Goal: Information Seeking & Learning: Learn about a topic

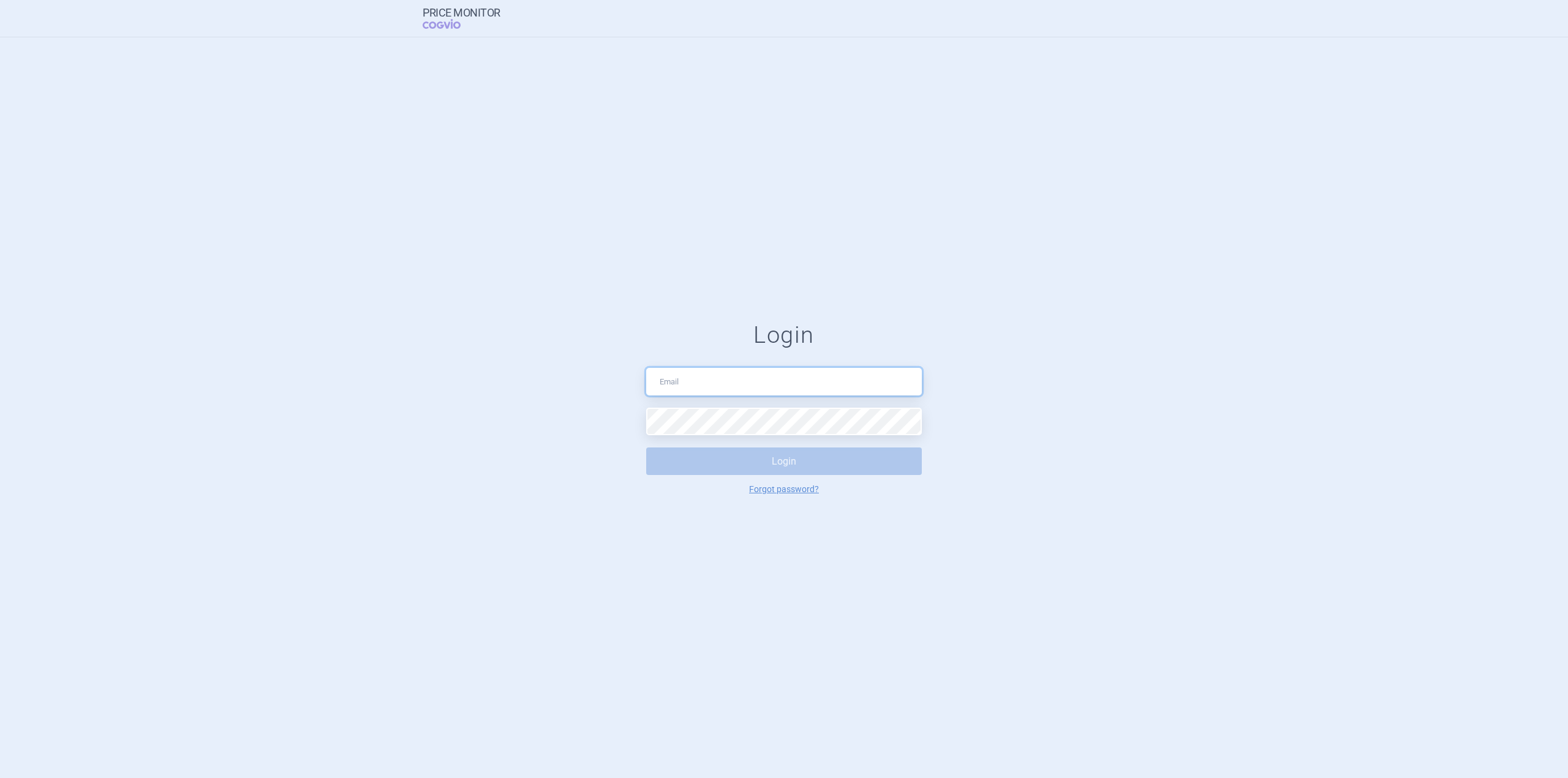
click at [751, 385] on input "text" at bounding box center [783, 382] width 275 height 27
type input "ondrej.castoral@cogvio.com"
click at [641, 422] on form "Login ondrej.castoral@cogvio.com Login Forgot password?" at bounding box center [783, 408] width 1519 height 173
click at [747, 457] on button "Login" at bounding box center [783, 460] width 275 height 27
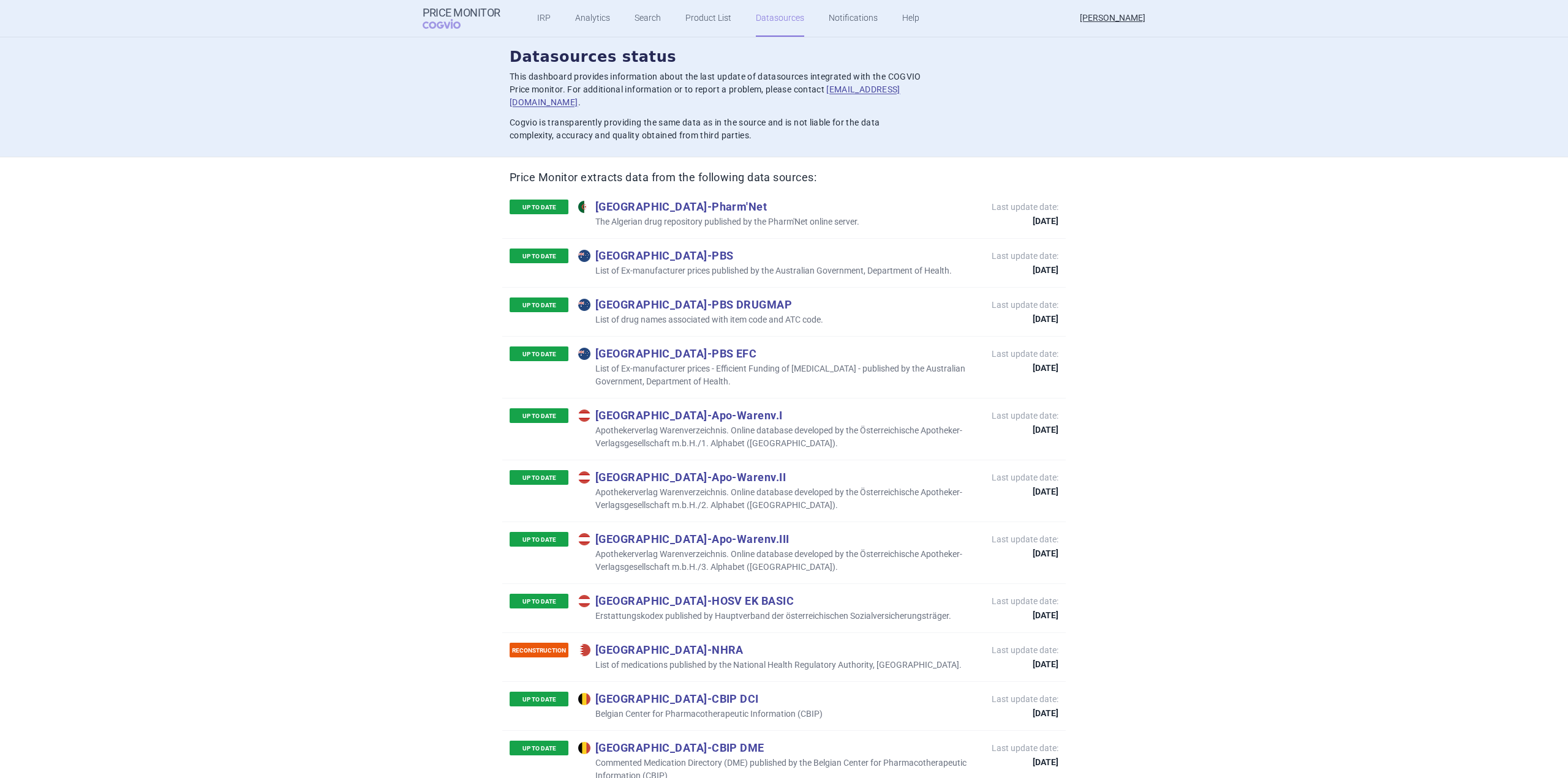
click at [794, 29] on link "Datasources" at bounding box center [780, 18] width 48 height 37
click at [724, 24] on ul "IRP Analytics Search Product List Datasources Notifications Help" at bounding box center [713, 18] width 425 height 37
click at [718, 24] on link "Product List" at bounding box center [708, 18] width 46 height 37
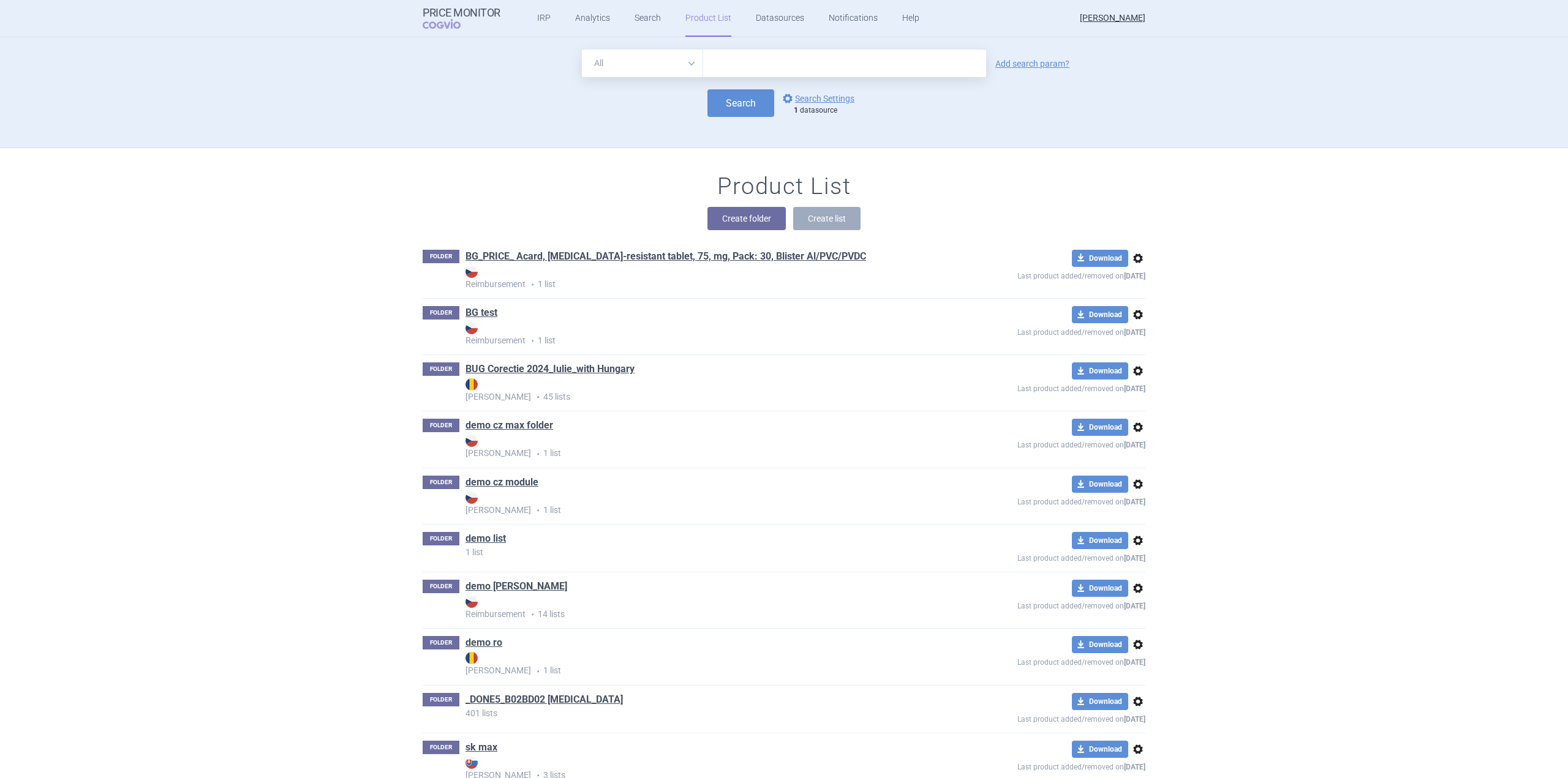
scroll to position [111, 0]
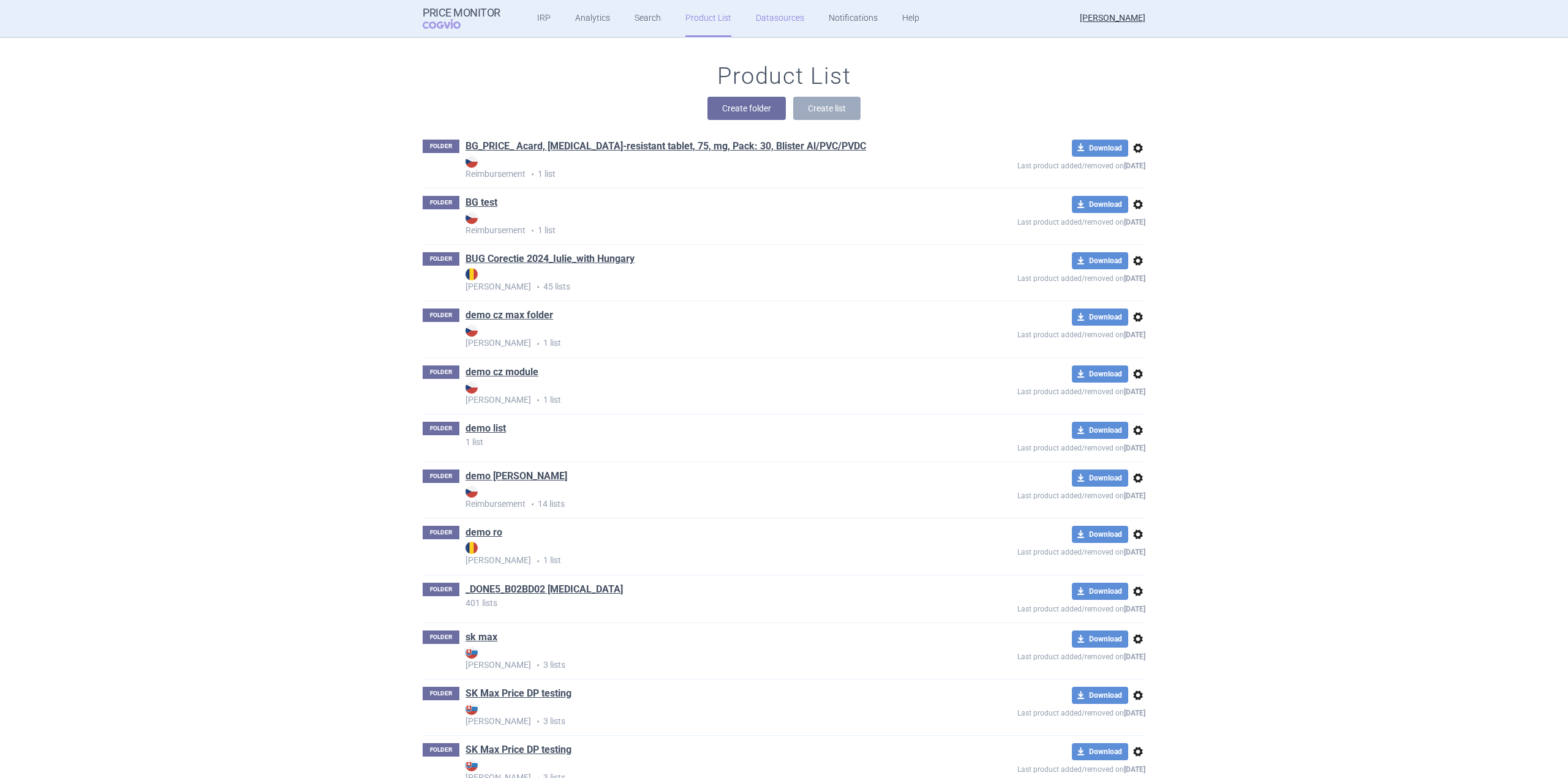
click at [785, 22] on link "Datasources" at bounding box center [780, 18] width 48 height 37
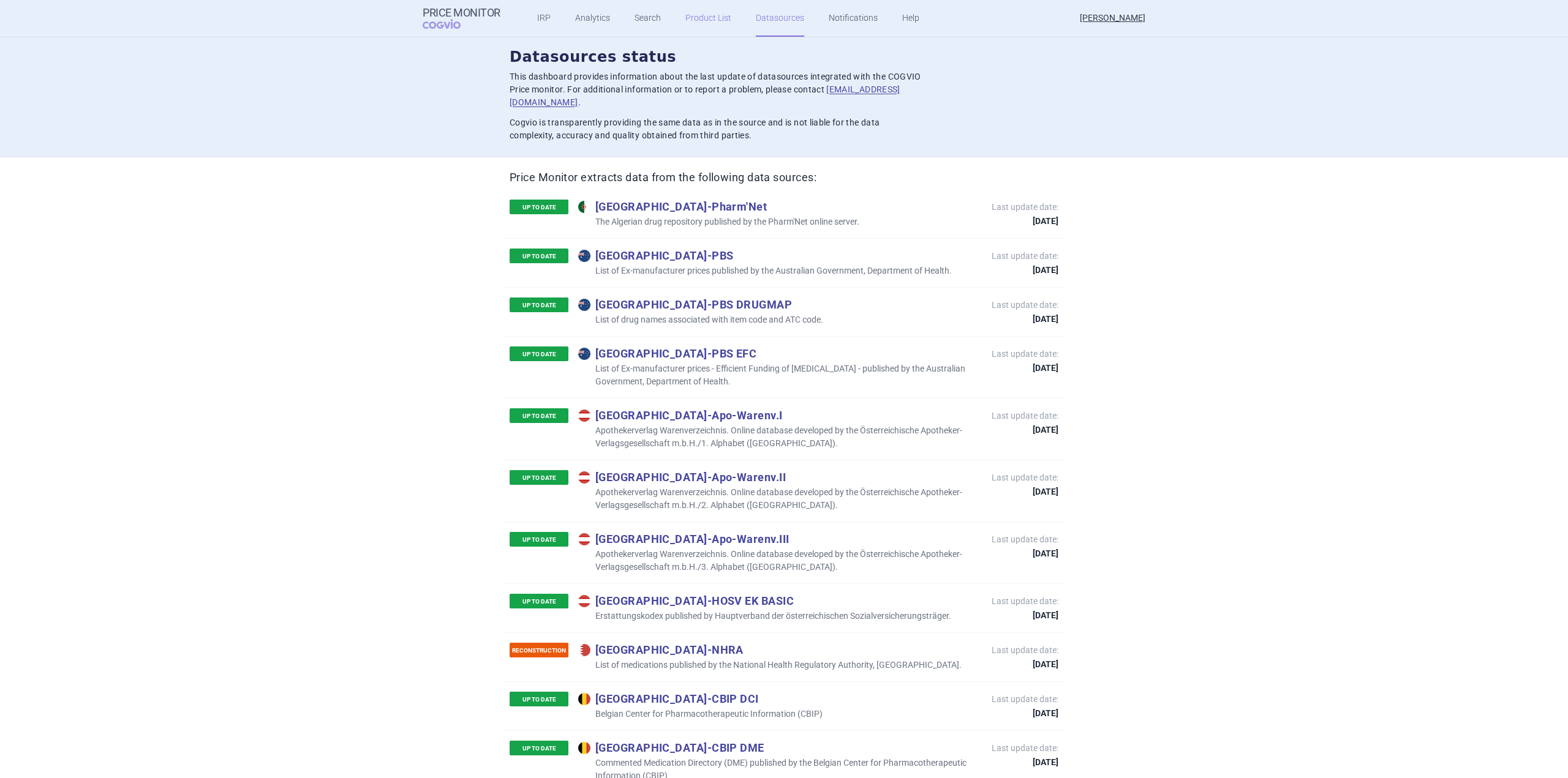
click at [707, 19] on link "Product List" at bounding box center [708, 18] width 46 height 37
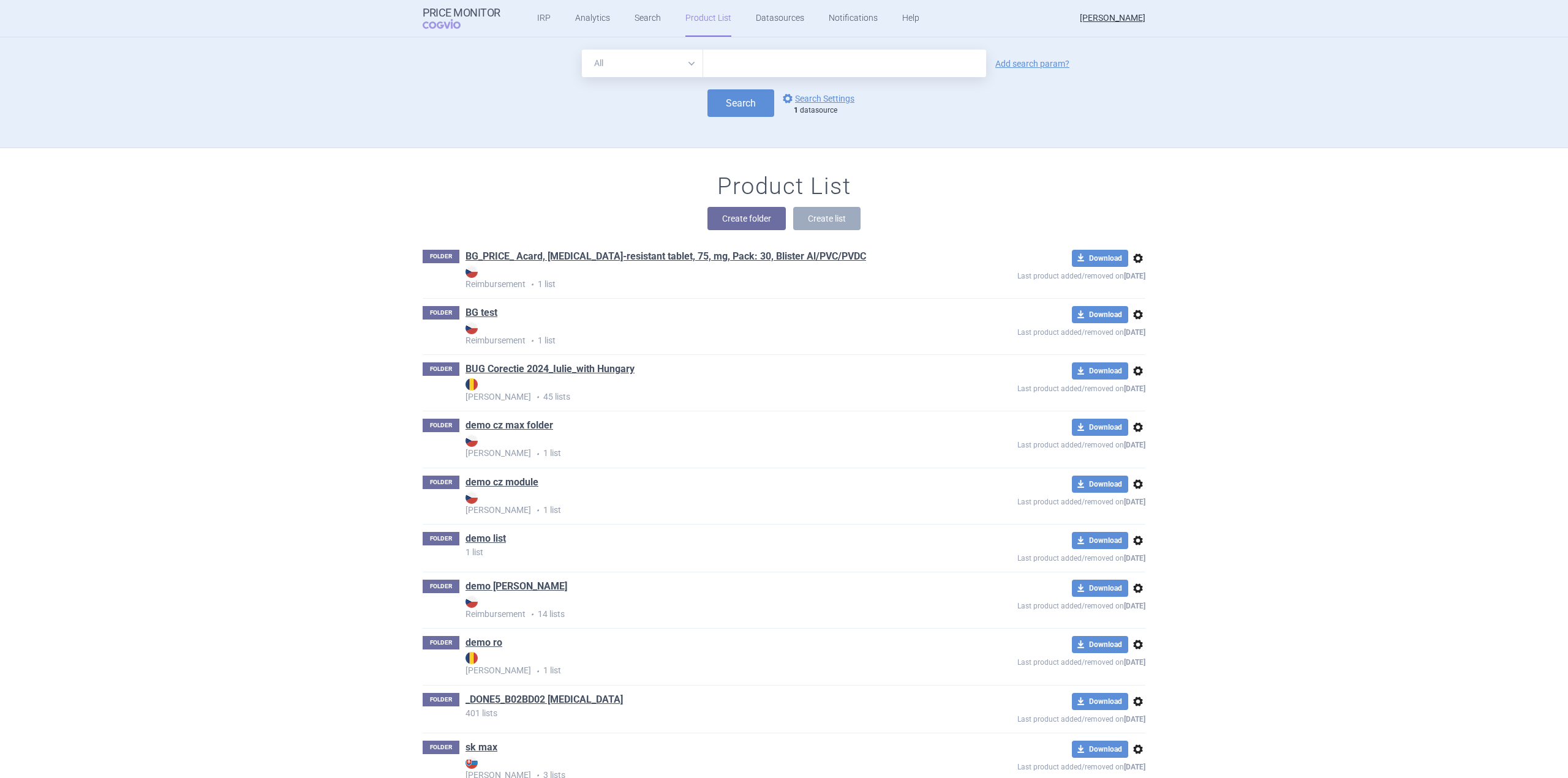
scroll to position [111, 0]
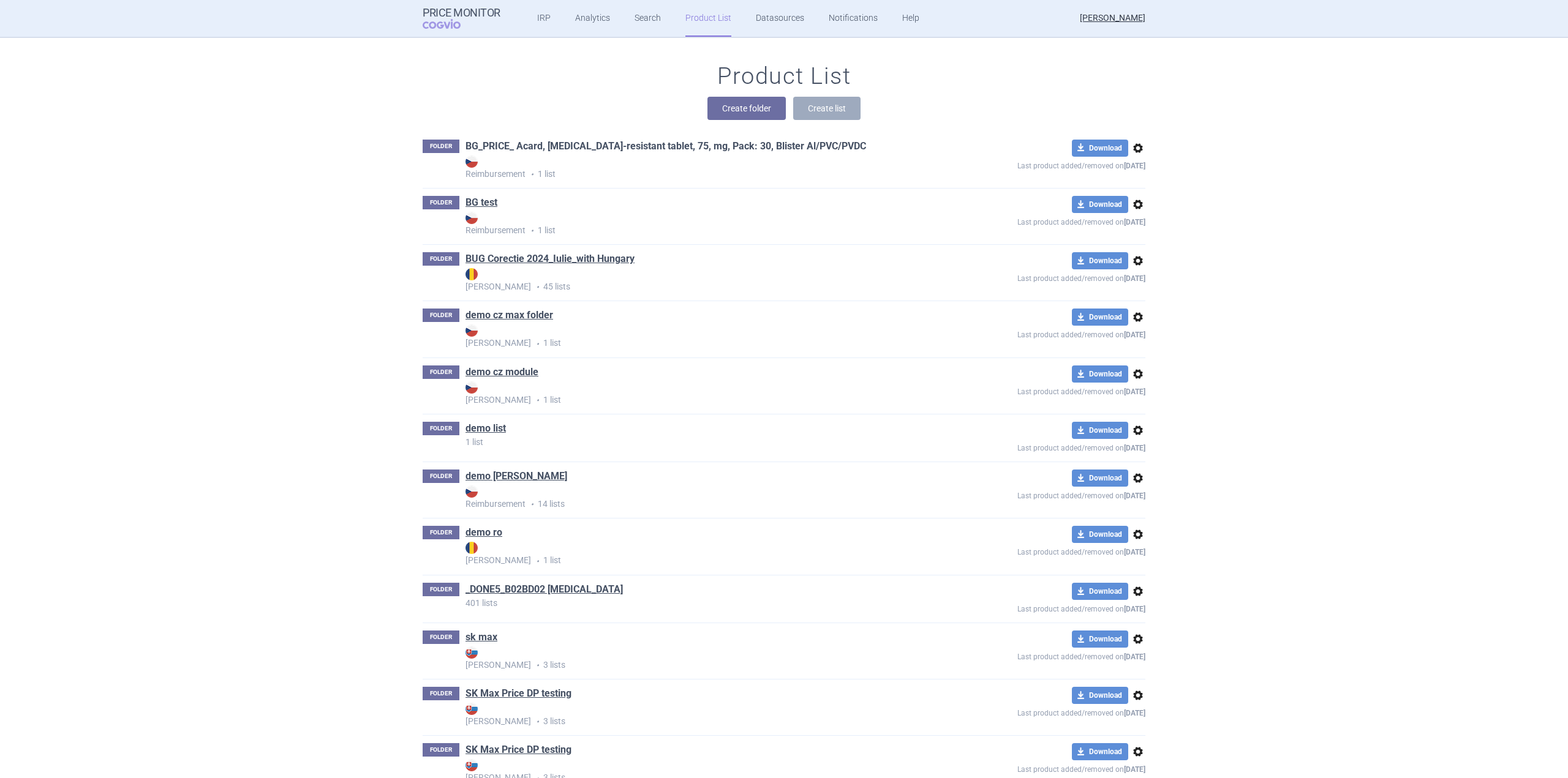
click at [533, 149] on link "BG_PRICE_ Acard, Gastro-resistant tablet, 75, mg, Pack: 30, Blister Al/PVC/PVDC" at bounding box center [666, 146] width 401 height 13
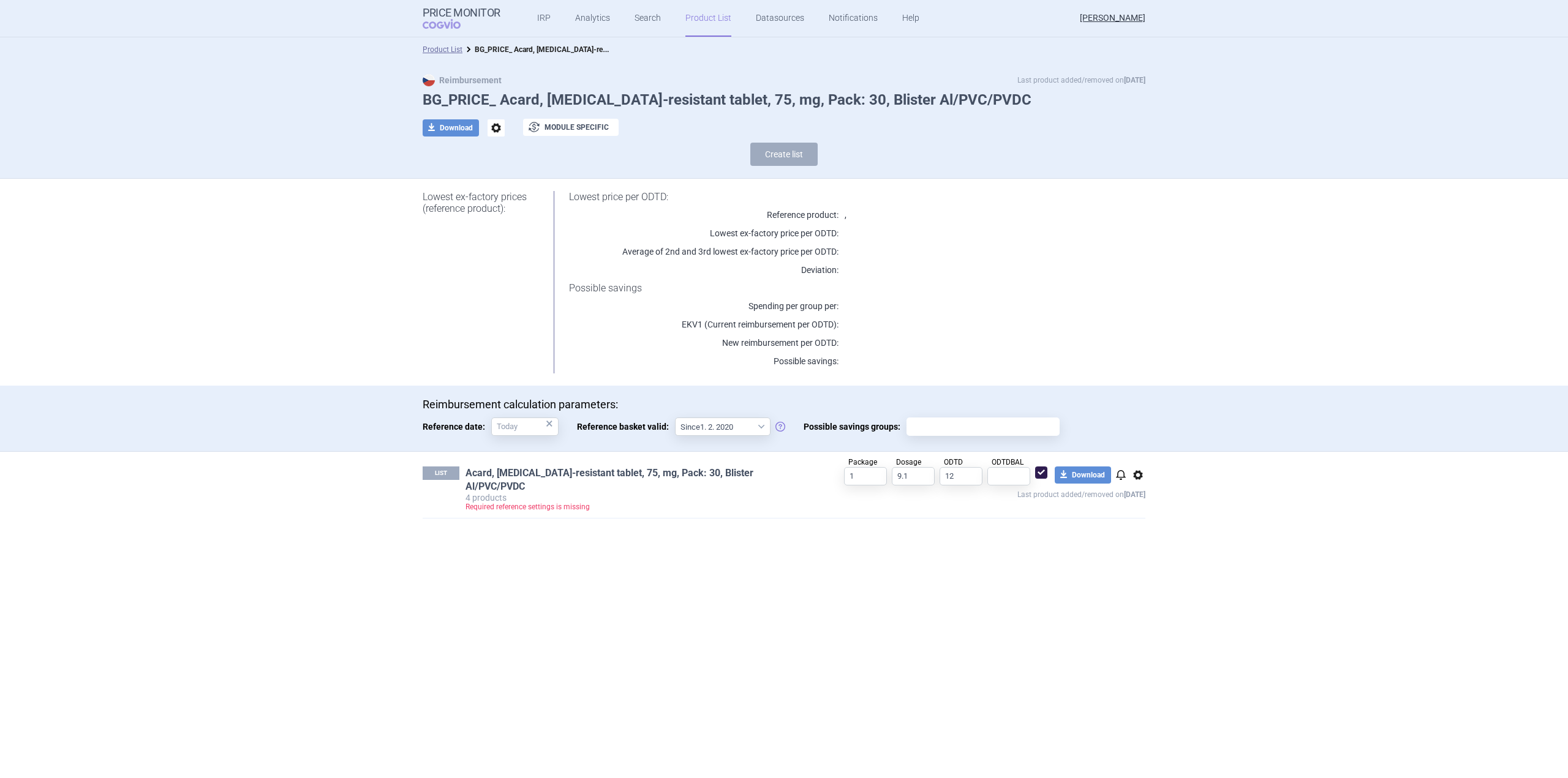
click at [607, 470] on link "Acard, Gastro-resistant tablet, 75, mg, Pack: 30, Blister Al/PVC/PVDC" at bounding box center [635, 480] width 340 height 27
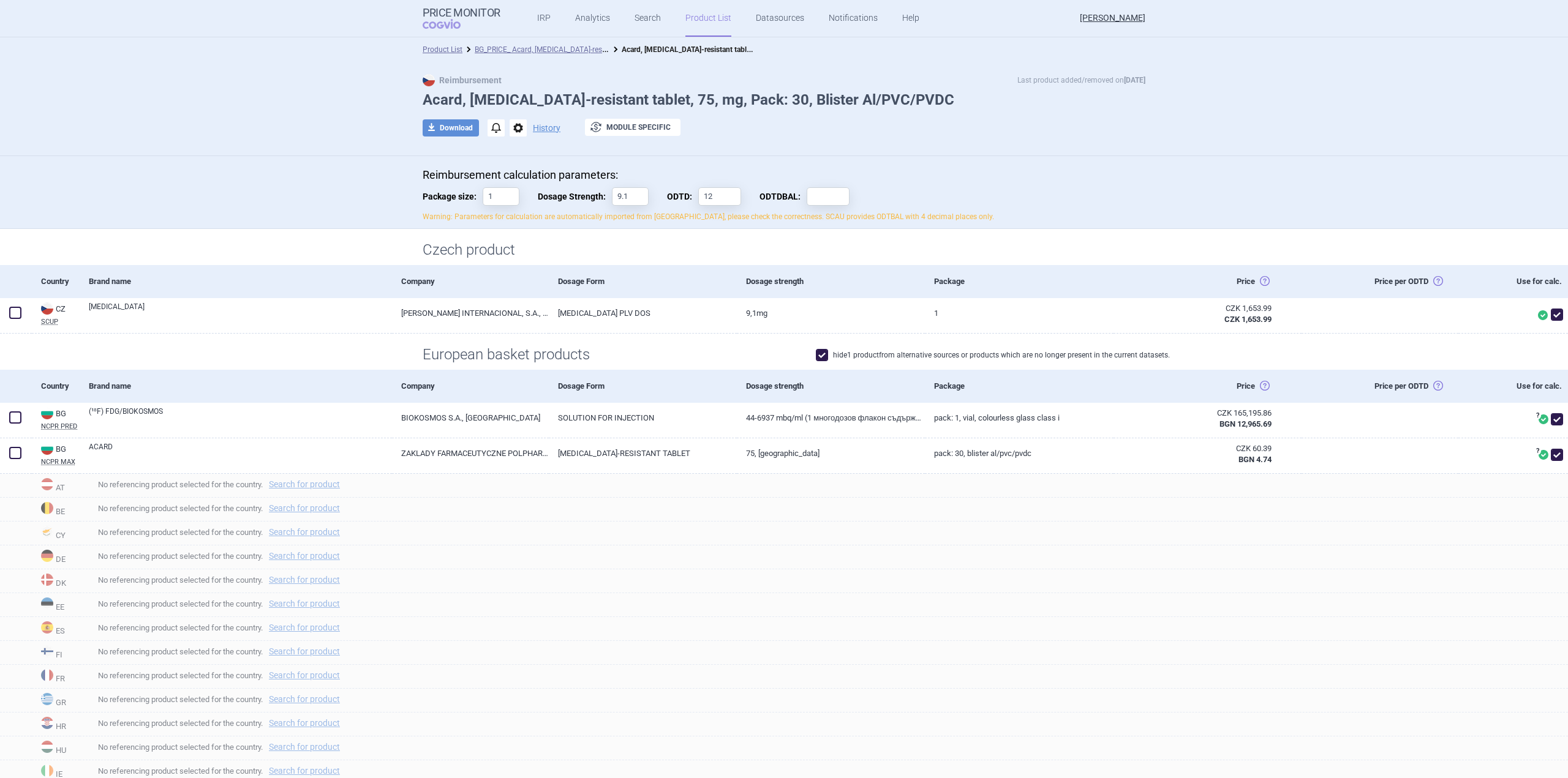
click at [687, 32] on link "Product List" at bounding box center [708, 18] width 46 height 37
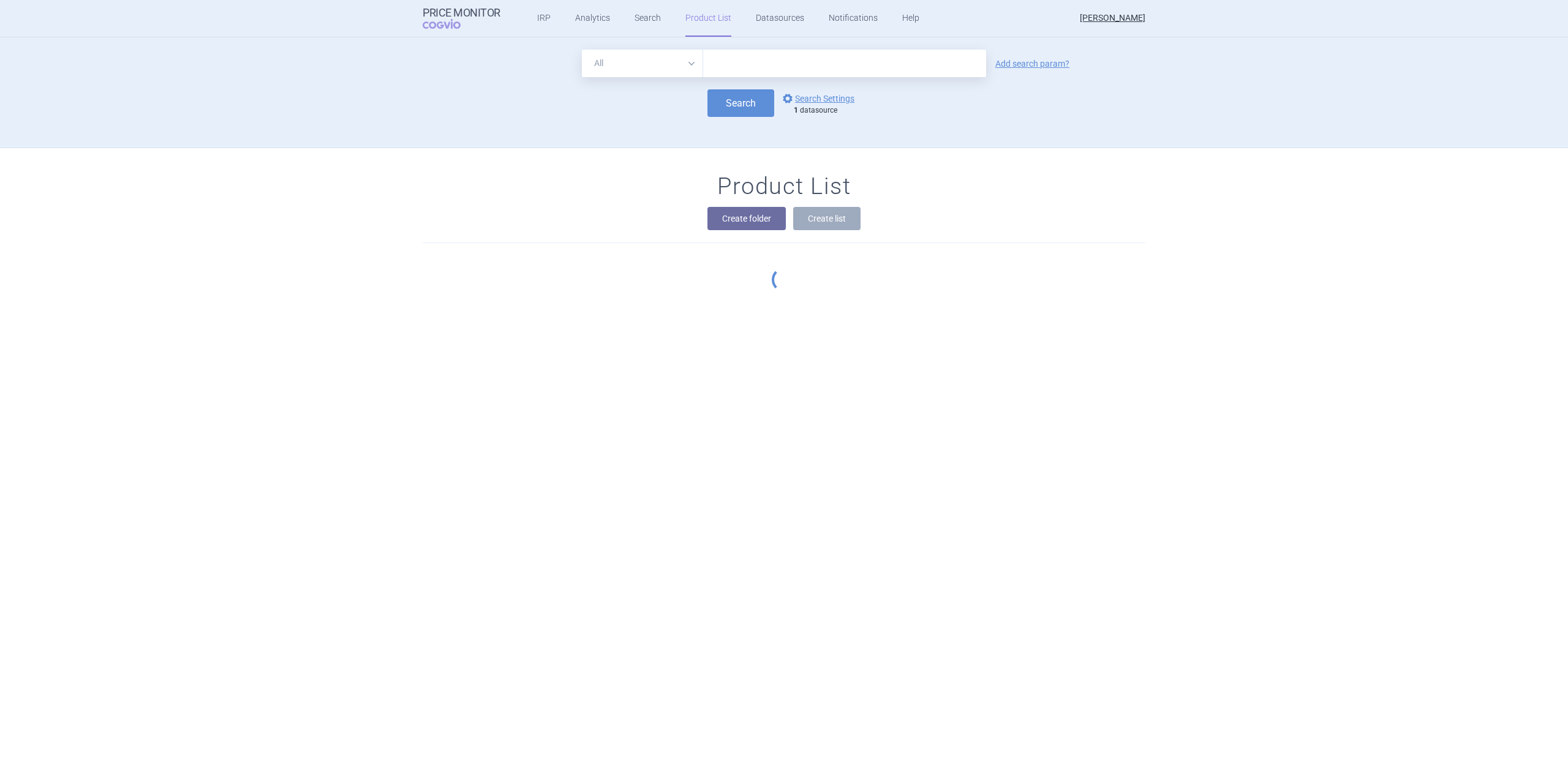
scroll to position [111, 0]
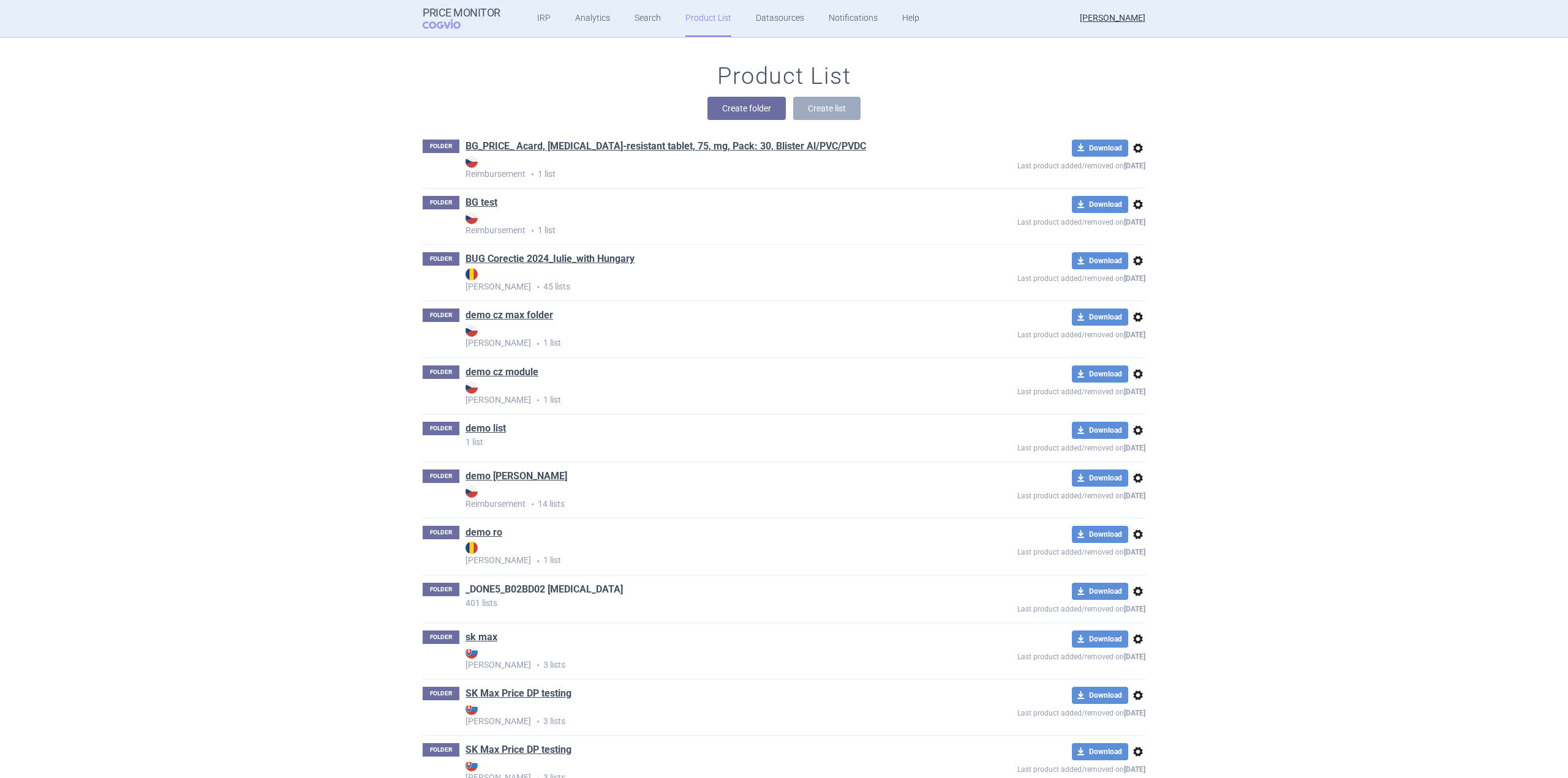
click at [619, 586] on link "_DONE5_B02BD02 [MEDICAL_DATA]" at bounding box center [544, 589] width 157 height 13
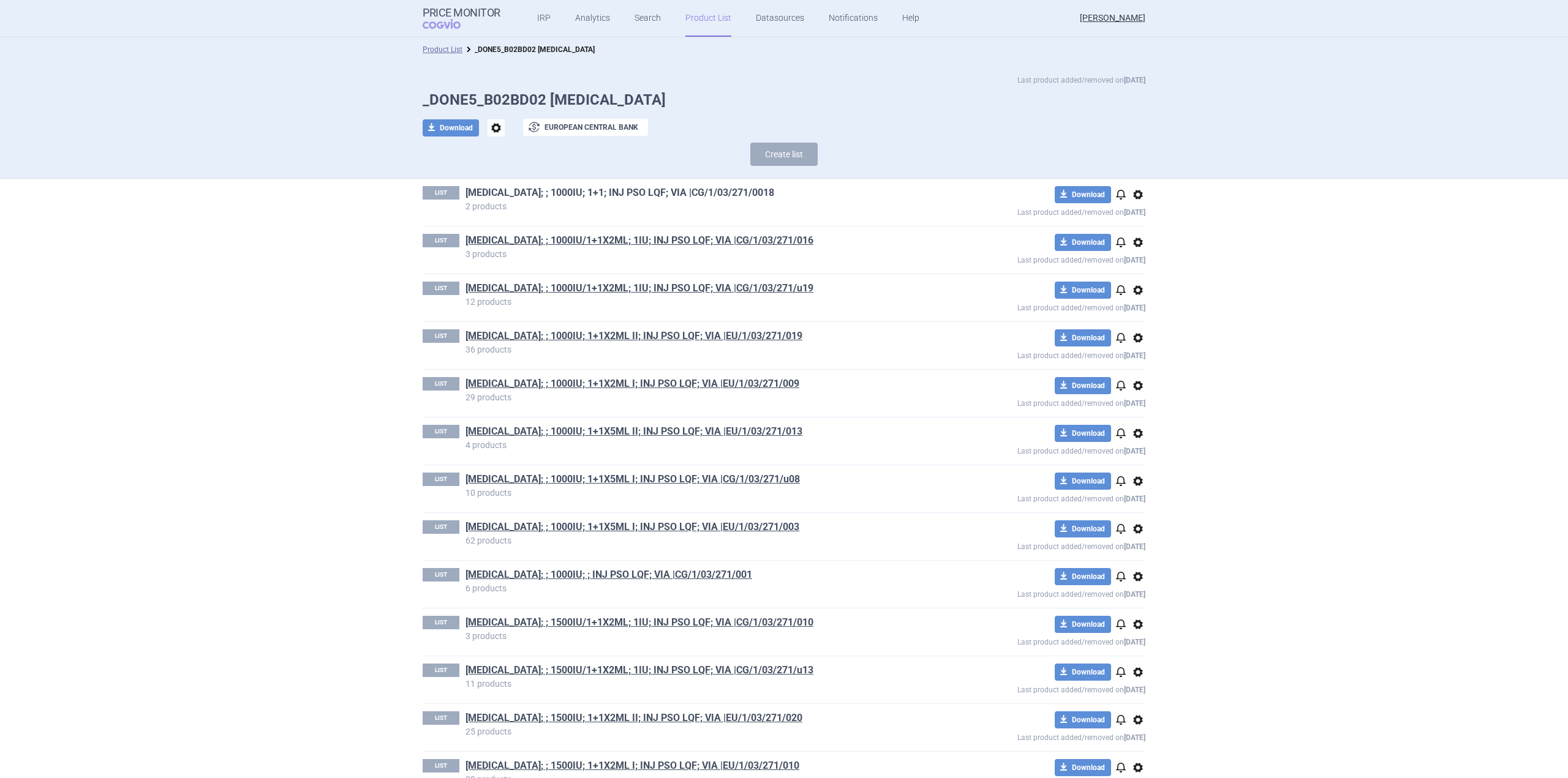
click at [544, 190] on link "ADVATE; ; 1000IU; 1+1; INJ PSO LQF; VIA |CG/1/03/271/0018" at bounding box center [619, 193] width 308 height 13
click at [577, 239] on link "ADVATE; ; 1000IU/1+1X2ML; 1IU; INJ PSO LQF; VIA |CG/1/03/271/016" at bounding box center [639, 240] width 348 height 13
click at [569, 283] on link "ADVATE; ; 1000IU/1+1X2ML; 1IU; INJ PSO LQF; VIA |CG/1/03/271/u19" at bounding box center [639, 288] width 348 height 13
click at [578, 329] on link "ADVATE; ; 1000IU; 1+1X2ML II; INJ PSO LQF; VIA |EU/1/03/271/019" at bounding box center [634, 336] width 337 height 13
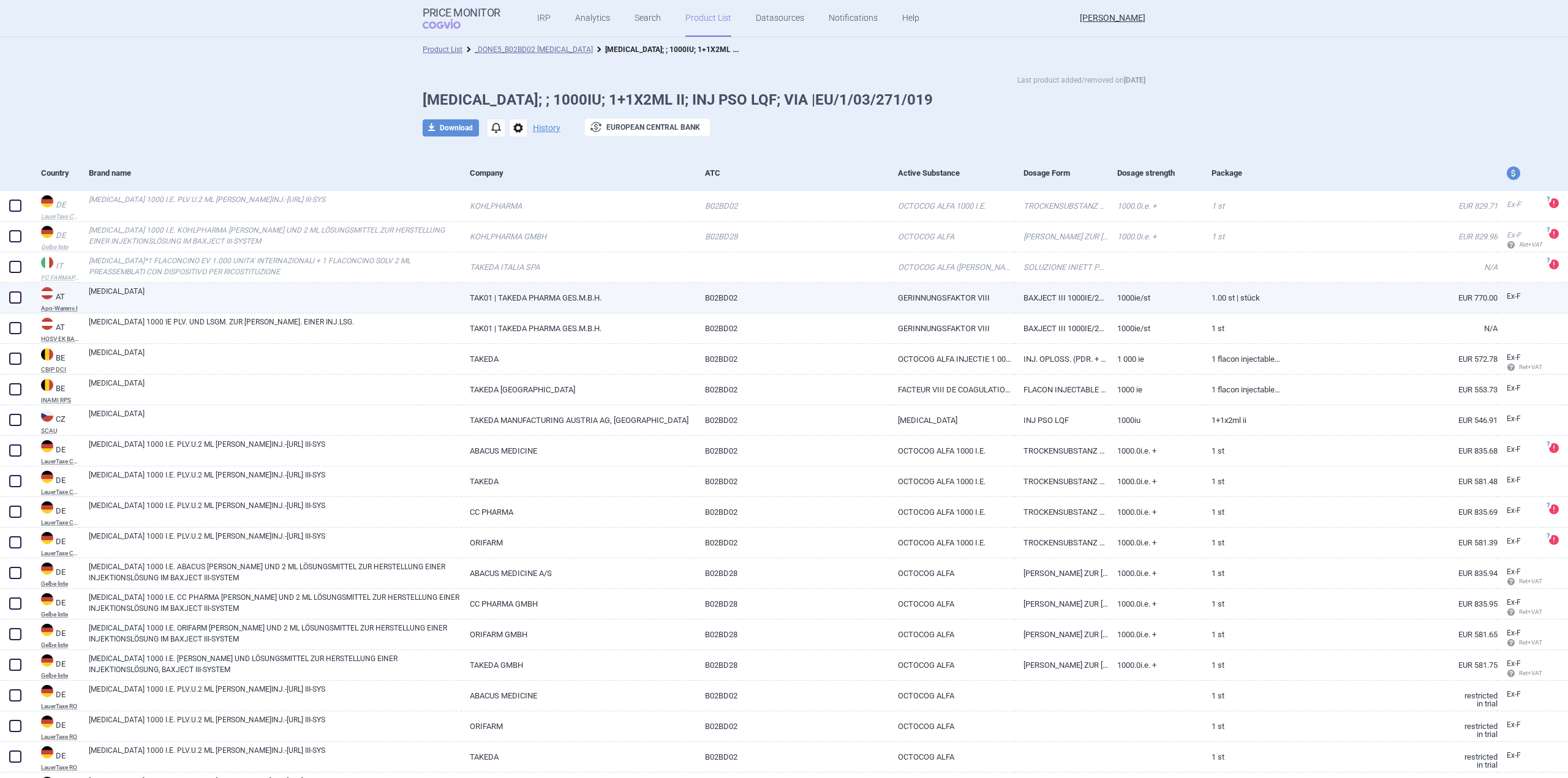
click at [252, 292] on link "ADVATE" at bounding box center [274, 297] width 372 height 22
select select "EUR"
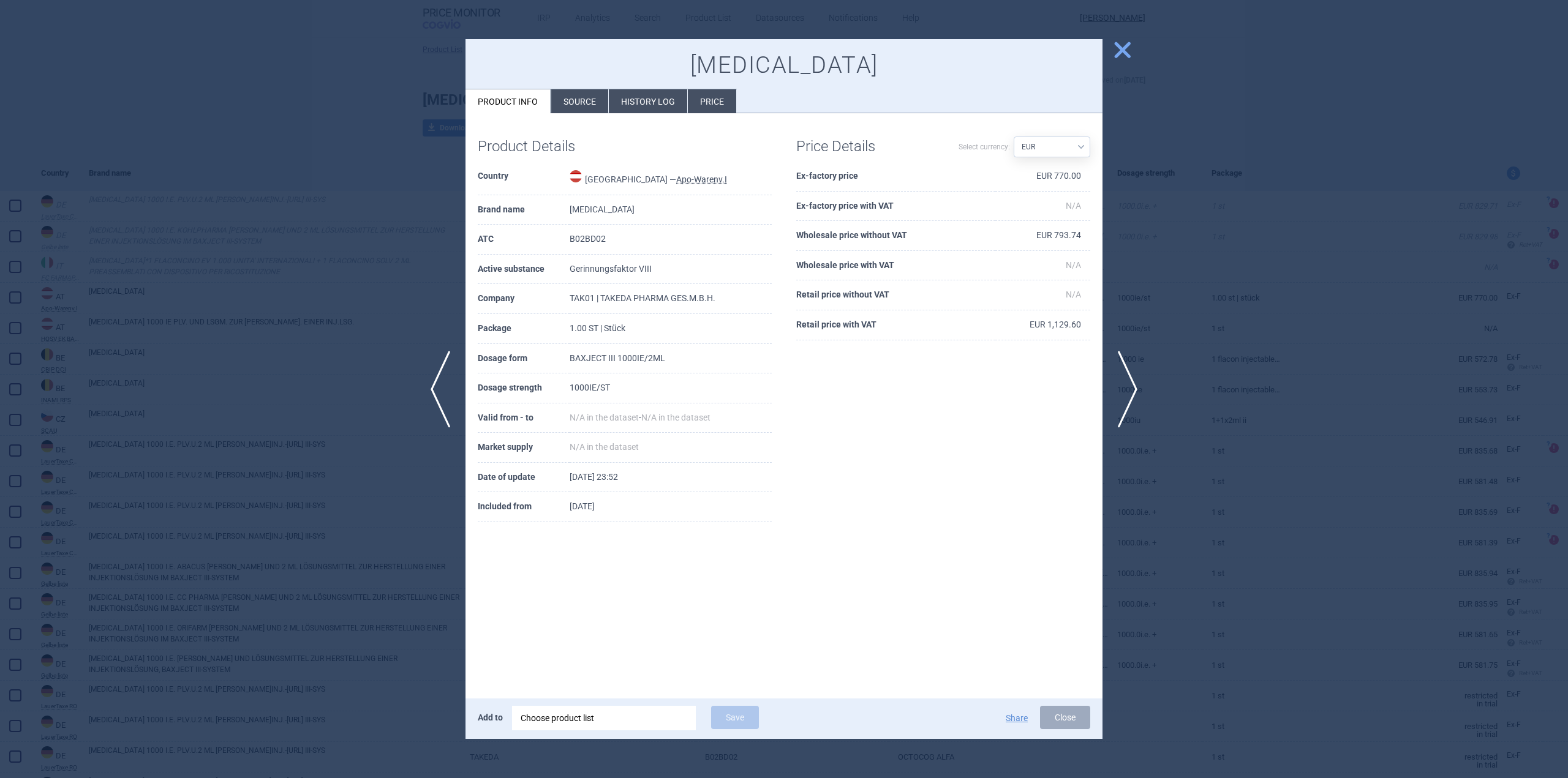
click at [569, 102] on li "Source" at bounding box center [579, 101] width 57 height 24
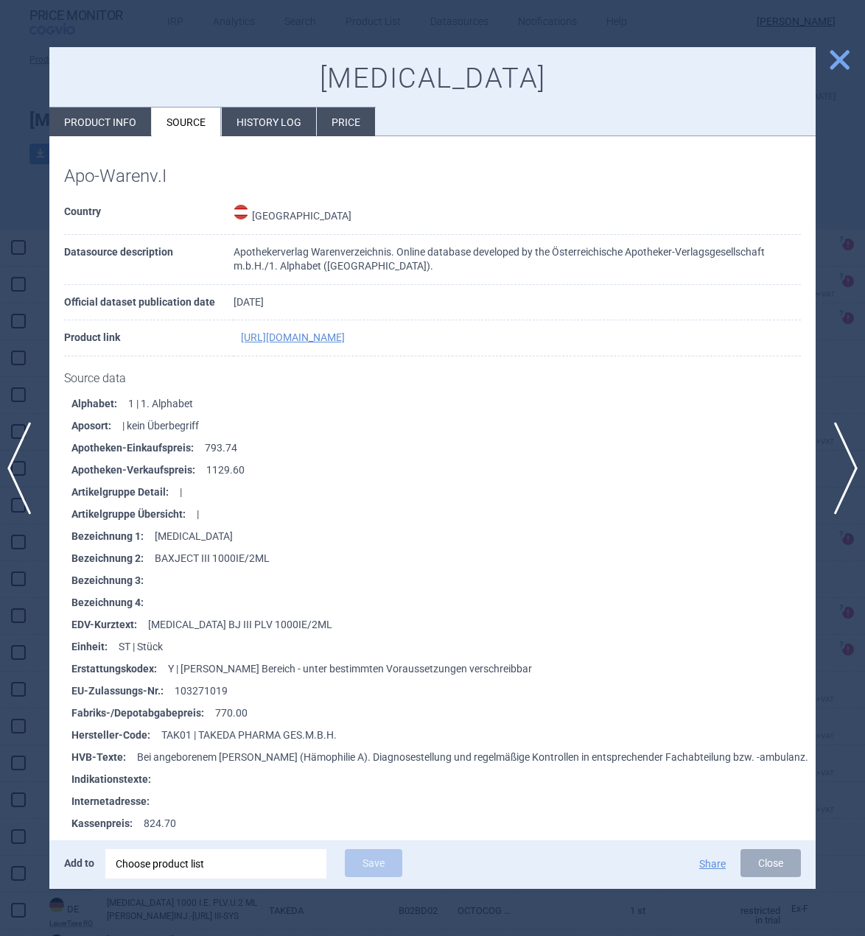
click at [845, 56] on span "close" at bounding box center [839, 60] width 26 height 26
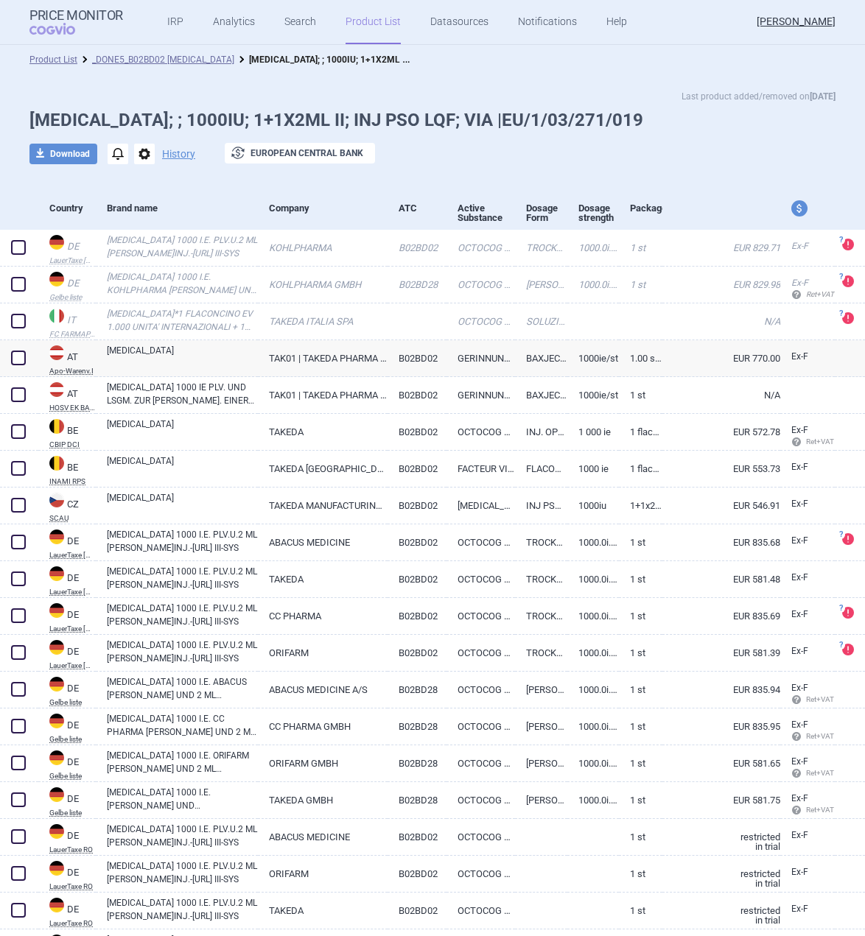
click at [384, 22] on link "Product List" at bounding box center [372, 22] width 55 height 44
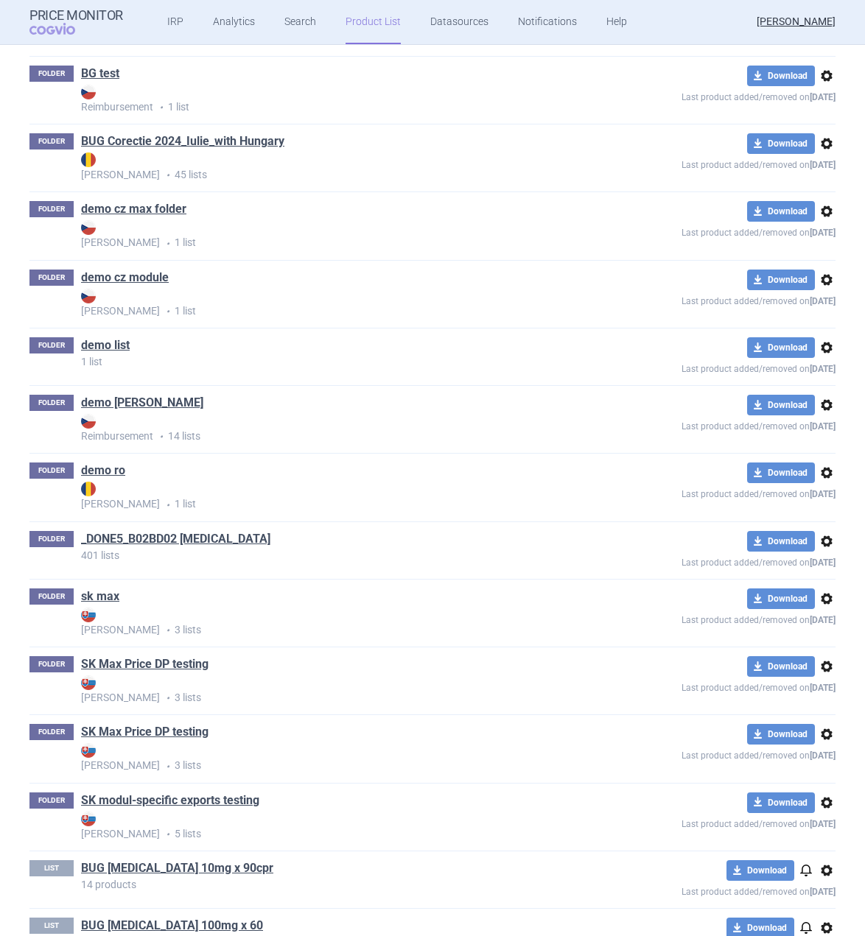
scroll to position [100, 0]
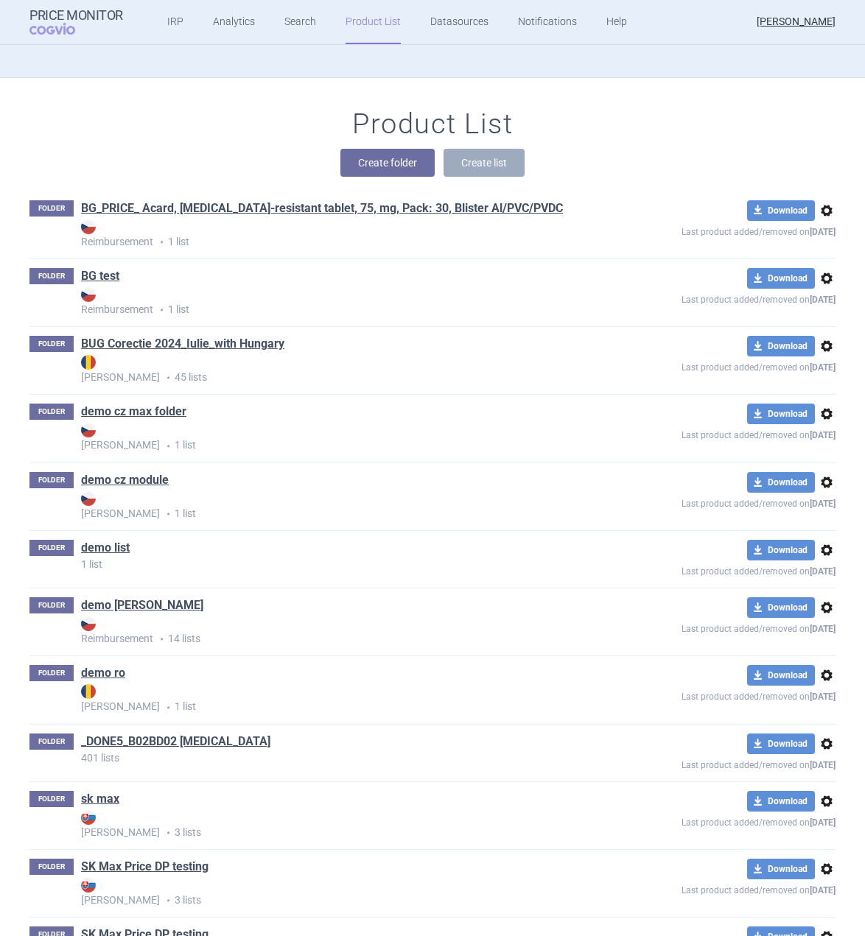
click at [368, 41] on link "Product List" at bounding box center [372, 22] width 55 height 44
click at [302, 211] on link "BG_PRICE_ Acard, Gastro-resistant tablet, 75, mg, Pack: 30, Blister Al/PVC/PVDC" at bounding box center [322, 208] width 482 height 16
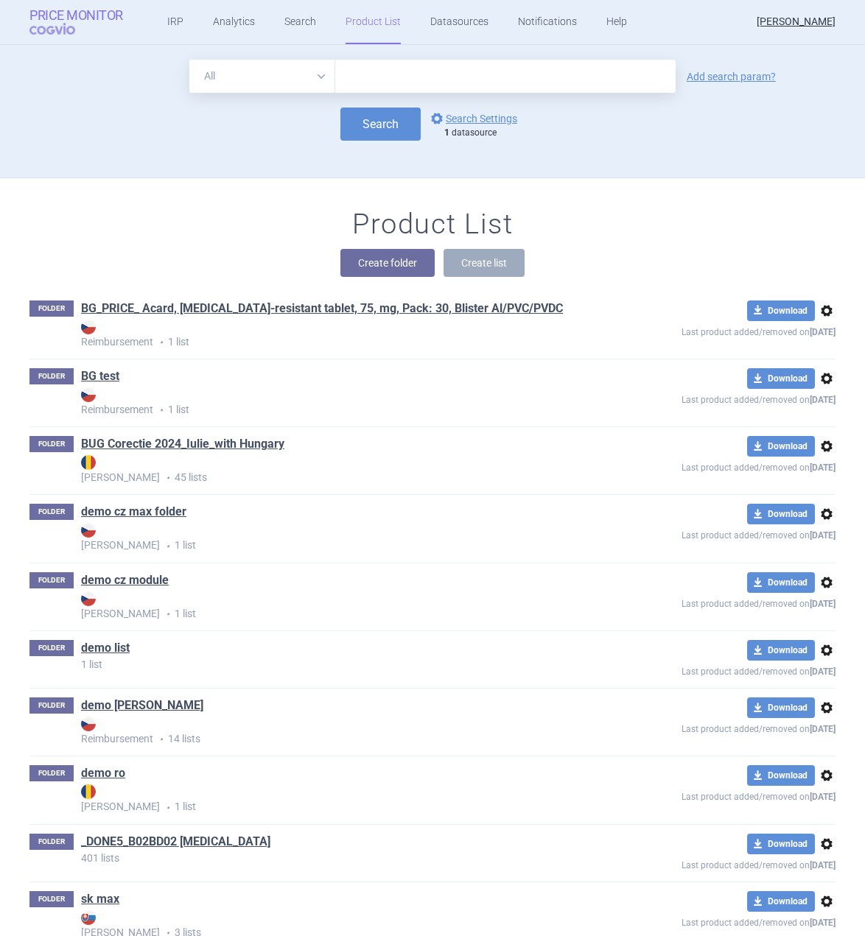
scroll to position [133, 0]
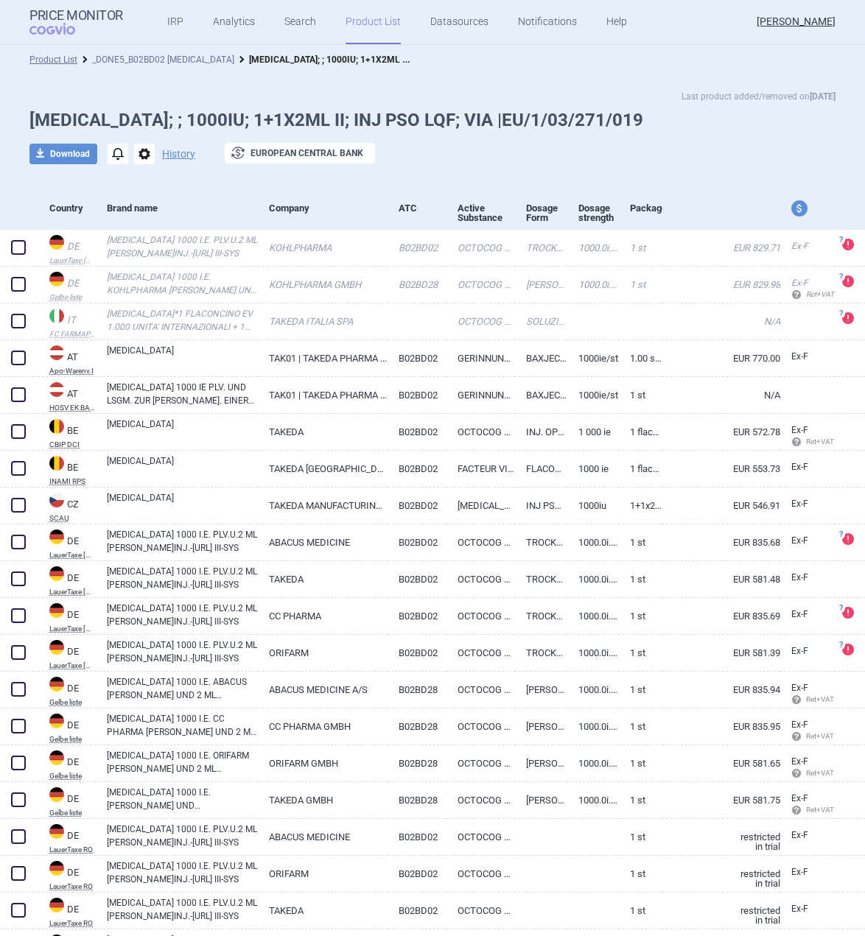
click at [177, 57] on link "_DONE5_B02BD02 [MEDICAL_DATA]" at bounding box center [163, 60] width 142 height 10
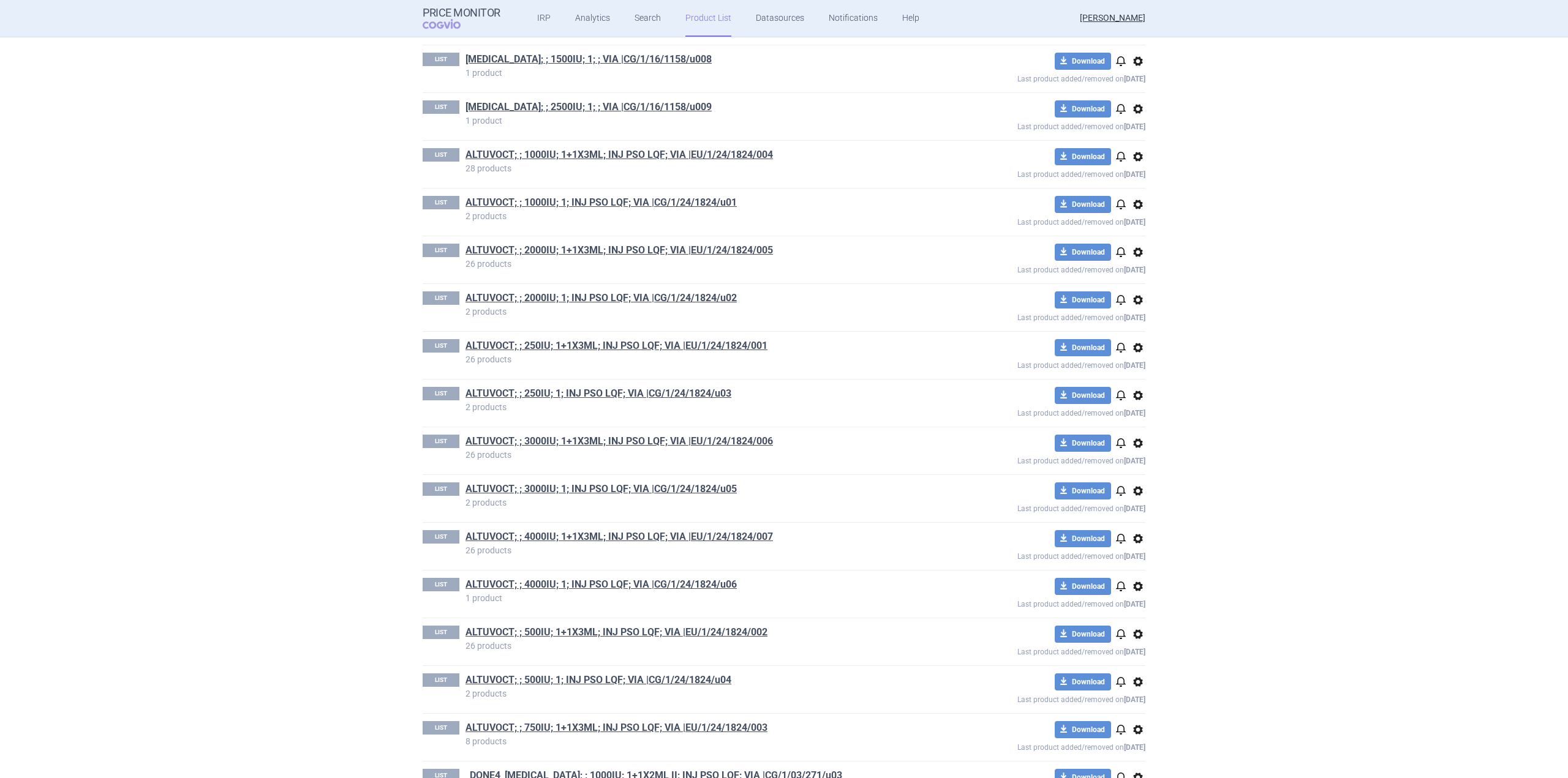
scroll to position [4085, 0]
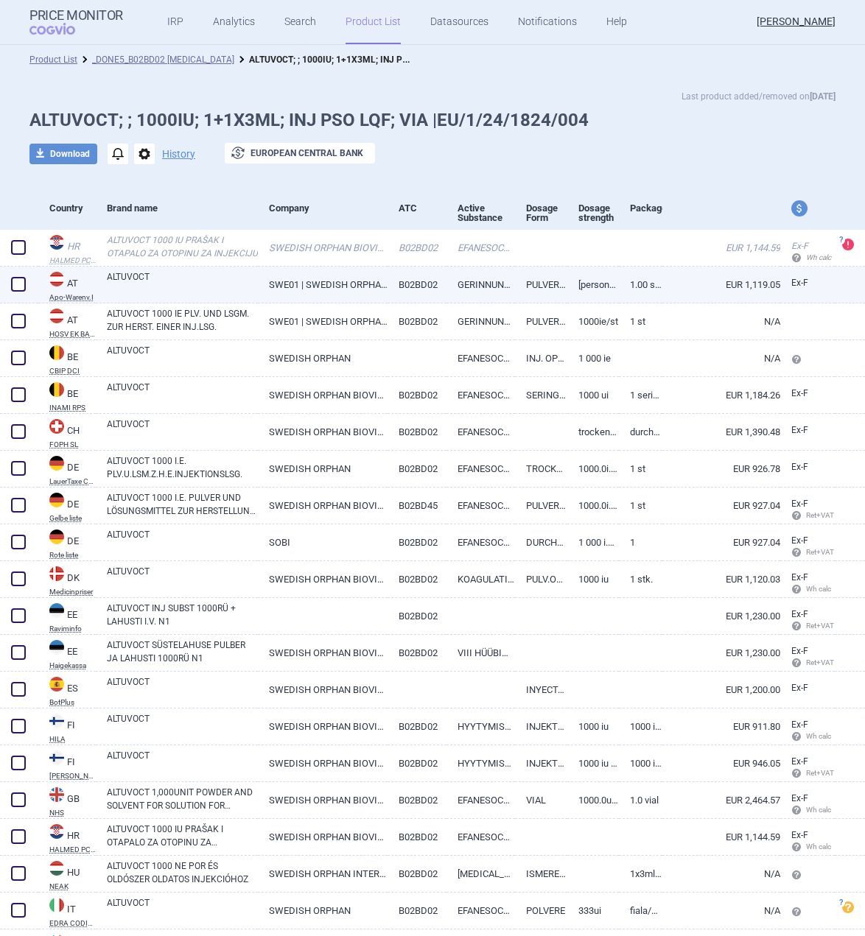
click at [239, 272] on link "ALTUVOCT" at bounding box center [182, 283] width 151 height 27
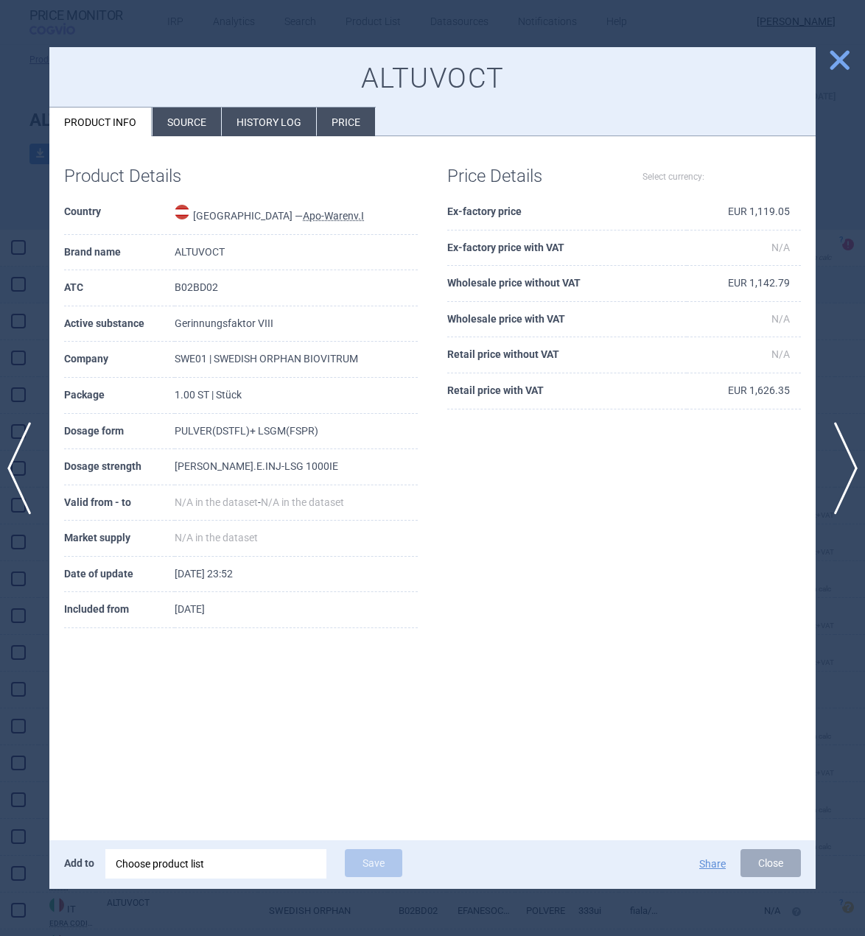
select select "EUR"
click at [208, 113] on li "Source" at bounding box center [186, 122] width 69 height 29
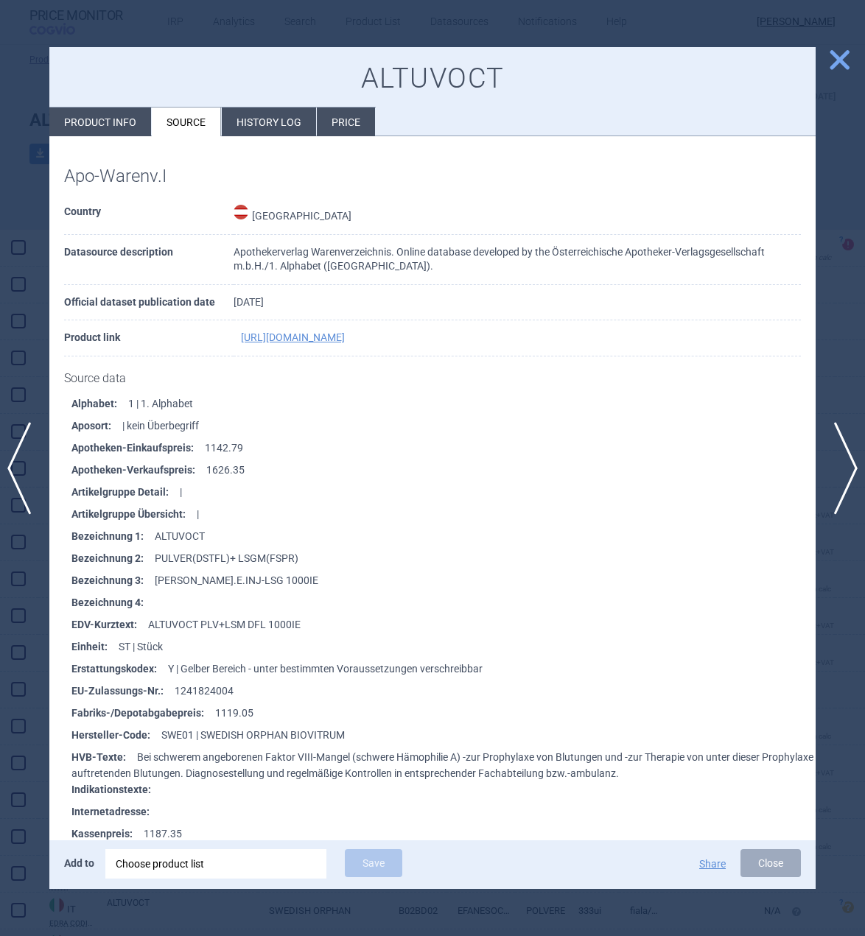
click at [830, 65] on span "close" at bounding box center [839, 60] width 26 height 26
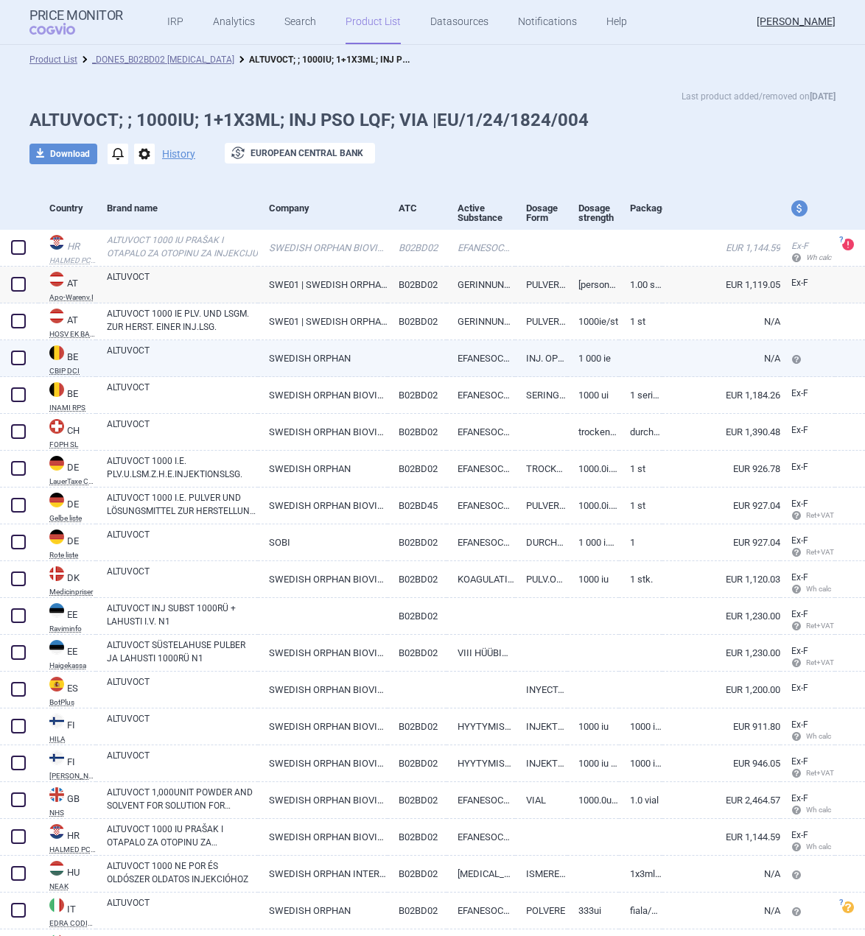
click at [199, 353] on link "ALTUVOCT" at bounding box center [182, 357] width 151 height 27
select select "EUR"
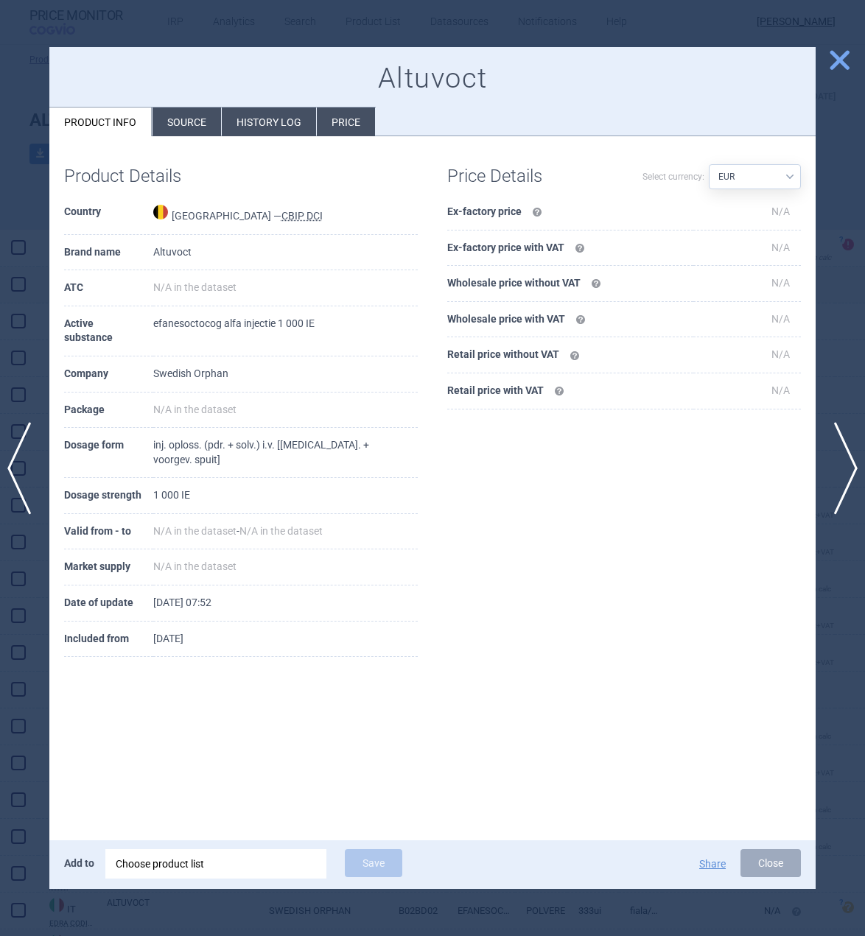
click at [197, 114] on li "Source" at bounding box center [186, 122] width 69 height 29
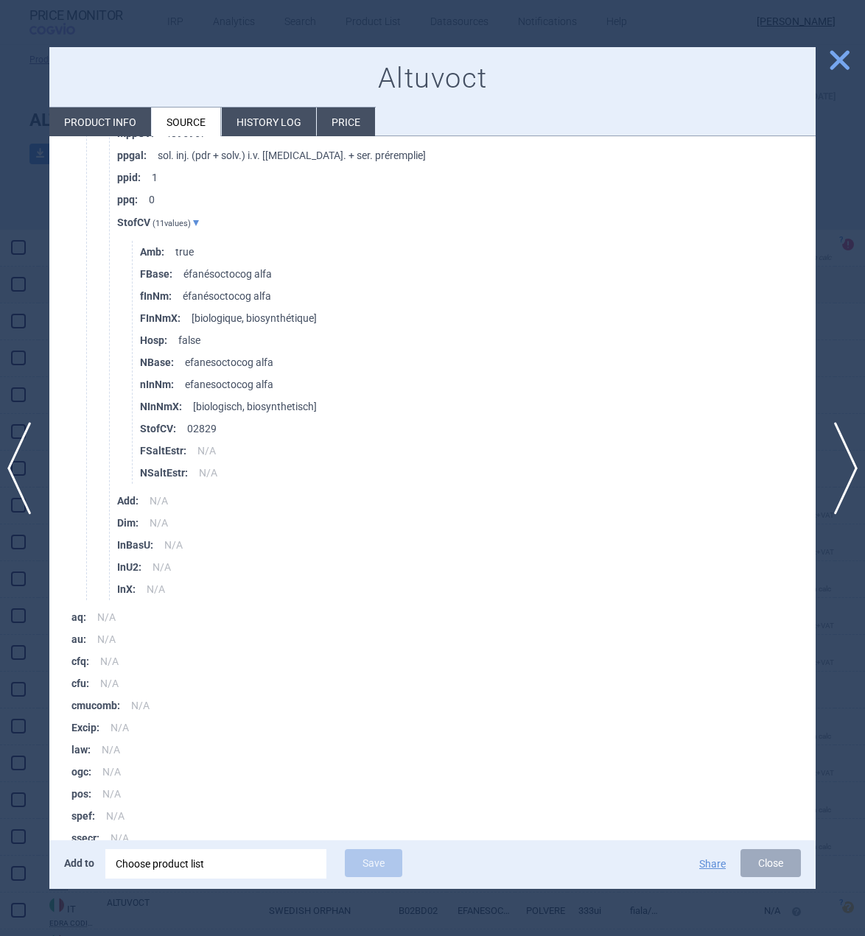
scroll to position [2928, 0]
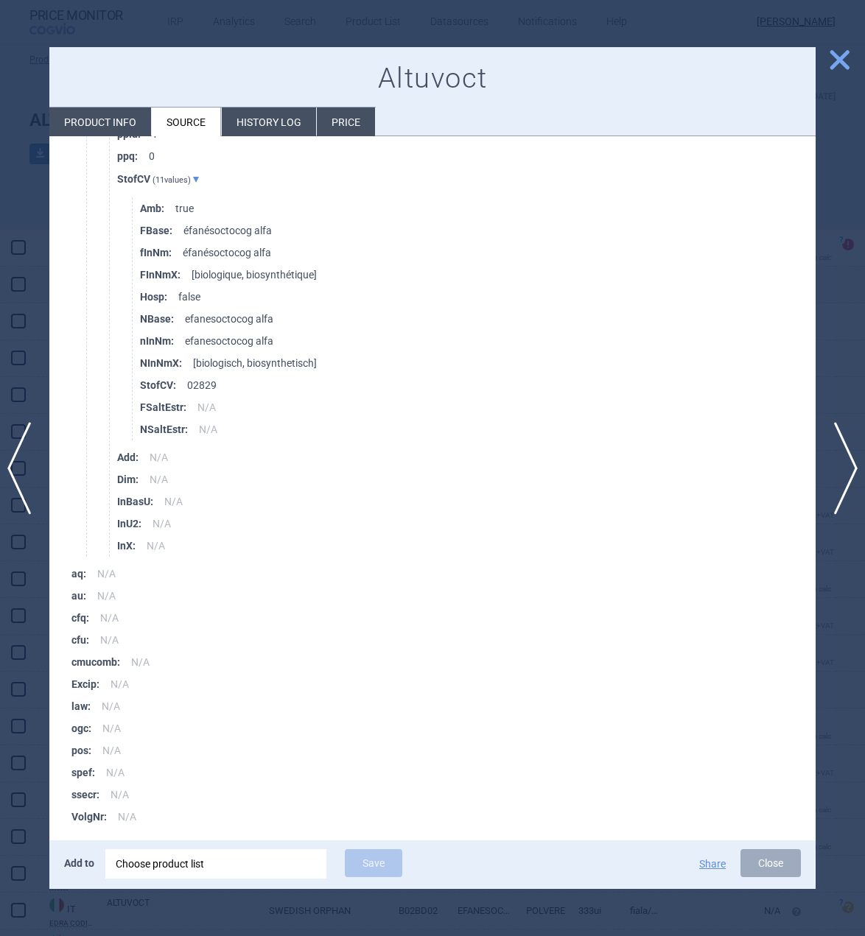
click at [826, 63] on span "close" at bounding box center [839, 60] width 26 height 26
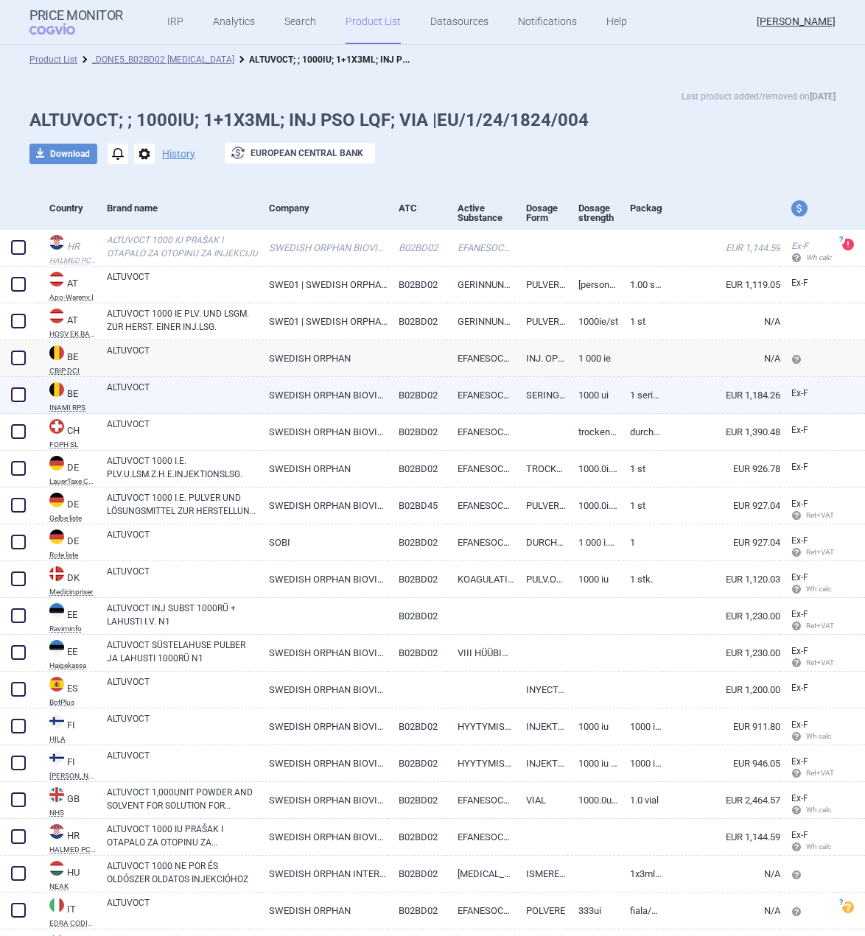
click at [227, 399] on link "ALTUVOCT" at bounding box center [182, 394] width 151 height 27
select select "EUR"
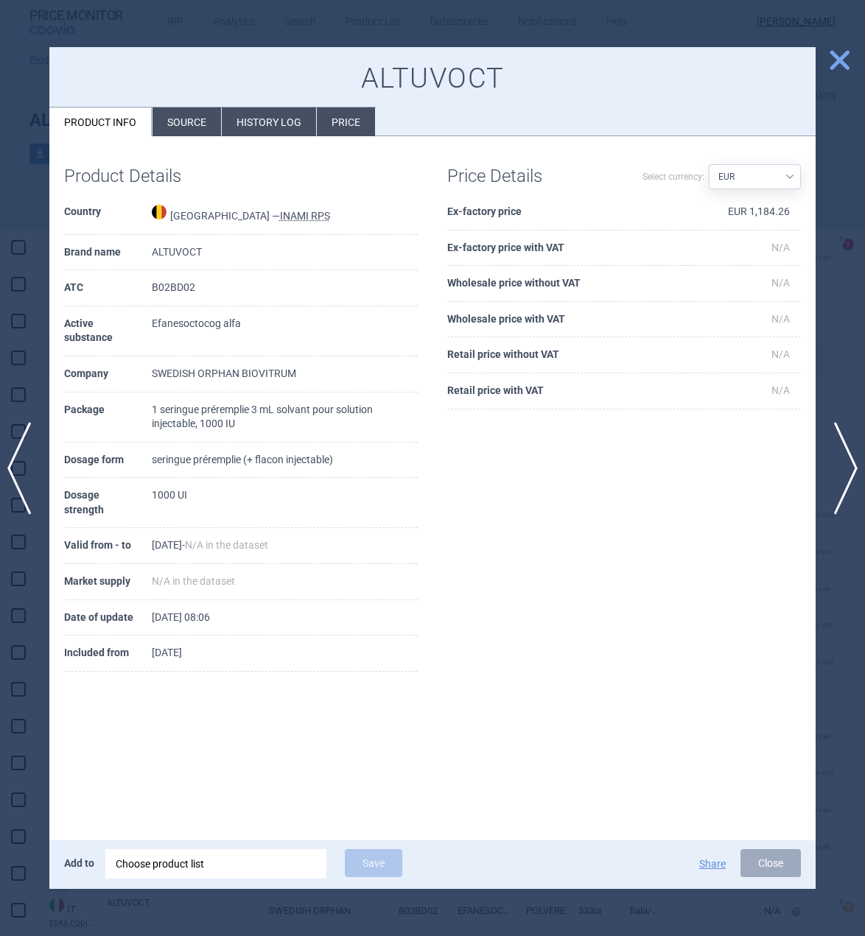
click at [166, 134] on li "Source" at bounding box center [186, 122] width 69 height 29
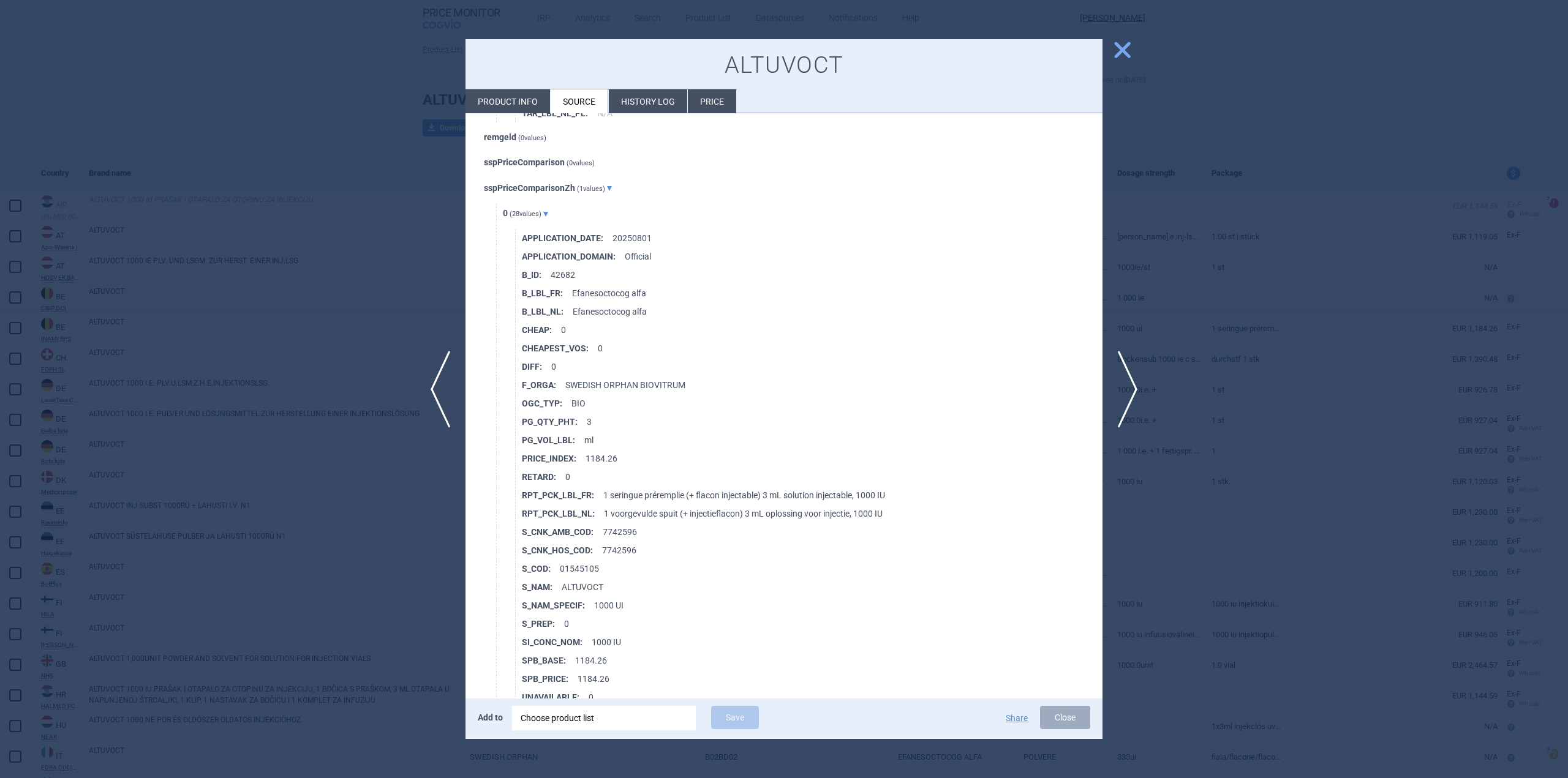
scroll to position [3969, 0]
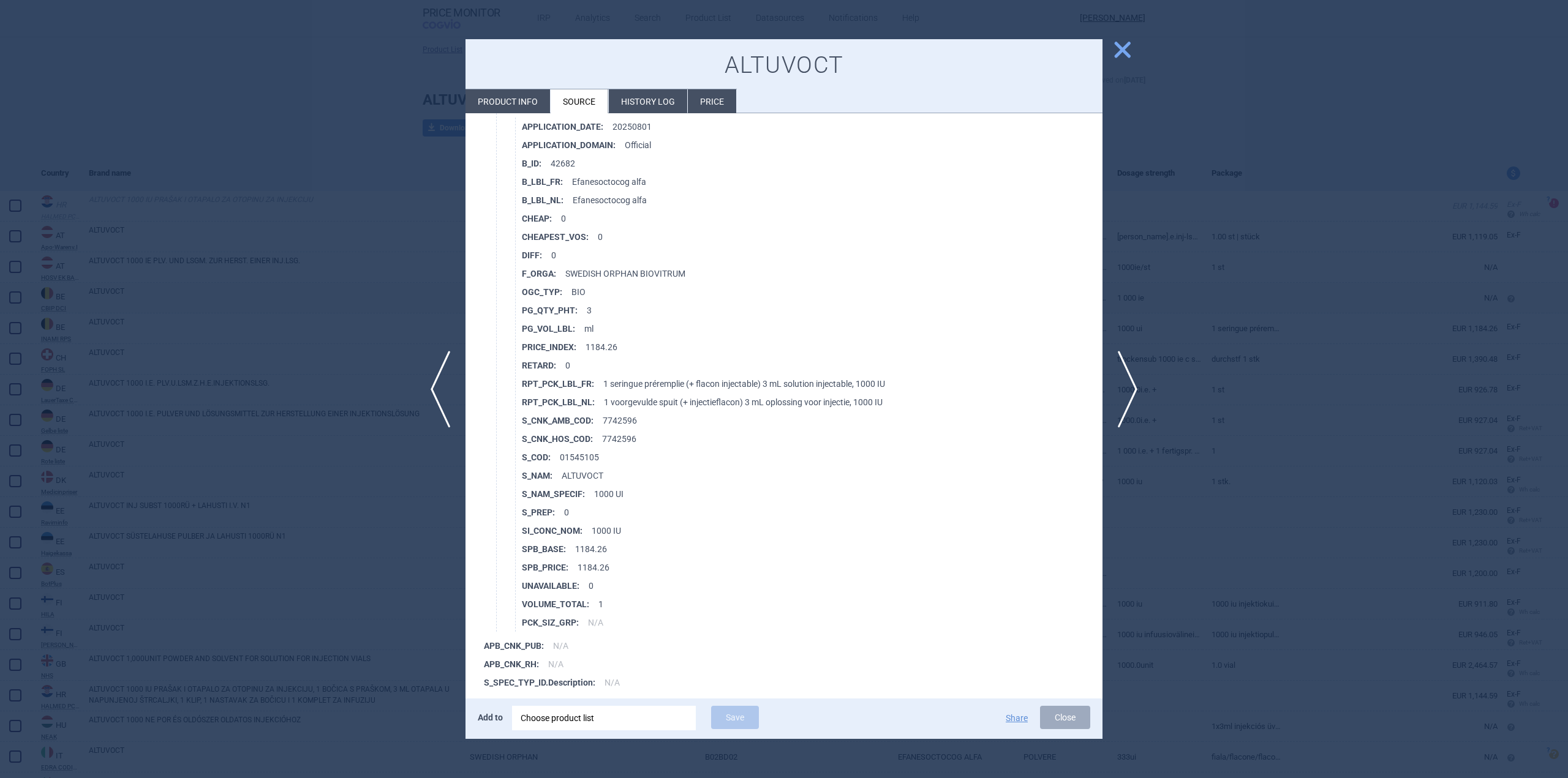
click at [1124, 42] on span "close" at bounding box center [1122, 50] width 22 height 22
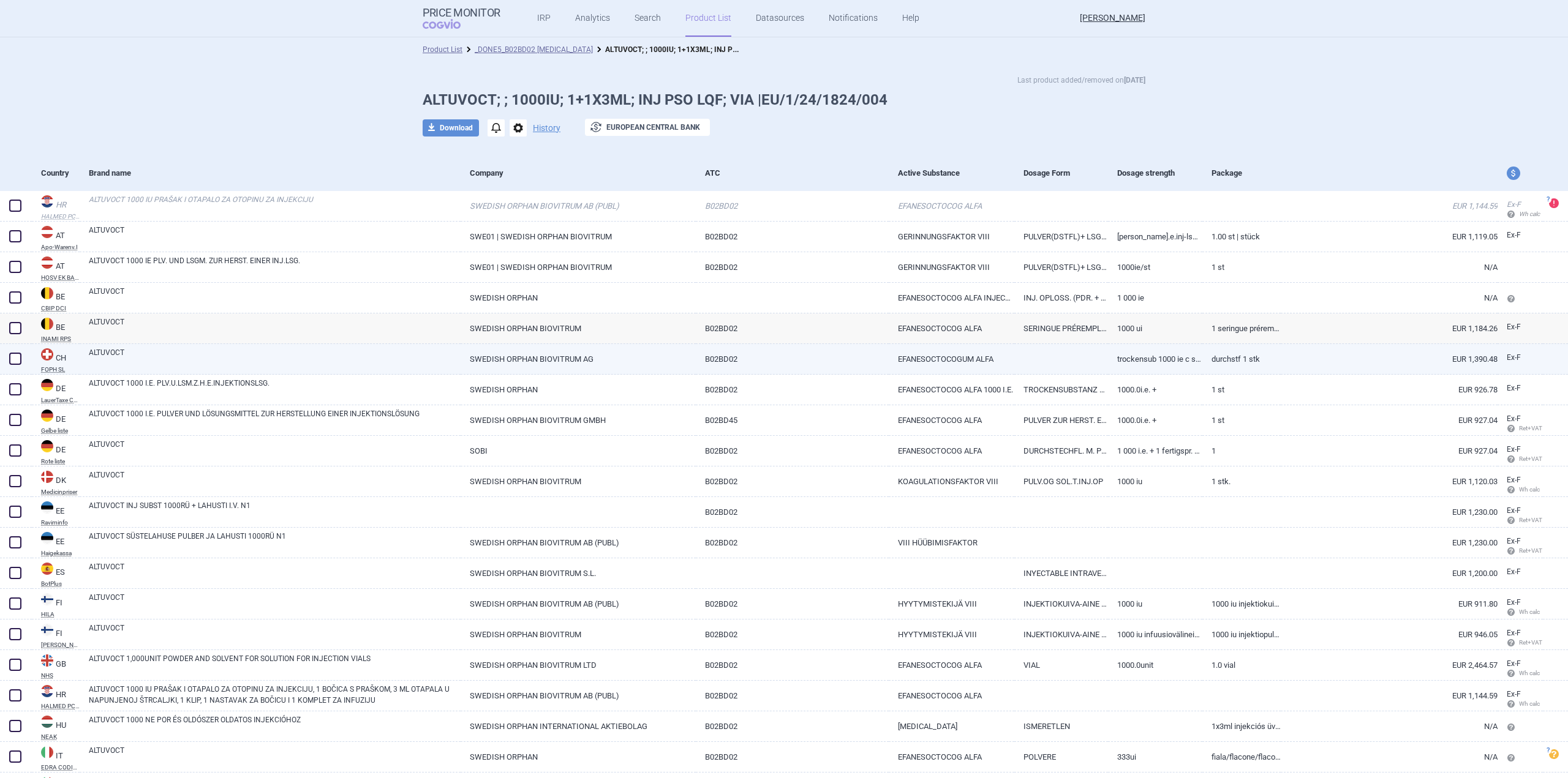
click at [233, 364] on link "ALTUVOCT" at bounding box center [274, 358] width 372 height 22
select select "EUR"
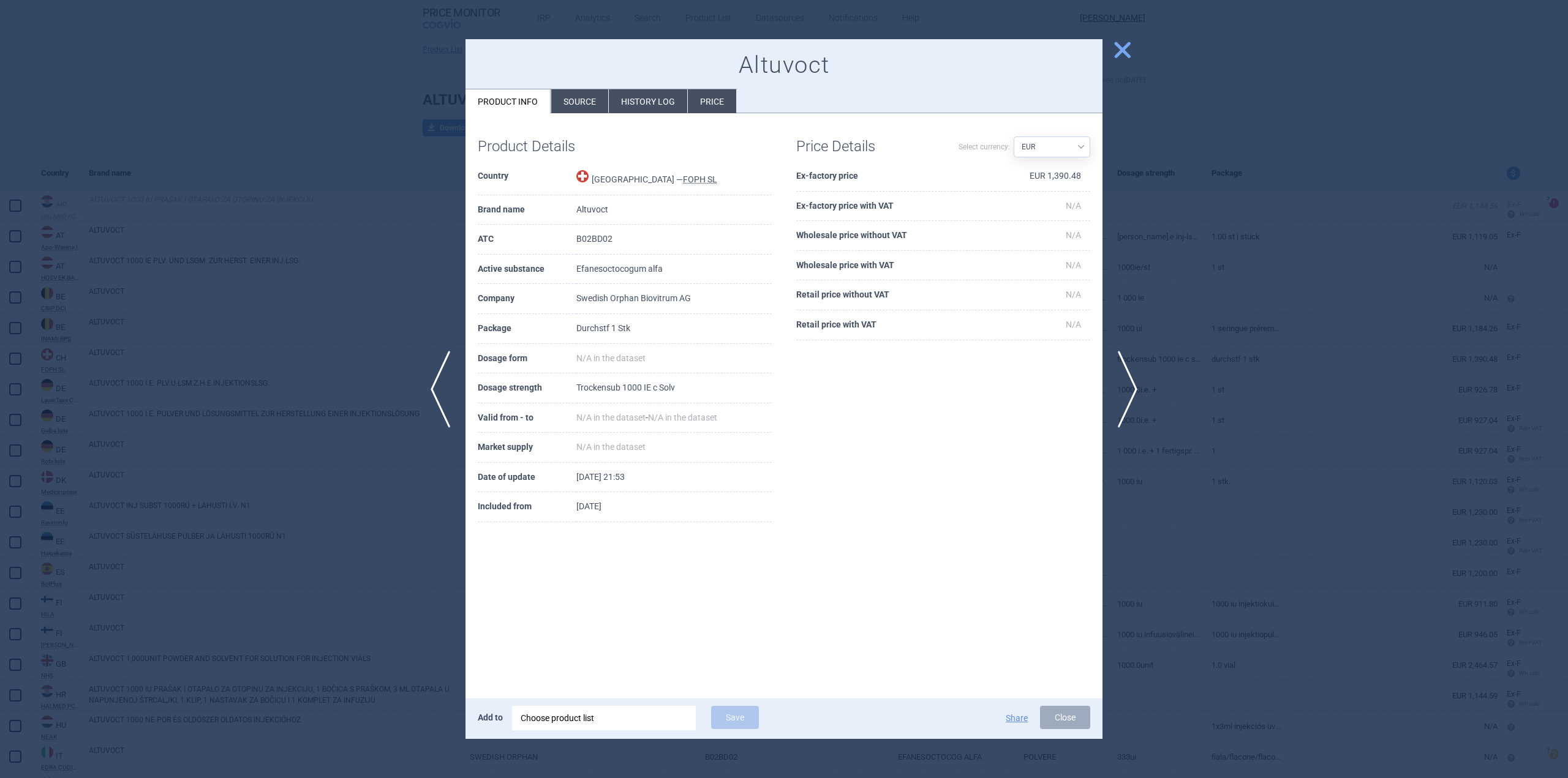
click at [595, 101] on li "Source" at bounding box center [579, 101] width 57 height 24
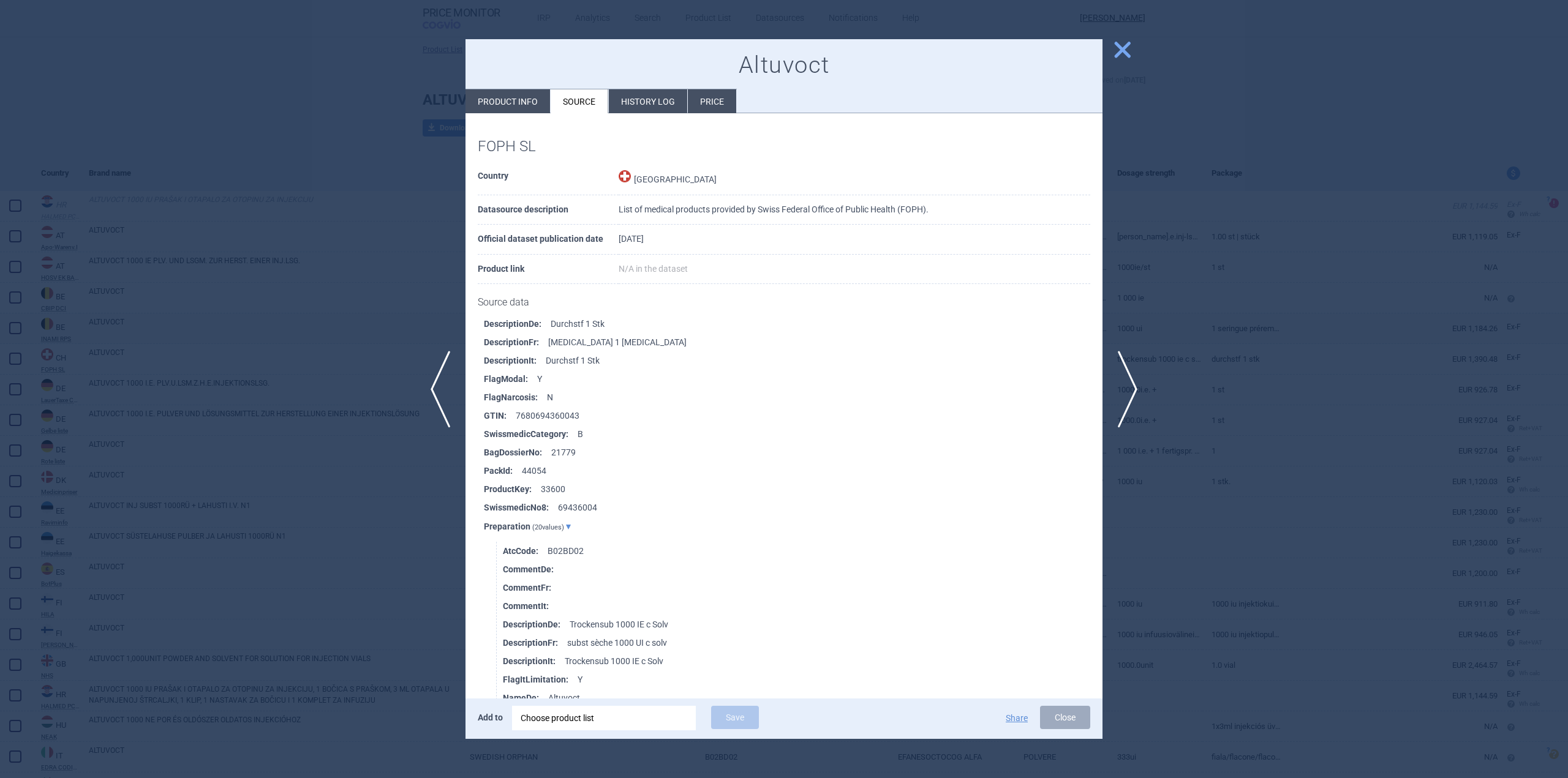
click at [1117, 49] on span "close" at bounding box center [1122, 50] width 22 height 22
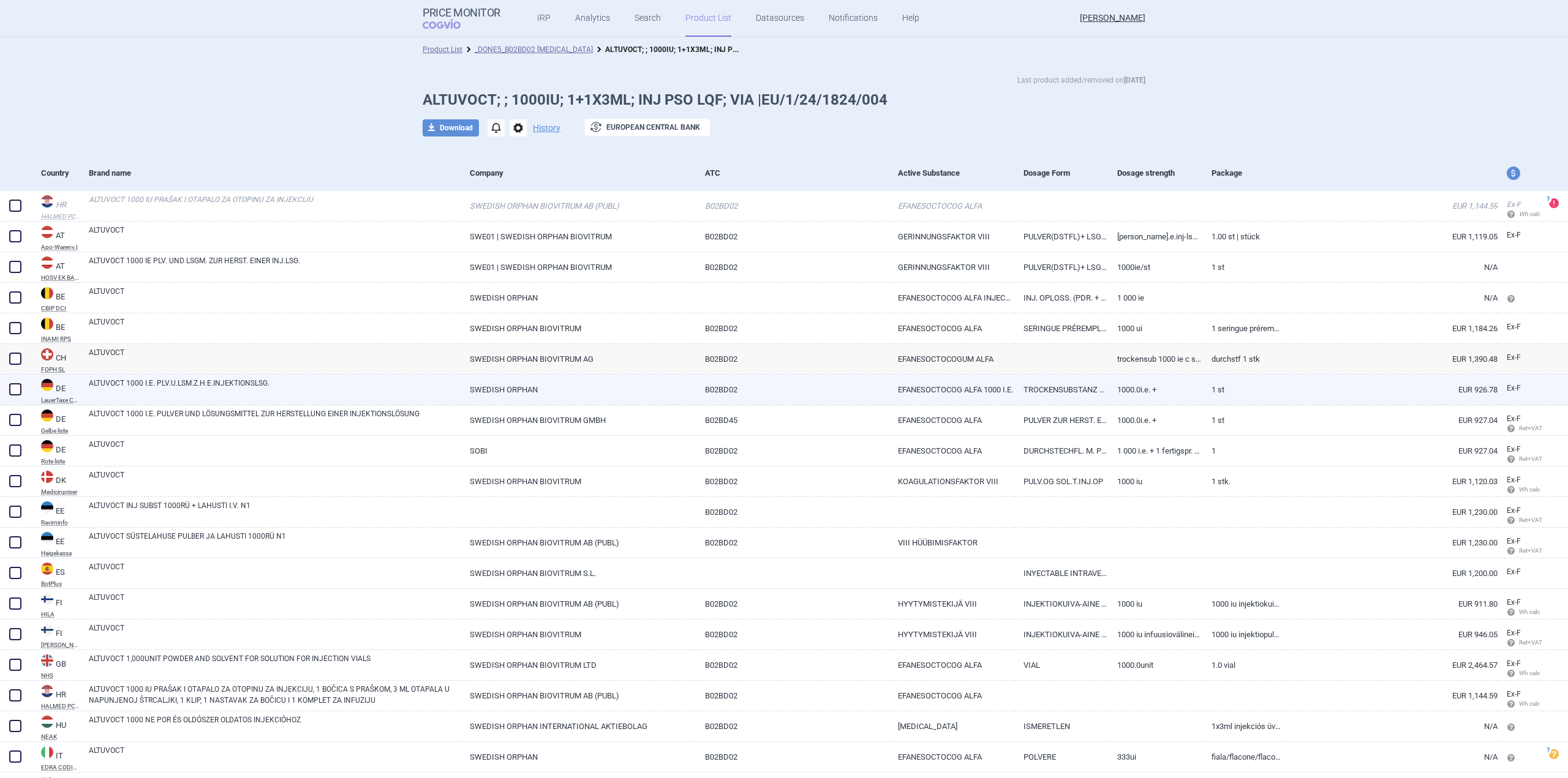
click at [227, 400] on link "ALTUVOCT 1000 I.E. PLV.U.LSM.Z.H.E.INJEKTIONSLSG." at bounding box center [274, 388] width 372 height 22
select select "EUR"
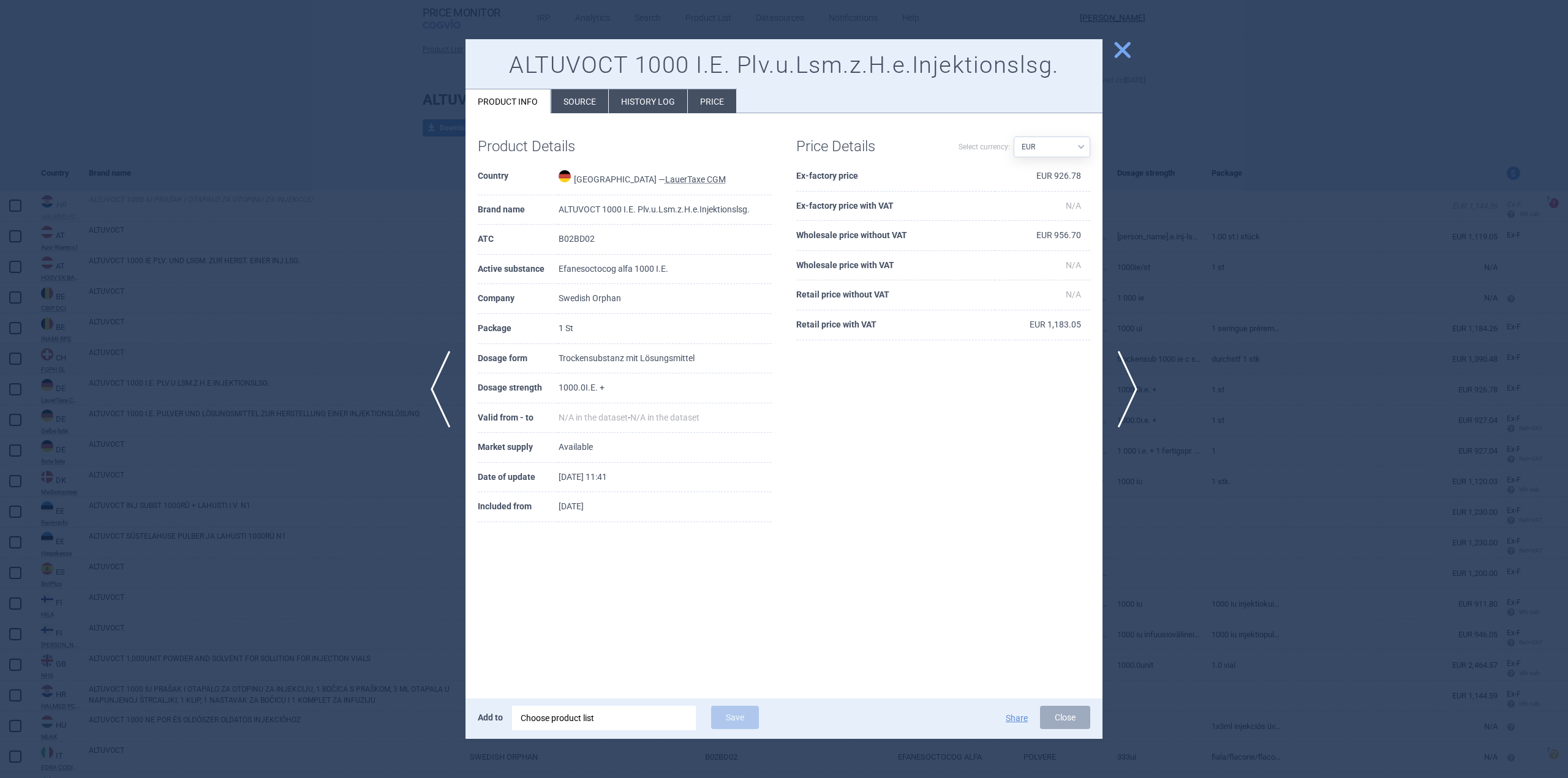
click at [584, 100] on li "Source" at bounding box center [579, 101] width 57 height 24
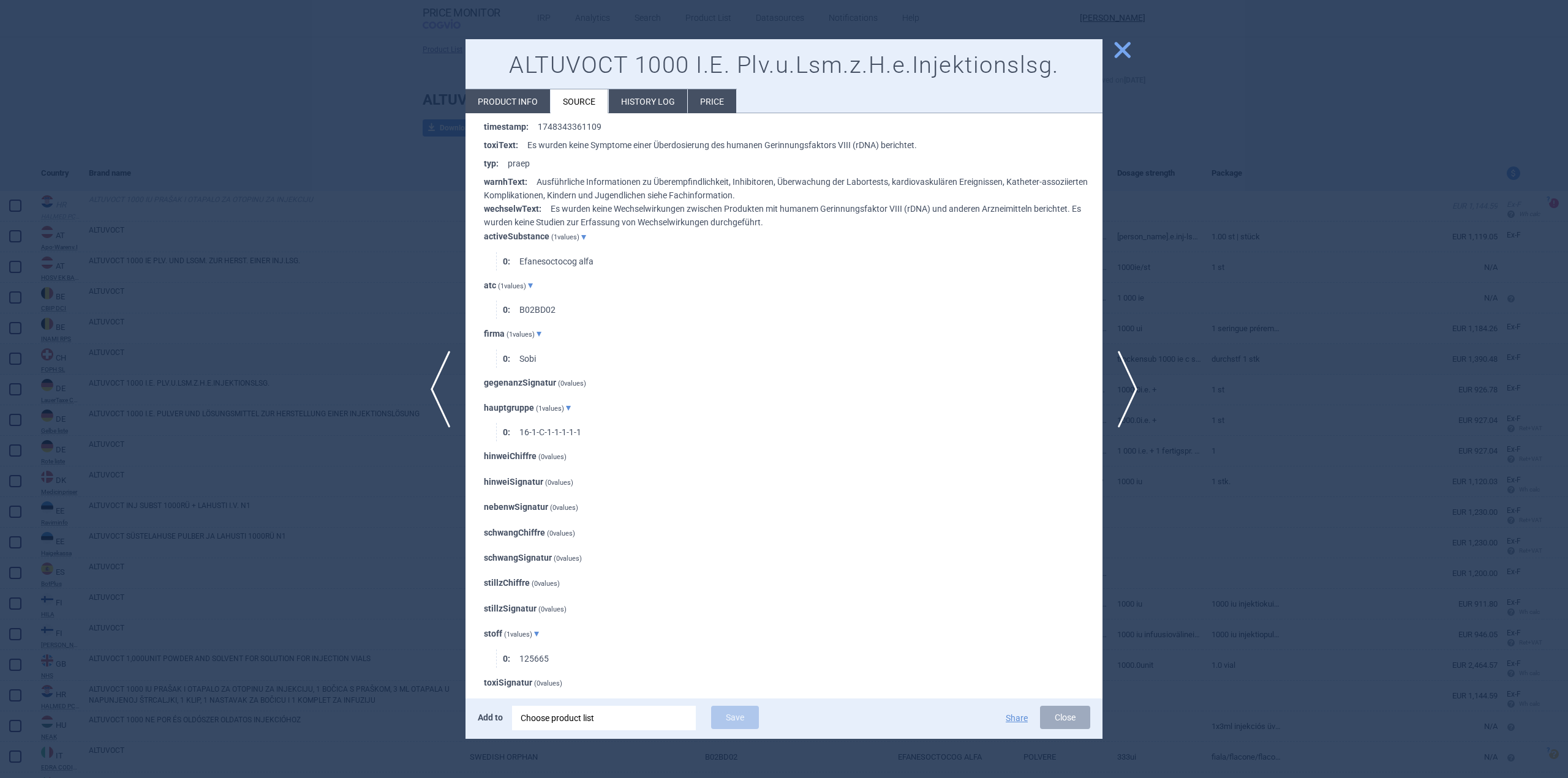
scroll to position [4437, 0]
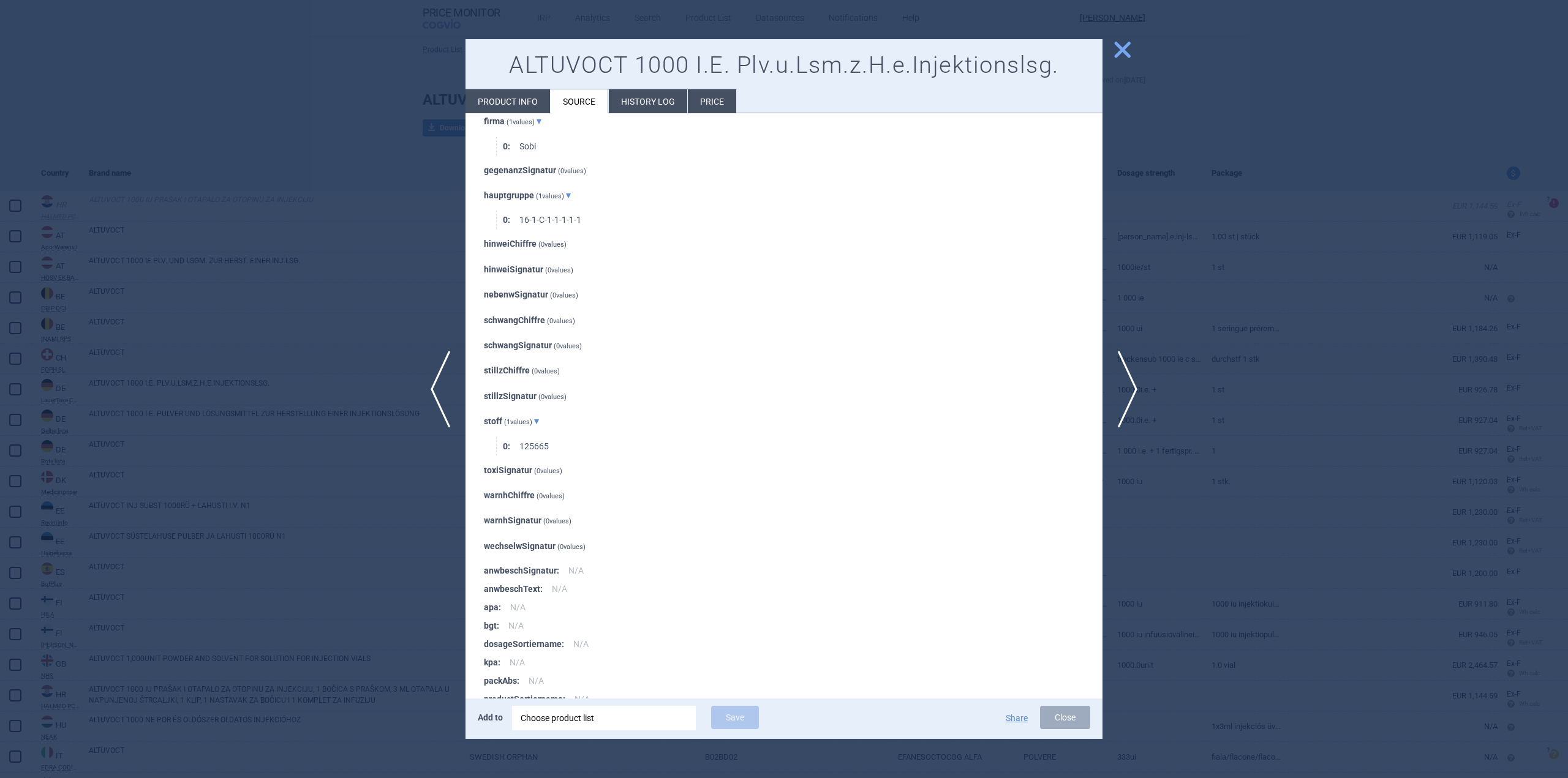
click at [1115, 54] on span "close" at bounding box center [1122, 50] width 22 height 22
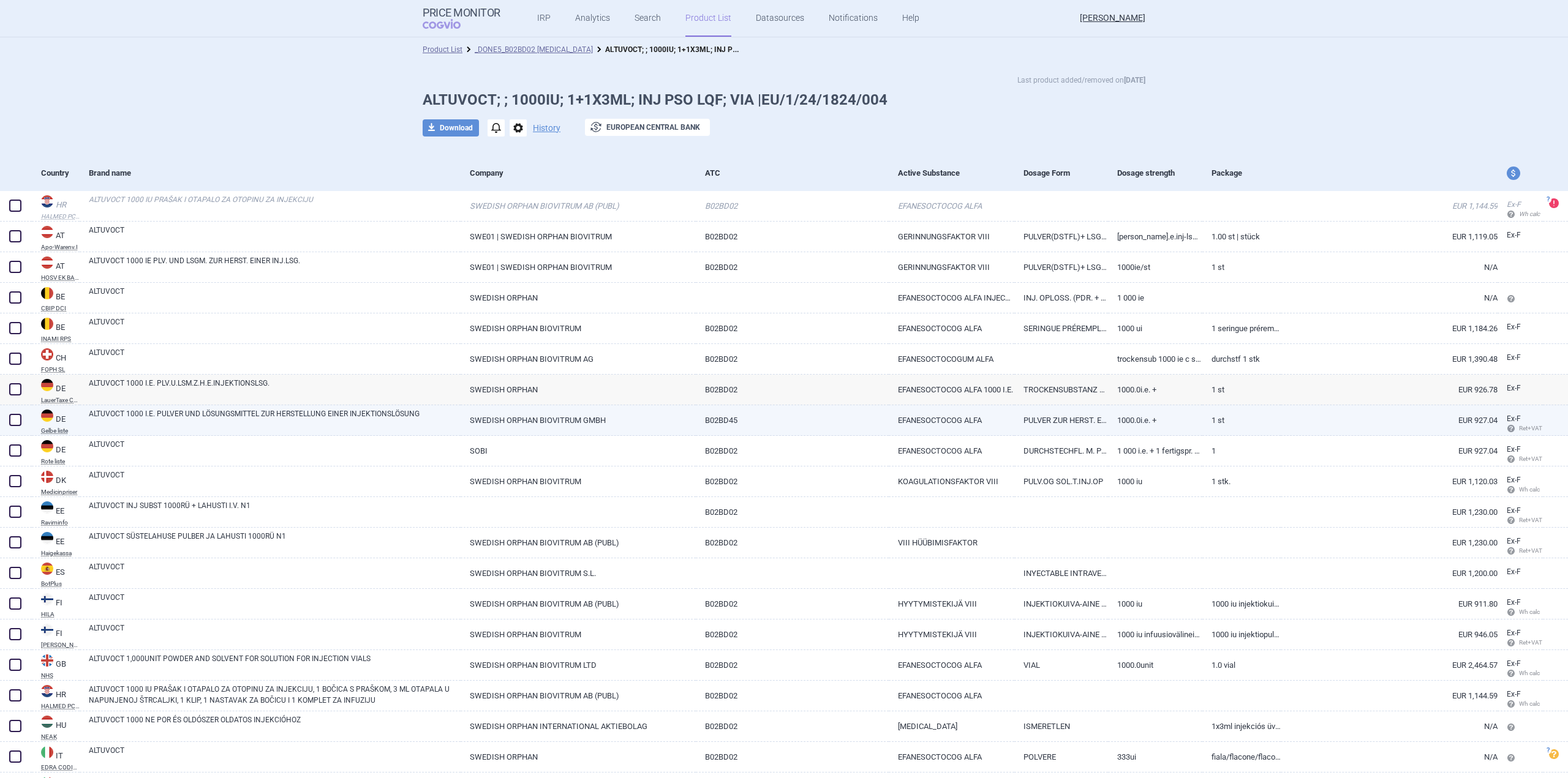
click at [268, 412] on link "ALTUVOCT 1000 I.E. PULVER UND LÖSUNGSMITTEL ZUR HERSTELLUNG EINER INJEKTIONSLÖS…" at bounding box center [274, 419] width 372 height 22
select select "EUR"
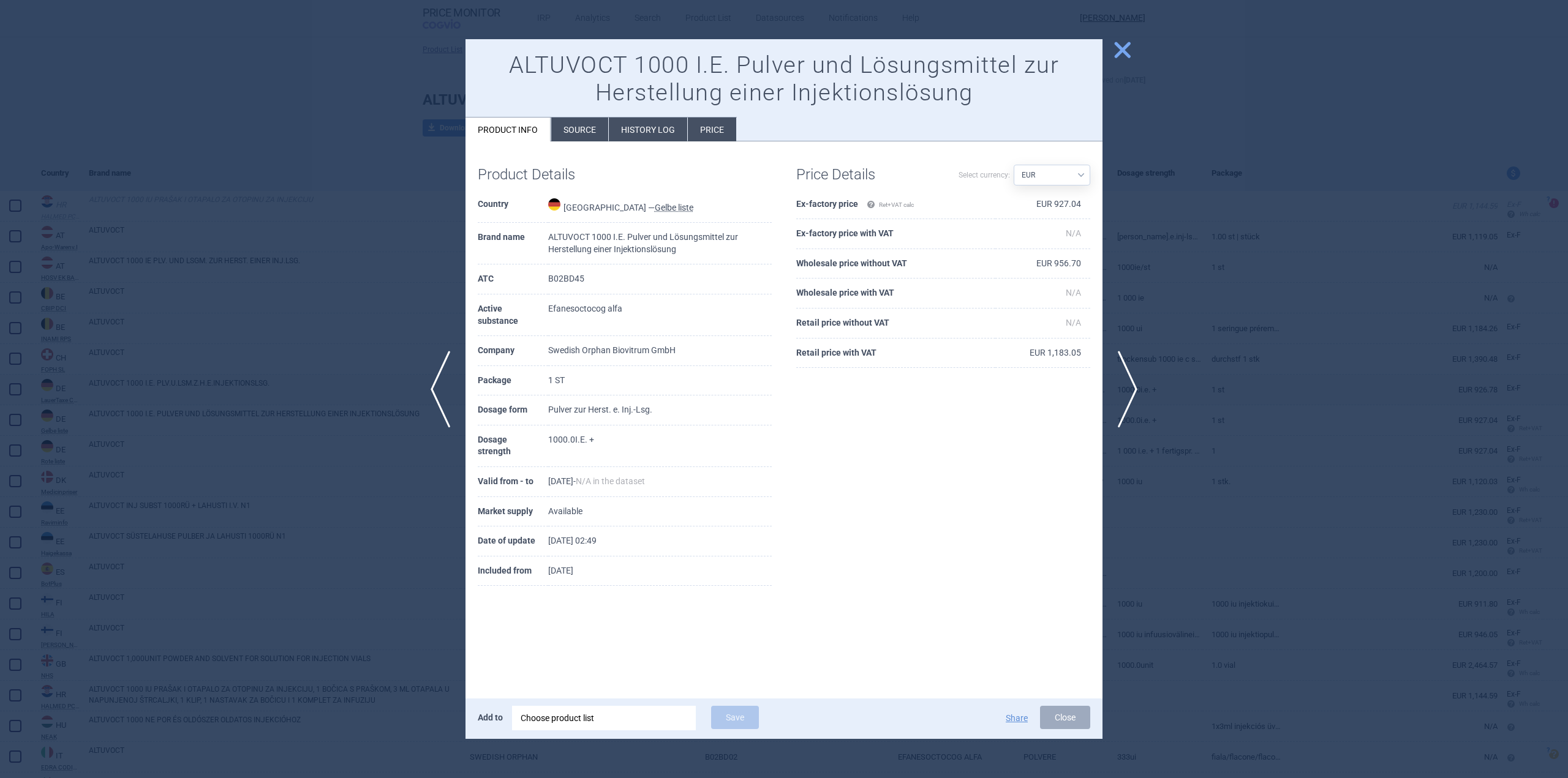
click at [565, 145] on div "Product Details Country Germany — Gelbe liste Brand name ALTUVOCT 1000 I.E. Pul…" at bounding box center [784, 376] width 637 height 470
click at [587, 133] on li "Source" at bounding box center [579, 129] width 57 height 24
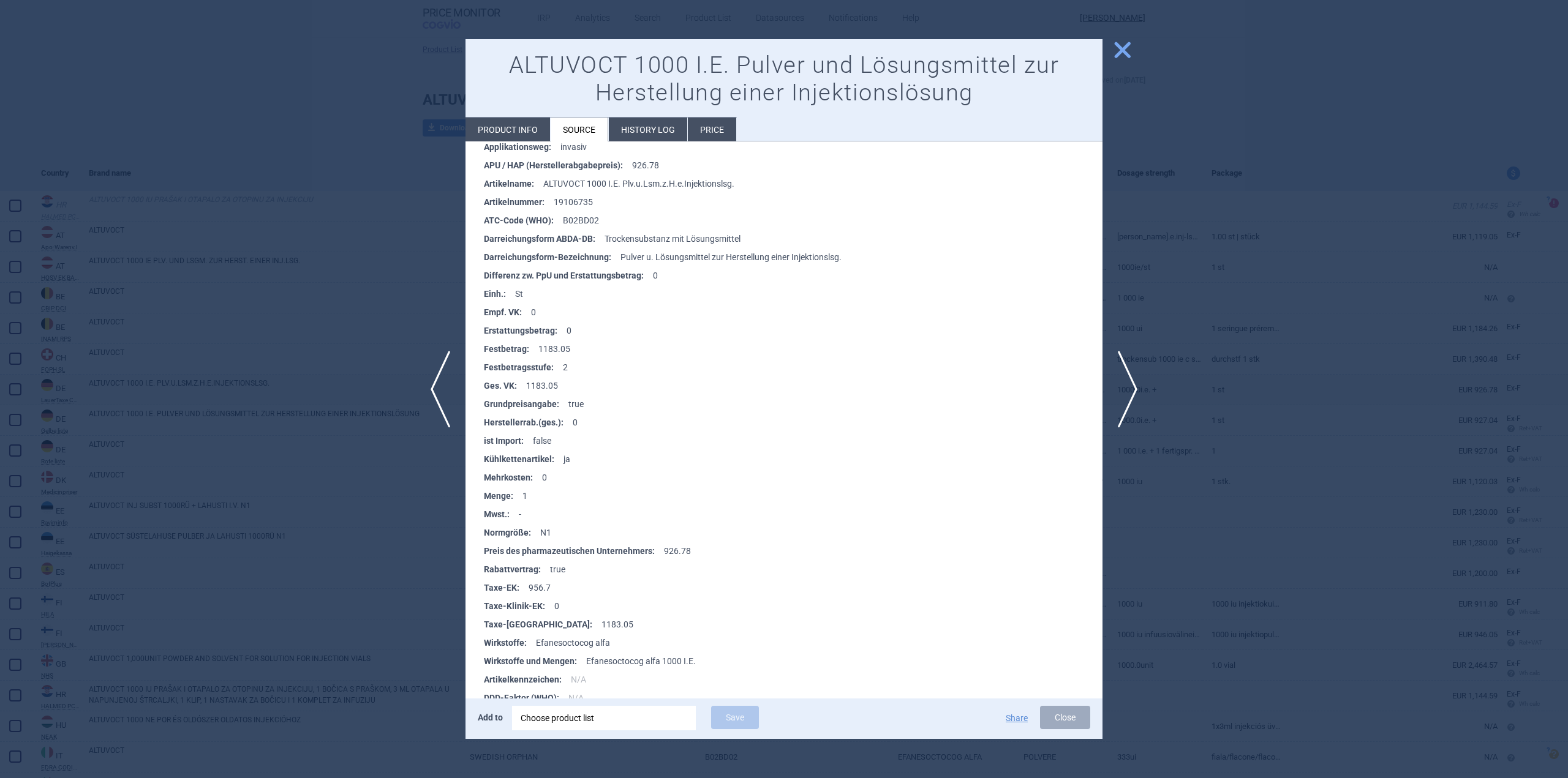
scroll to position [2877, 0]
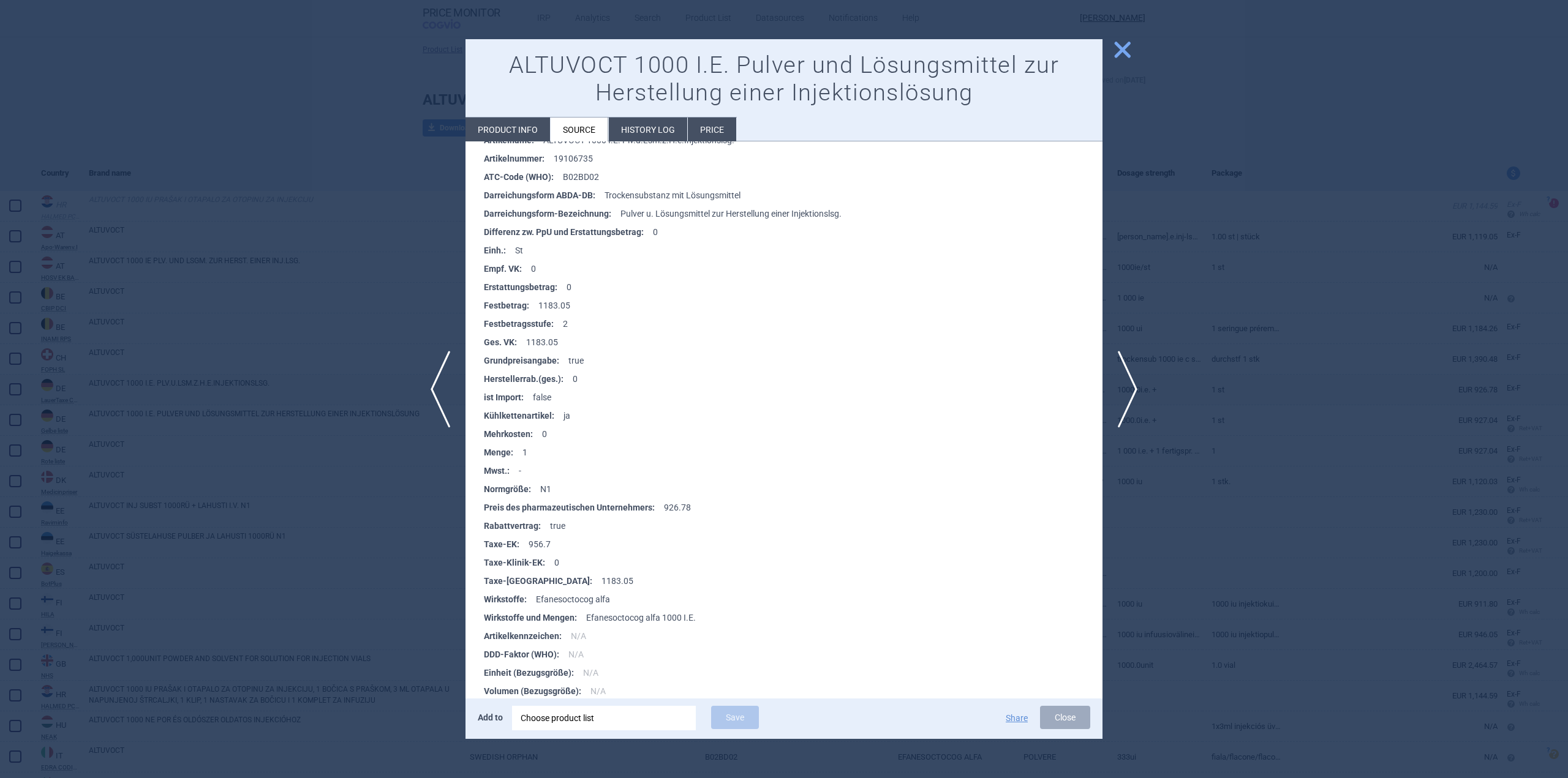
click at [1120, 53] on span "close" at bounding box center [1122, 50] width 22 height 22
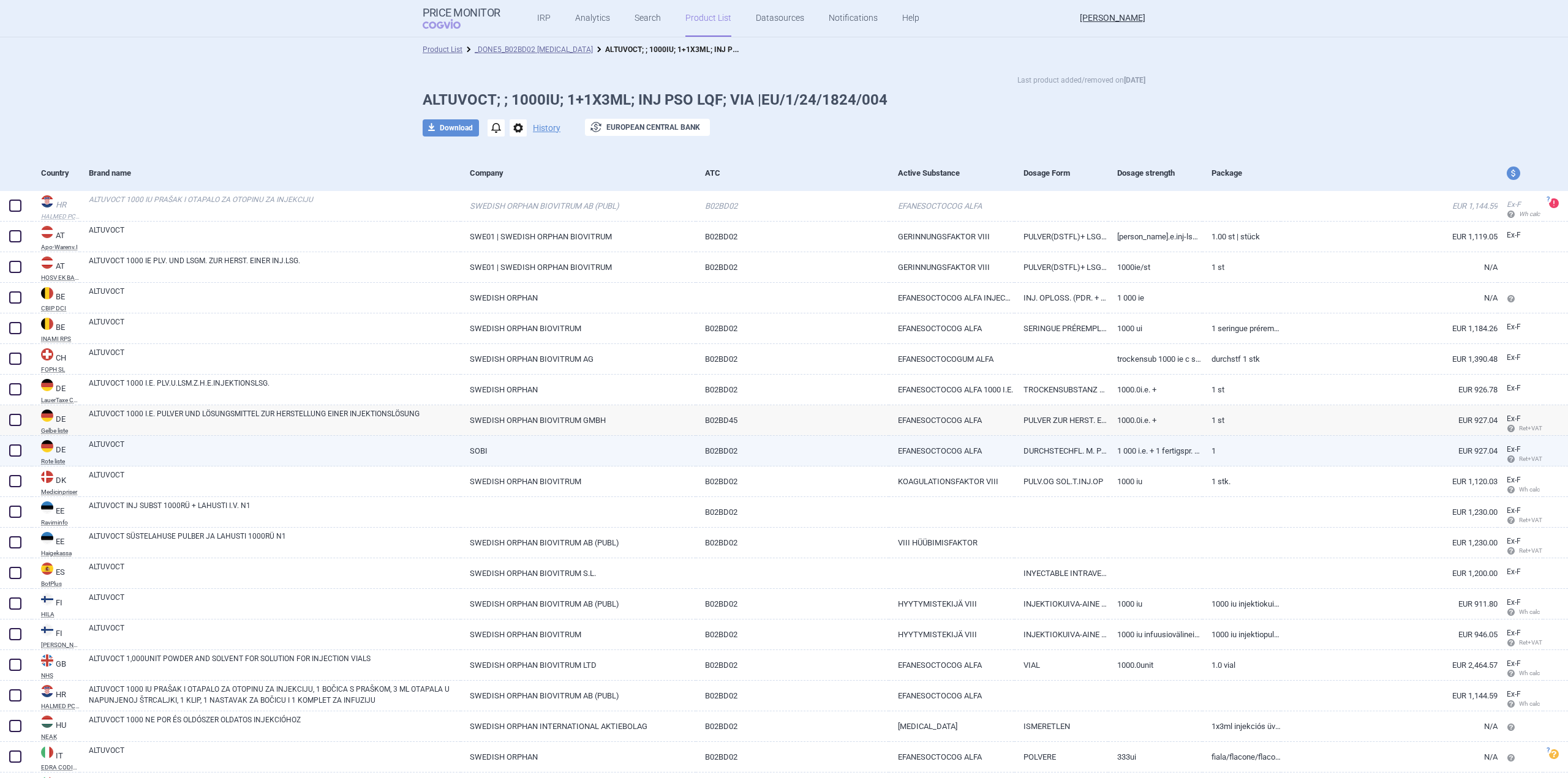
click at [221, 441] on link "ALTUVOCT" at bounding box center [274, 450] width 372 height 22
select select "EUR"
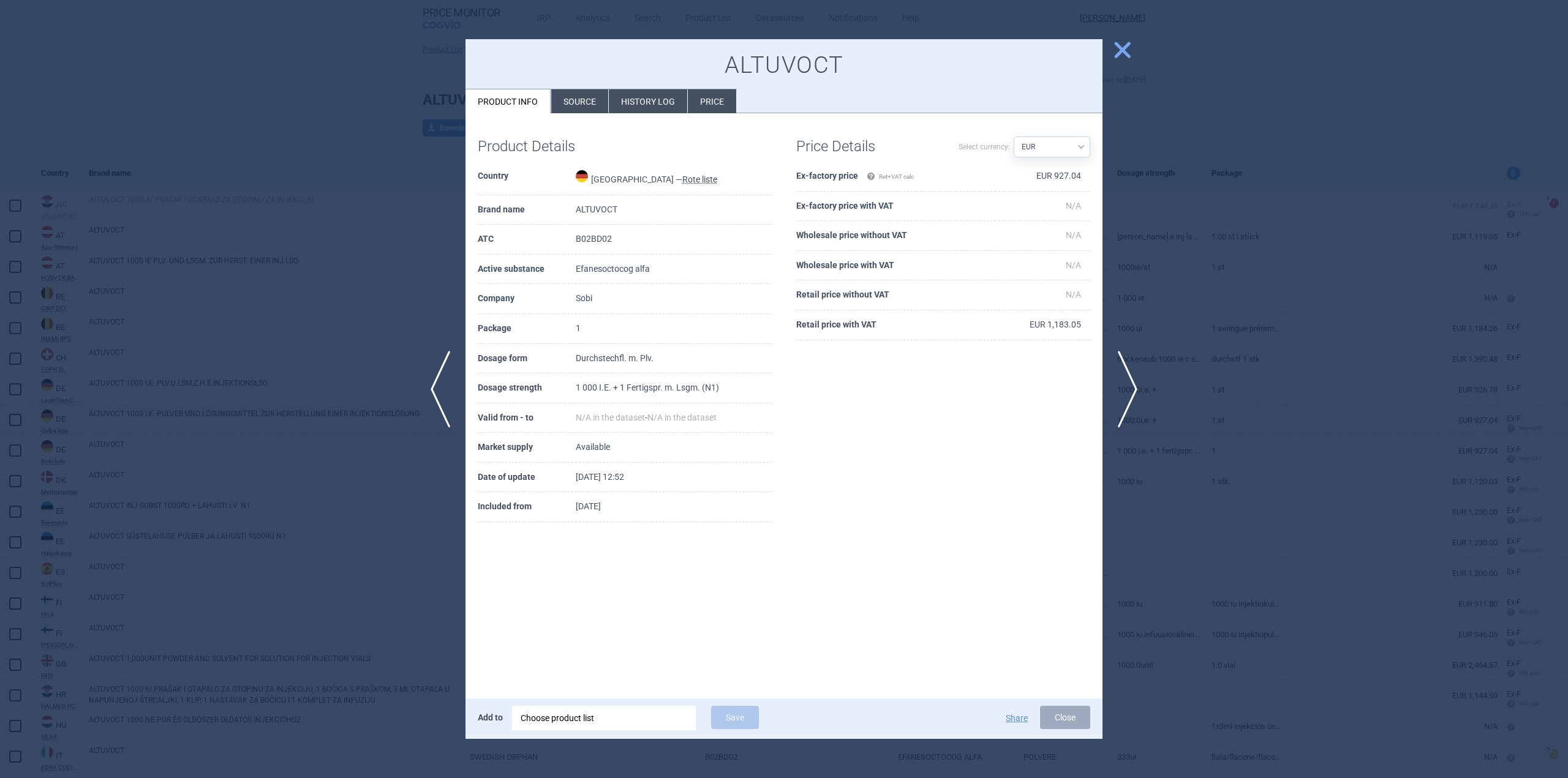
click at [577, 113] on li "Source" at bounding box center [579, 101] width 57 height 24
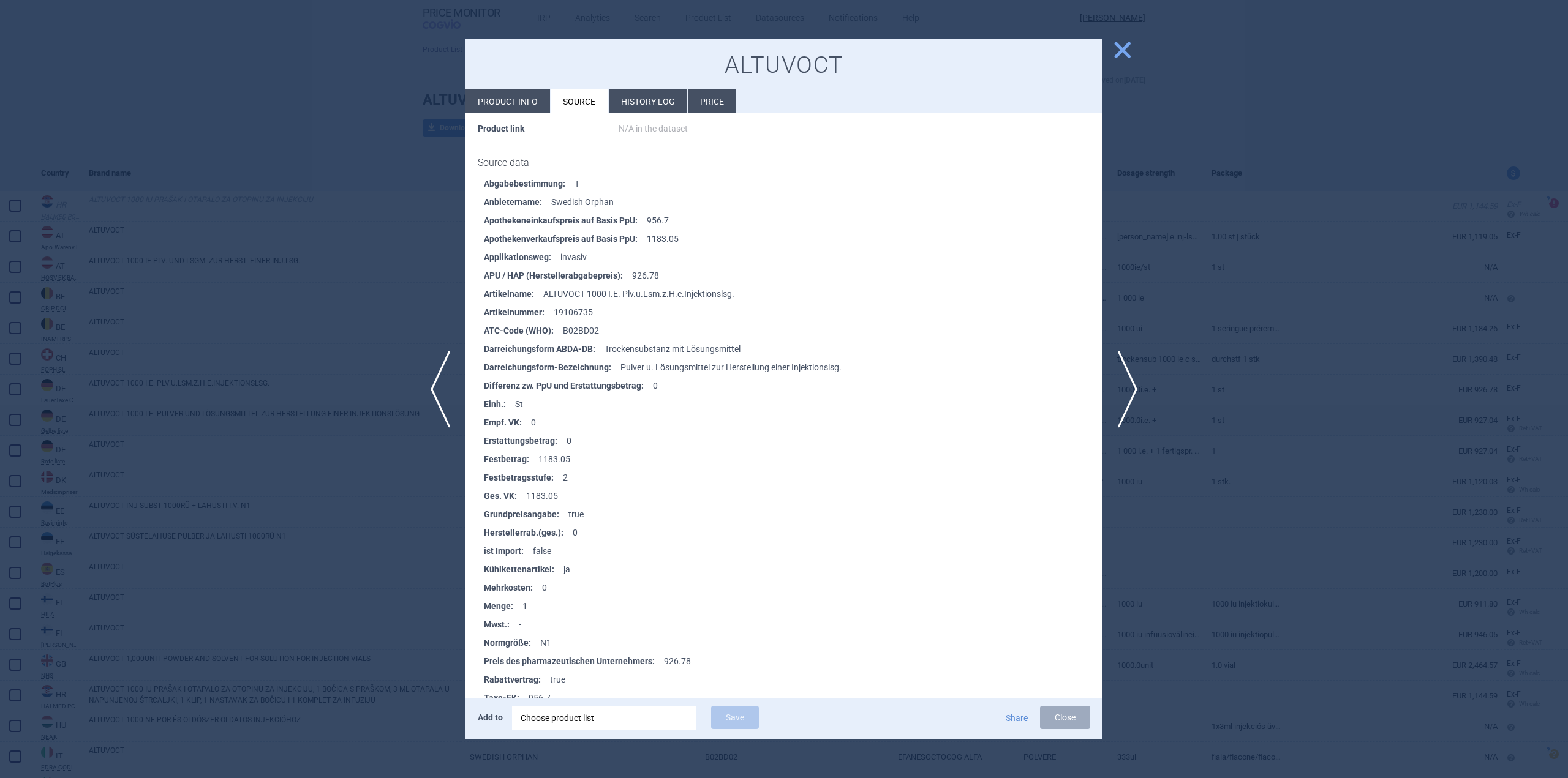
scroll to position [1899, 0]
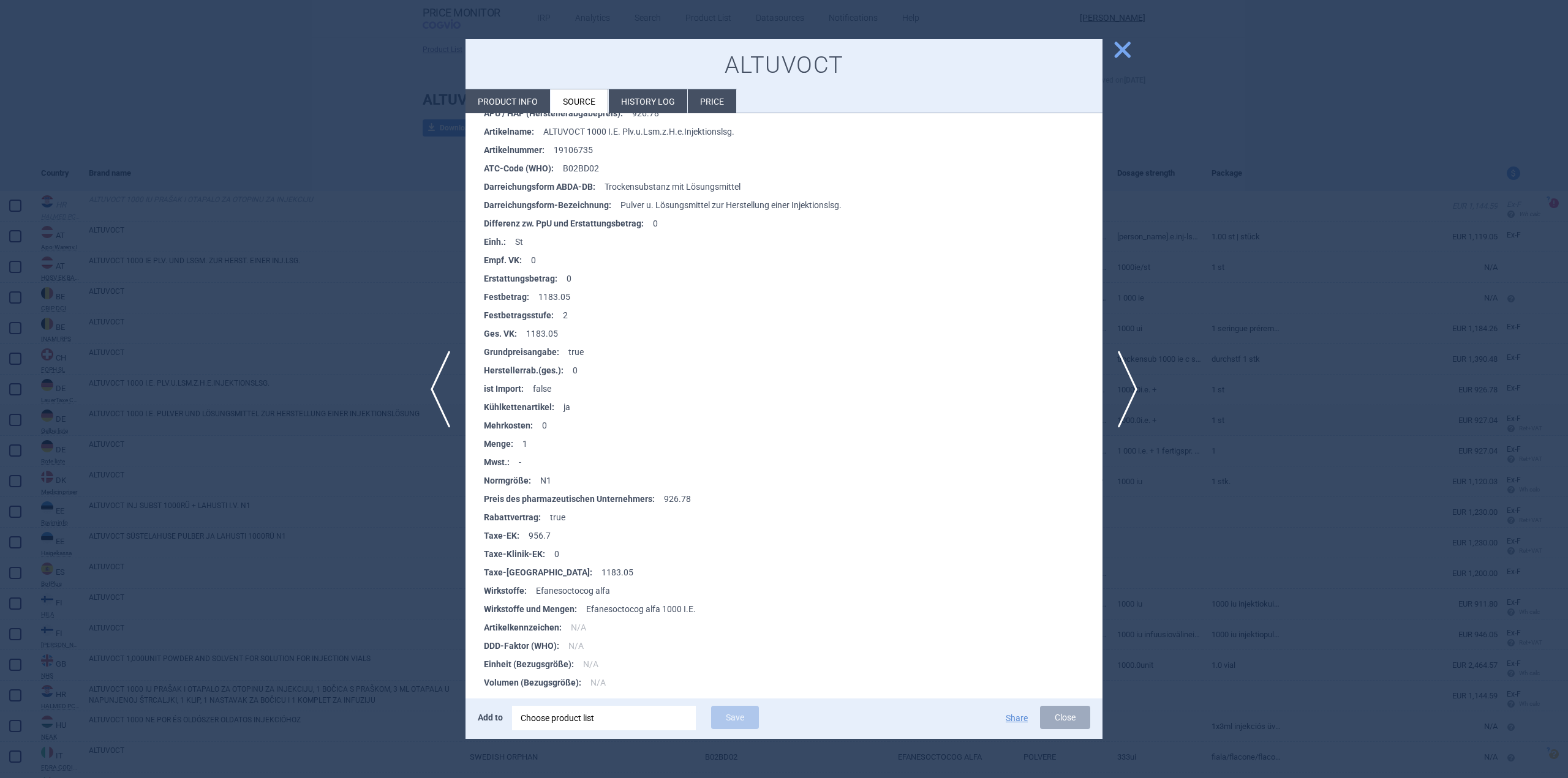
click at [1120, 47] on span "close" at bounding box center [1122, 50] width 22 height 22
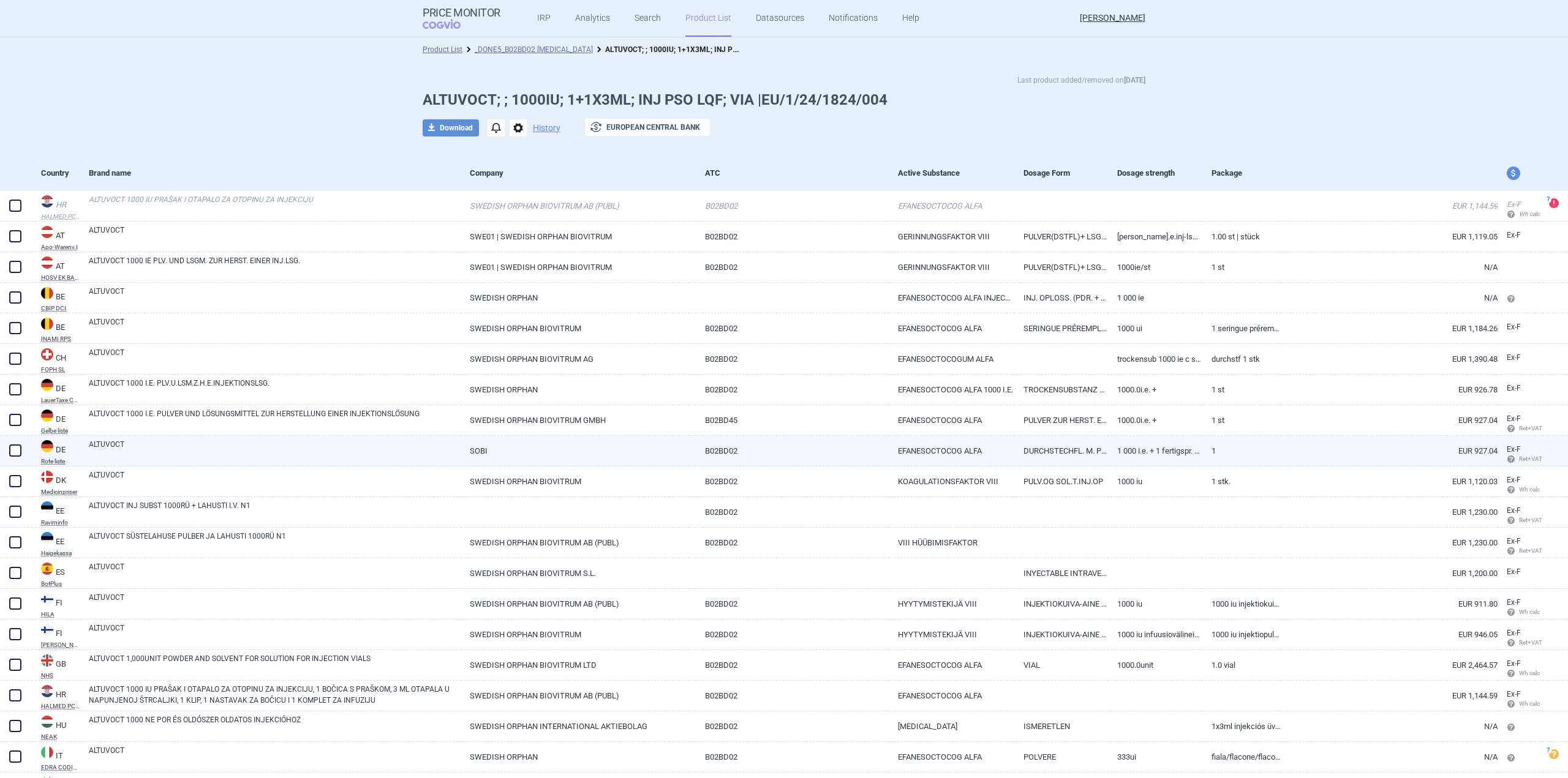
click at [205, 451] on link "ALTUVOCT" at bounding box center [274, 450] width 372 height 22
select select "EUR"
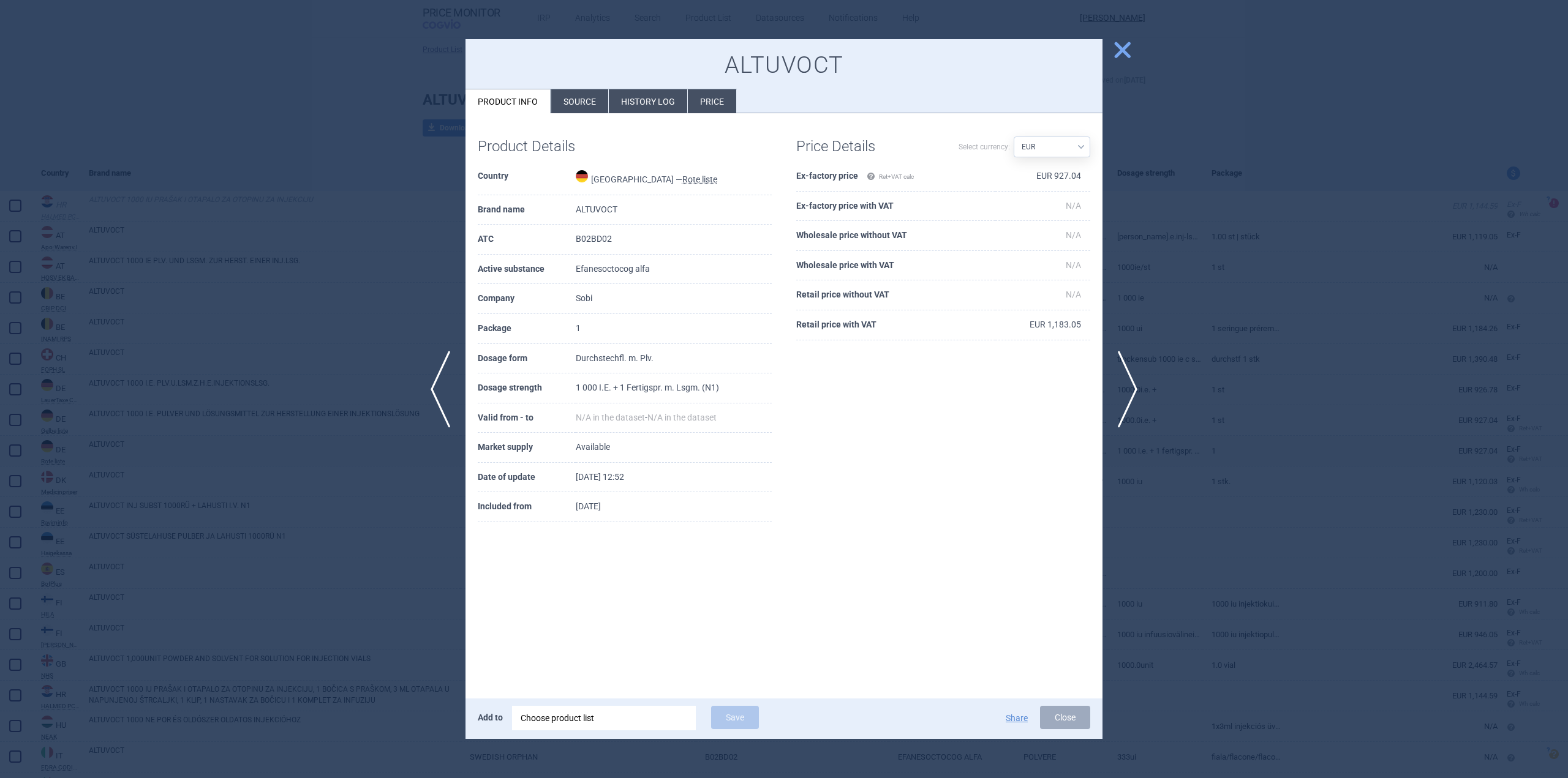
click at [578, 109] on li "Source" at bounding box center [579, 101] width 57 height 24
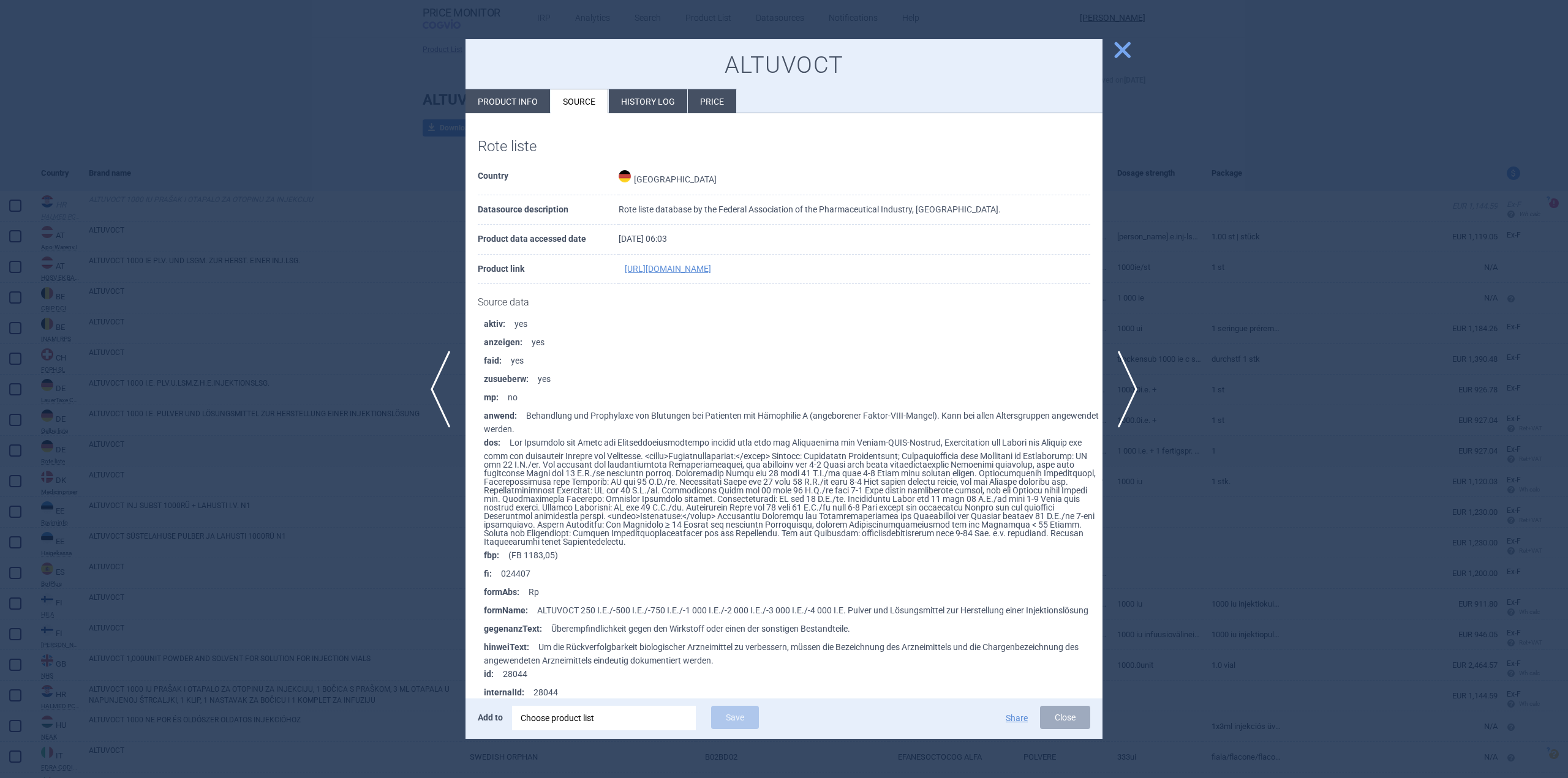
click at [505, 102] on li "Product info" at bounding box center [508, 101] width 85 height 24
select select "EUR"
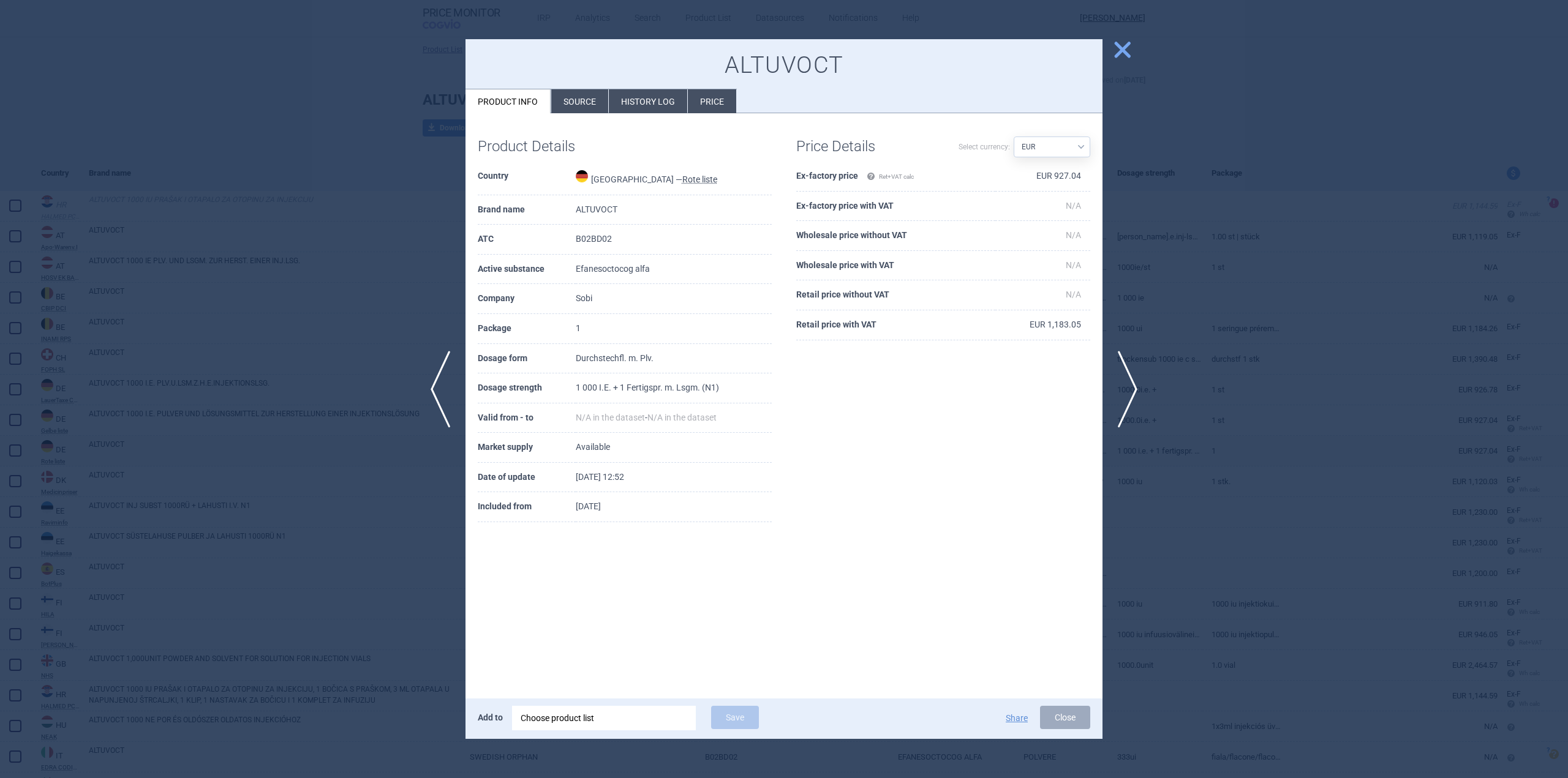
click at [1123, 55] on span "close" at bounding box center [1122, 50] width 22 height 22
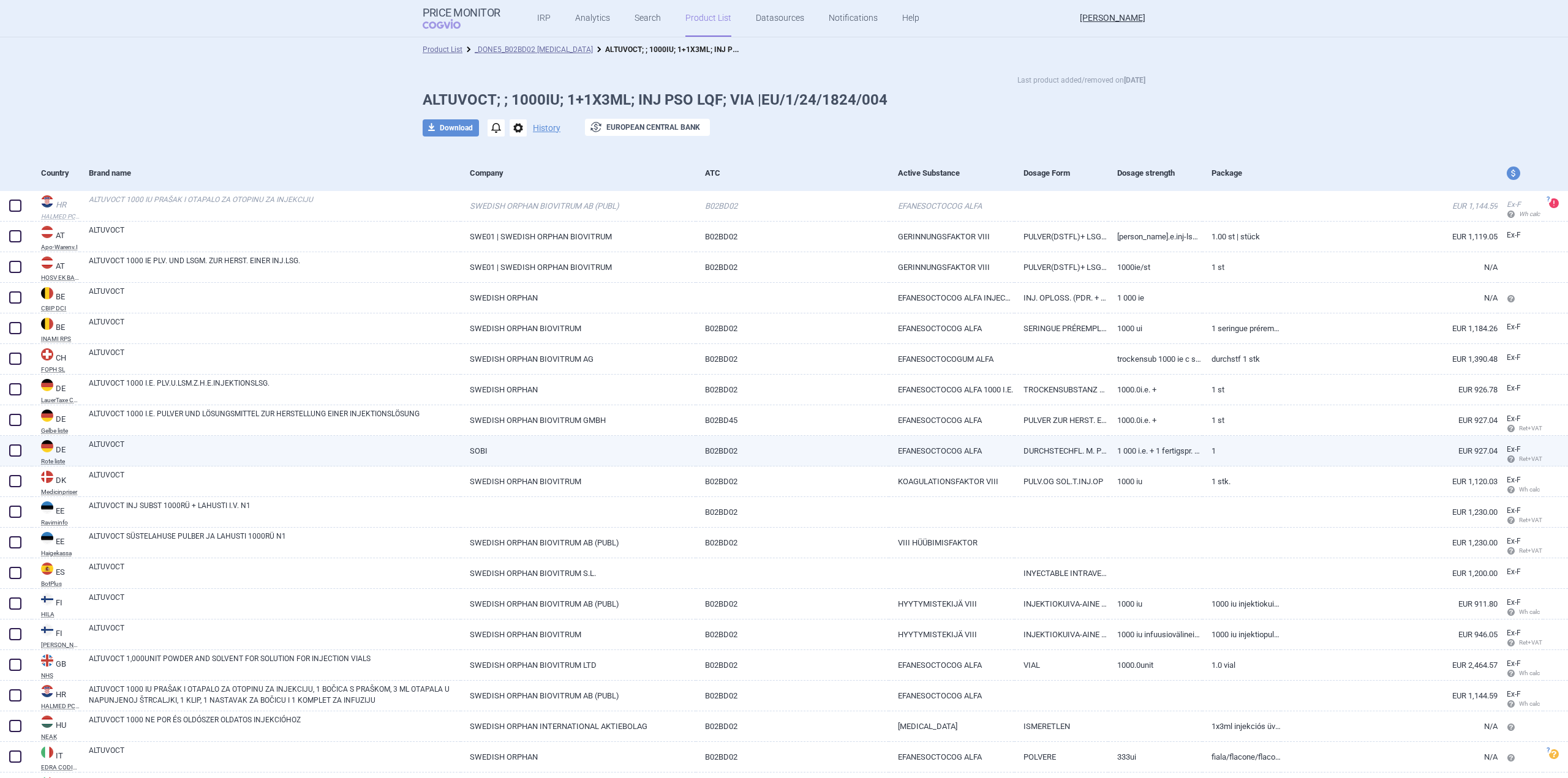
click at [261, 450] on link "ALTUVOCT" at bounding box center [274, 450] width 372 height 22
select select "EUR"
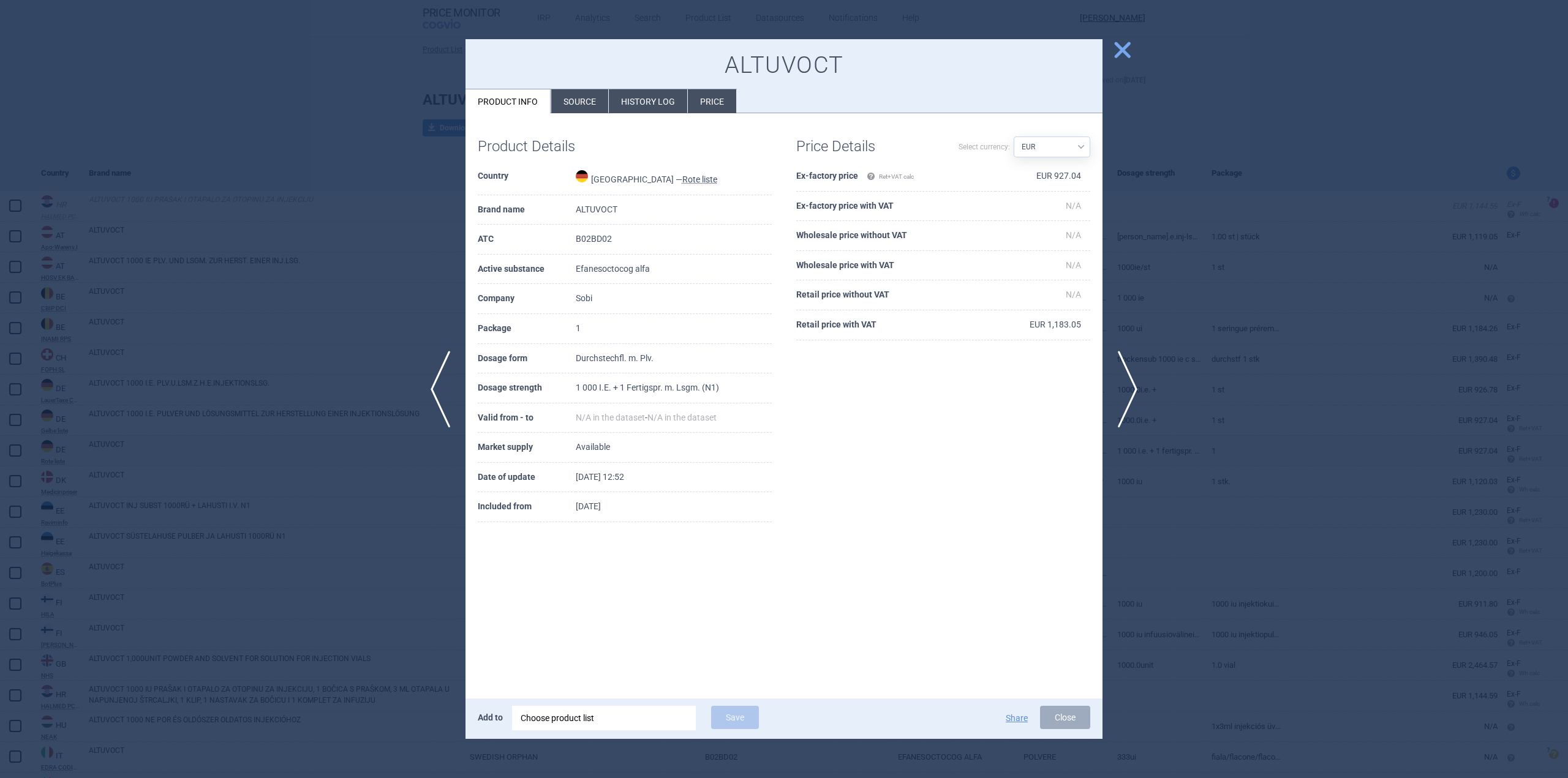
click at [575, 91] on li "Source" at bounding box center [579, 101] width 57 height 24
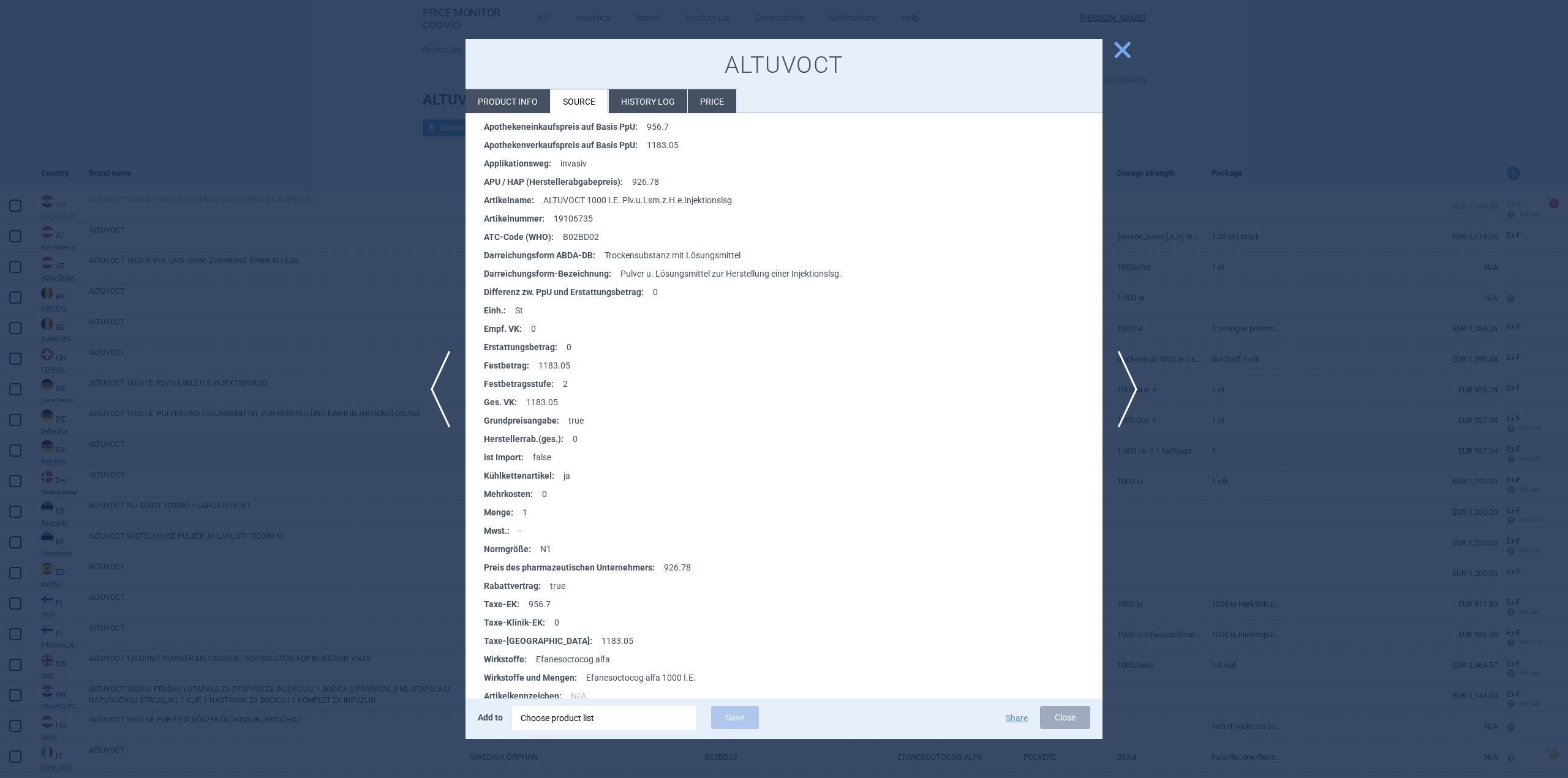
scroll to position [1899, 0]
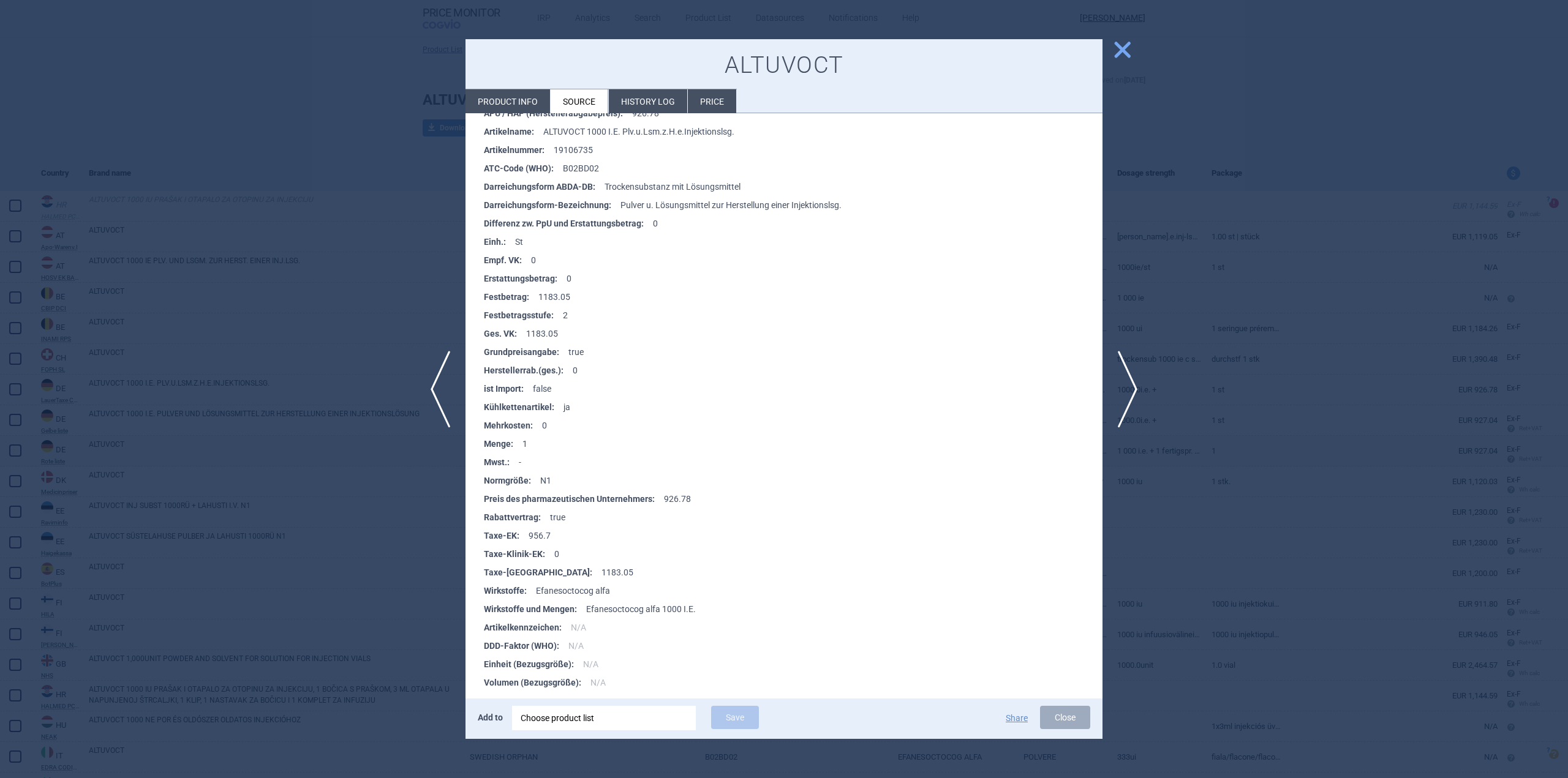
click at [1117, 51] on span "close" at bounding box center [1122, 50] width 22 height 22
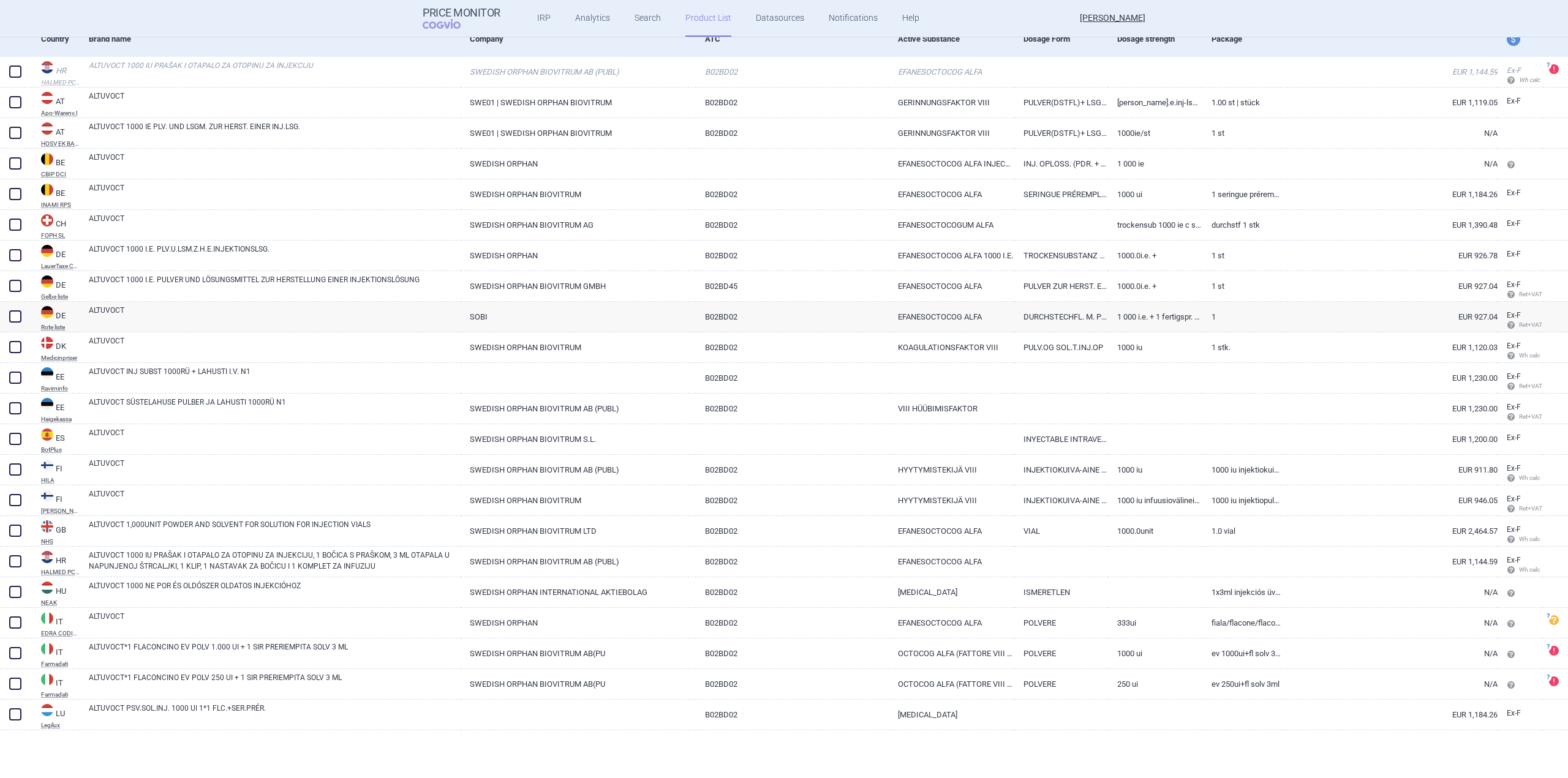
scroll to position [301, 0]
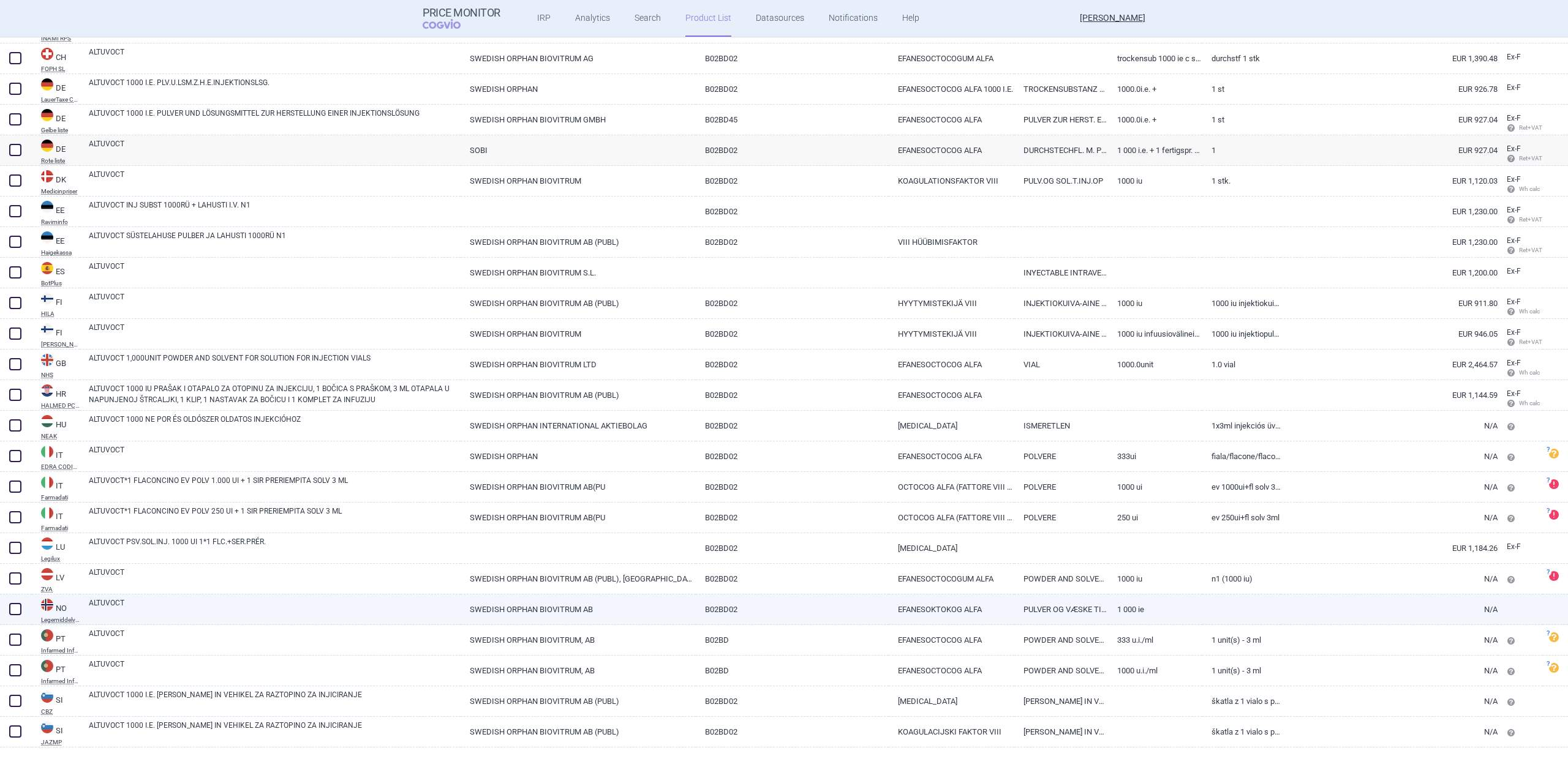
click at [462, 614] on link "SWEDISH ORPHAN BIOVITRUM AB" at bounding box center [578, 609] width 235 height 30
select select "EUR"
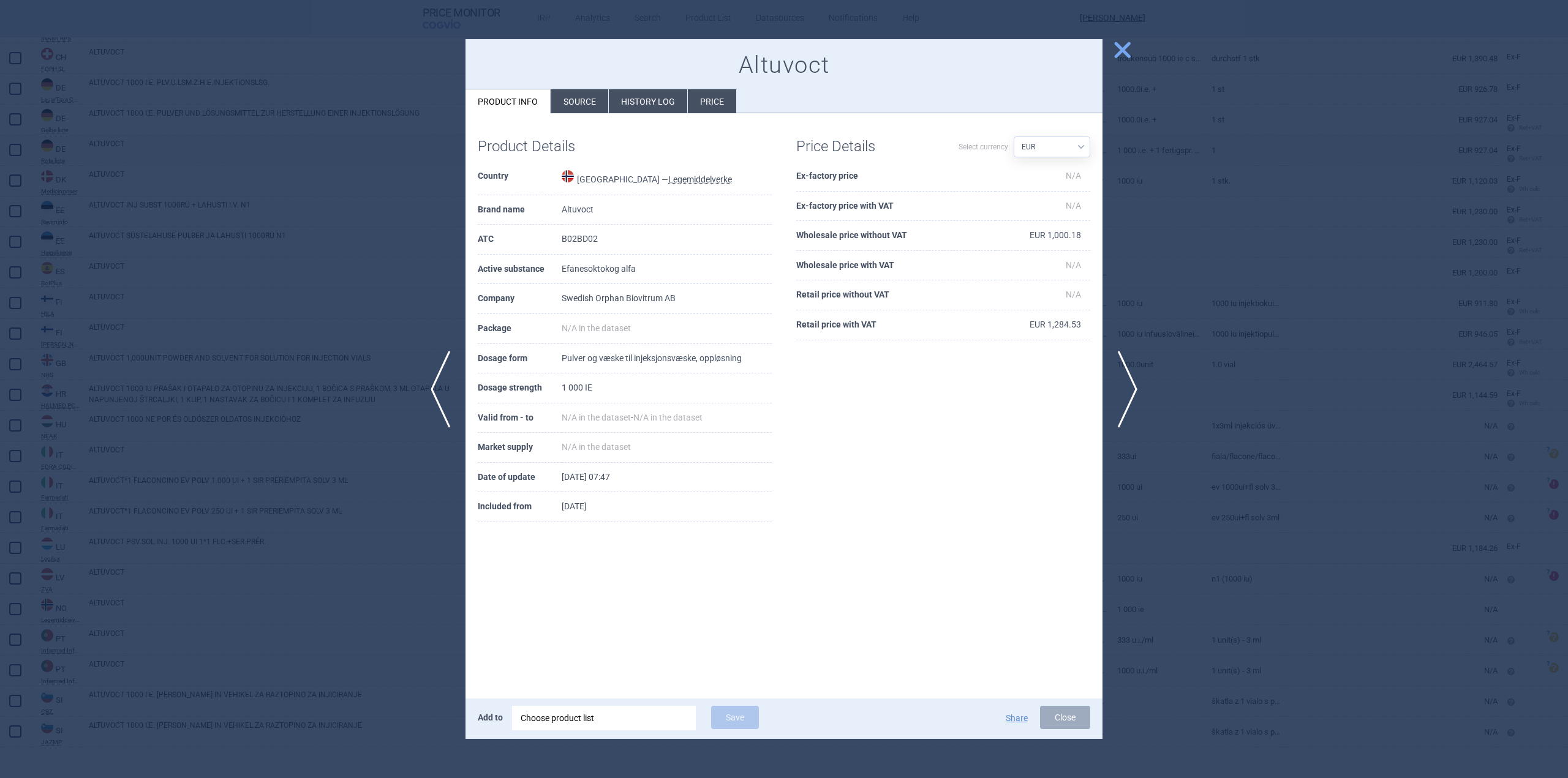
click at [584, 94] on li "Source" at bounding box center [579, 101] width 57 height 24
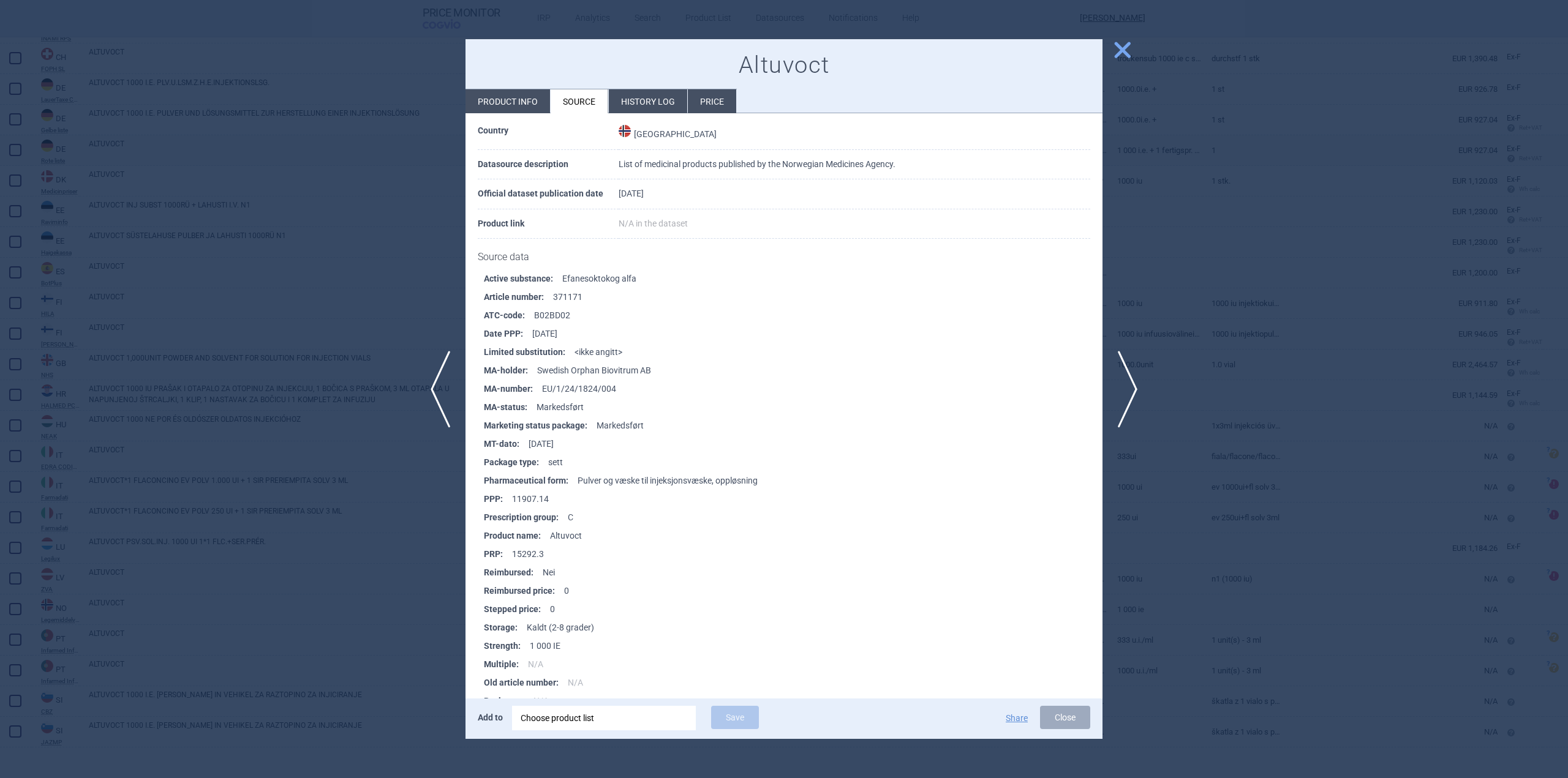
scroll to position [126, 0]
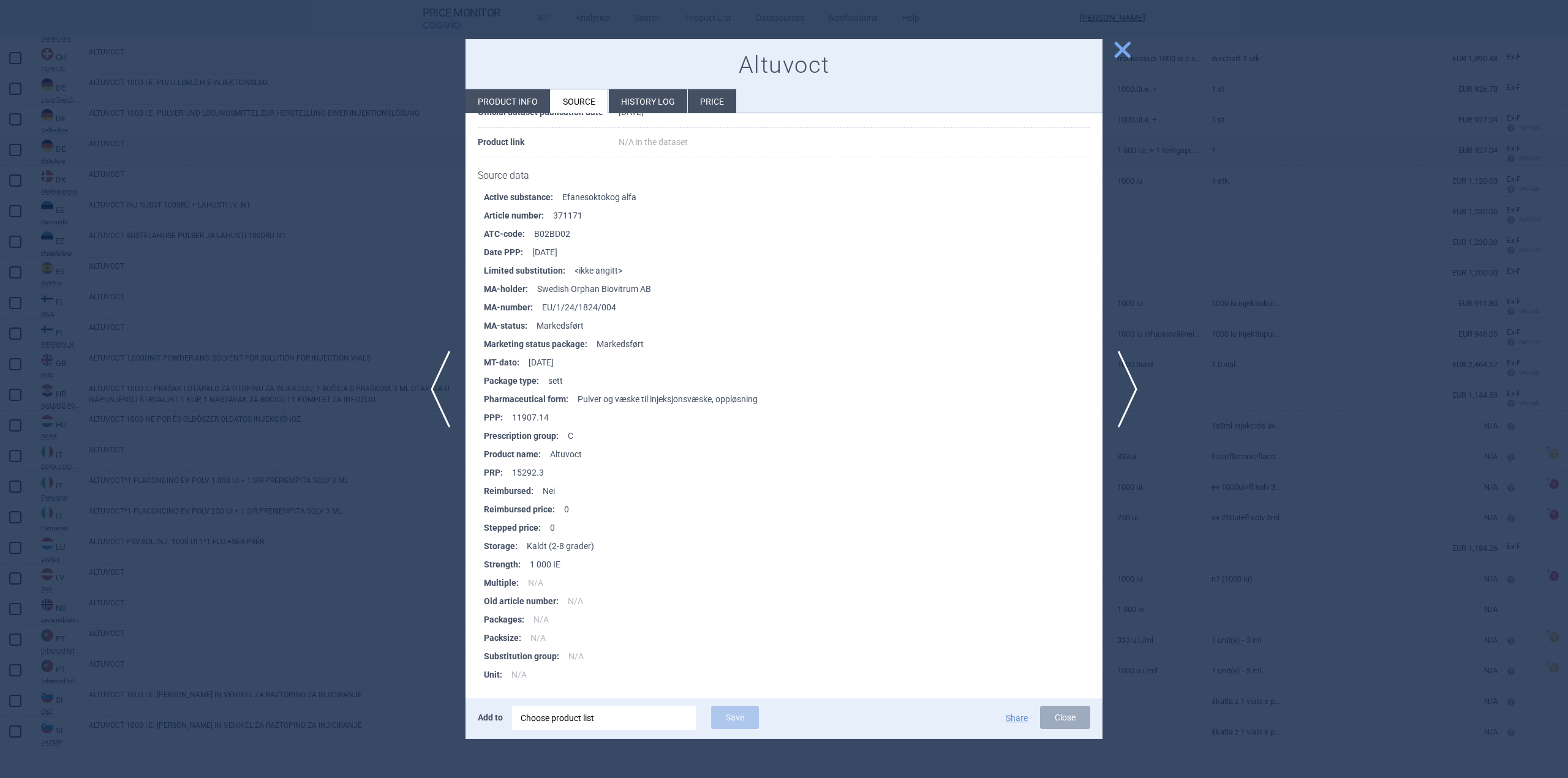
click at [1127, 46] on span "close" at bounding box center [1122, 50] width 22 height 22
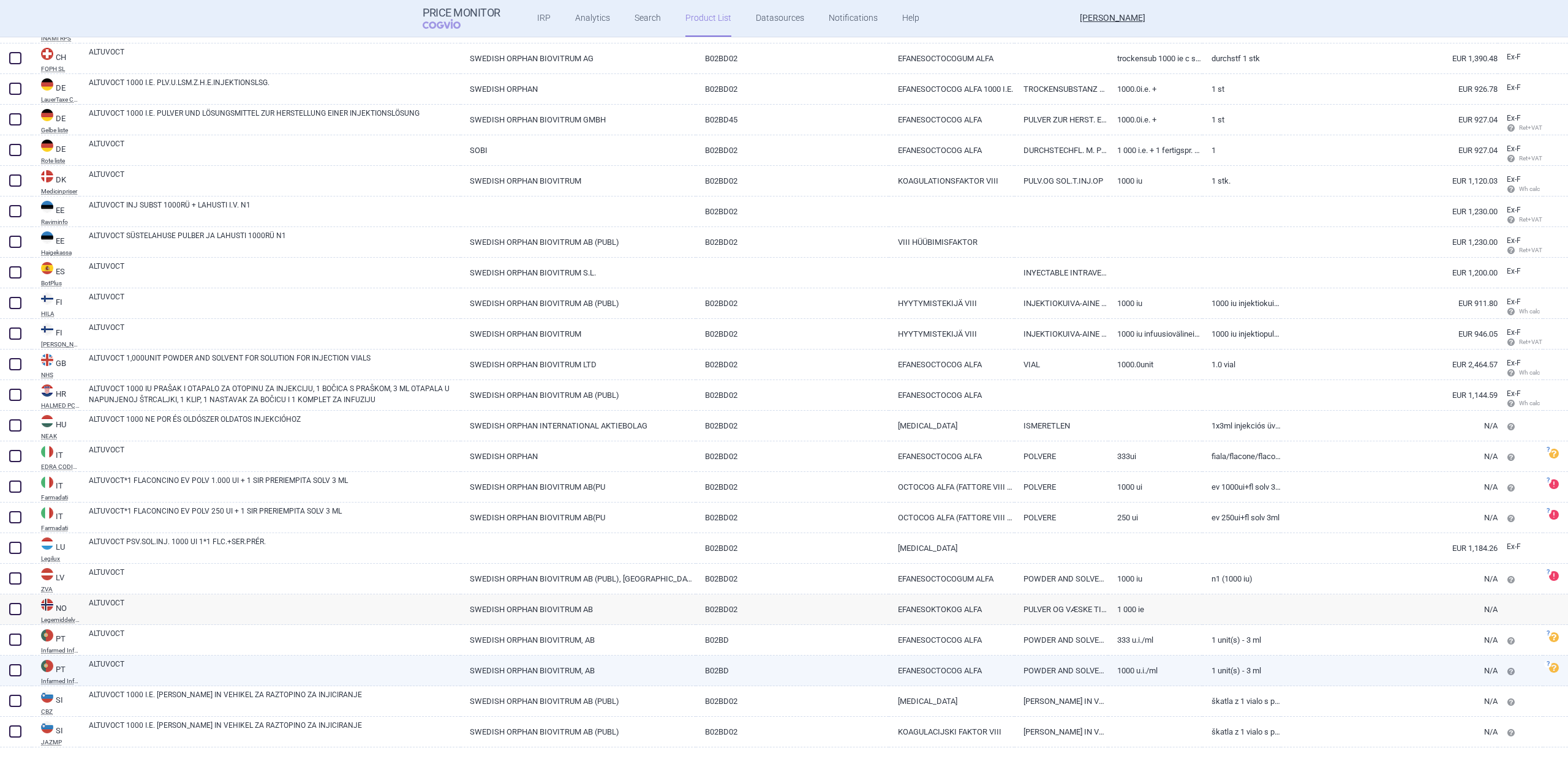
click at [199, 672] on link "ALTUVOCT" at bounding box center [274, 670] width 372 height 22
select select "EUR"
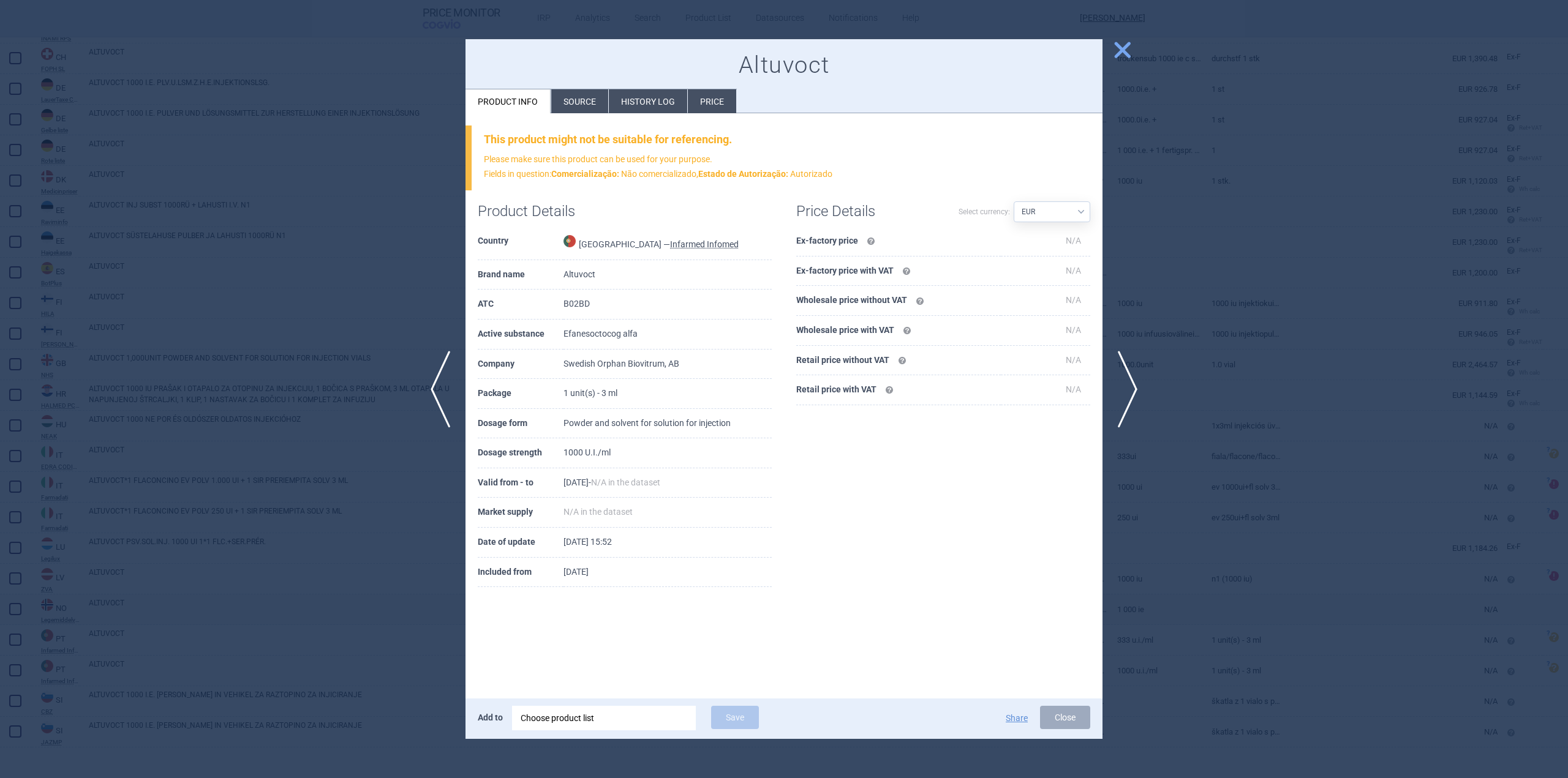
click at [585, 95] on li "Source" at bounding box center [579, 101] width 57 height 24
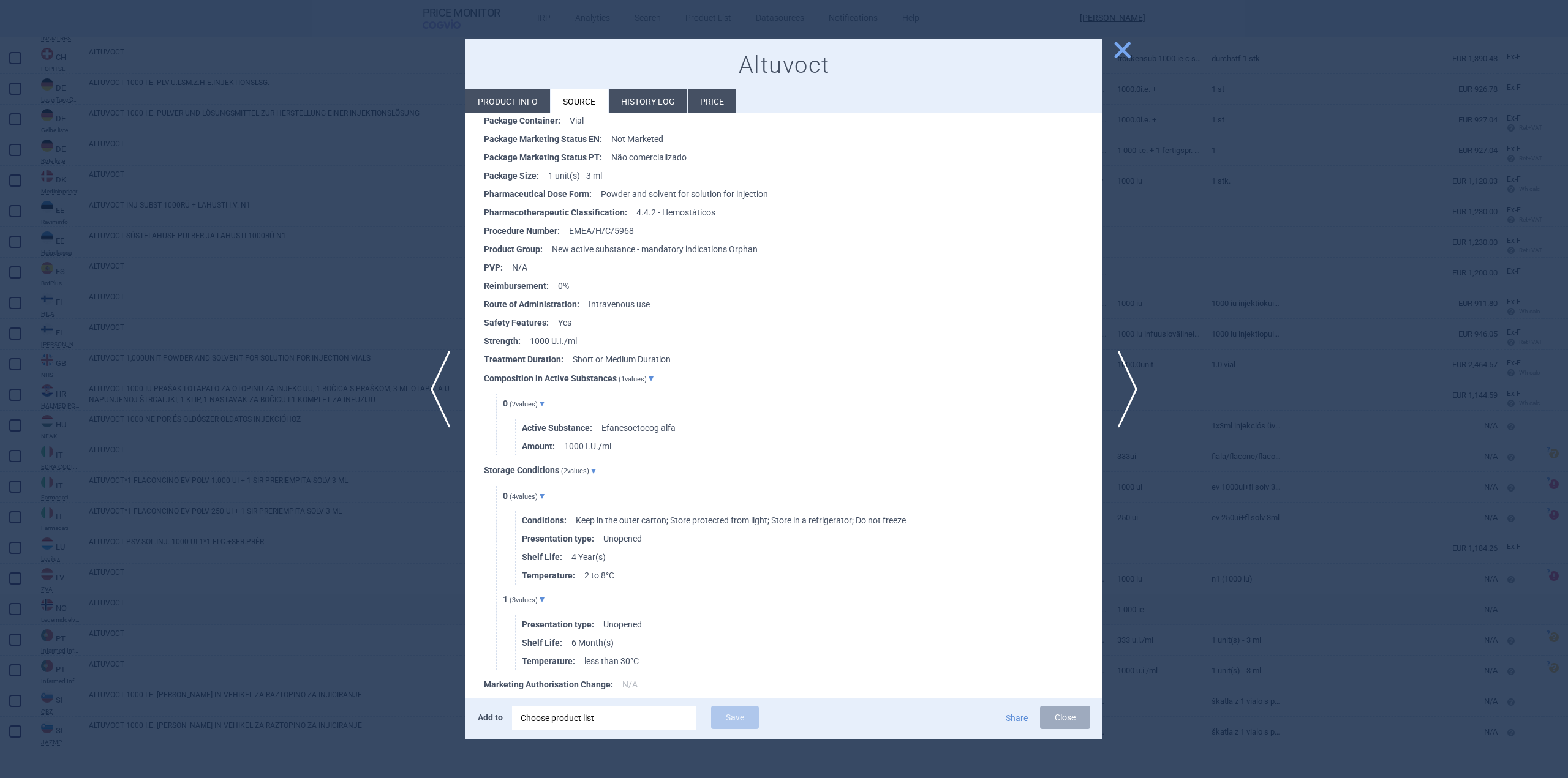
scroll to position [541, 0]
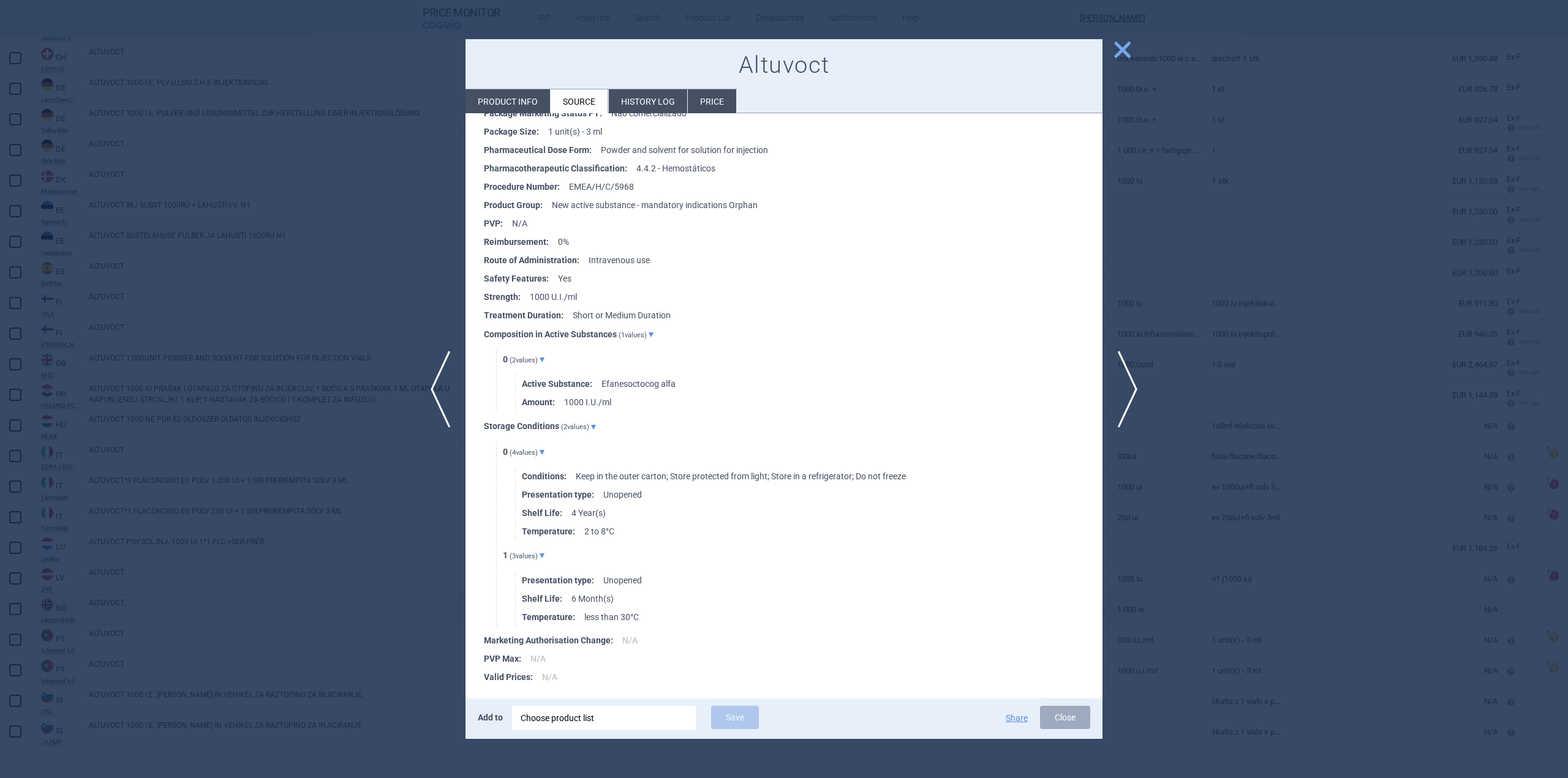
click at [1112, 48] on span "close" at bounding box center [1122, 50] width 22 height 22
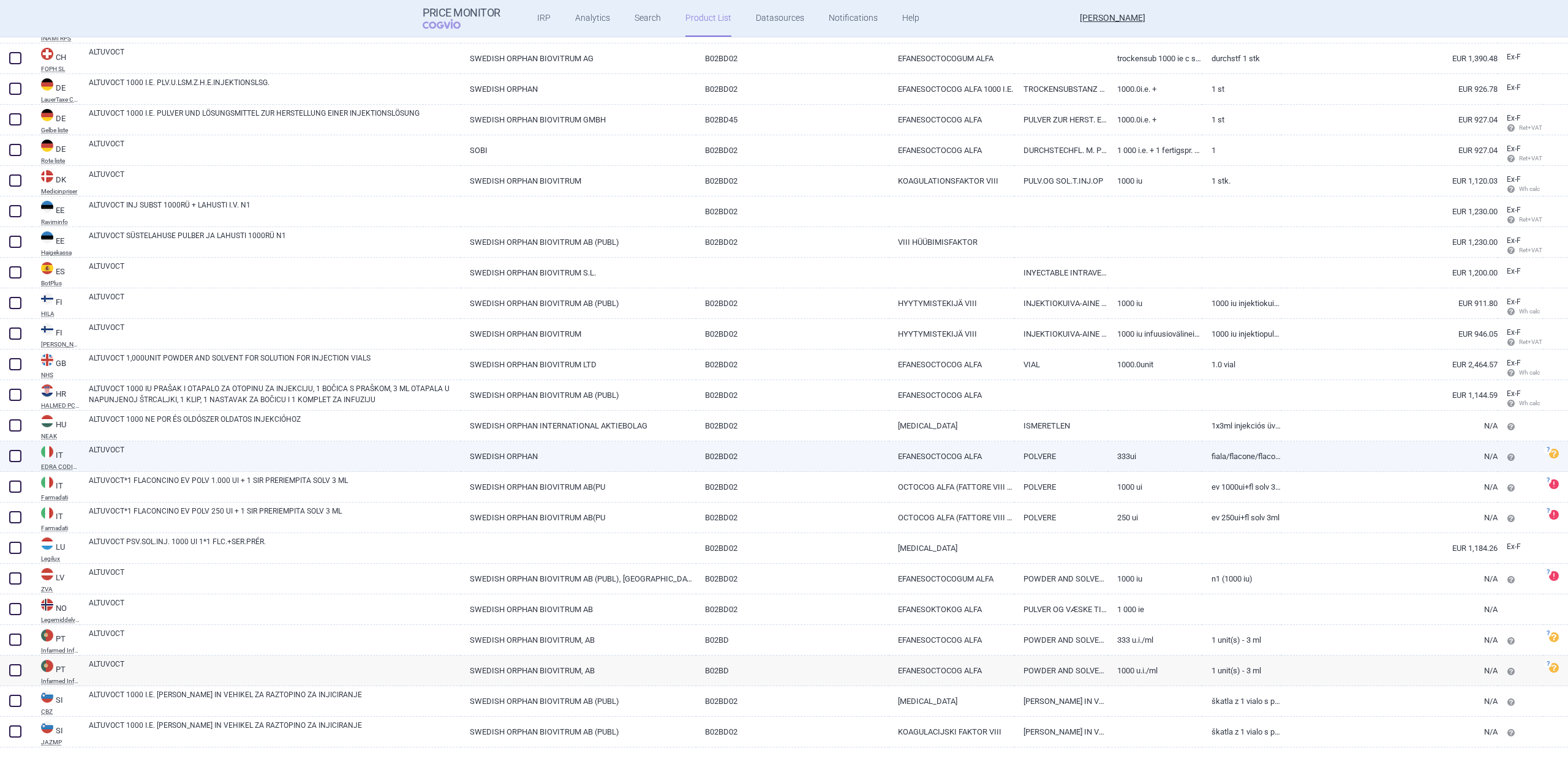
scroll to position [310, 0]
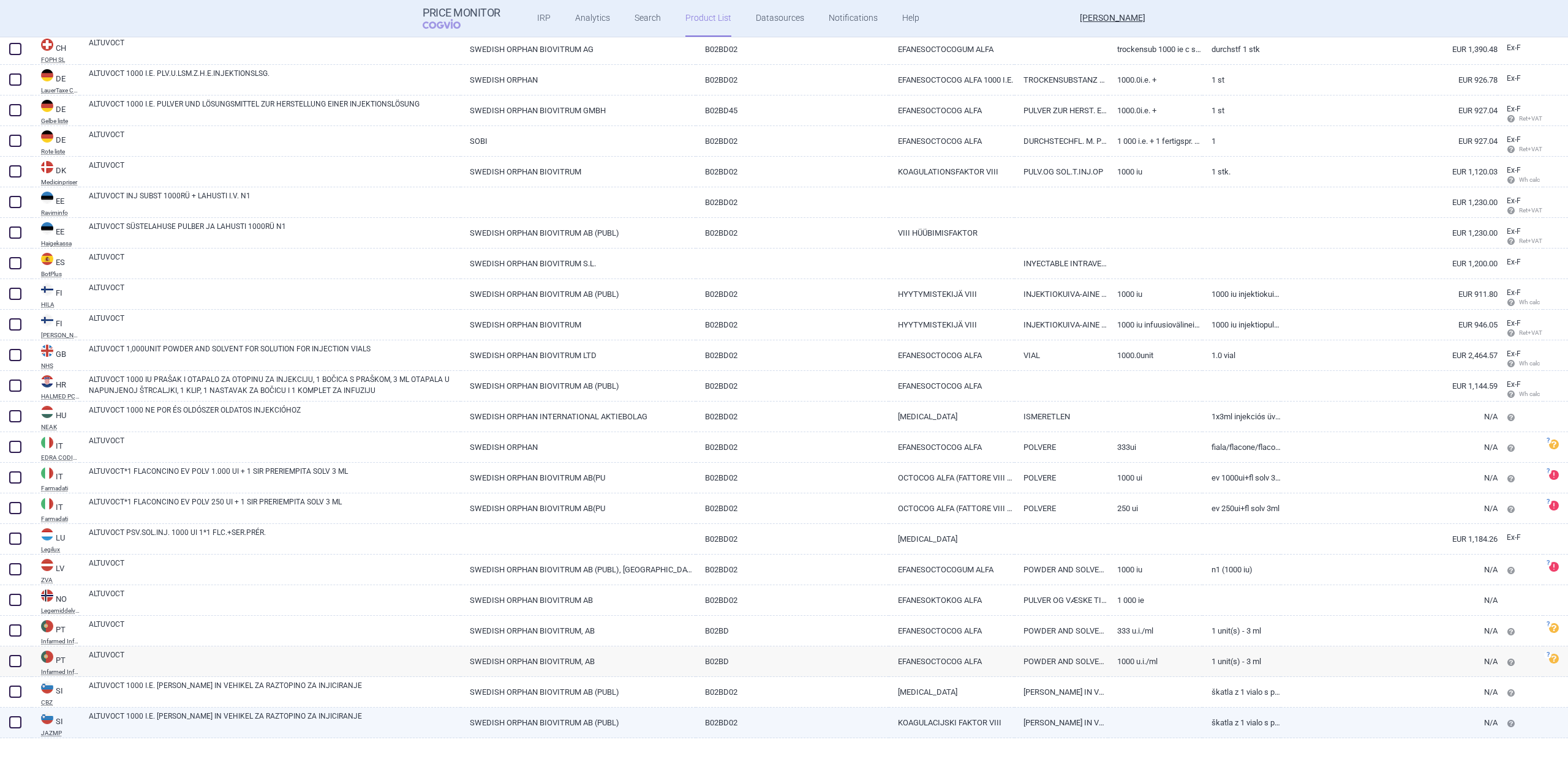
click at [197, 730] on link "ALTUVOCT 1000 I.E. PRAŠEK IN VEHIKEL ZA RAZTOPINO ZA INJICIRANJE" at bounding box center [274, 721] width 372 height 22
select select "EUR"
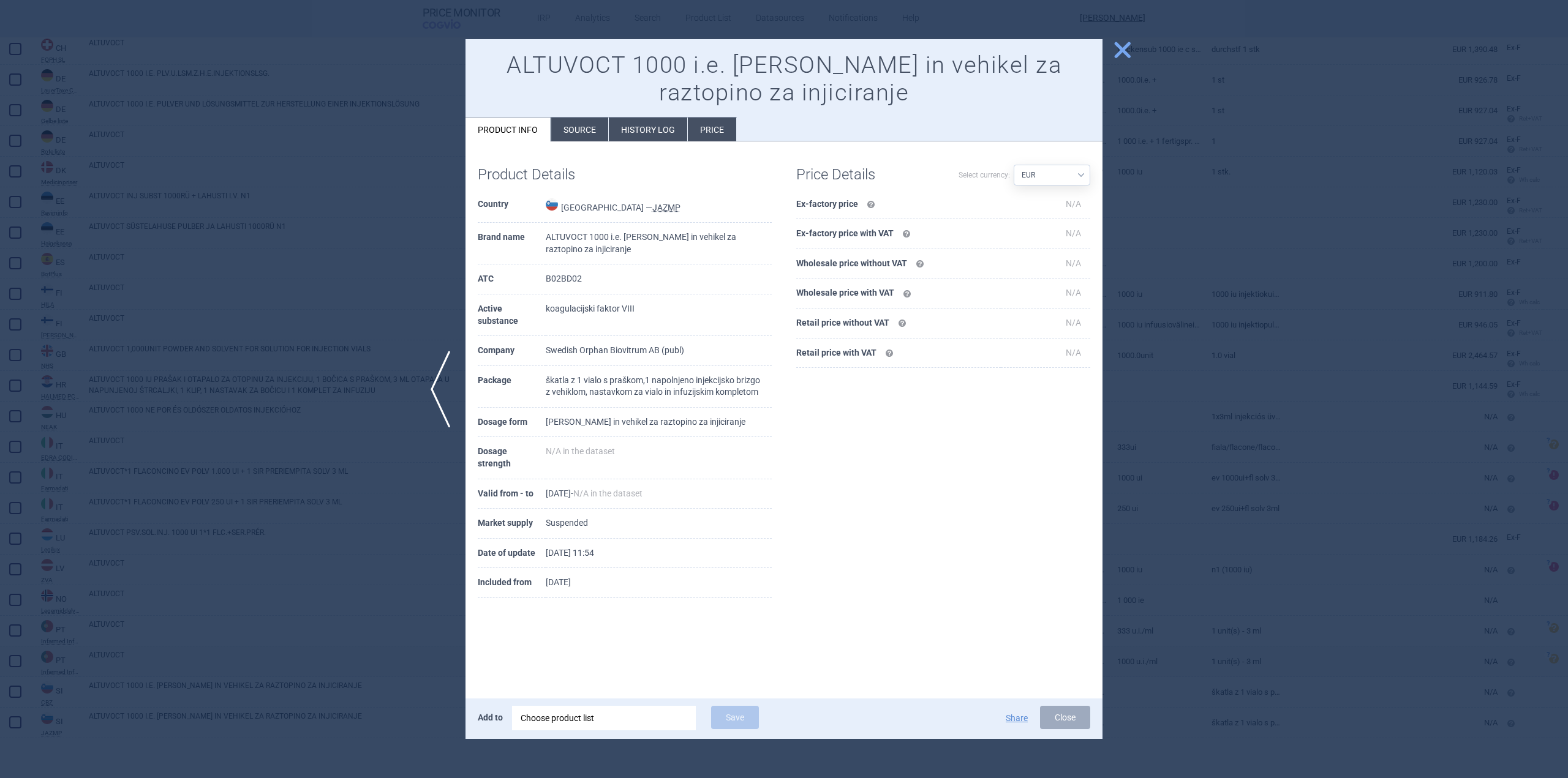
click at [572, 129] on li "Source" at bounding box center [579, 129] width 57 height 24
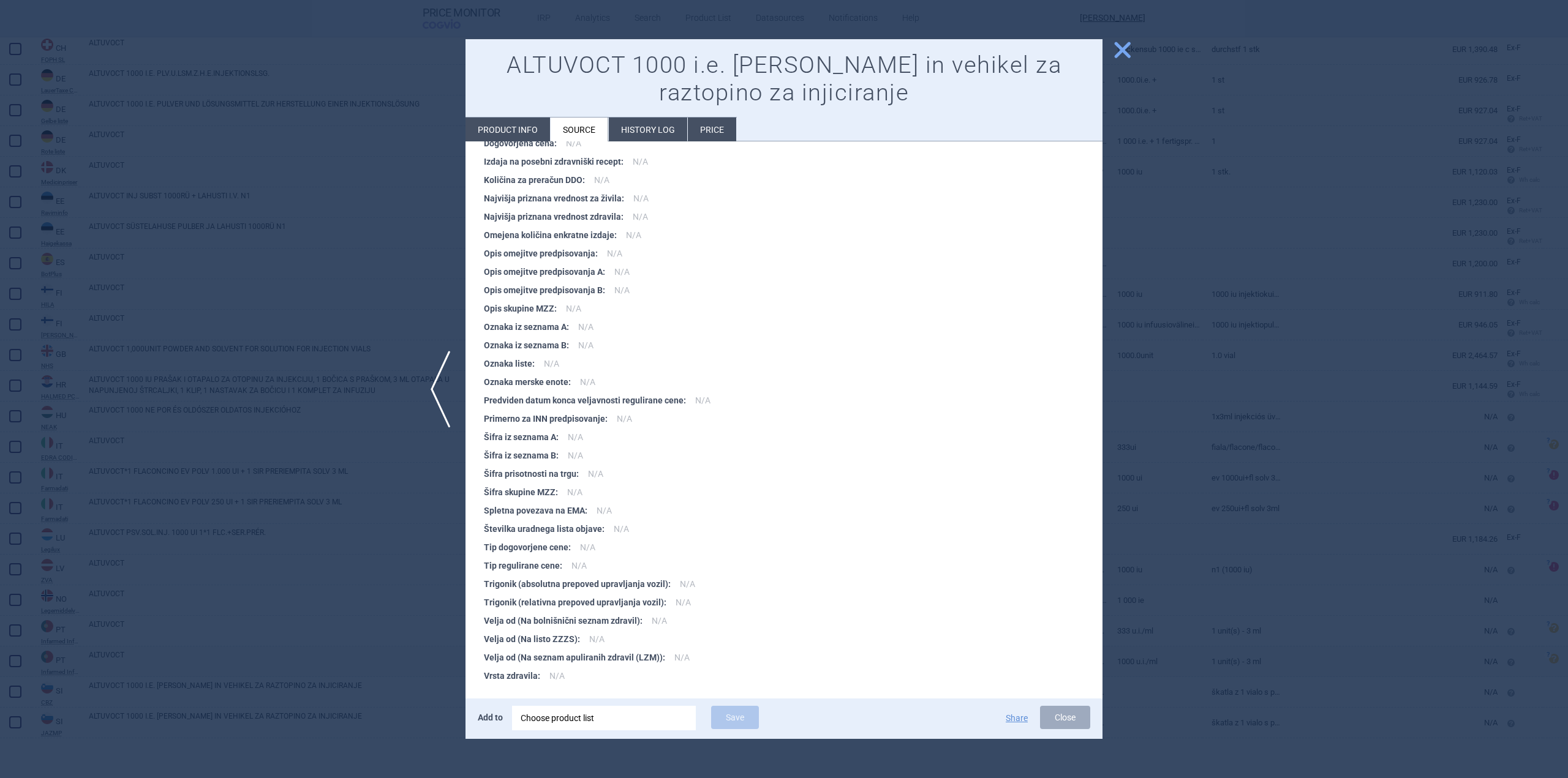
scroll to position [1113, 0]
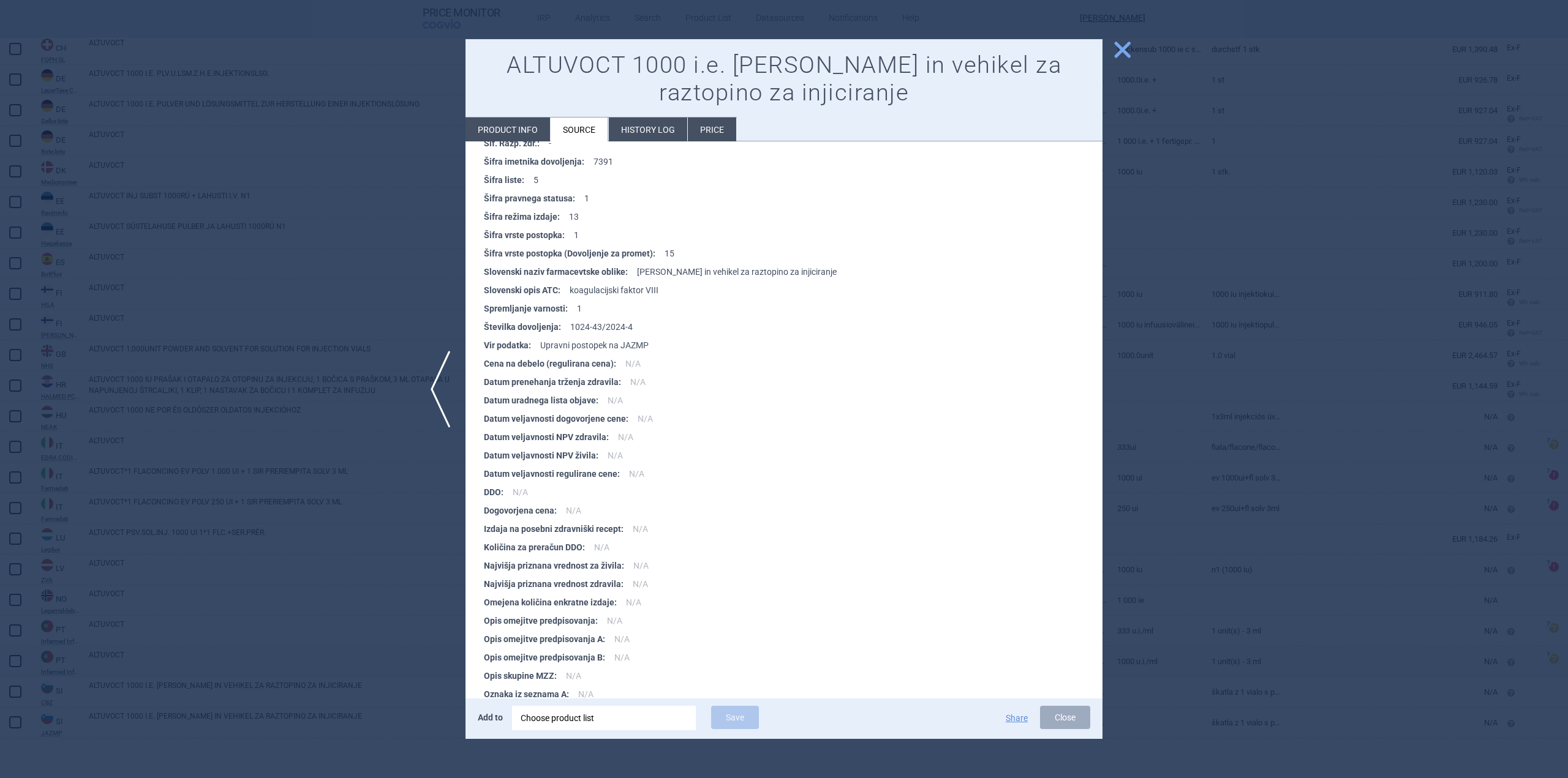
click at [1115, 53] on span "close" at bounding box center [1122, 50] width 22 height 22
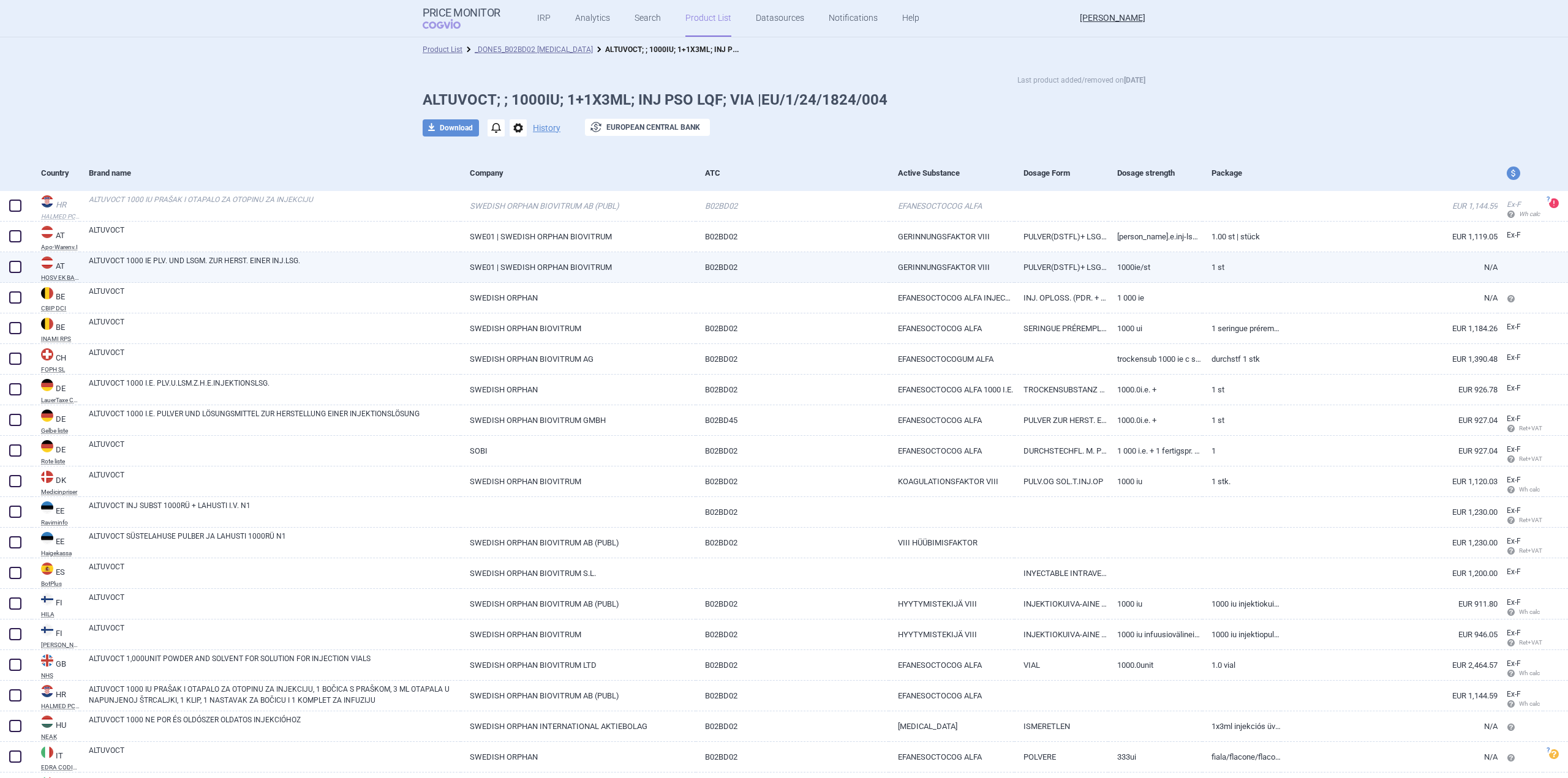
click at [197, 262] on link "ALTUVOCT 1000 IE PLV. UND LSGM. ZUR HERST. EINER INJ.LSG." at bounding box center [274, 266] width 372 height 22
select select "EUR"
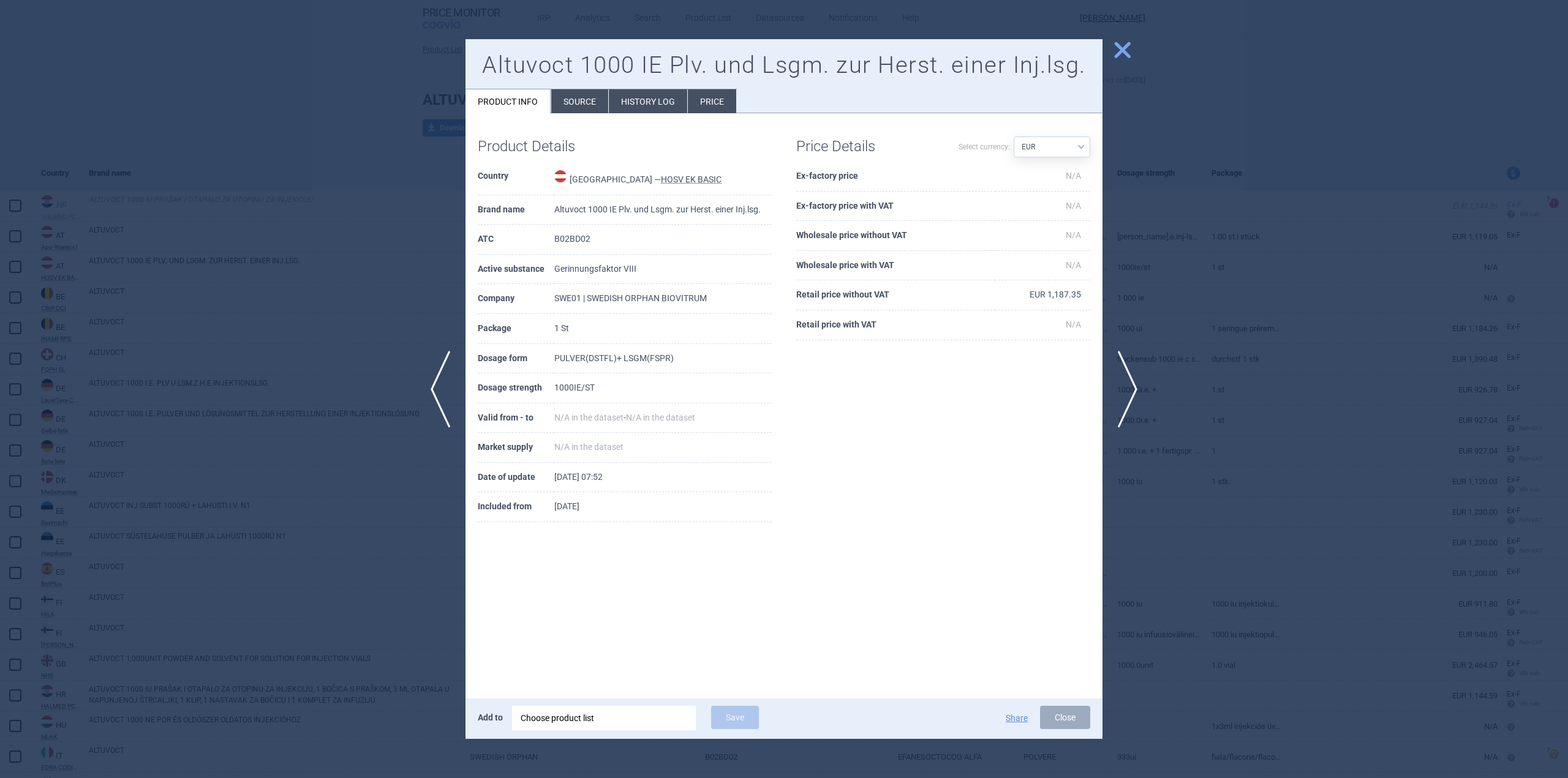
click at [571, 99] on li "Source" at bounding box center [579, 101] width 57 height 24
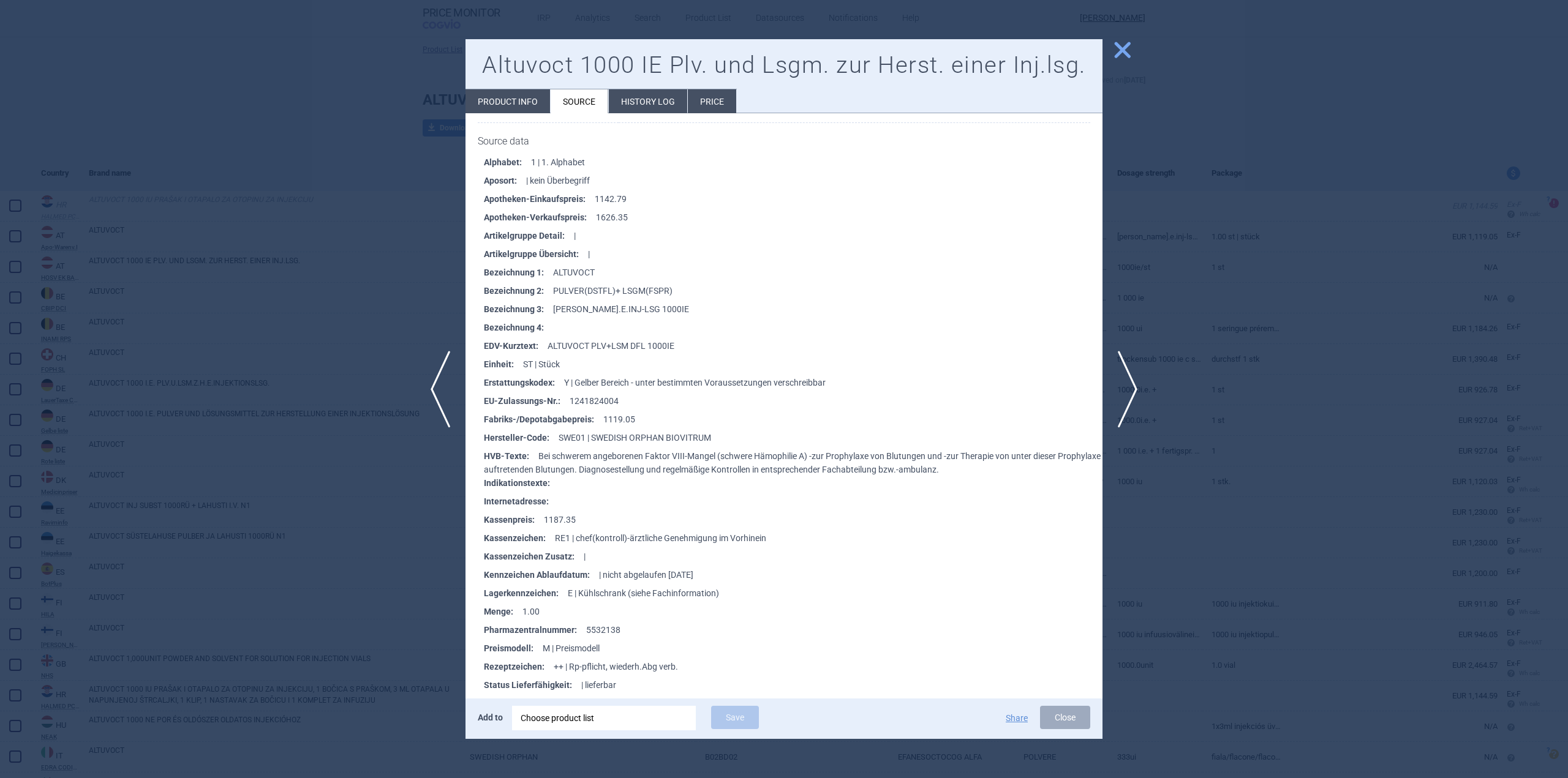
scroll to position [2622, 0]
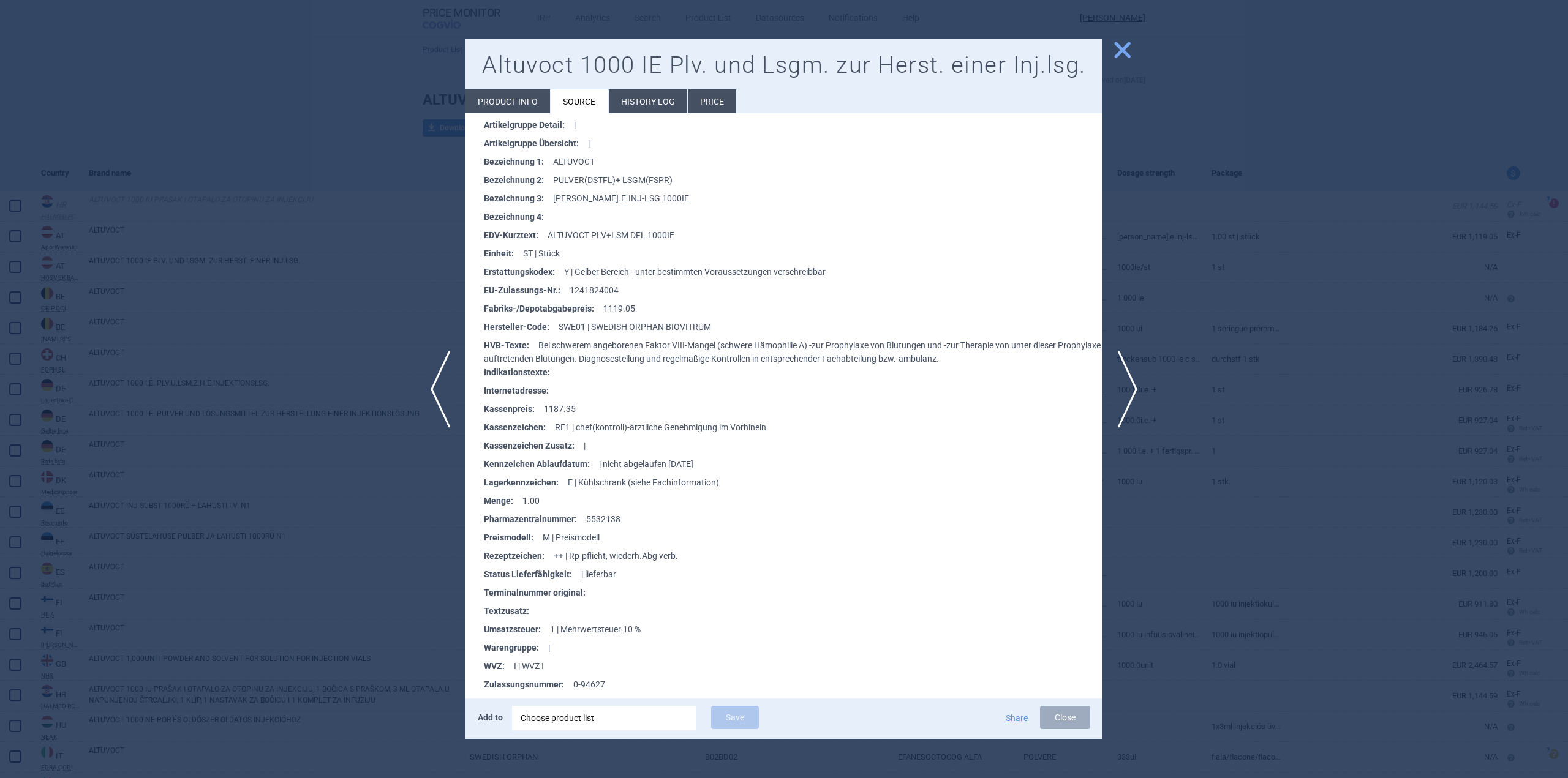
click at [1108, 52] on button "close" at bounding box center [1117, 51] width 31 height 23
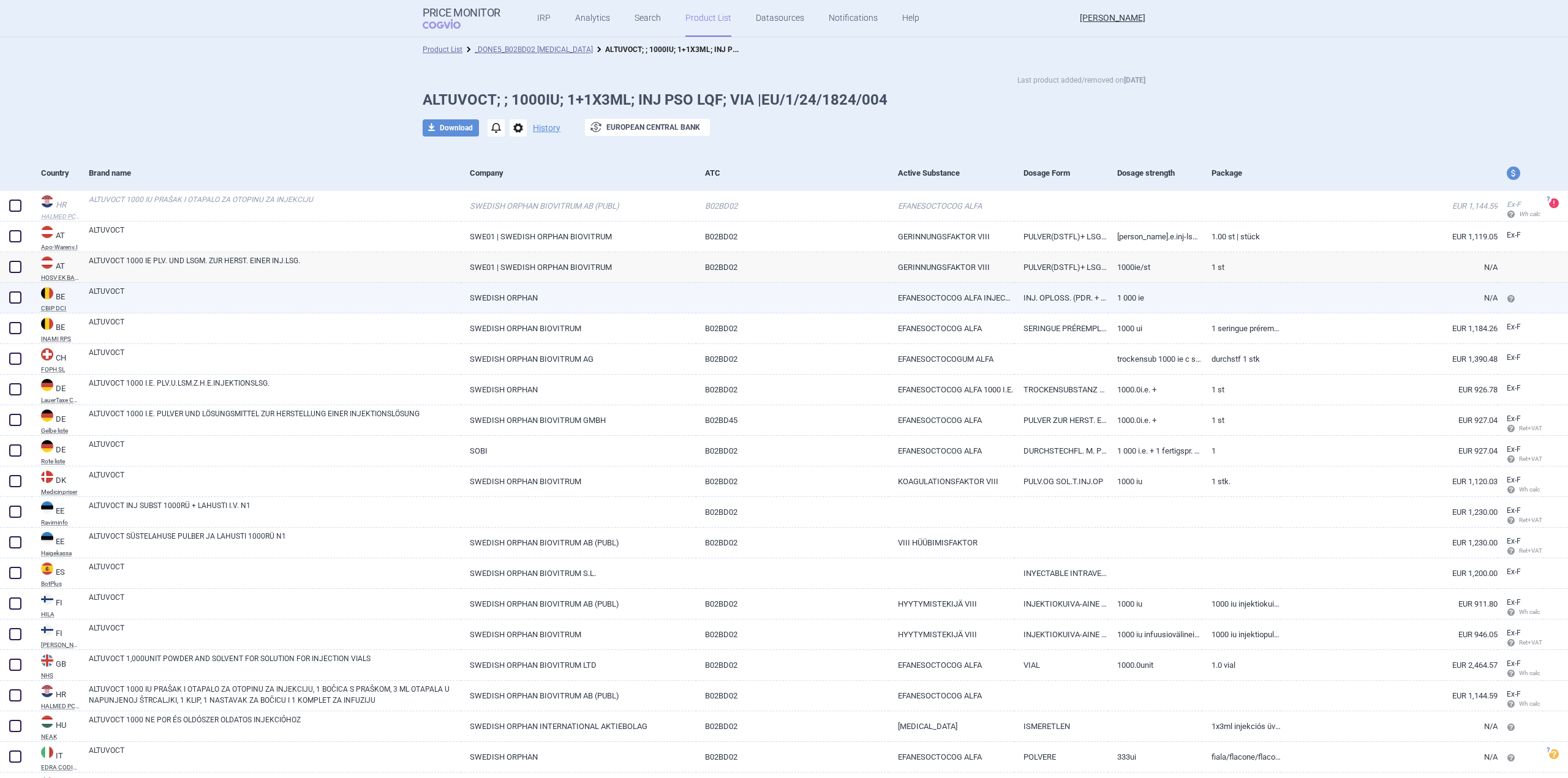
click at [275, 287] on link "ALTUVOCT" at bounding box center [274, 297] width 372 height 22
select select "EUR"
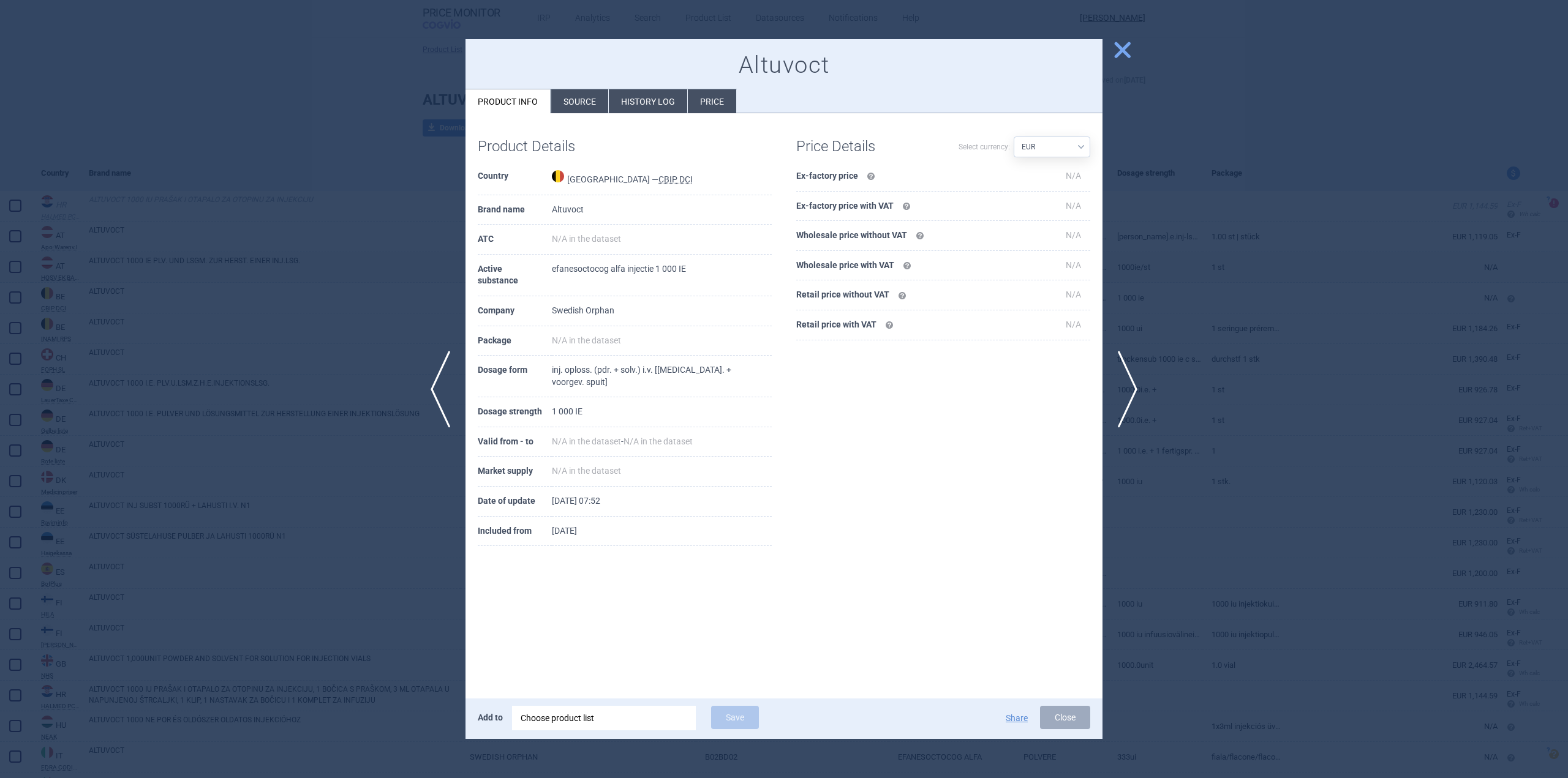
click at [582, 92] on li "Source" at bounding box center [579, 101] width 57 height 24
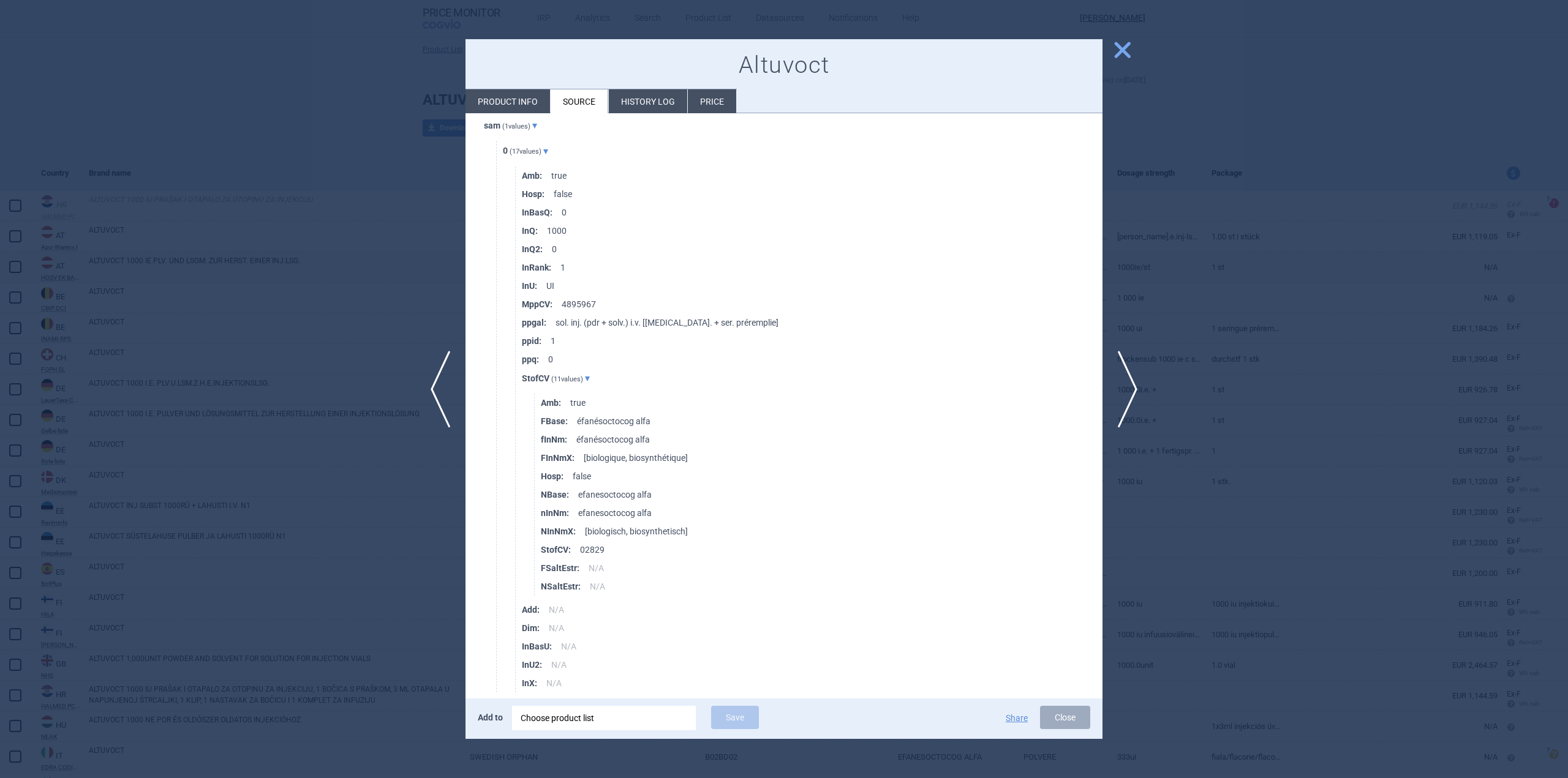
scroll to position [2434, 0]
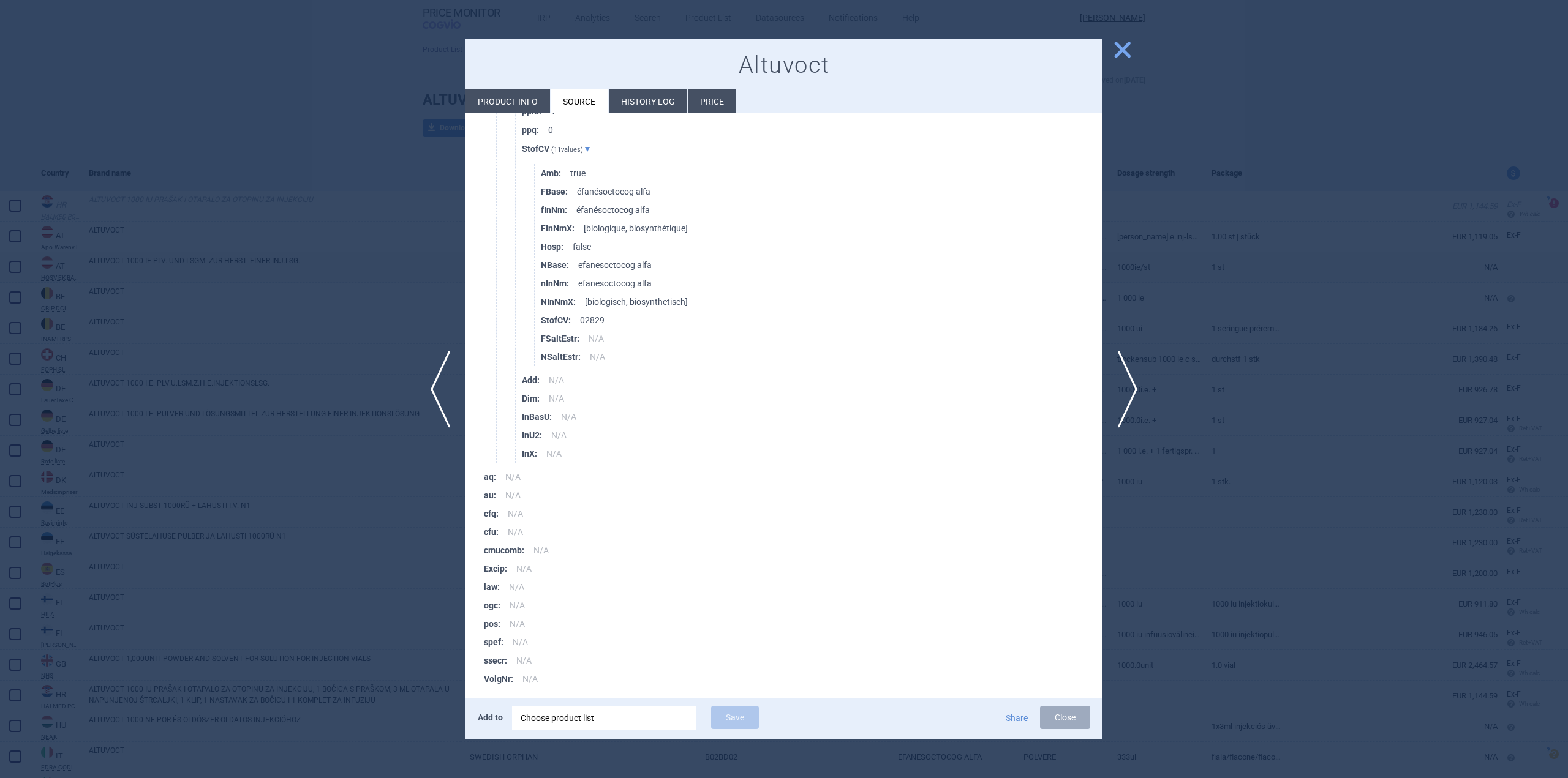
click at [1134, 778] on div "previous next close Altuvoct Product info Source History log Price CBIP DCI Cou…" at bounding box center [784, 778] width 1568 height 0
click at [1124, 48] on span "close" at bounding box center [1122, 50] width 22 height 22
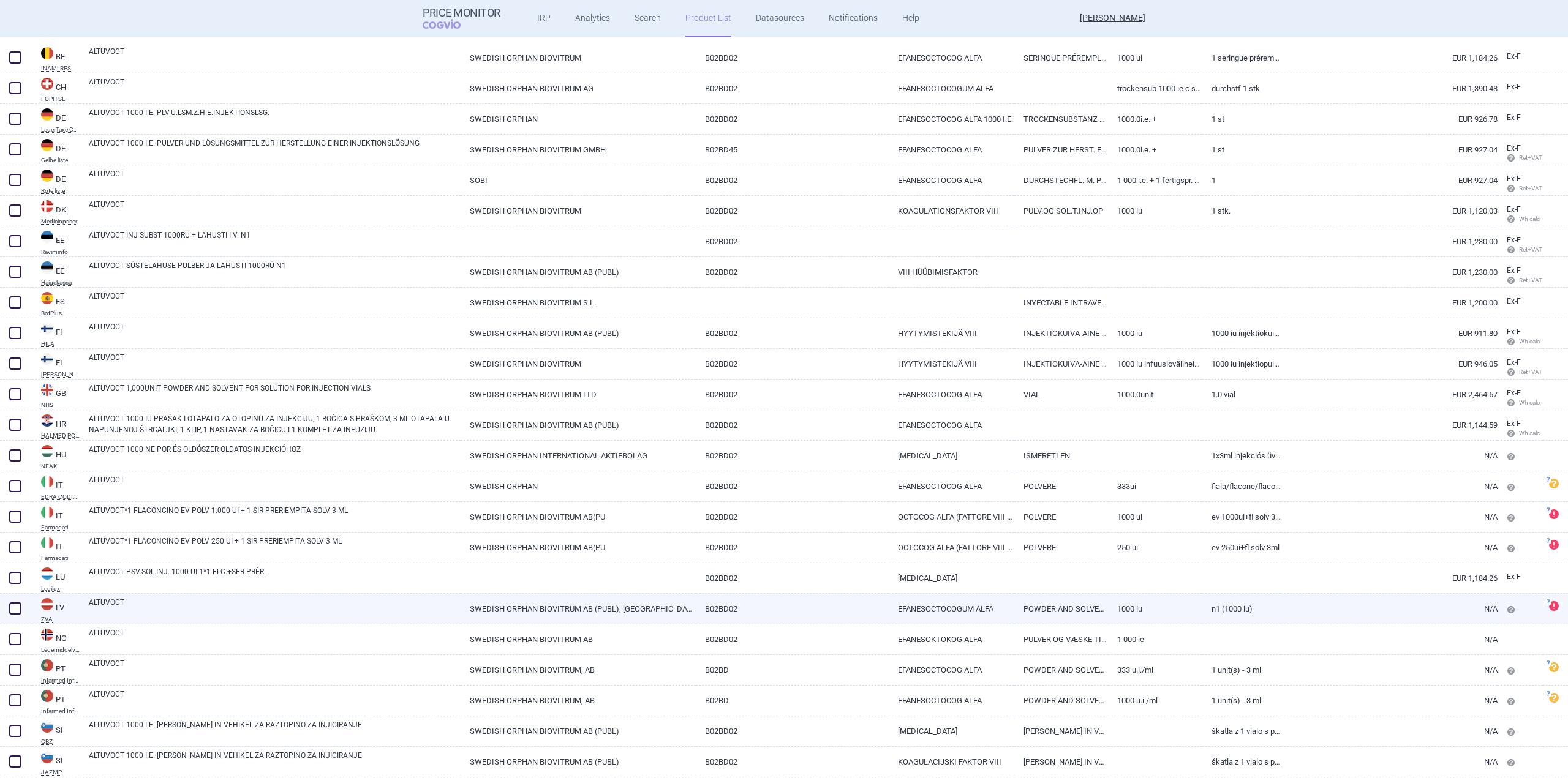
scroll to position [310, 0]
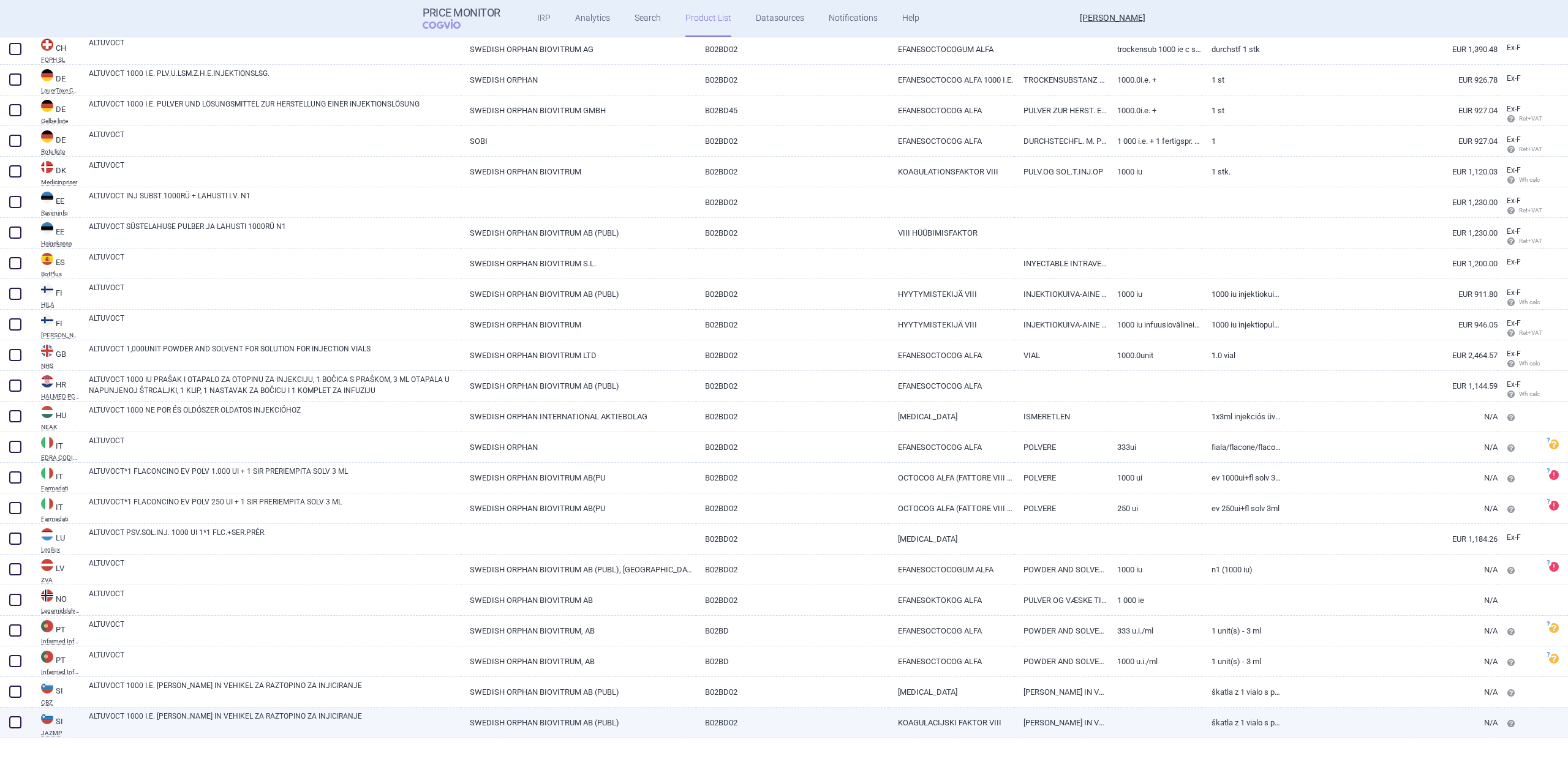
click at [257, 724] on link "ALTUVOCT 1000 I.E. PRAŠEK IN VEHIKEL ZA RAZTOPINO ZA INJICIRANJE" at bounding box center [274, 721] width 372 height 22
select select "EUR"
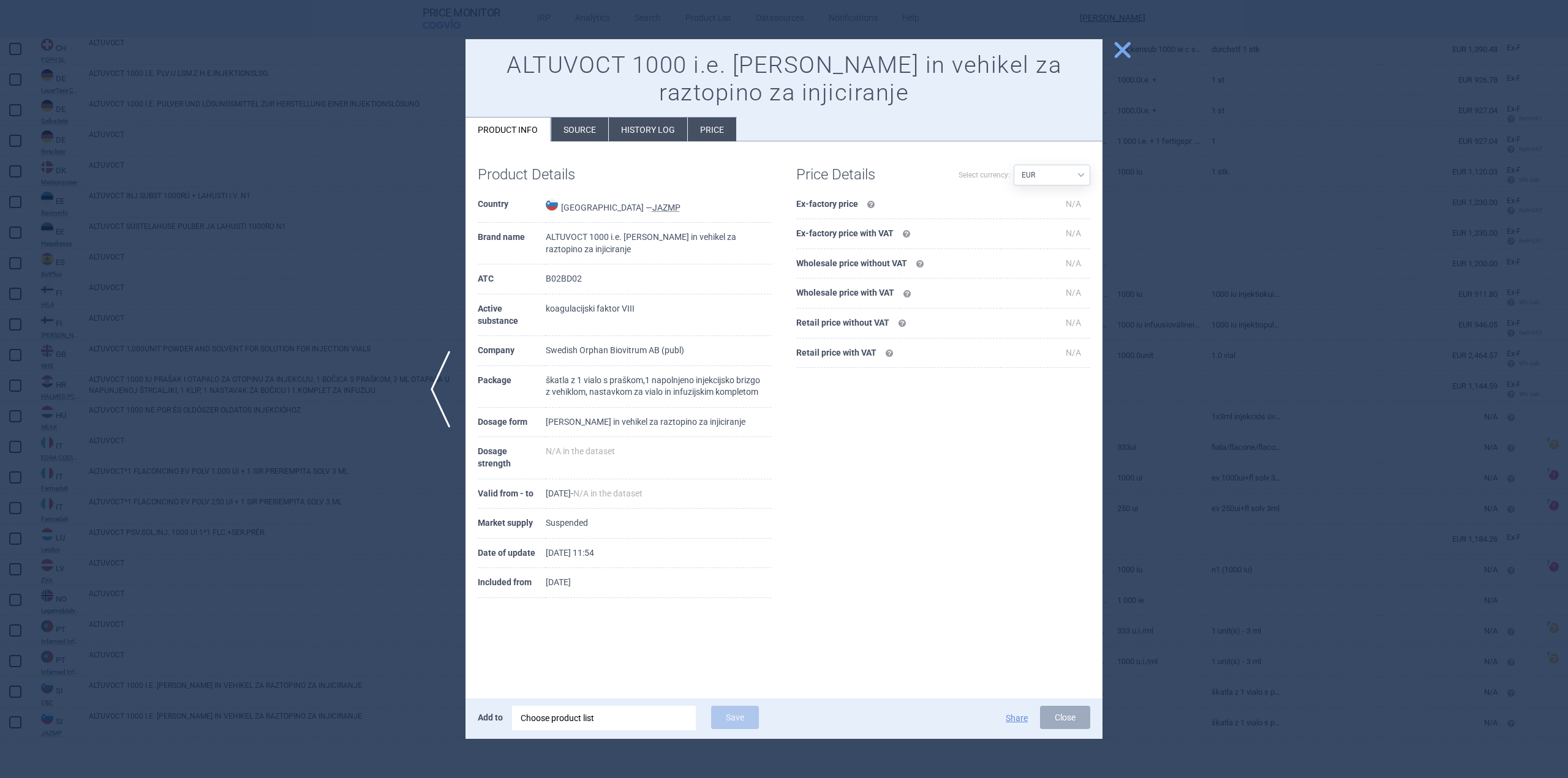
click at [582, 125] on li "Source" at bounding box center [579, 129] width 57 height 24
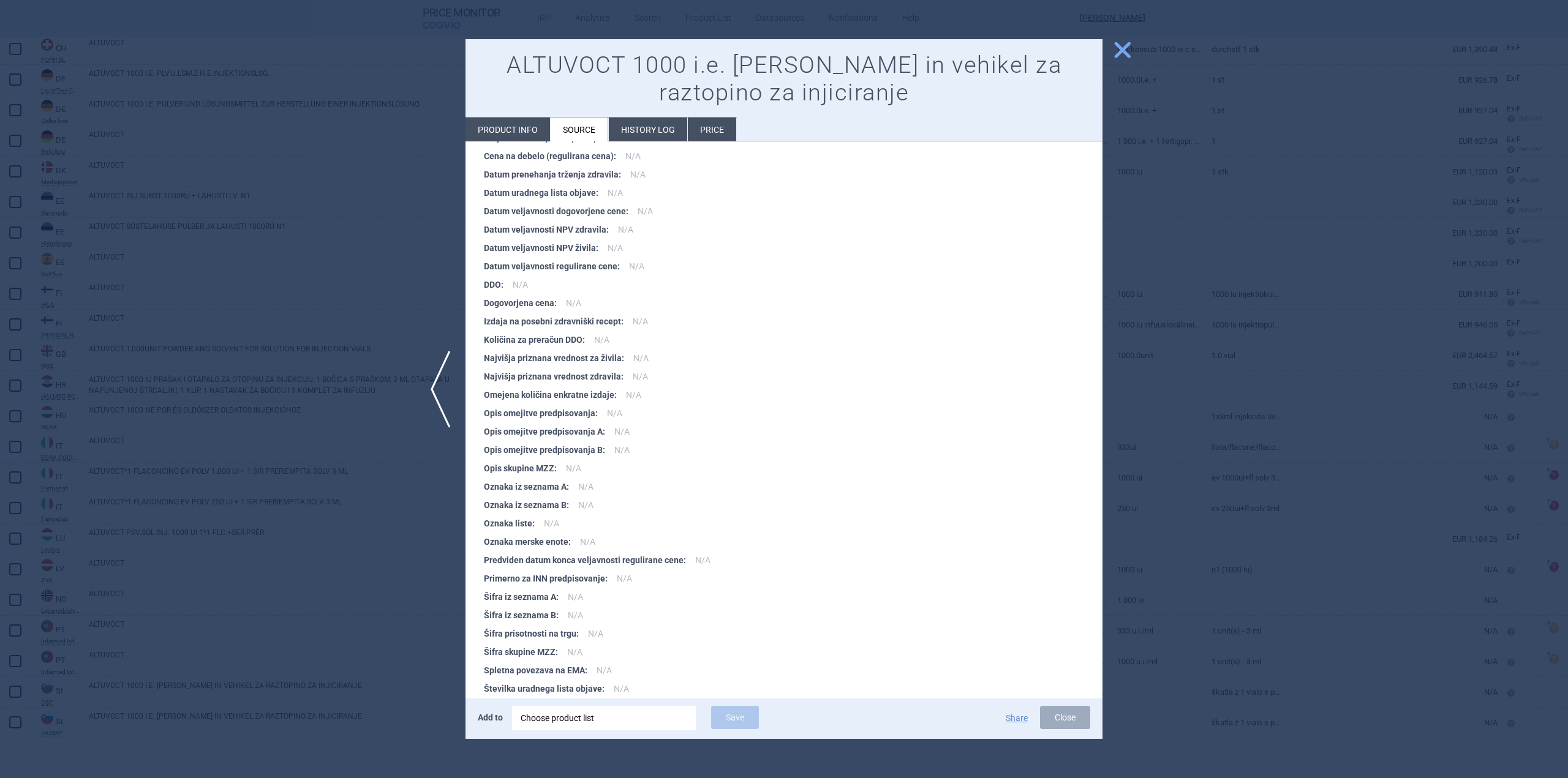
scroll to position [1480, 0]
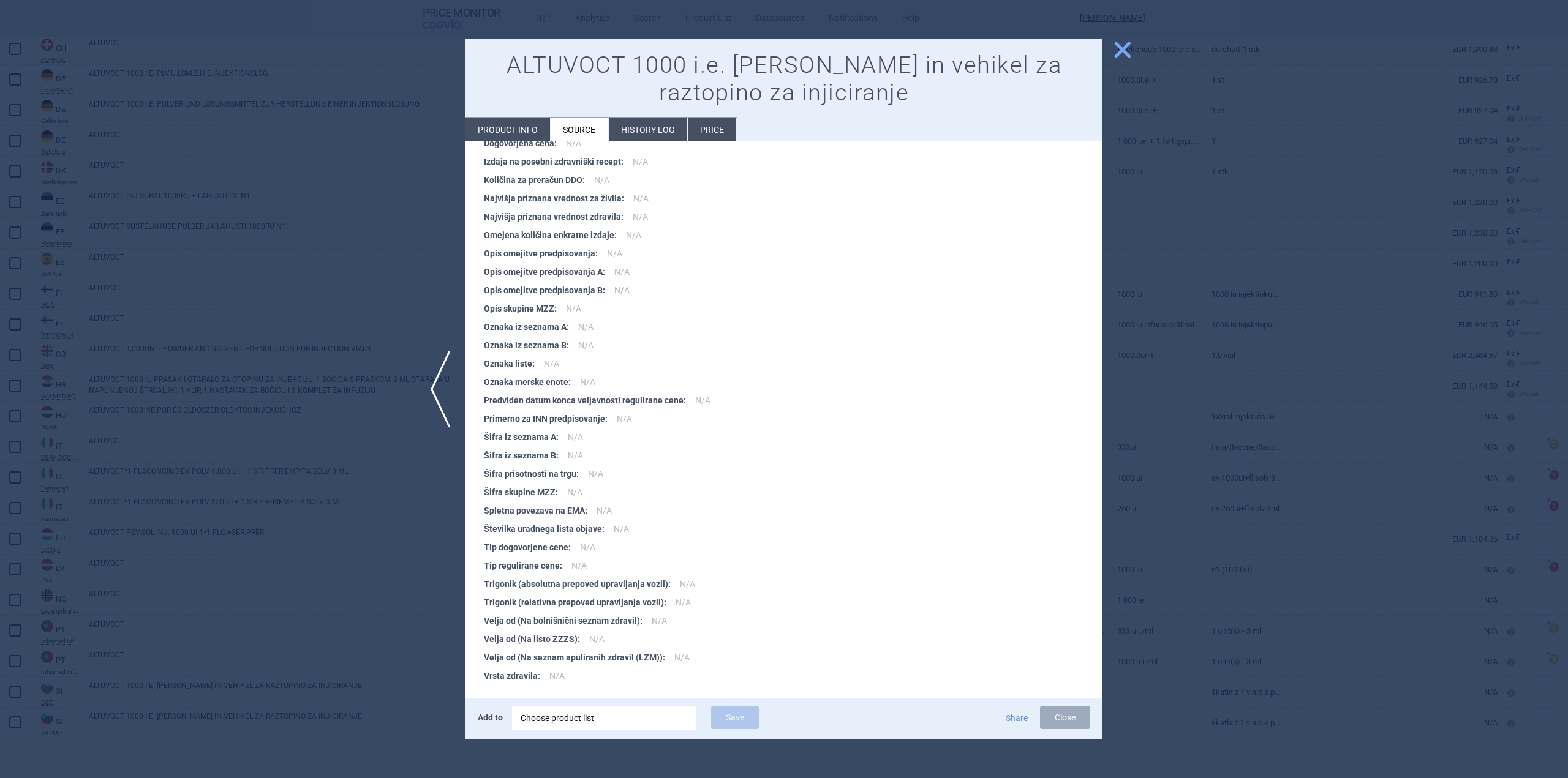
click at [1132, 51] on span "close" at bounding box center [1122, 50] width 22 height 22
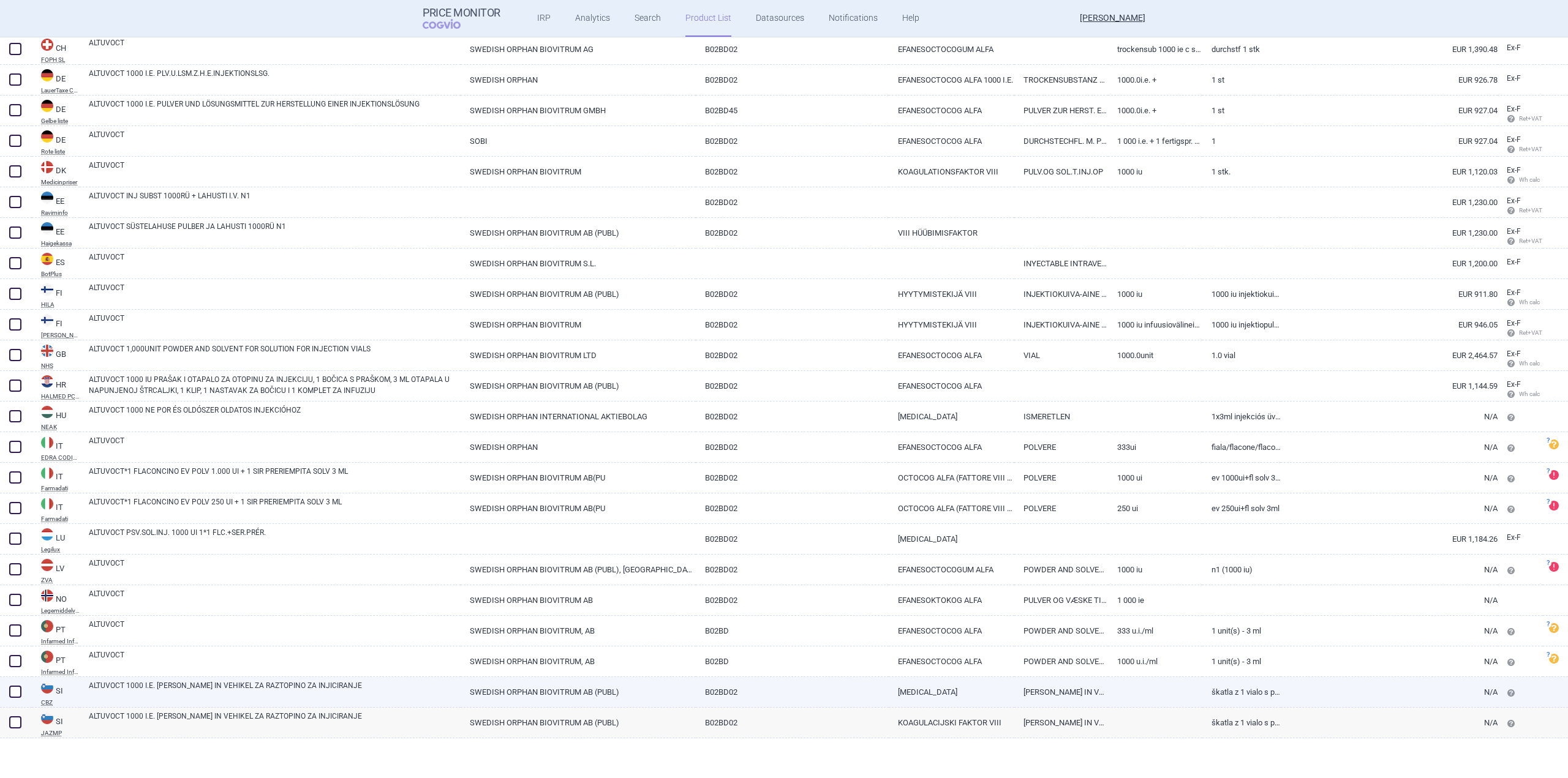
click at [155, 681] on link "ALTUVOCT 1000 I.E. PRAŠEK IN VEHIKEL ZA RAZTOPINO ZA INJICIRANJE" at bounding box center [274, 691] width 372 height 22
select select "EUR"
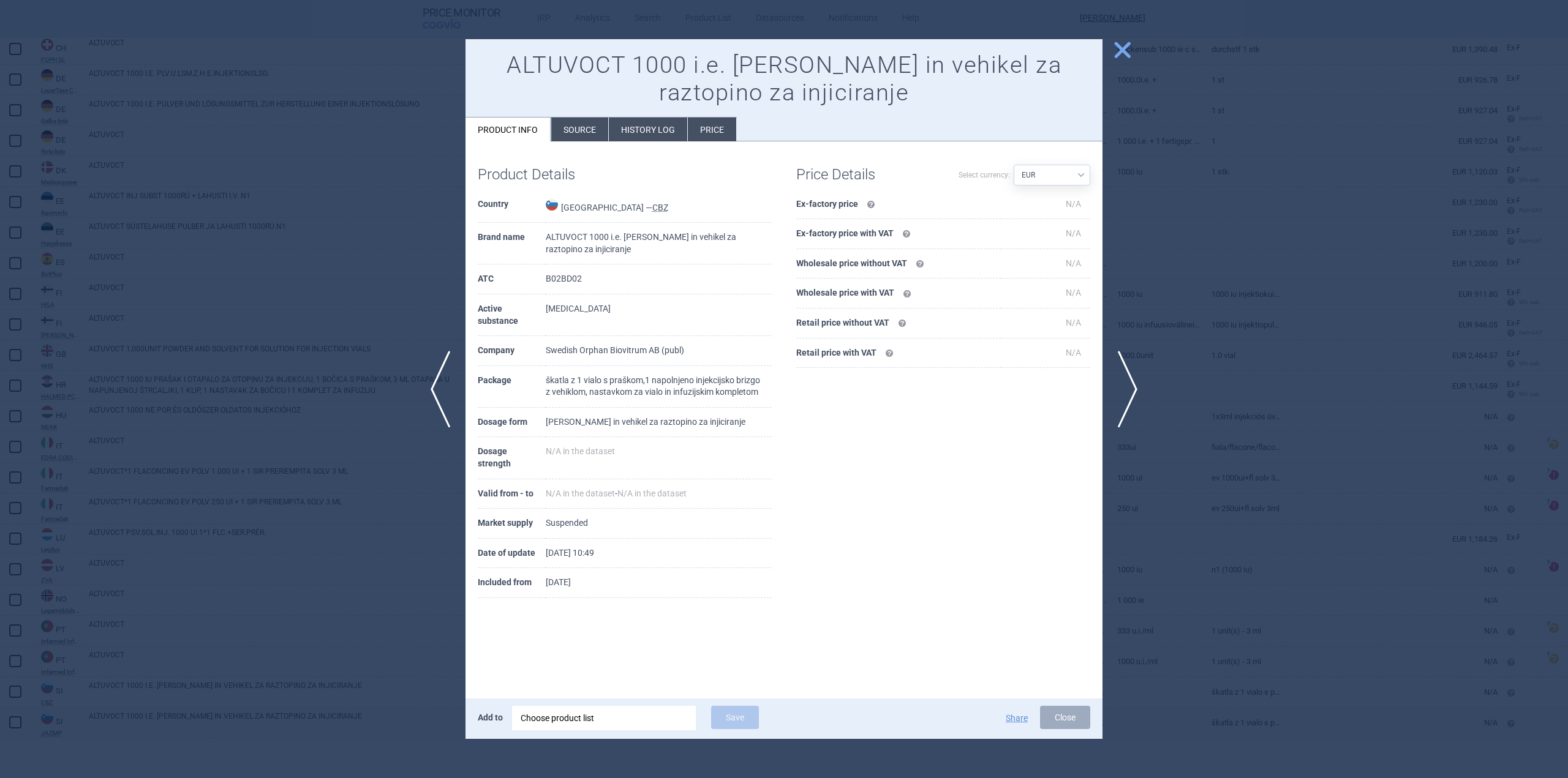
click at [584, 125] on li "Source" at bounding box center [579, 129] width 57 height 24
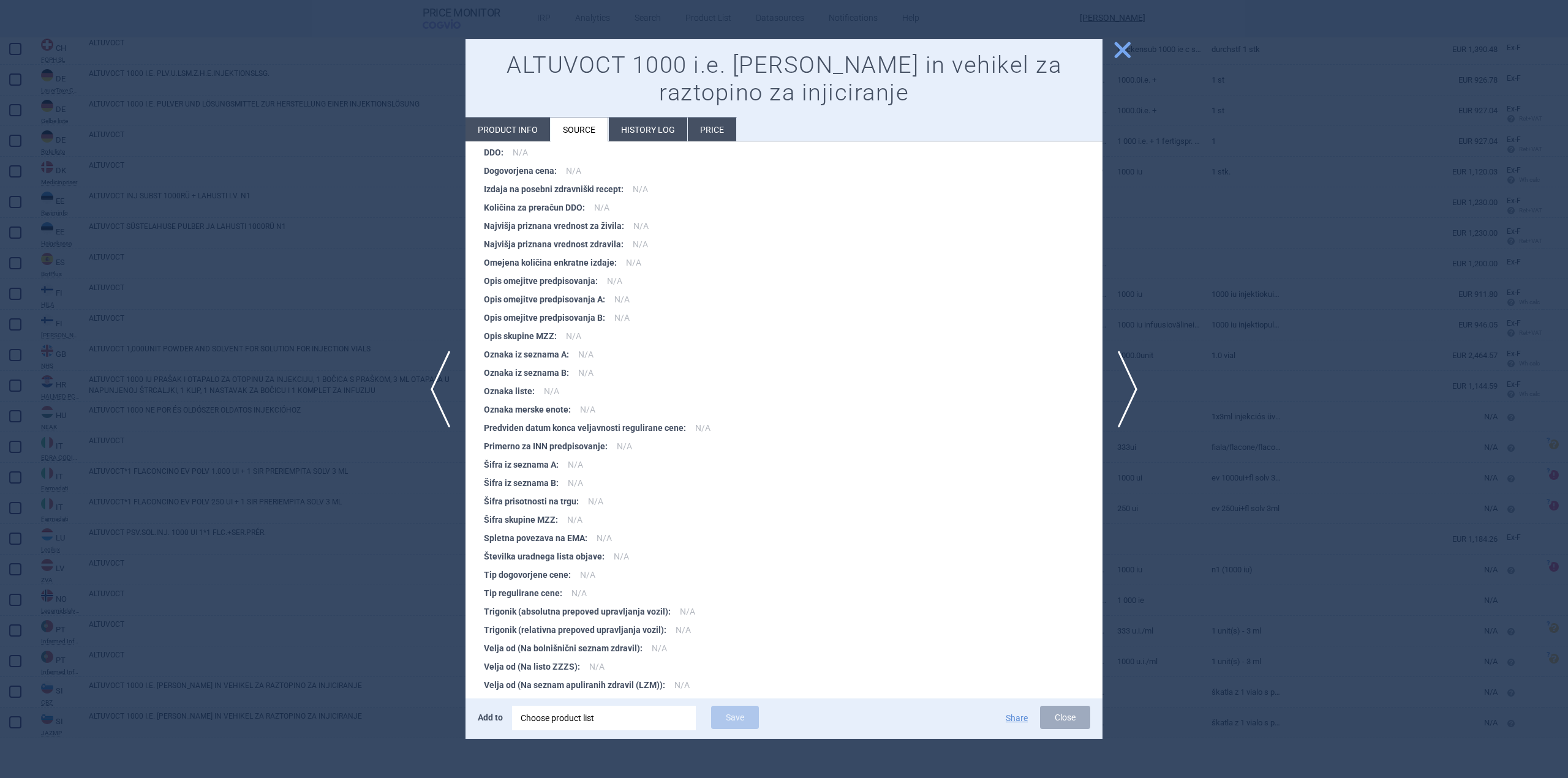
scroll to position [1053, 0]
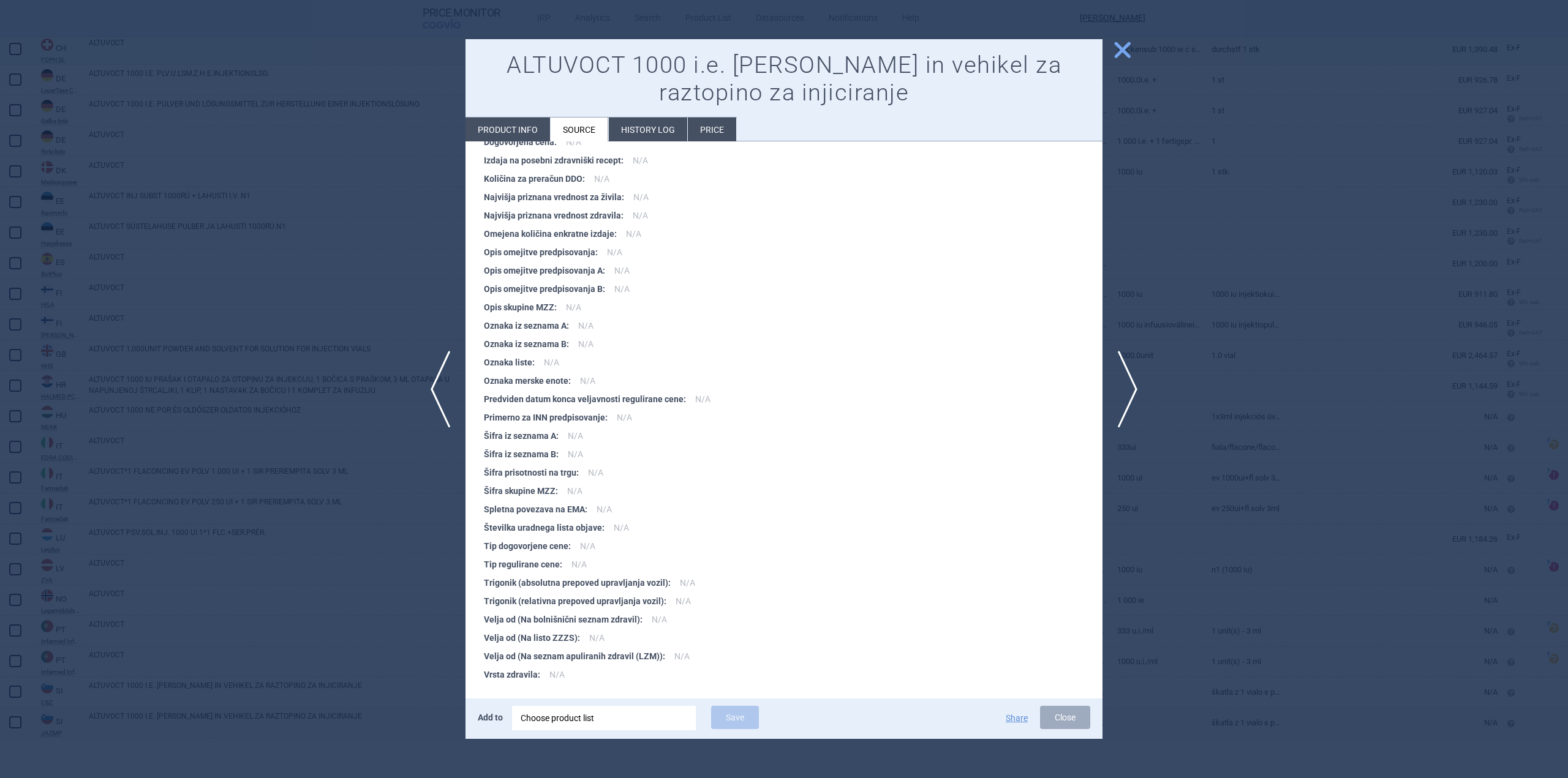
click at [1119, 48] on span "close" at bounding box center [1122, 50] width 22 height 22
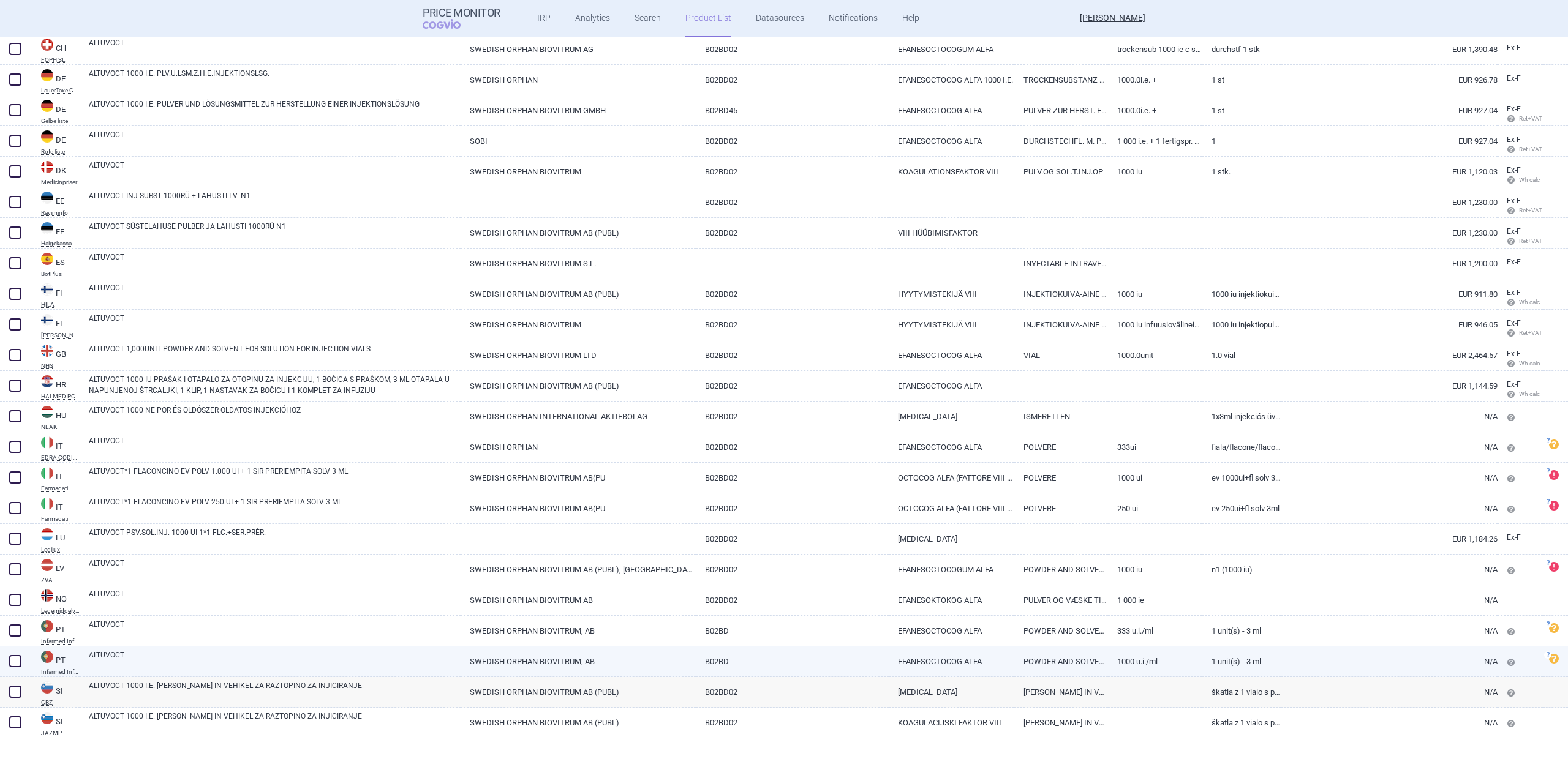
click at [227, 666] on link "ALTUVOCT" at bounding box center [274, 661] width 372 height 22
select select "EUR"
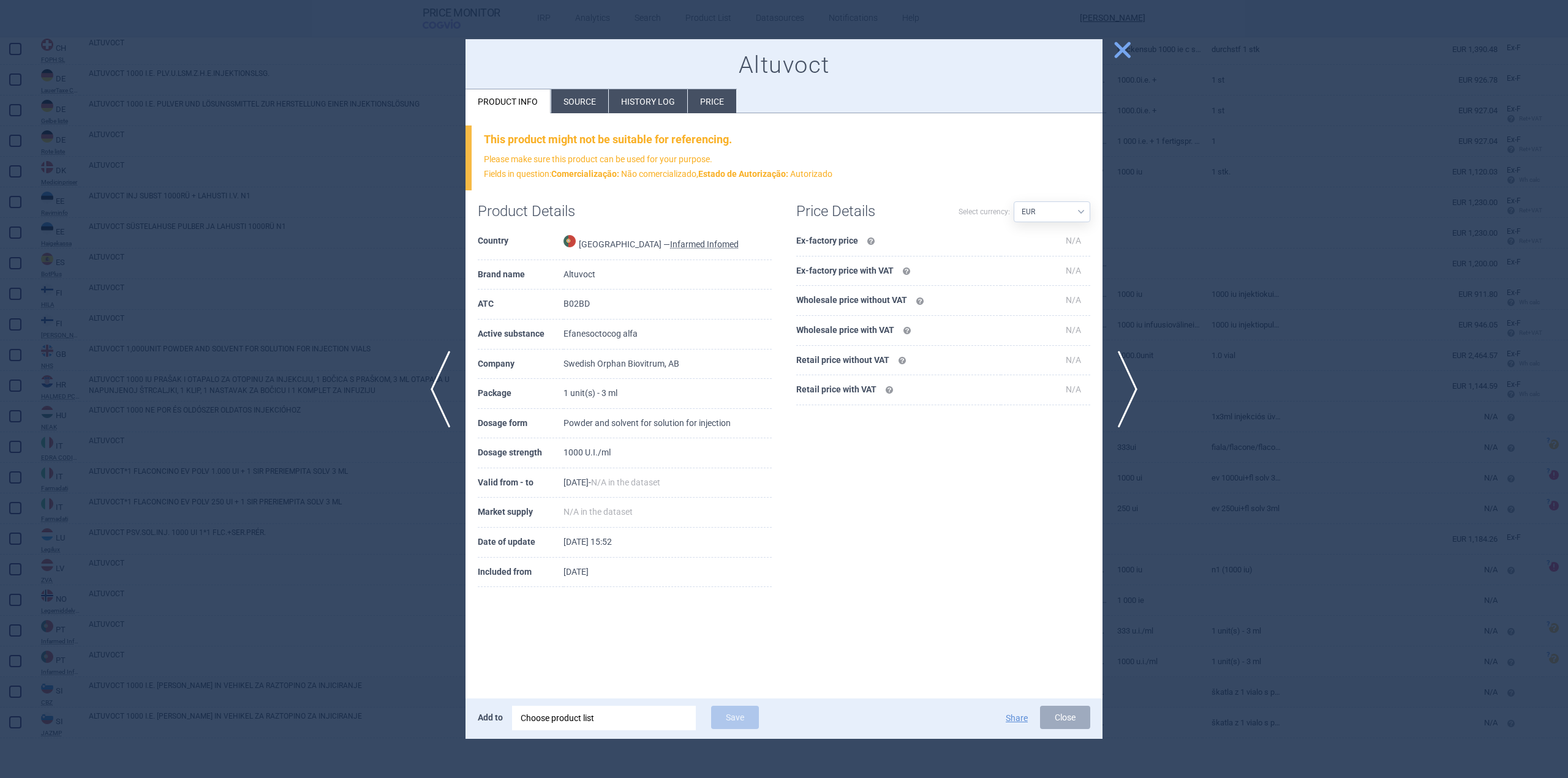
click at [588, 104] on li "Source" at bounding box center [579, 101] width 57 height 24
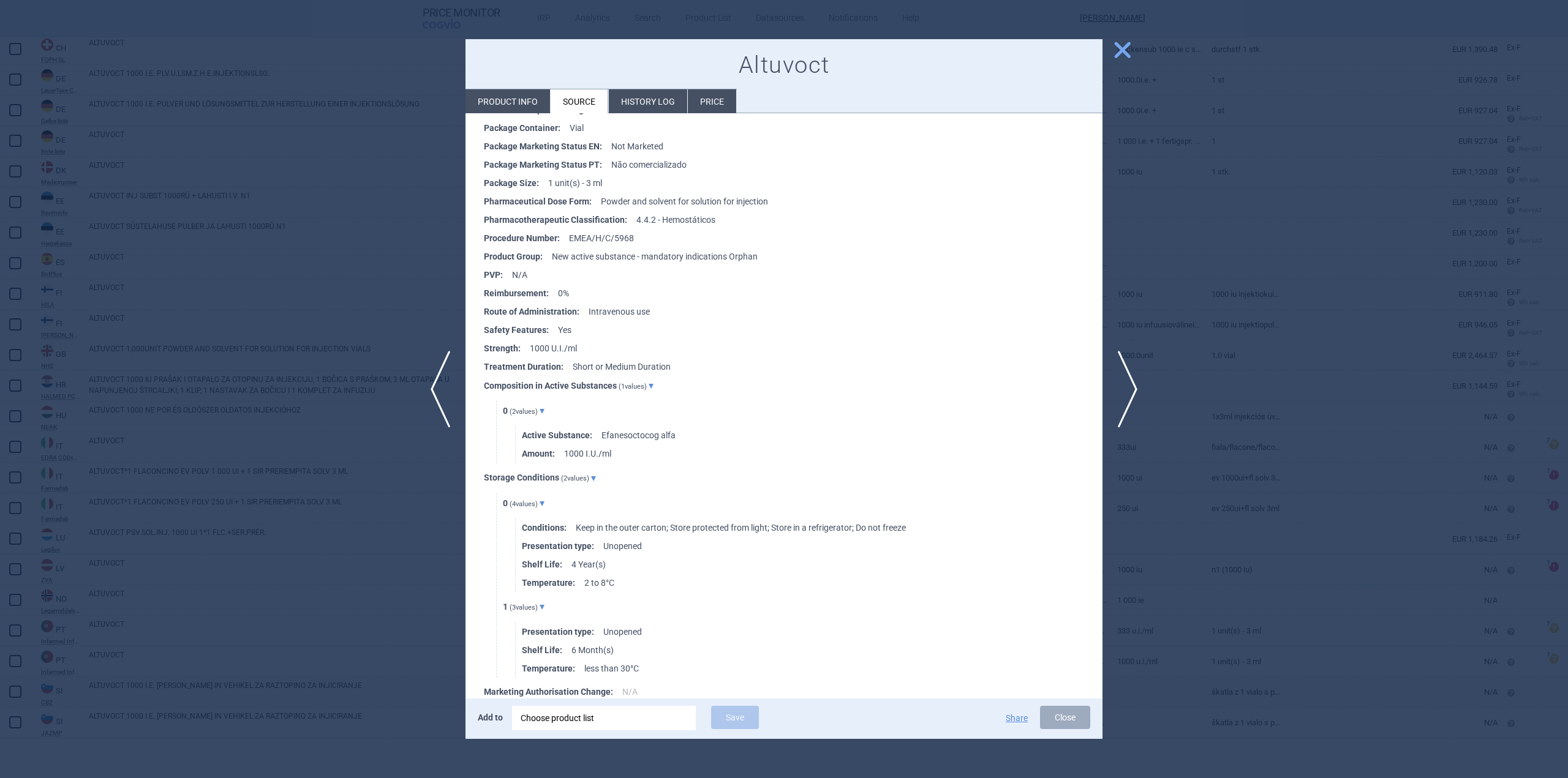
scroll to position [541, 0]
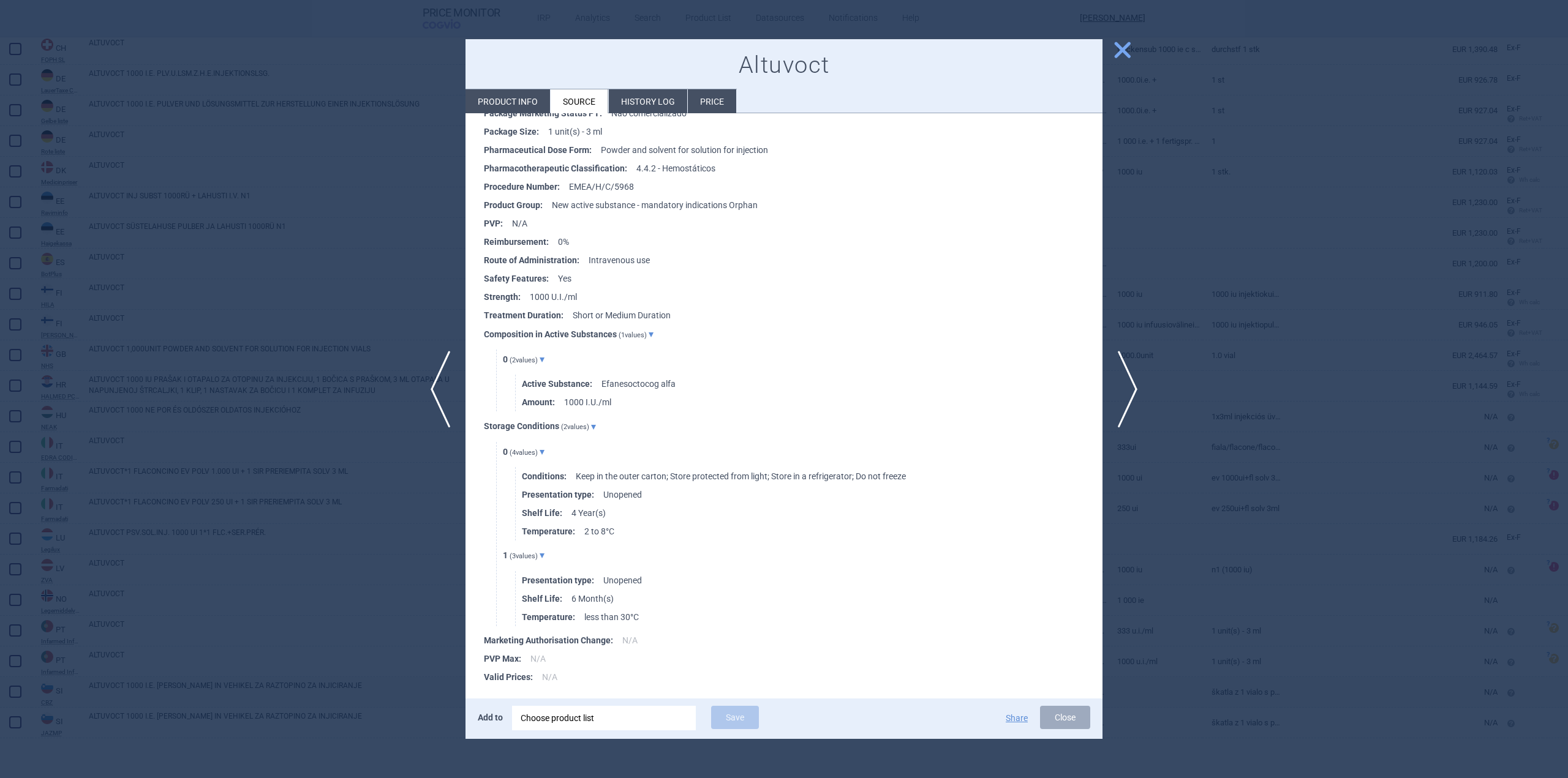
click at [1111, 43] on button "close" at bounding box center [1117, 51] width 31 height 23
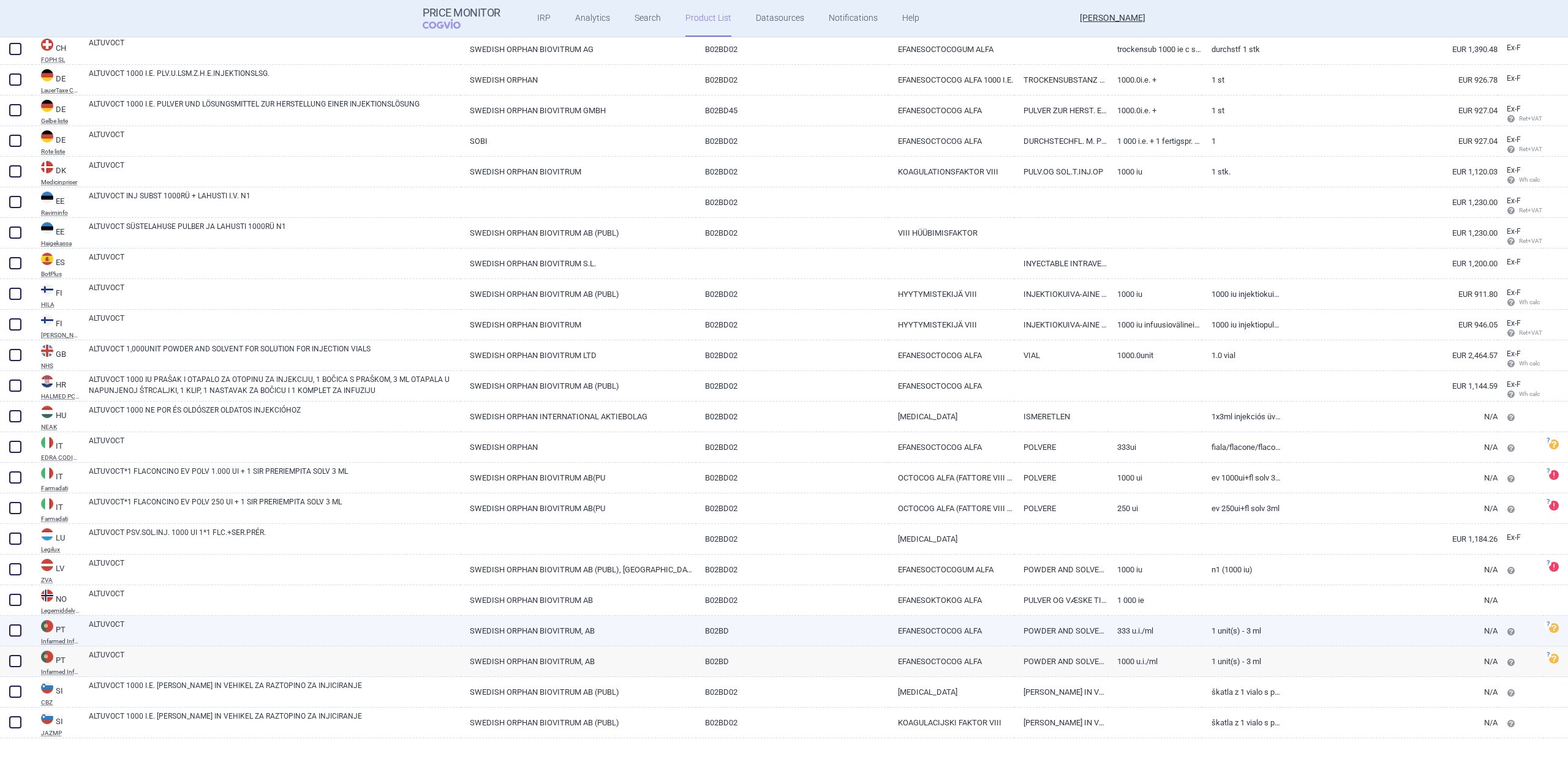
click at [145, 631] on link "ALTUVOCT" at bounding box center [274, 630] width 372 height 22
select select "EUR"
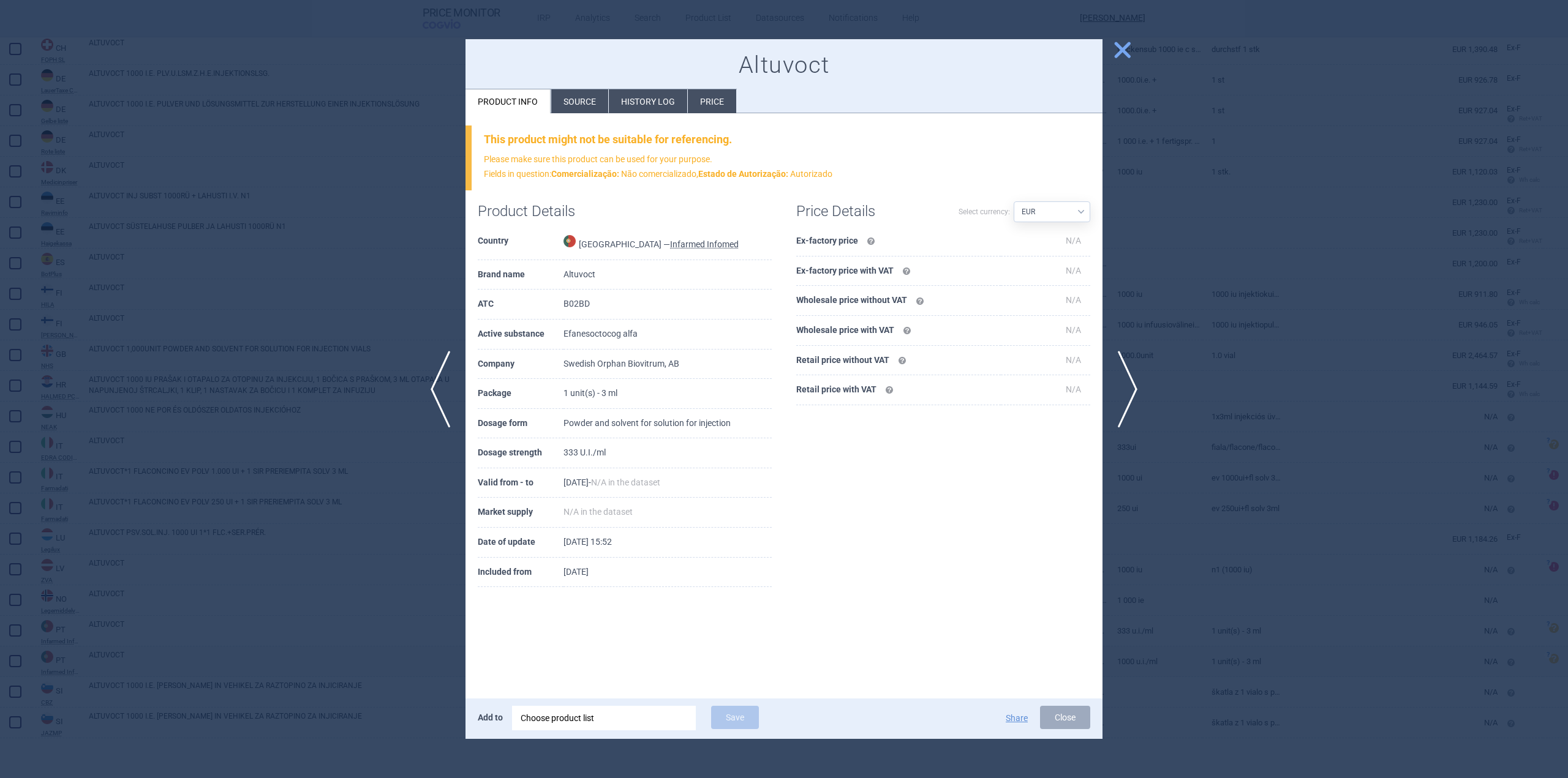
click at [570, 104] on li "Source" at bounding box center [579, 101] width 57 height 24
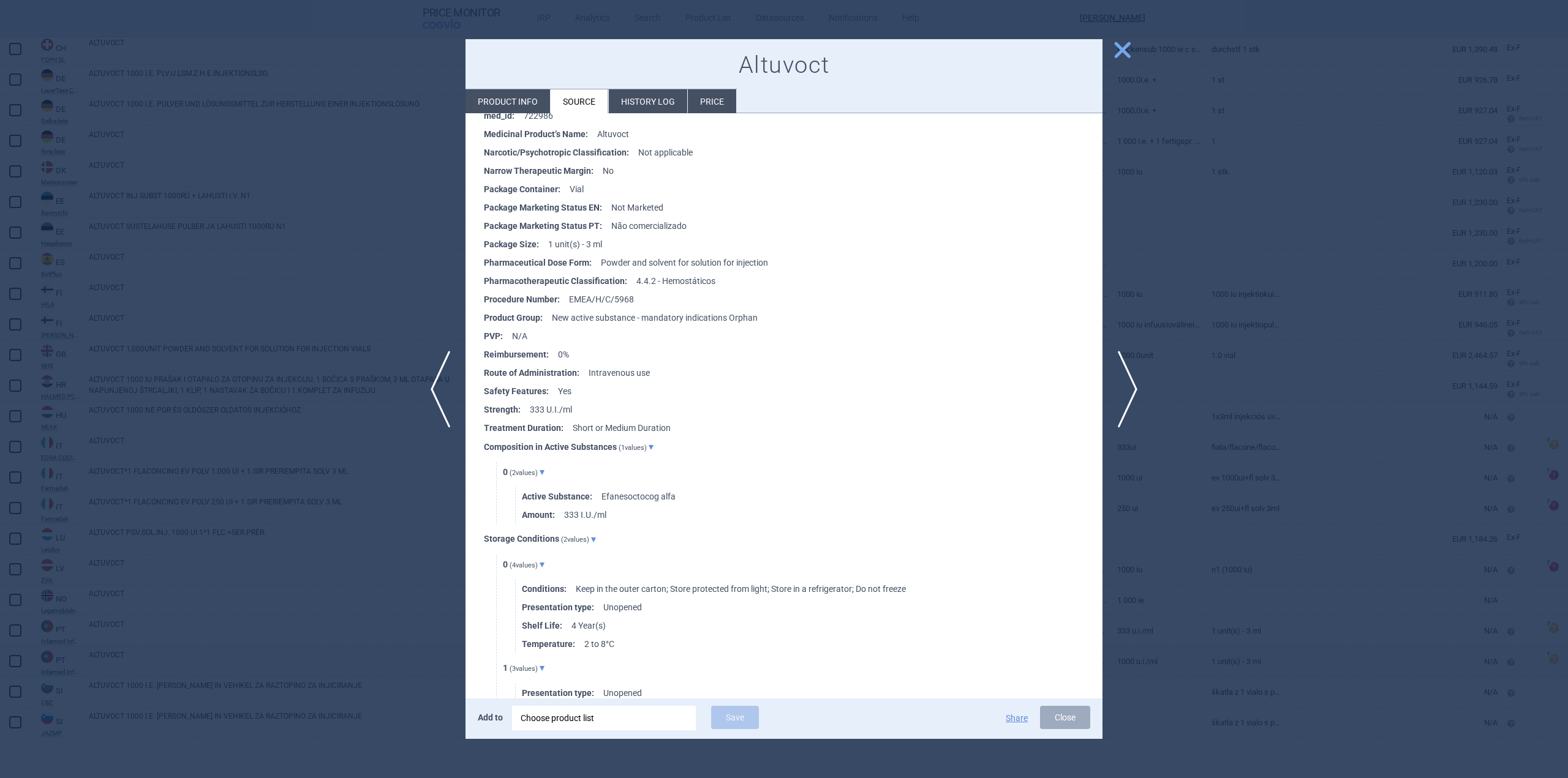
scroll to position [541, 0]
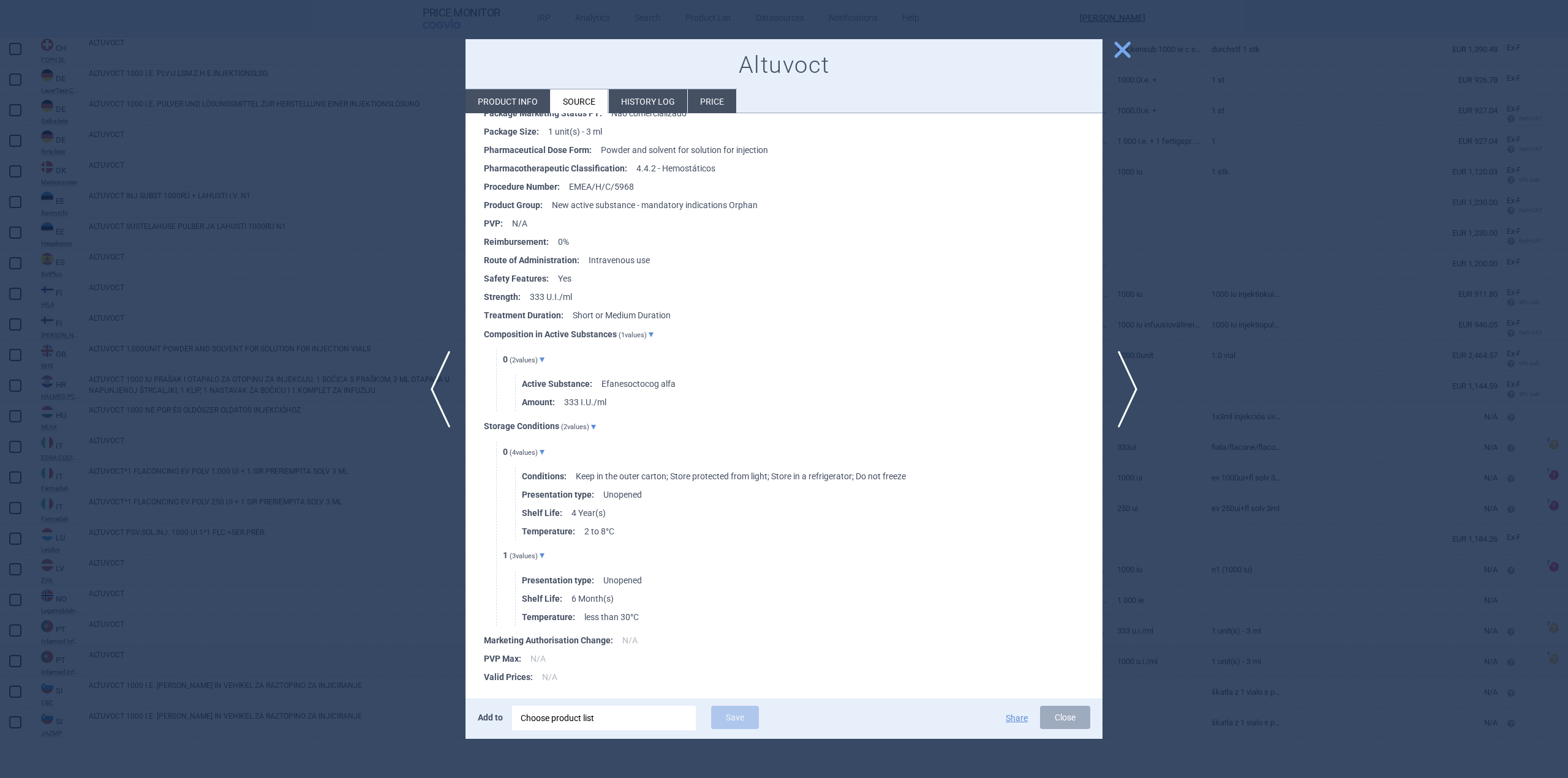
click at [1132, 55] on span "close" at bounding box center [1122, 50] width 22 height 22
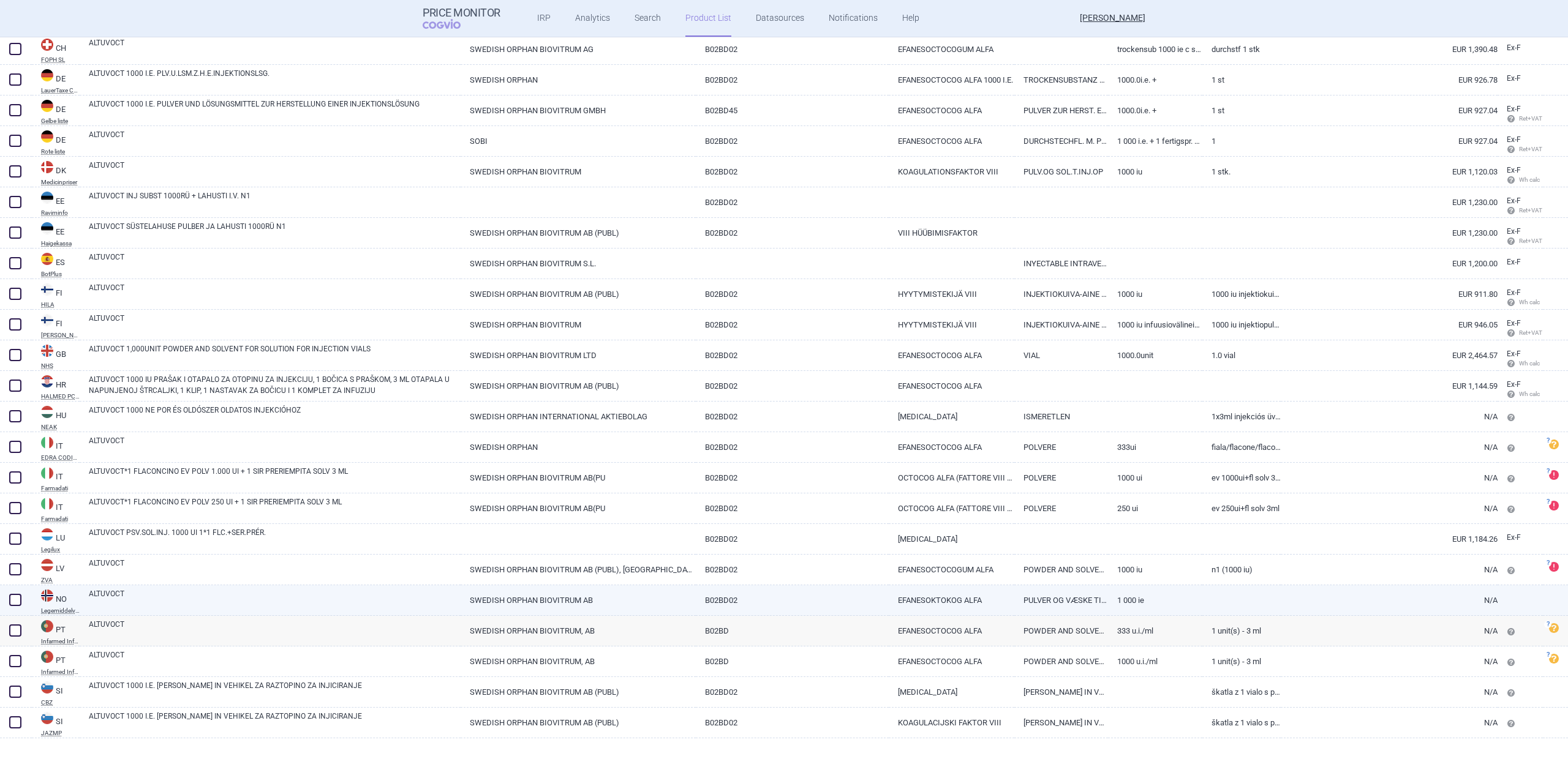
click at [120, 602] on link "ALTUVOCT" at bounding box center [274, 599] width 372 height 22
select select "EUR"
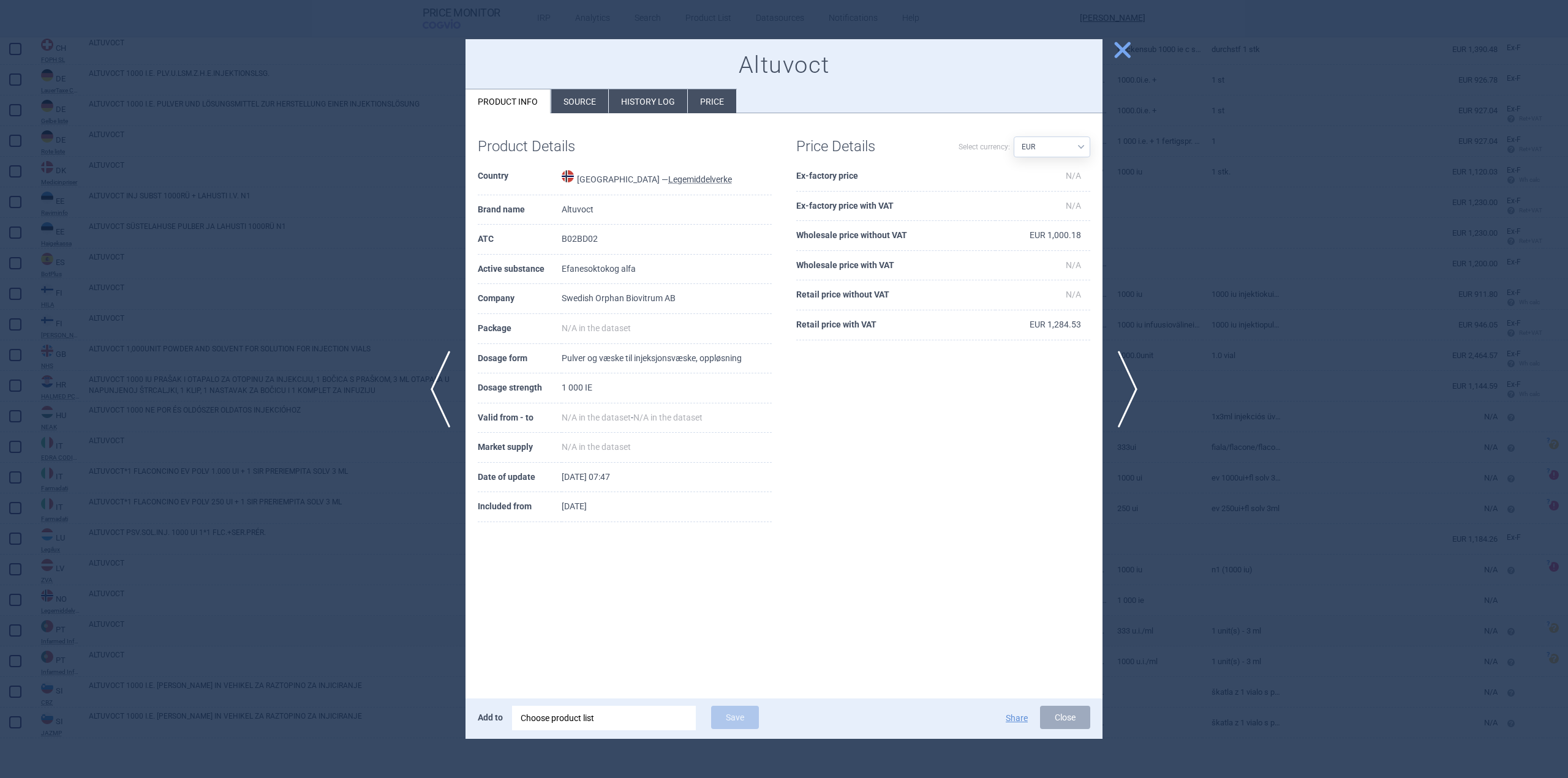
click at [574, 106] on li "Source" at bounding box center [579, 101] width 57 height 24
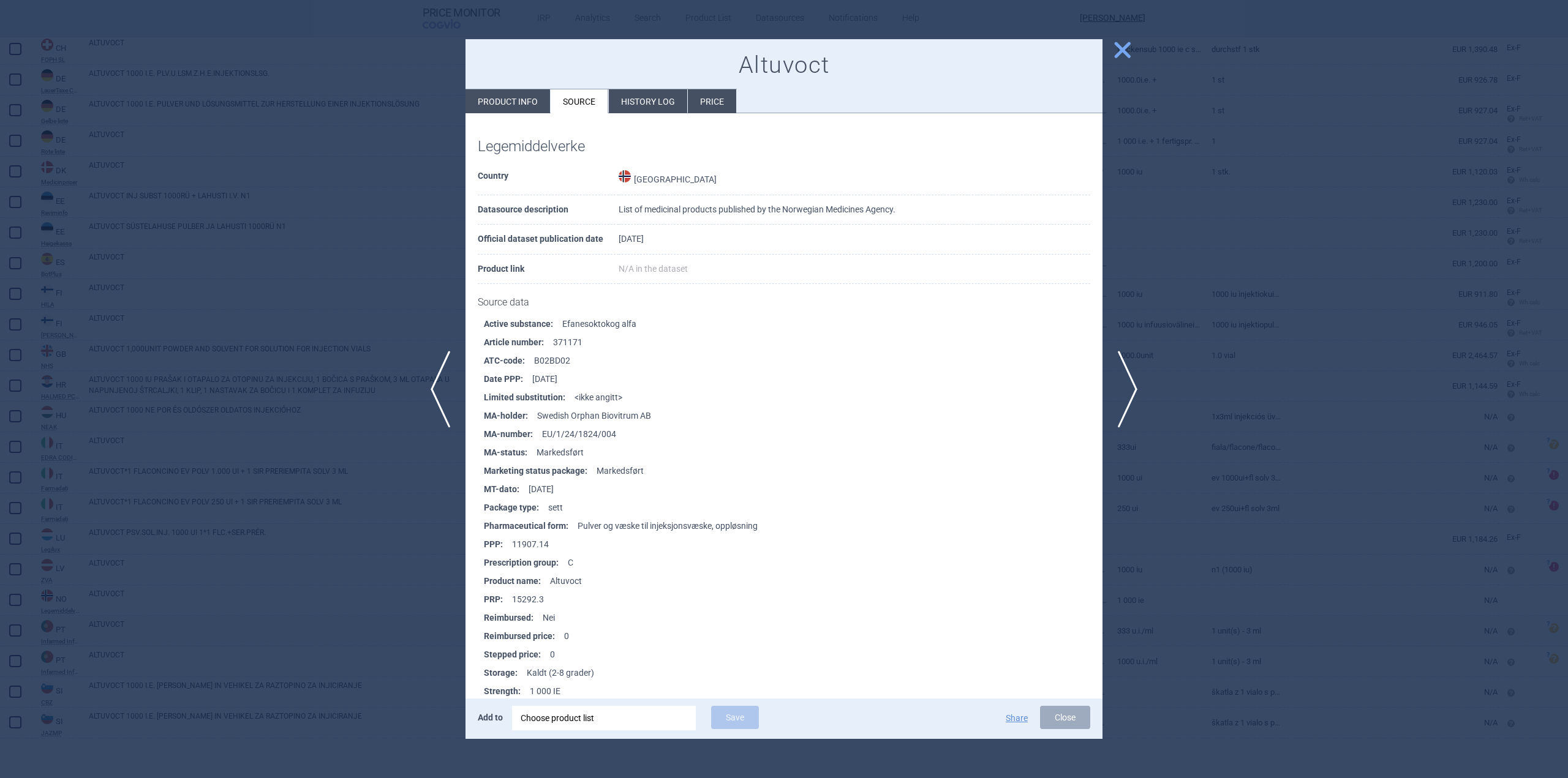
scroll to position [126, 0]
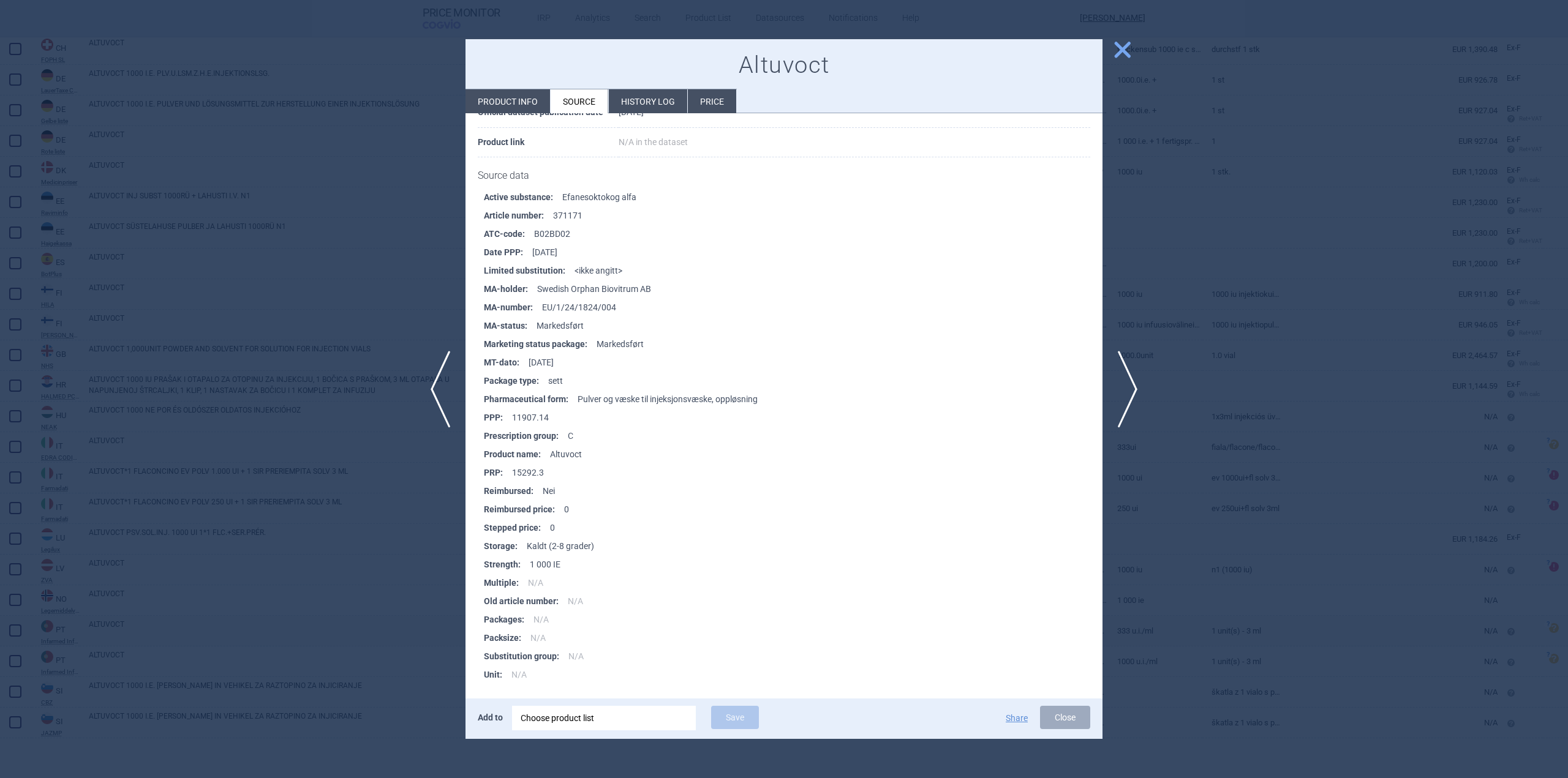
click at [1121, 51] on span "close" at bounding box center [1122, 50] width 22 height 22
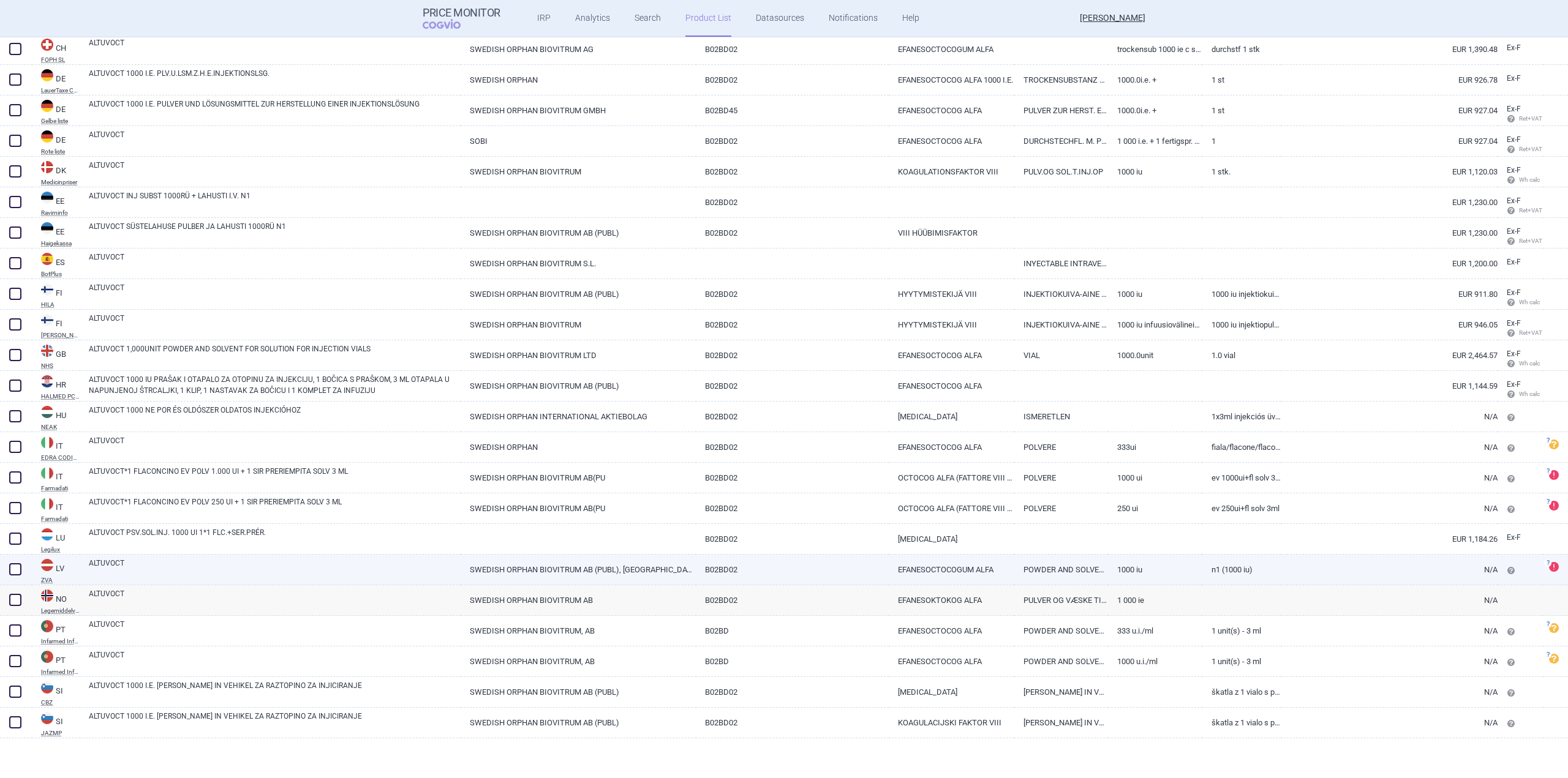
click at [111, 561] on link "ALTUVOCT" at bounding box center [274, 569] width 372 height 22
select select "EUR"
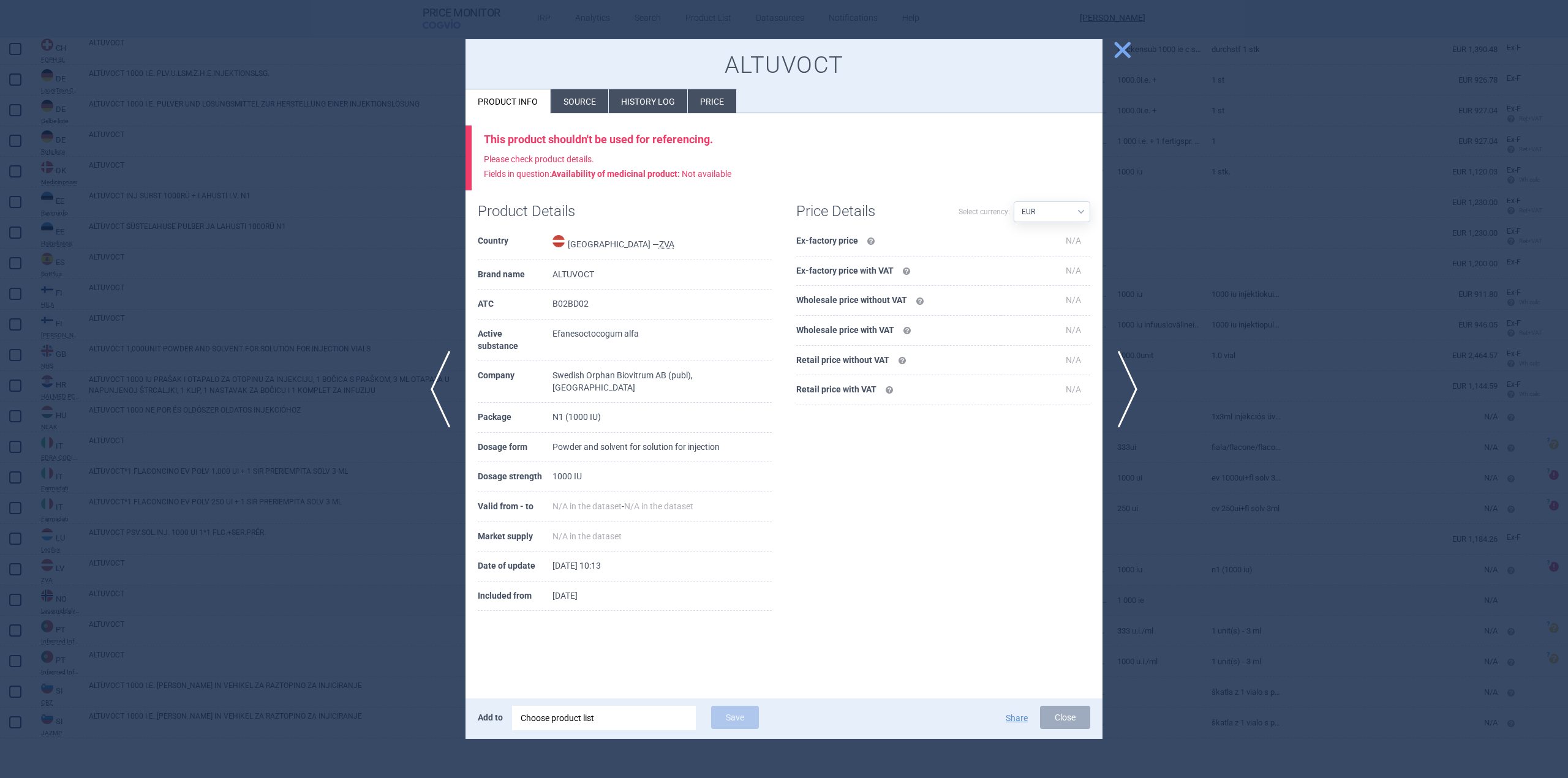
click at [564, 110] on li "Source" at bounding box center [579, 101] width 57 height 24
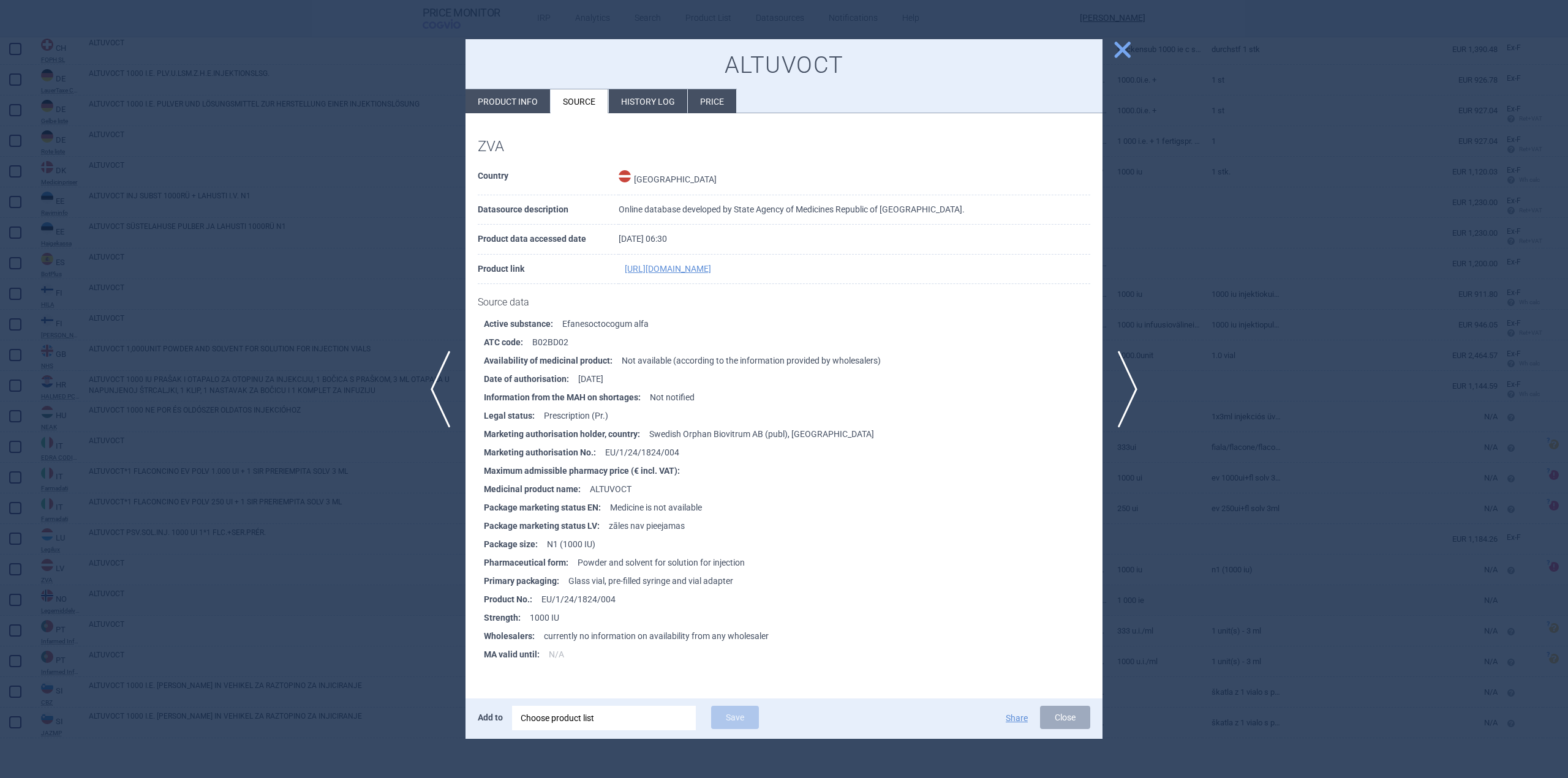
click at [1123, 47] on span "close" at bounding box center [1122, 50] width 22 height 22
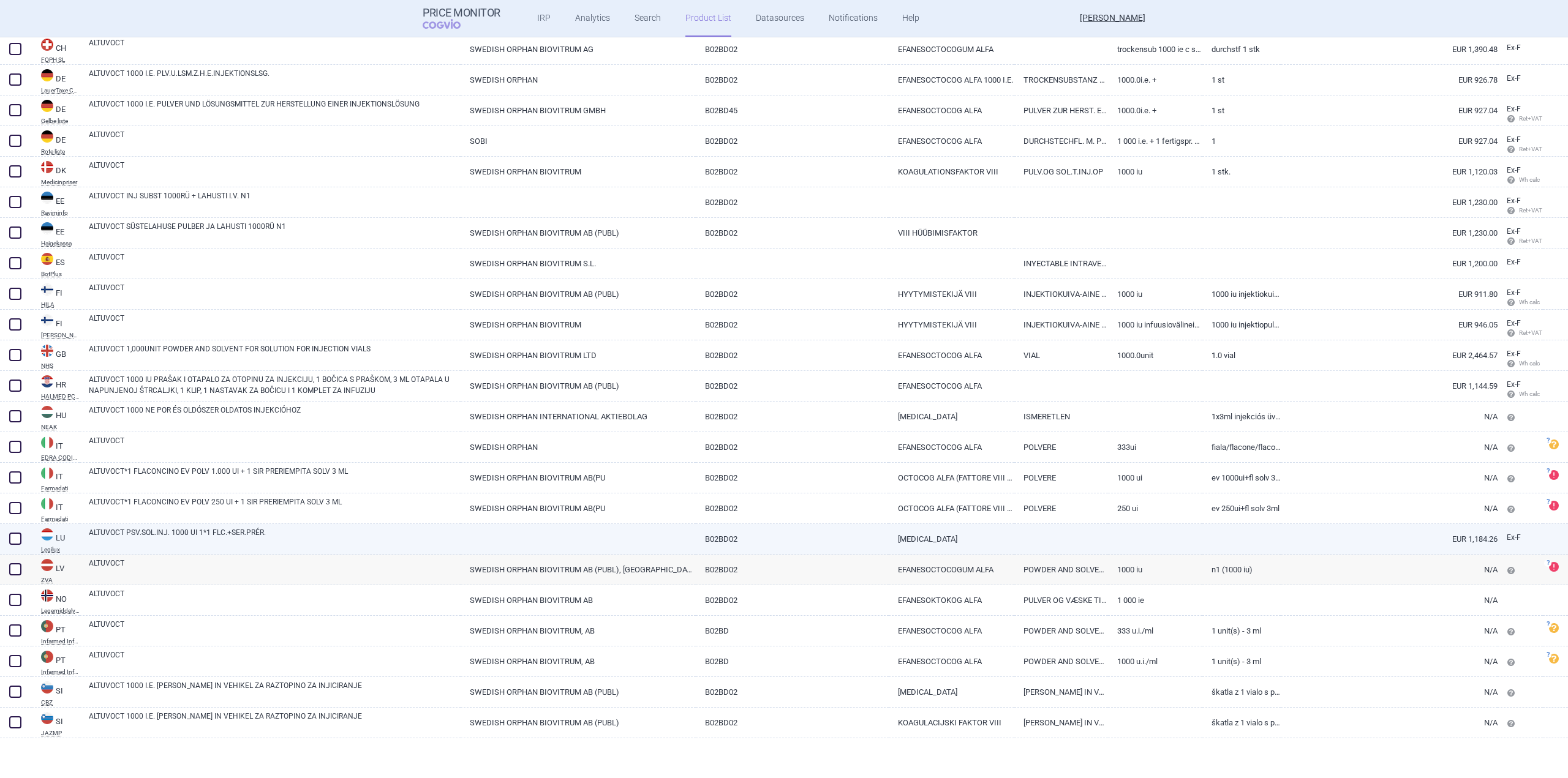
click at [143, 536] on link "ALTUVOCT PSV.SOL.INJ. 1000 UI 1*1 FLC.+SER.PRÉR." at bounding box center [274, 538] width 372 height 22
select select "EUR"
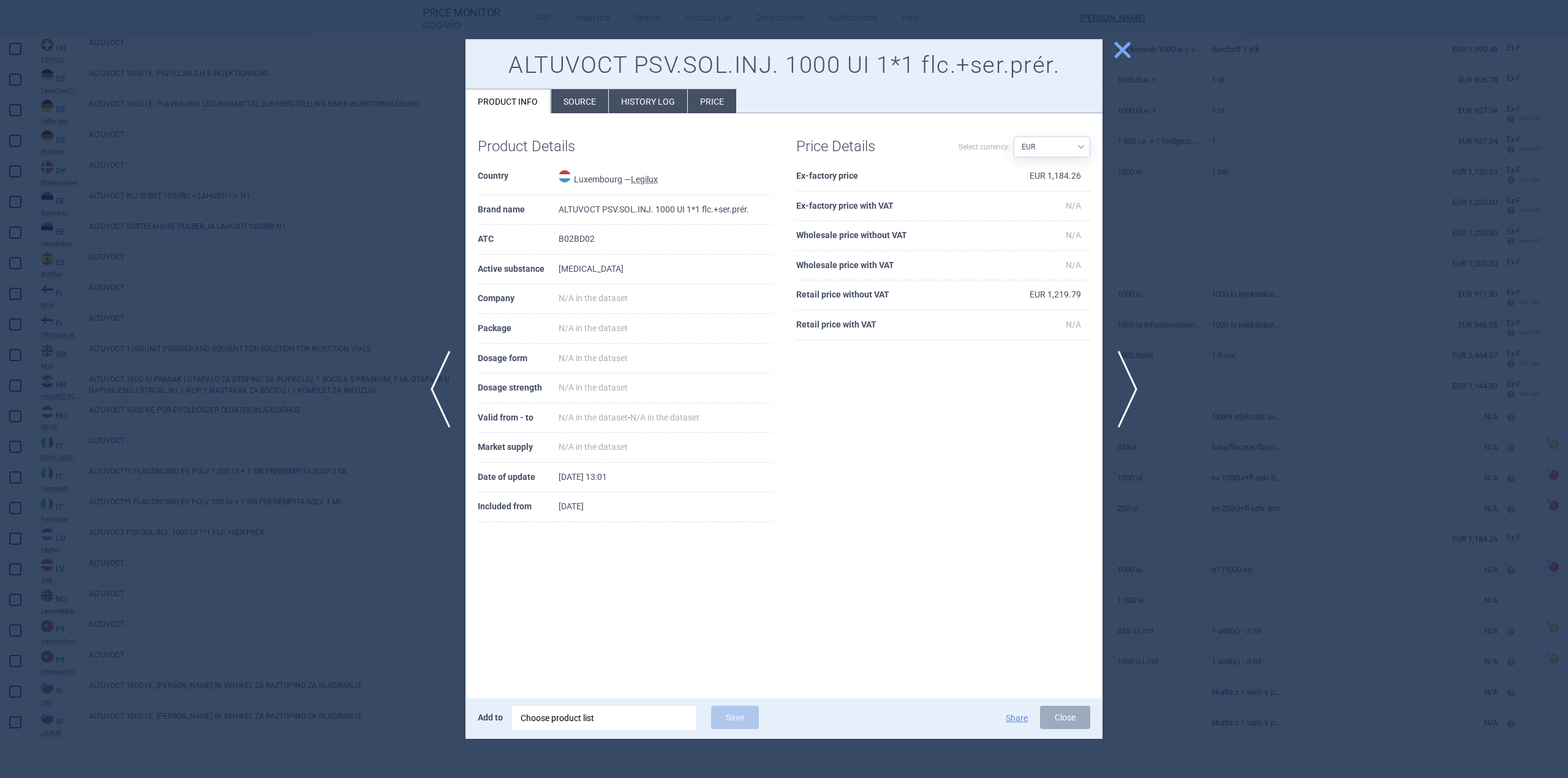
click at [584, 85] on div "ALTUVOCT PSV.SOL.INJ. 1000 UI 1*1 flc.+ser.prér. Product info Source History lo…" at bounding box center [784, 76] width 637 height 75
click at [592, 103] on li "Source" at bounding box center [579, 101] width 57 height 24
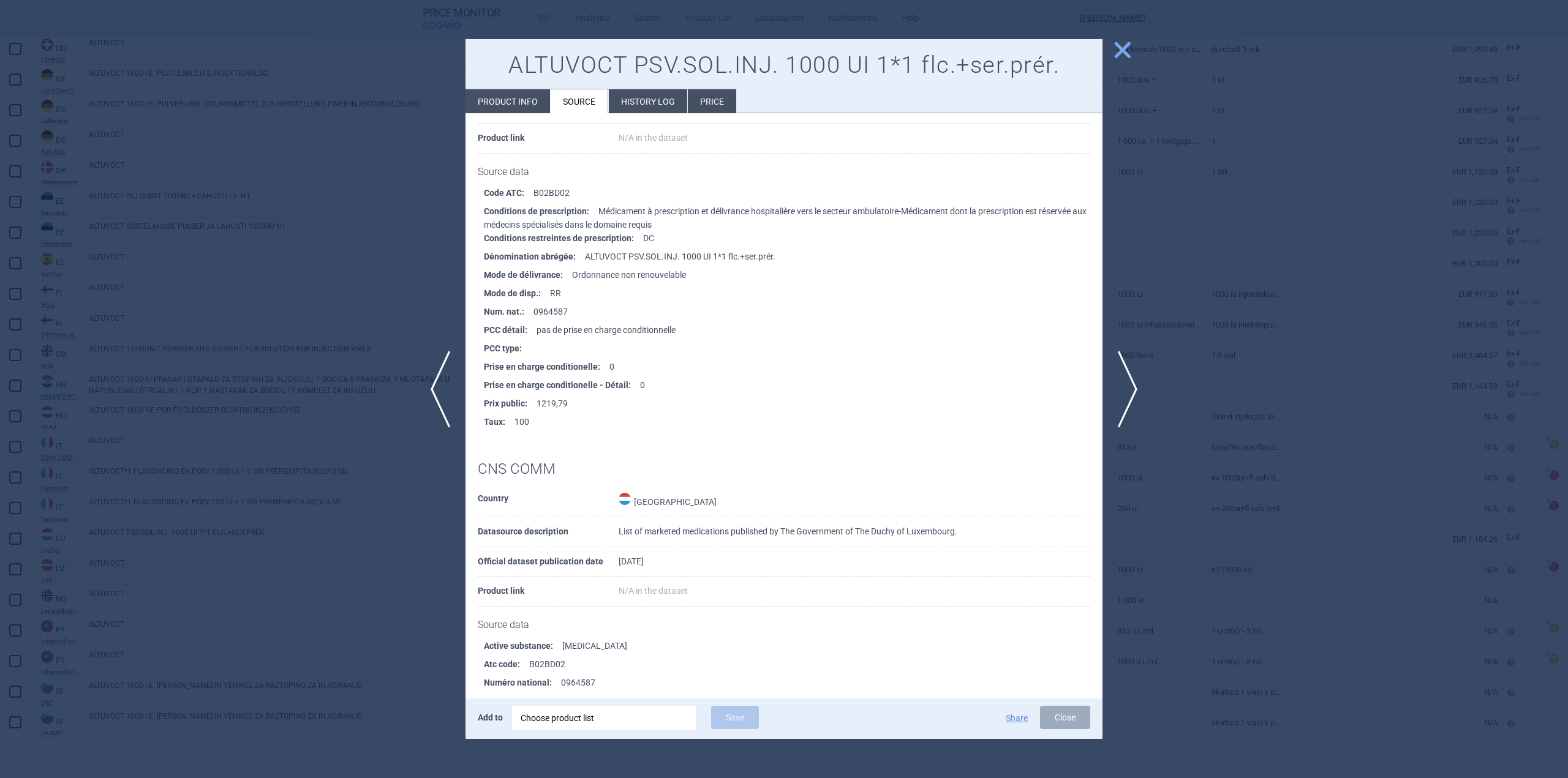
scroll to position [435, 0]
click at [1123, 51] on span "close" at bounding box center [1122, 50] width 22 height 22
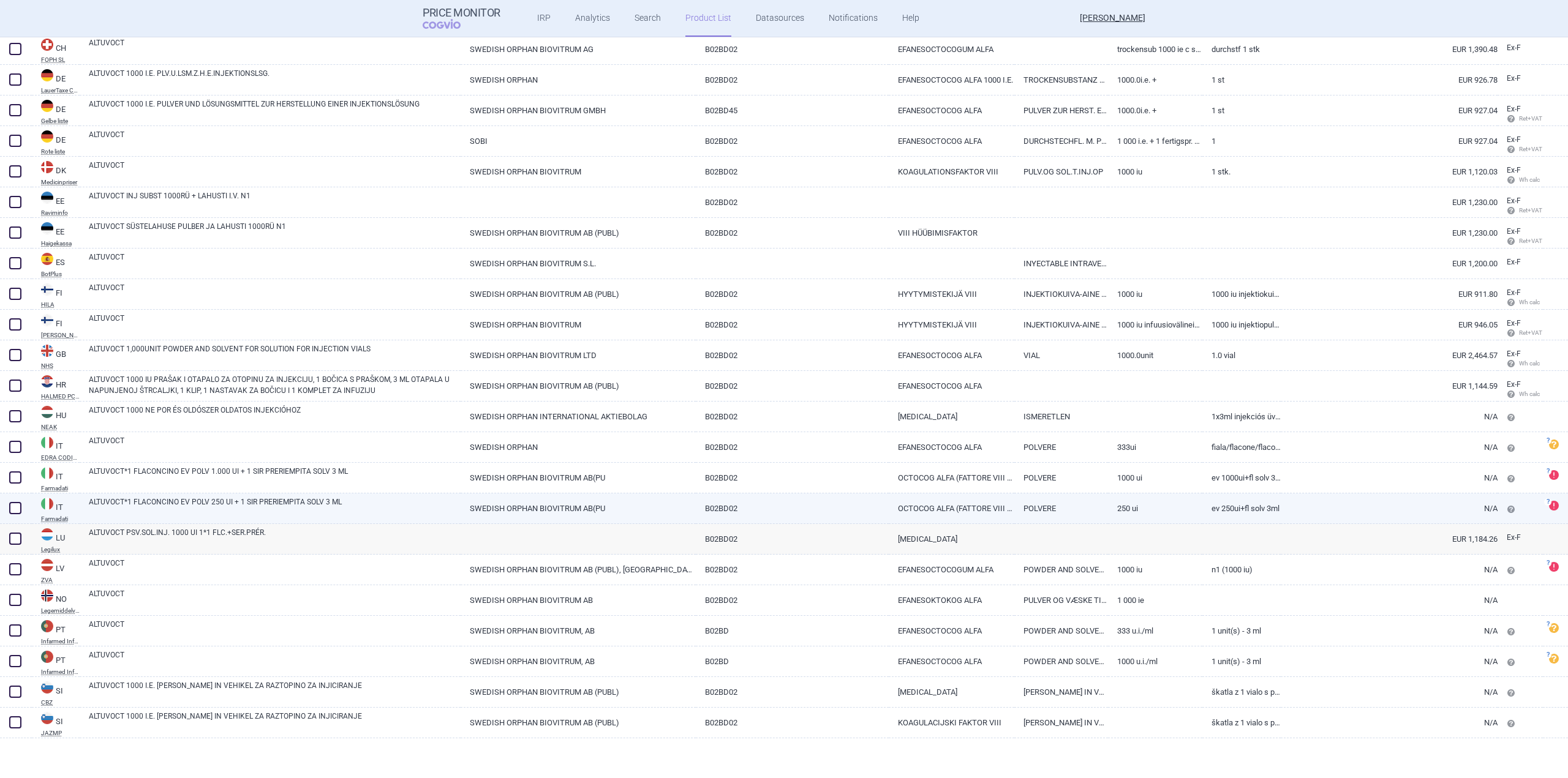
click at [220, 509] on link "ALTUVOCT*1 FLACONCINO EV POLV 250 UI + 1 SIR PRERIEMPITA SOLV 3 ML" at bounding box center [274, 507] width 372 height 22
select select "EUR"
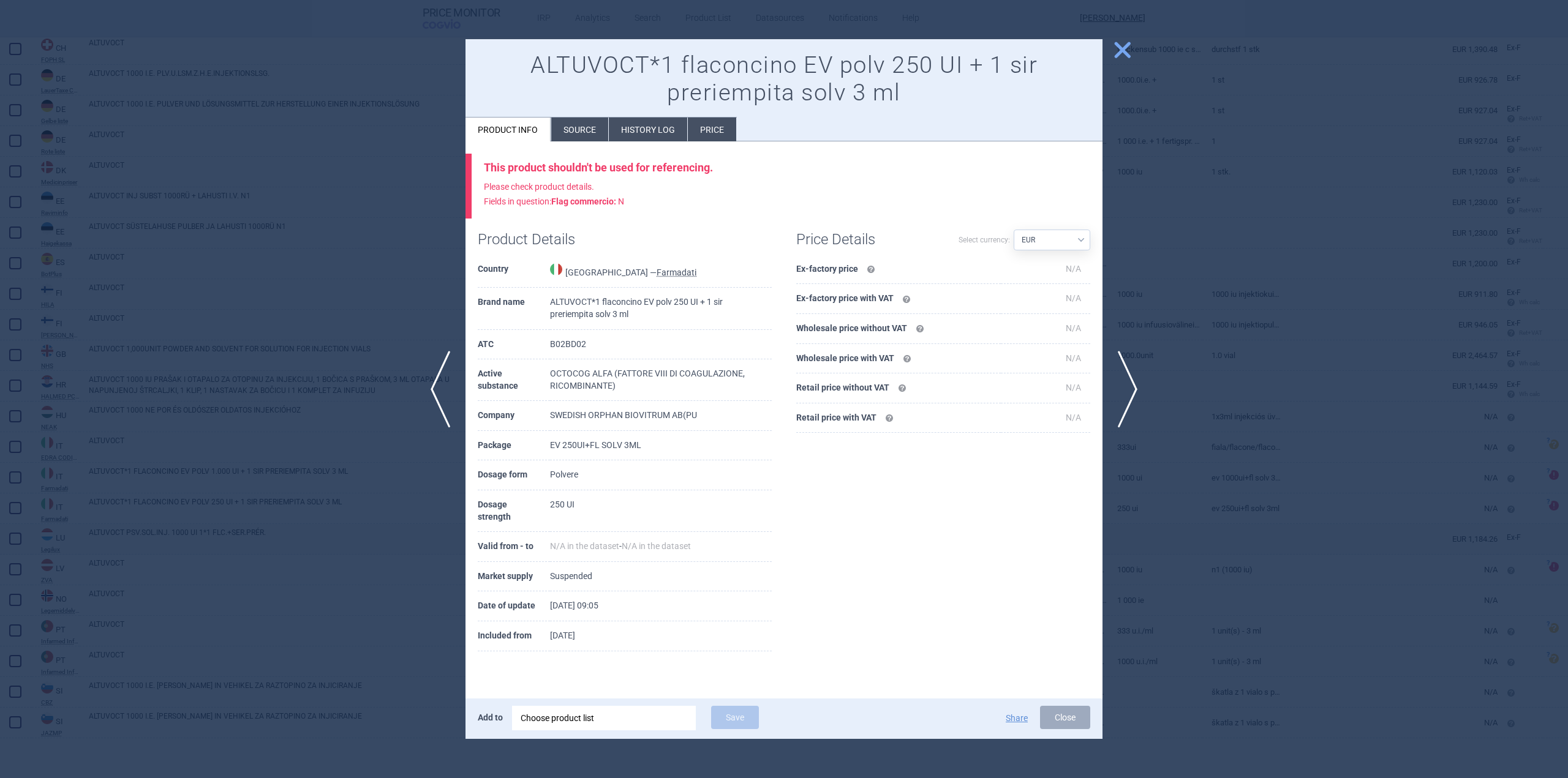
click at [573, 127] on li "Source" at bounding box center [579, 129] width 57 height 24
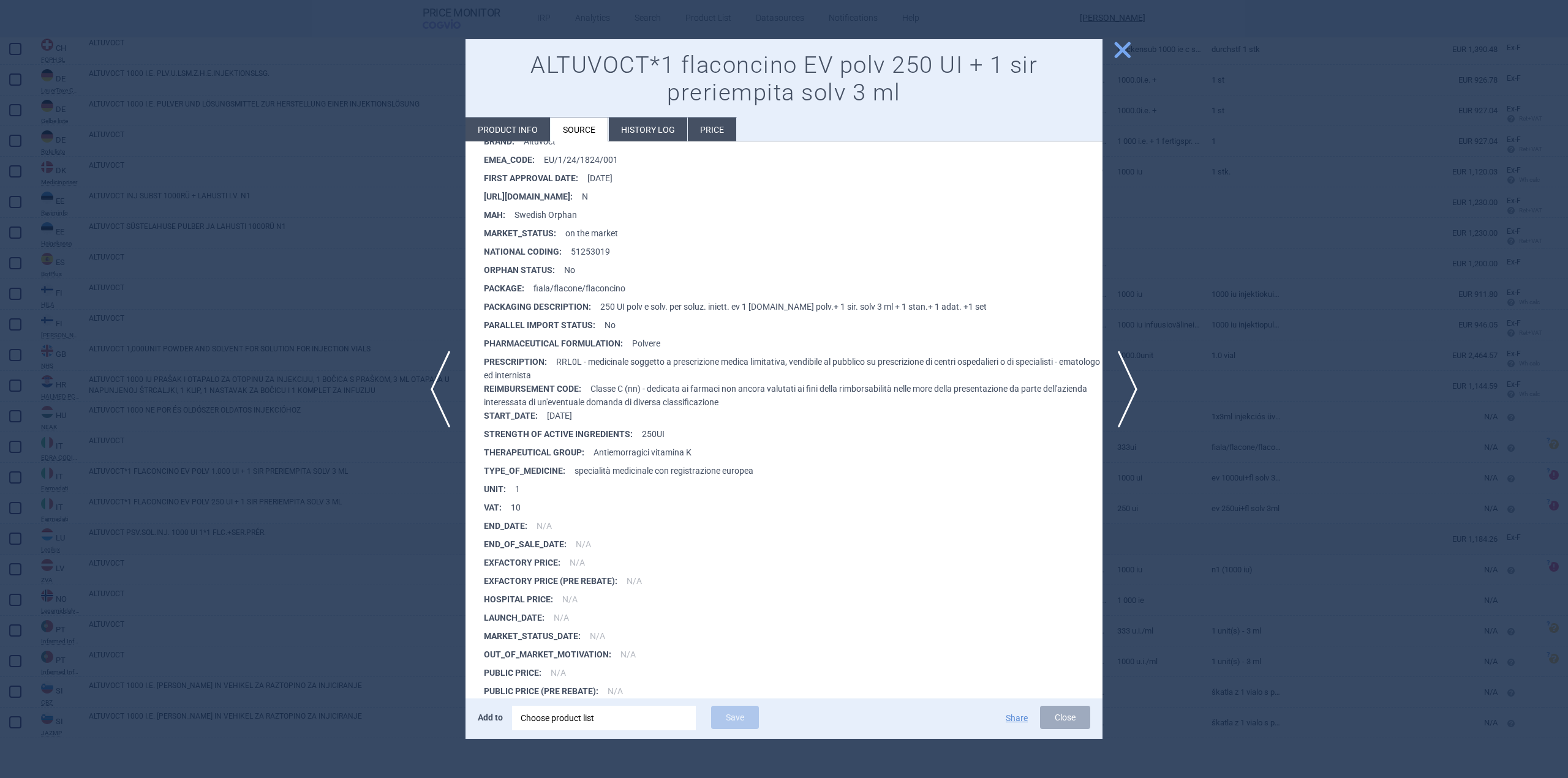
scroll to position [3751, 0]
click at [1122, 51] on span "close" at bounding box center [1122, 50] width 22 height 22
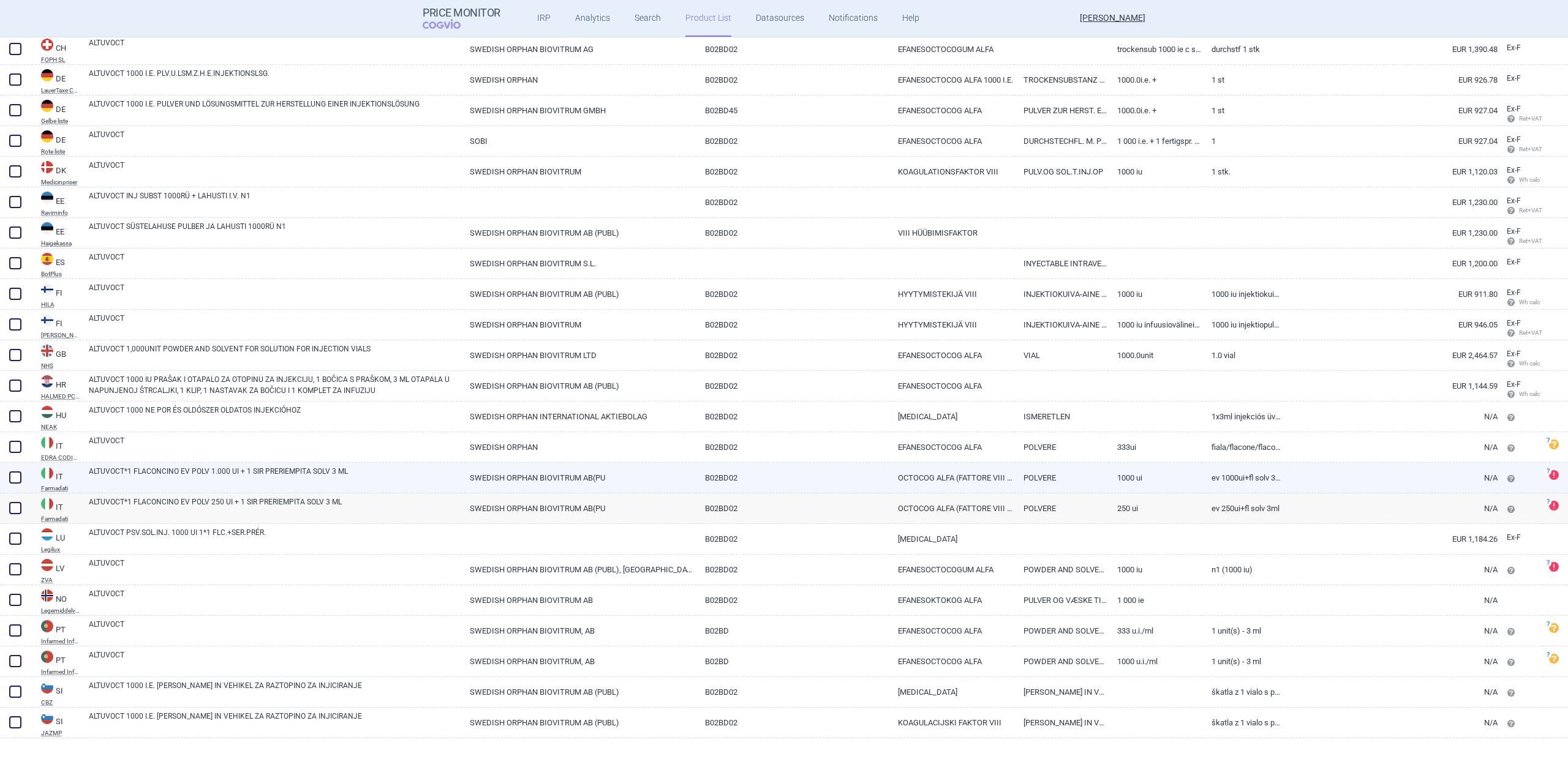
click at [204, 475] on link "ALTUVOCT*1 FLACONCINO EV POLV 1.000 UI + 1 SIR PRERIEMPITA SOLV 3 ML" at bounding box center [274, 477] width 372 height 22
select select "EUR"
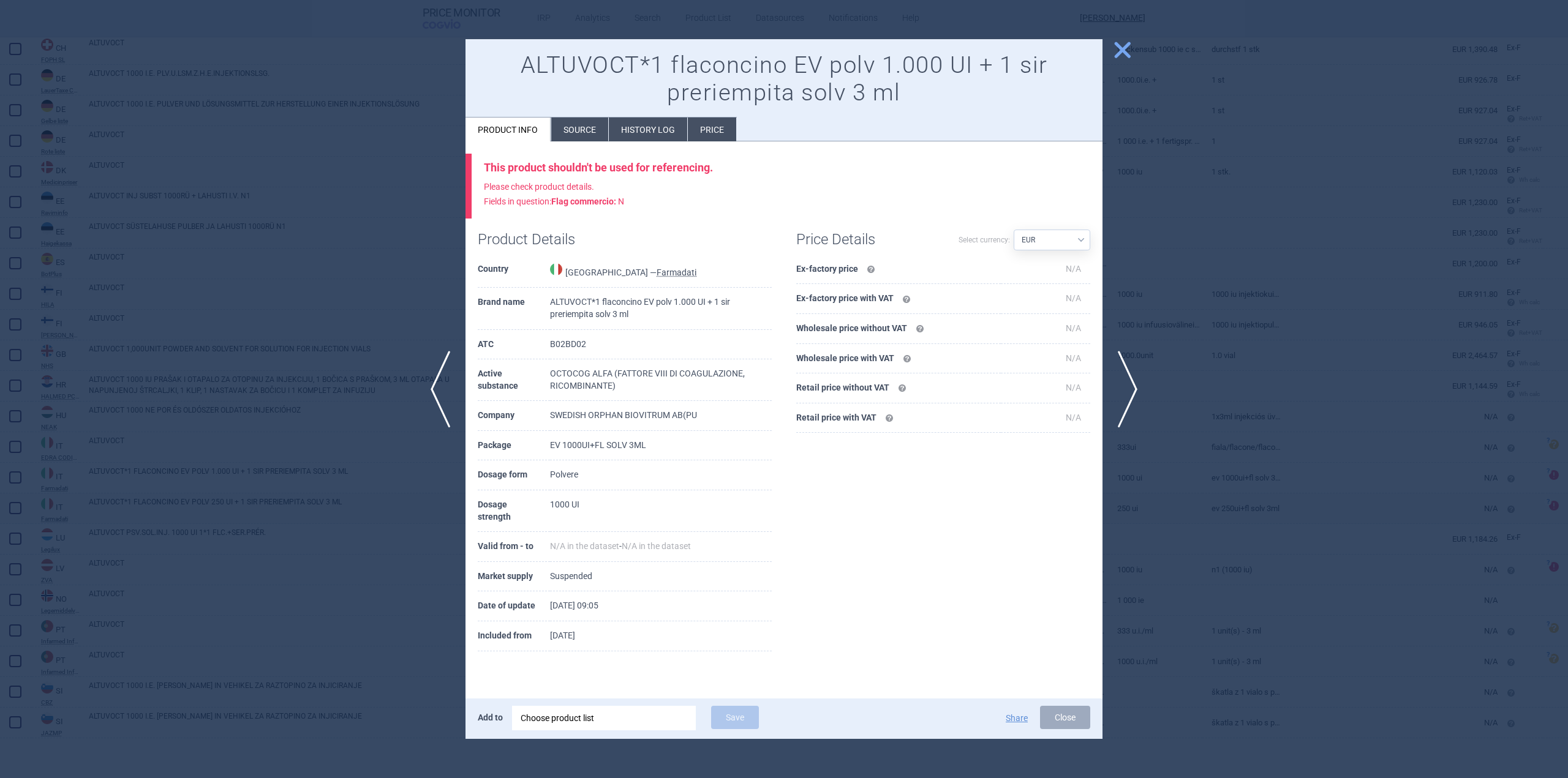
click at [574, 123] on li "Source" at bounding box center [579, 129] width 57 height 24
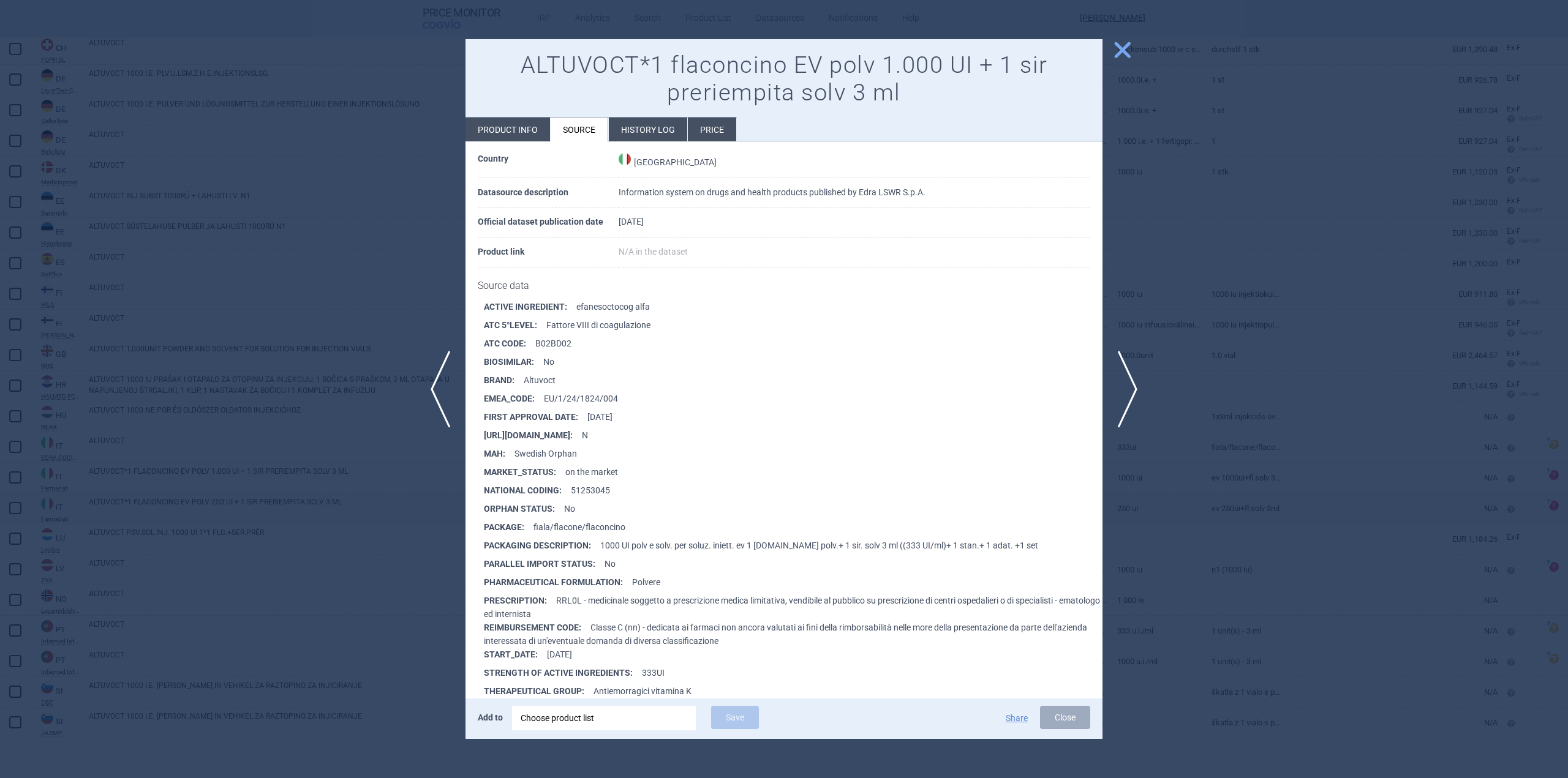
scroll to position [3751, 0]
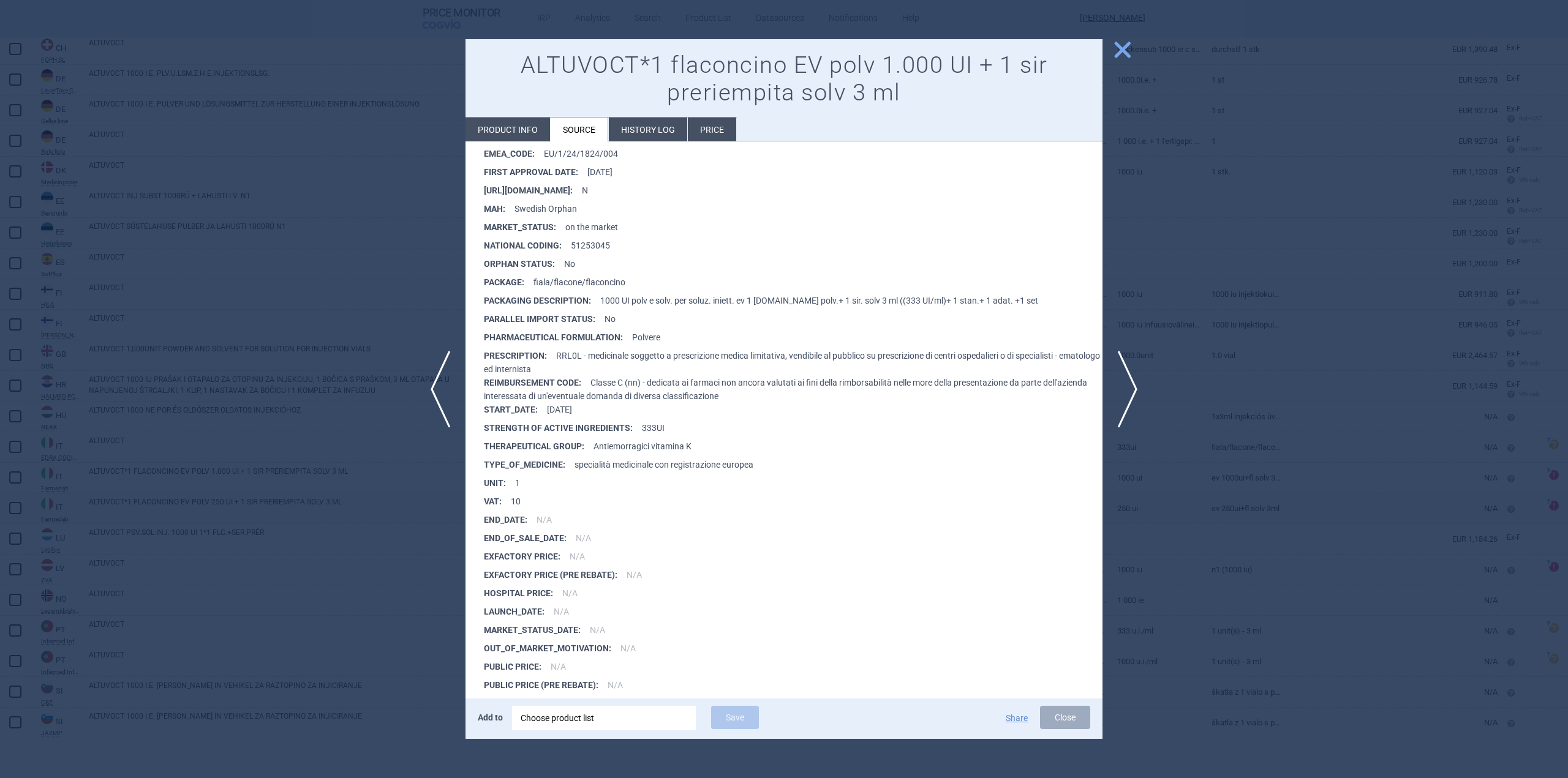
click at [1122, 55] on span "close" at bounding box center [1122, 50] width 22 height 22
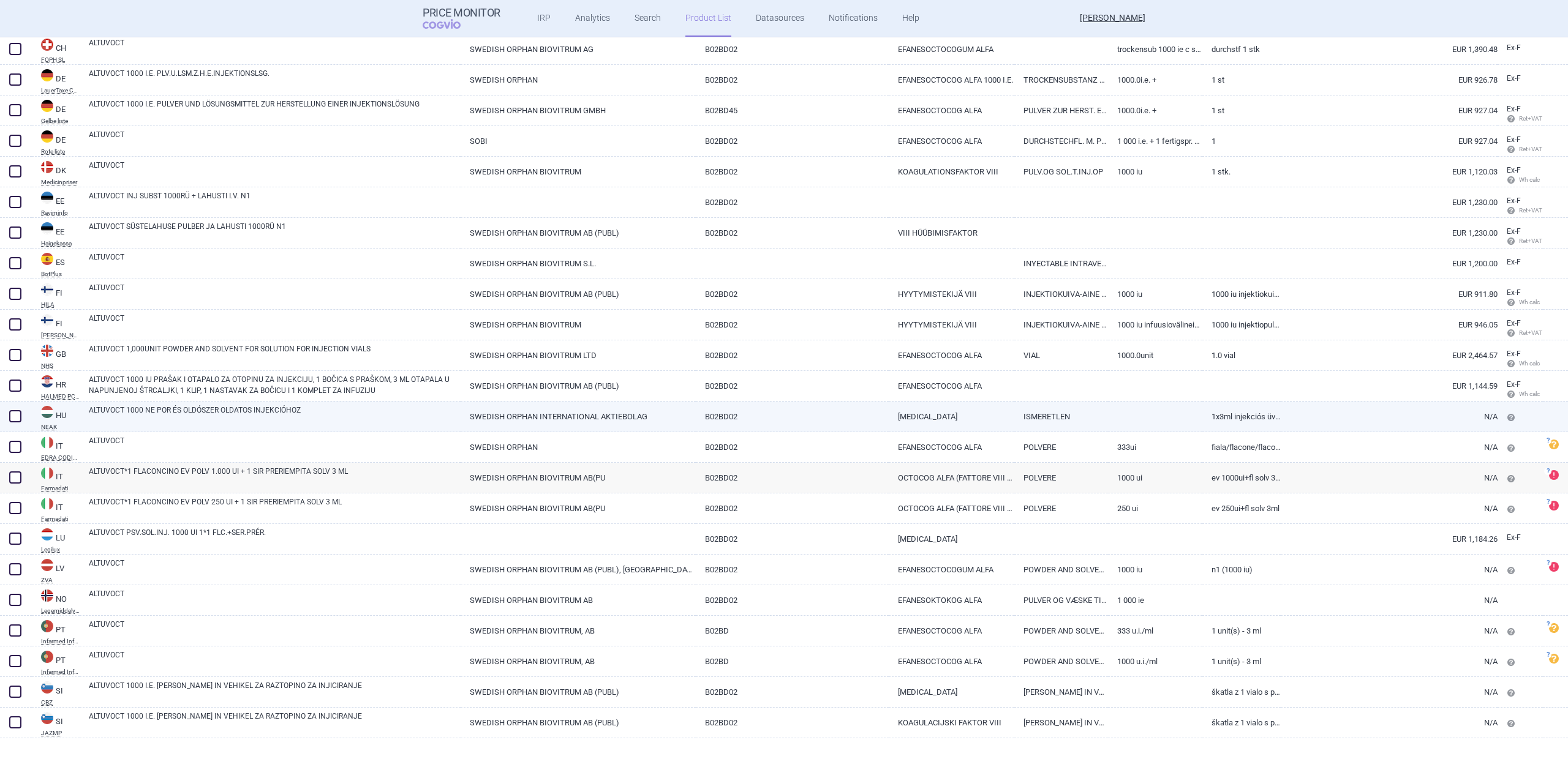
click at [219, 403] on div "ALTUVOCT 1000 NE POR ÉS OLDÓSZER OLDATOS INJEKCIÓHOZ" at bounding box center [270, 416] width 381 height 31
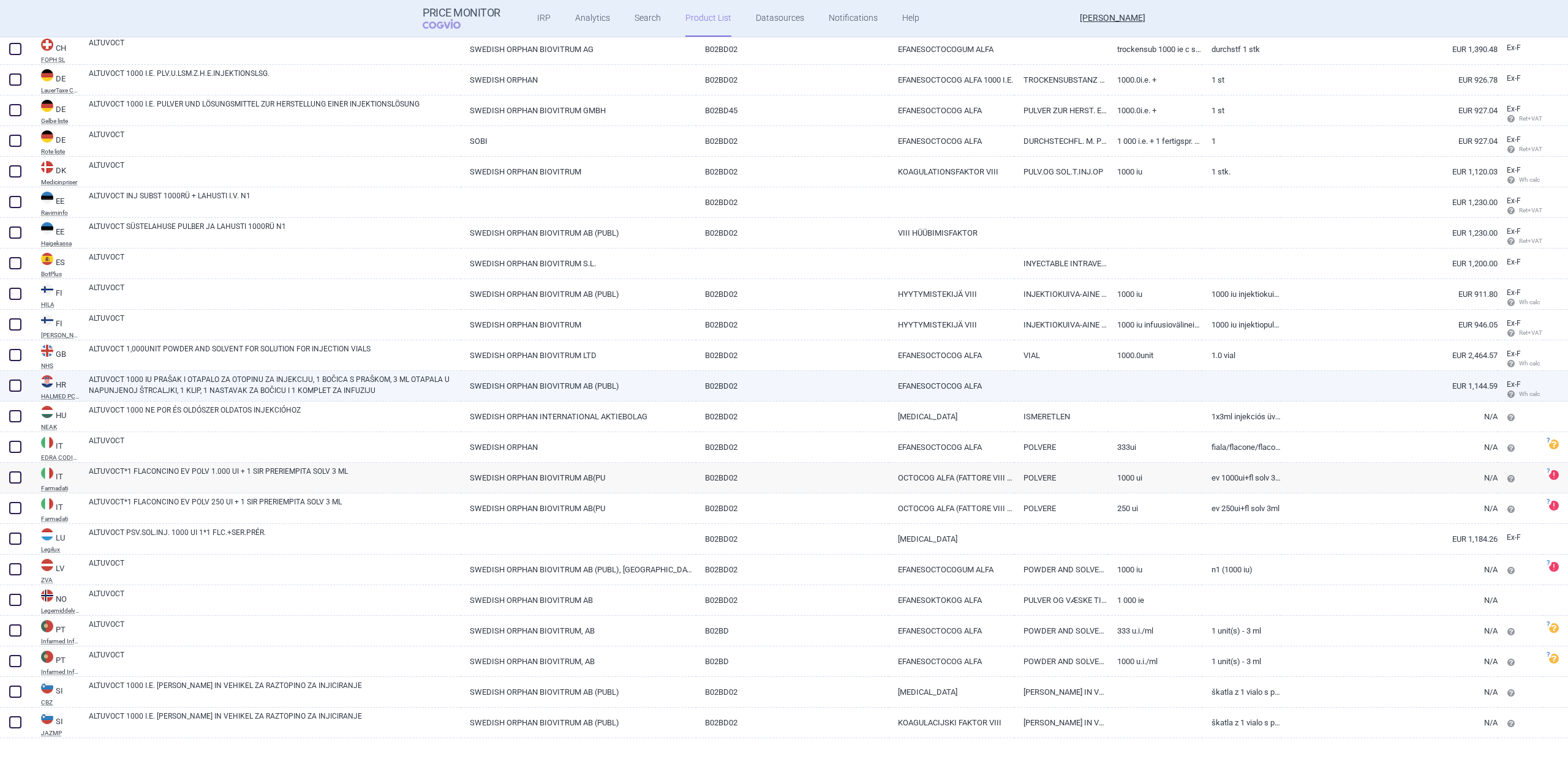
click at [219, 380] on link "ALTUVOCT 1000 IU PRAŠAK I OTAPALO ZA OTOPINU ZA INJEKCIJU, 1 BOČICA S PRAŠKOM, …" at bounding box center [274, 385] width 372 height 22
select select "EUR"
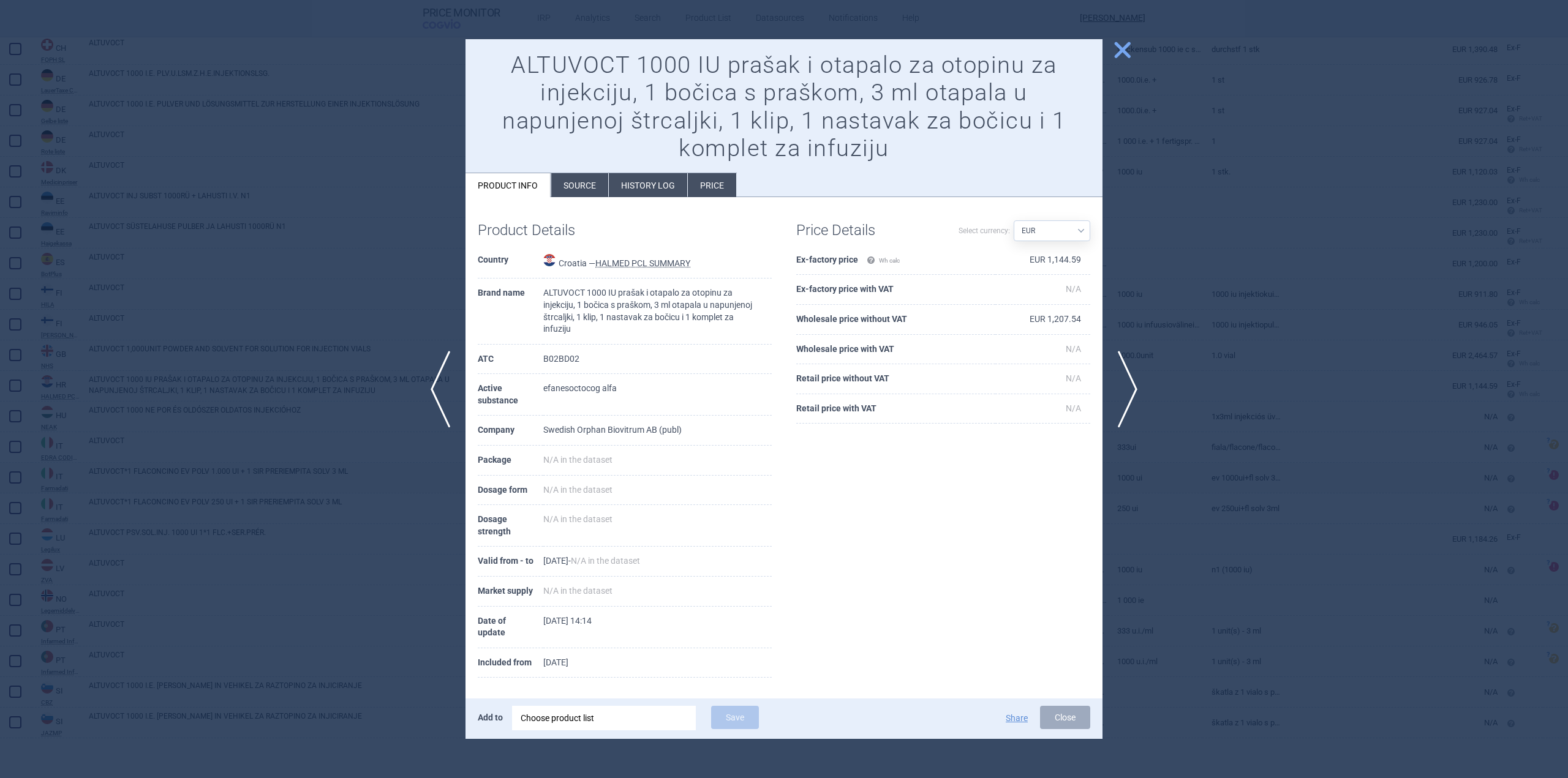
click at [585, 177] on li "Source" at bounding box center [579, 185] width 57 height 24
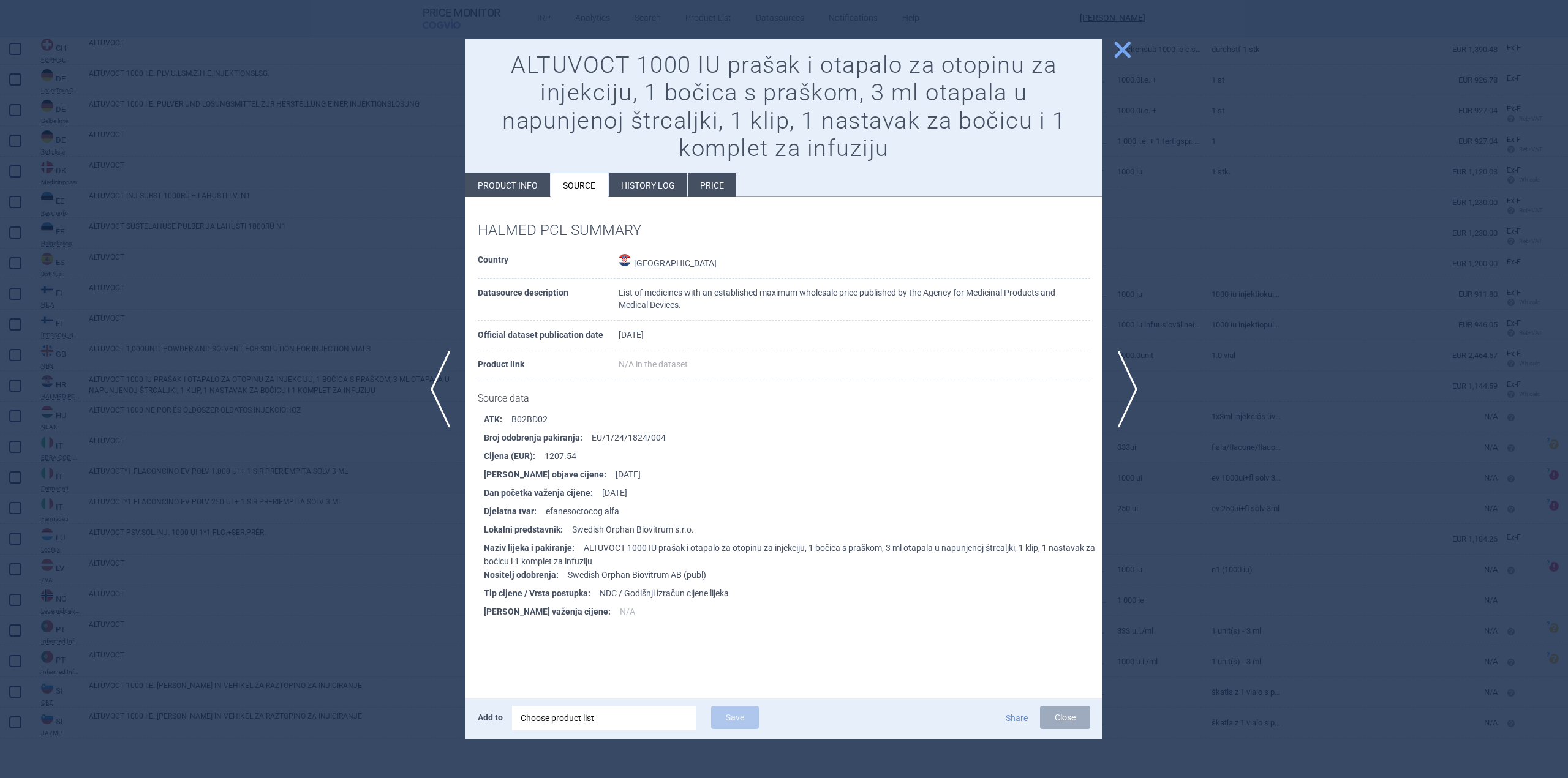
click at [1112, 58] on span "close" at bounding box center [1122, 50] width 22 height 22
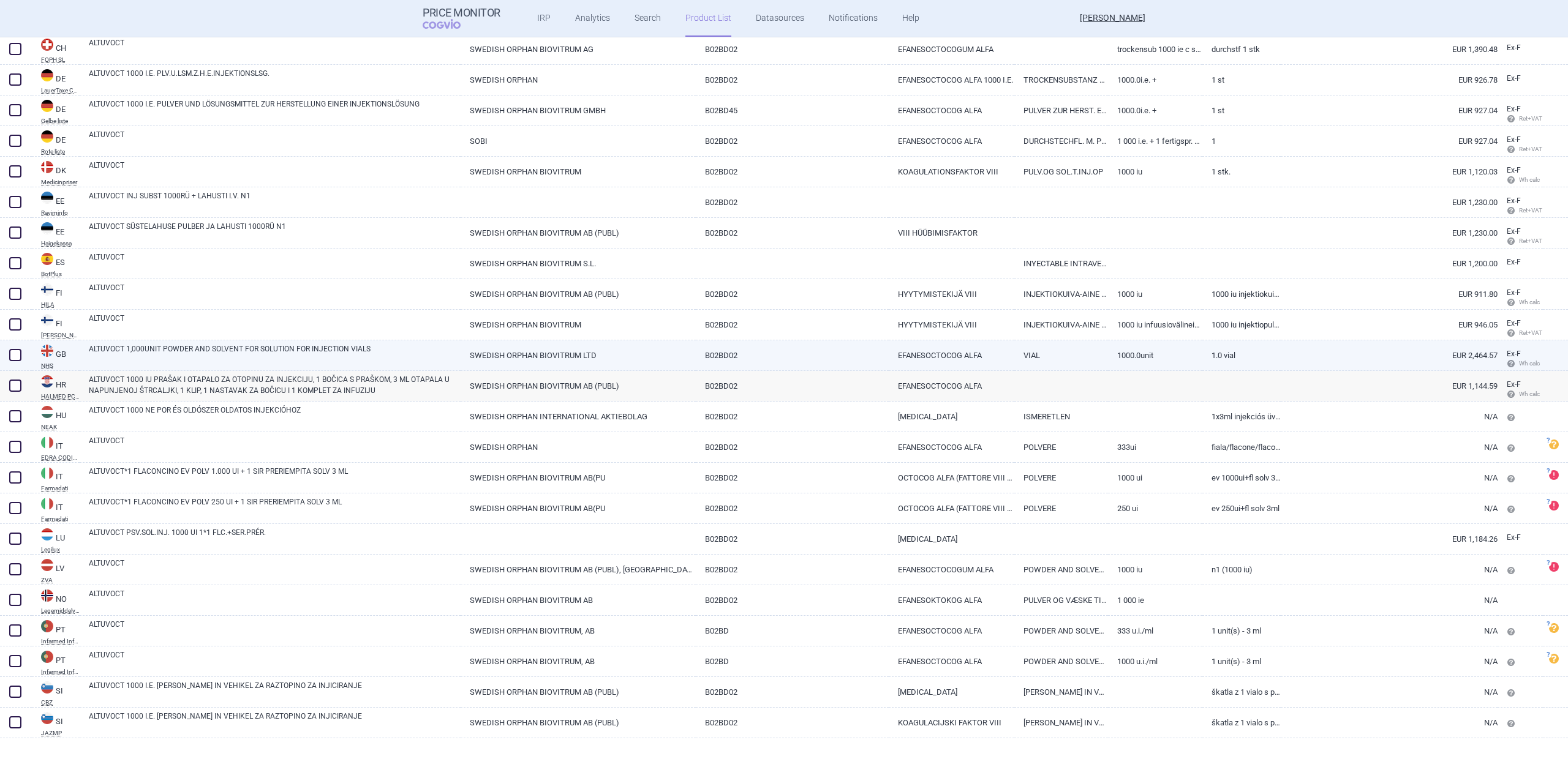
click at [200, 352] on link "ALTUVOCT 1,000UNIT POWDER AND SOLVENT FOR SOLUTION FOR INJECTION VIALS" at bounding box center [274, 354] width 372 height 22
select select "EUR"
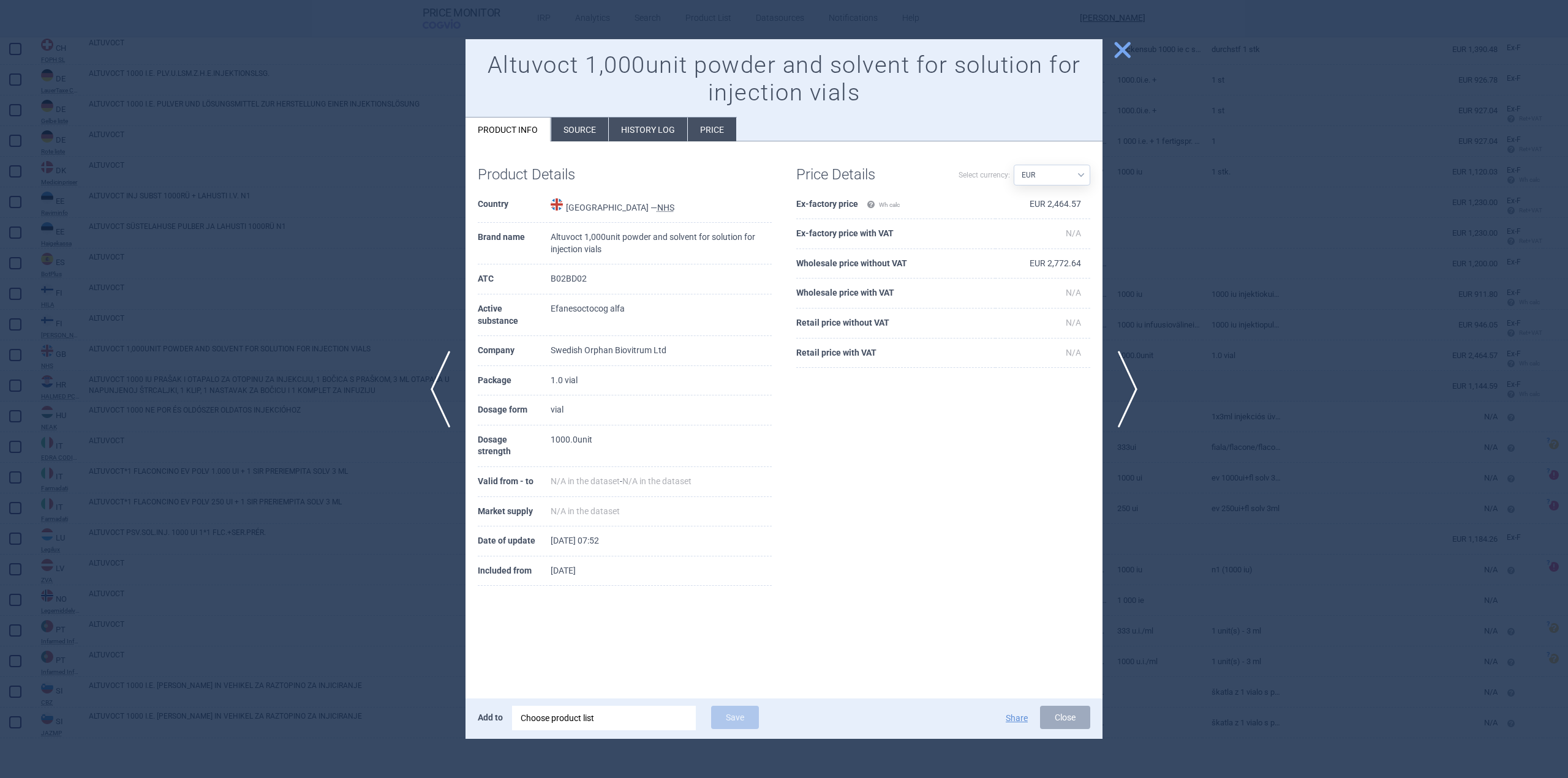
click at [589, 121] on li "Source" at bounding box center [579, 129] width 57 height 24
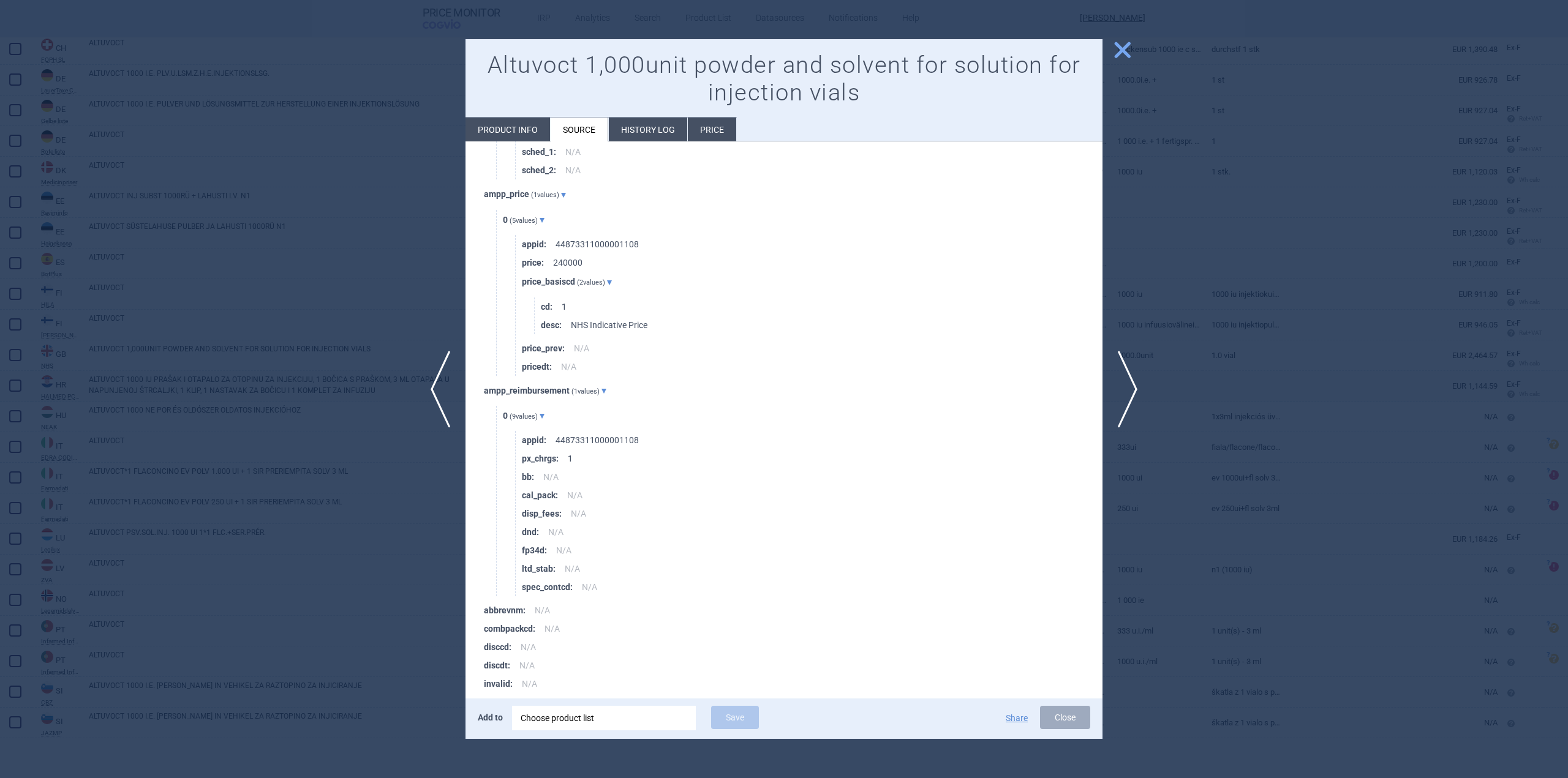
scroll to position [3877, 0]
click at [1117, 52] on span "close" at bounding box center [1122, 50] width 22 height 22
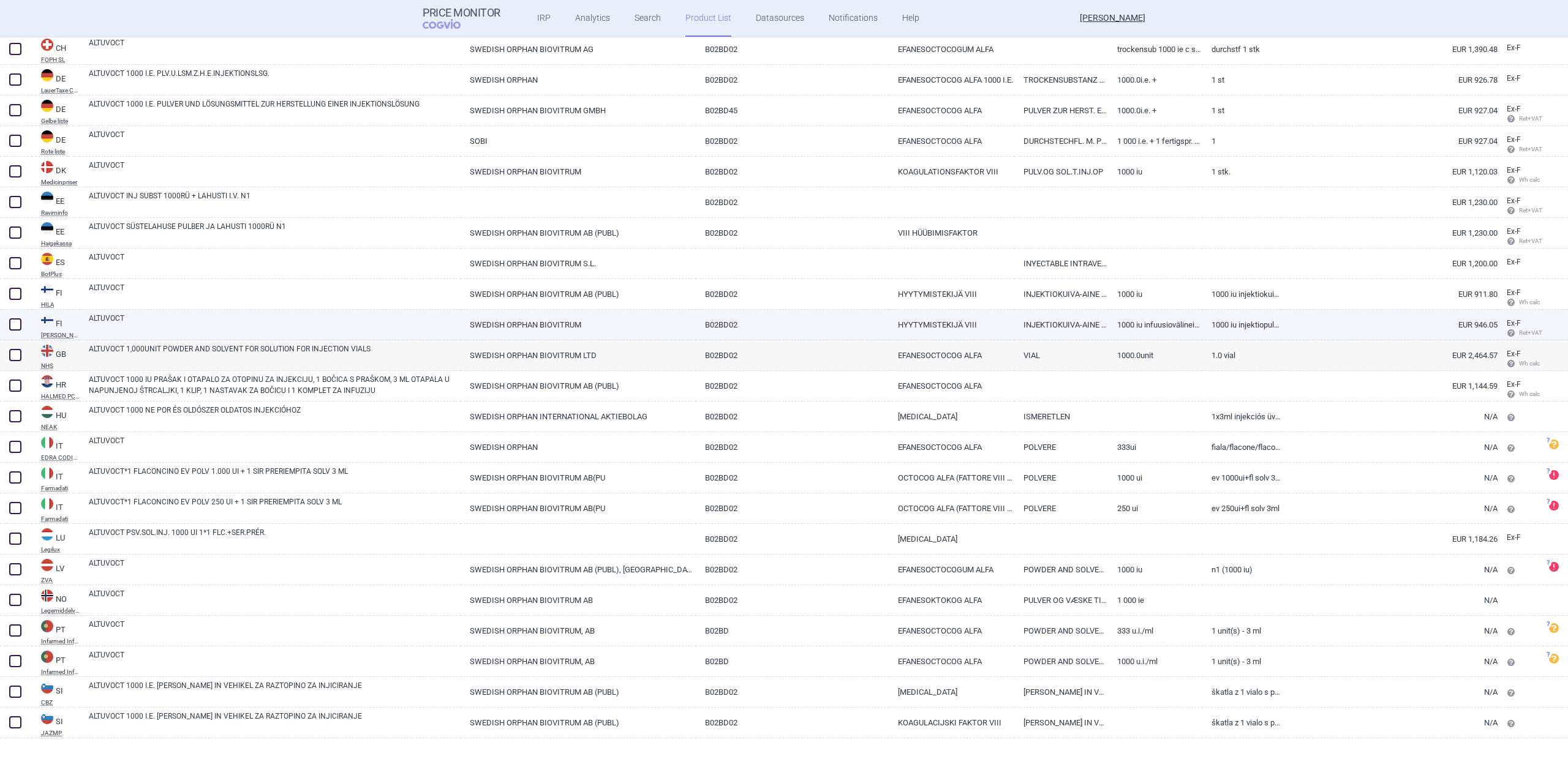
click at [166, 318] on link "ALTUVOCT" at bounding box center [274, 323] width 372 height 22
select select "EUR"
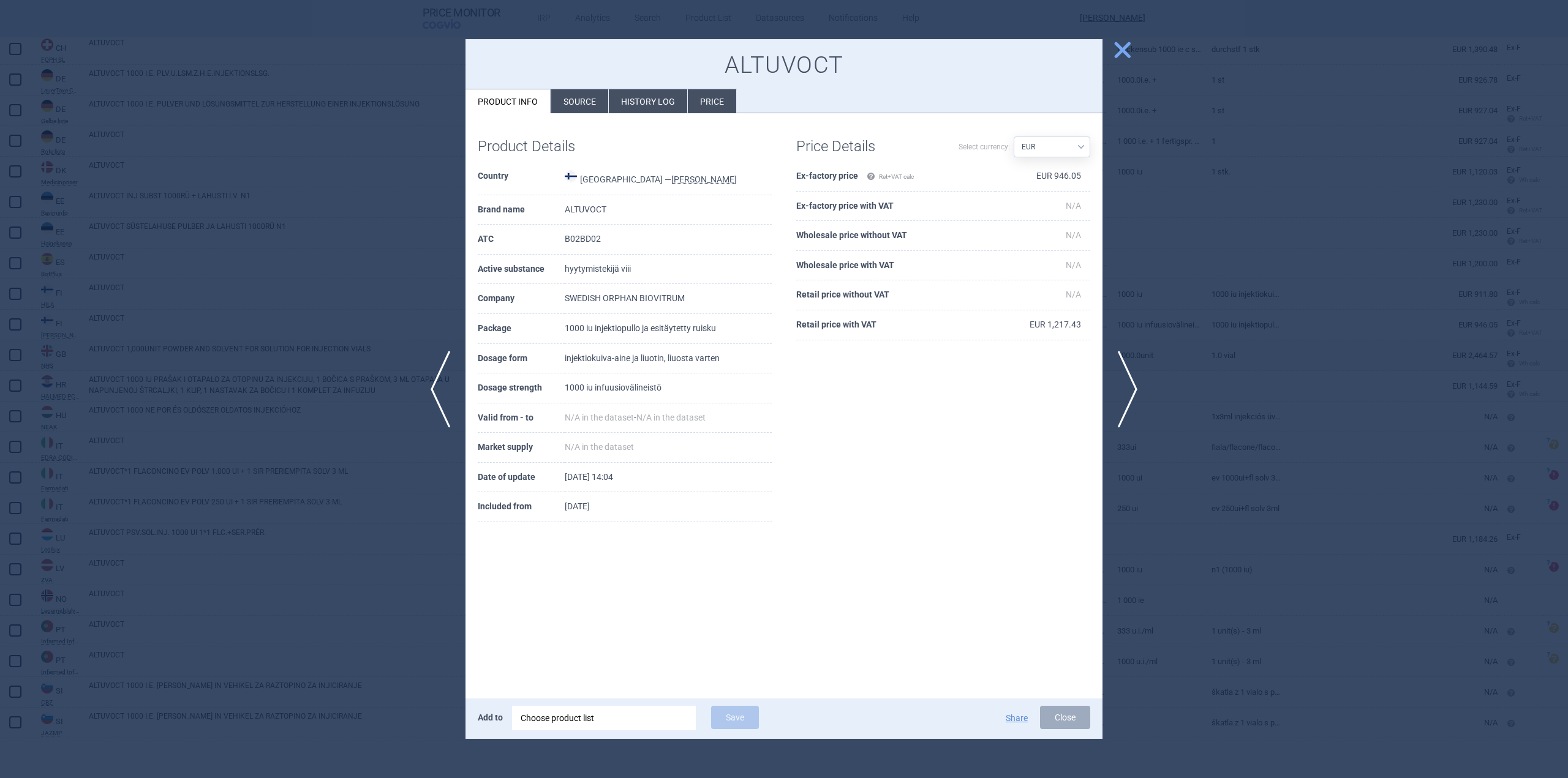
click at [585, 99] on li "Source" at bounding box center [579, 101] width 57 height 24
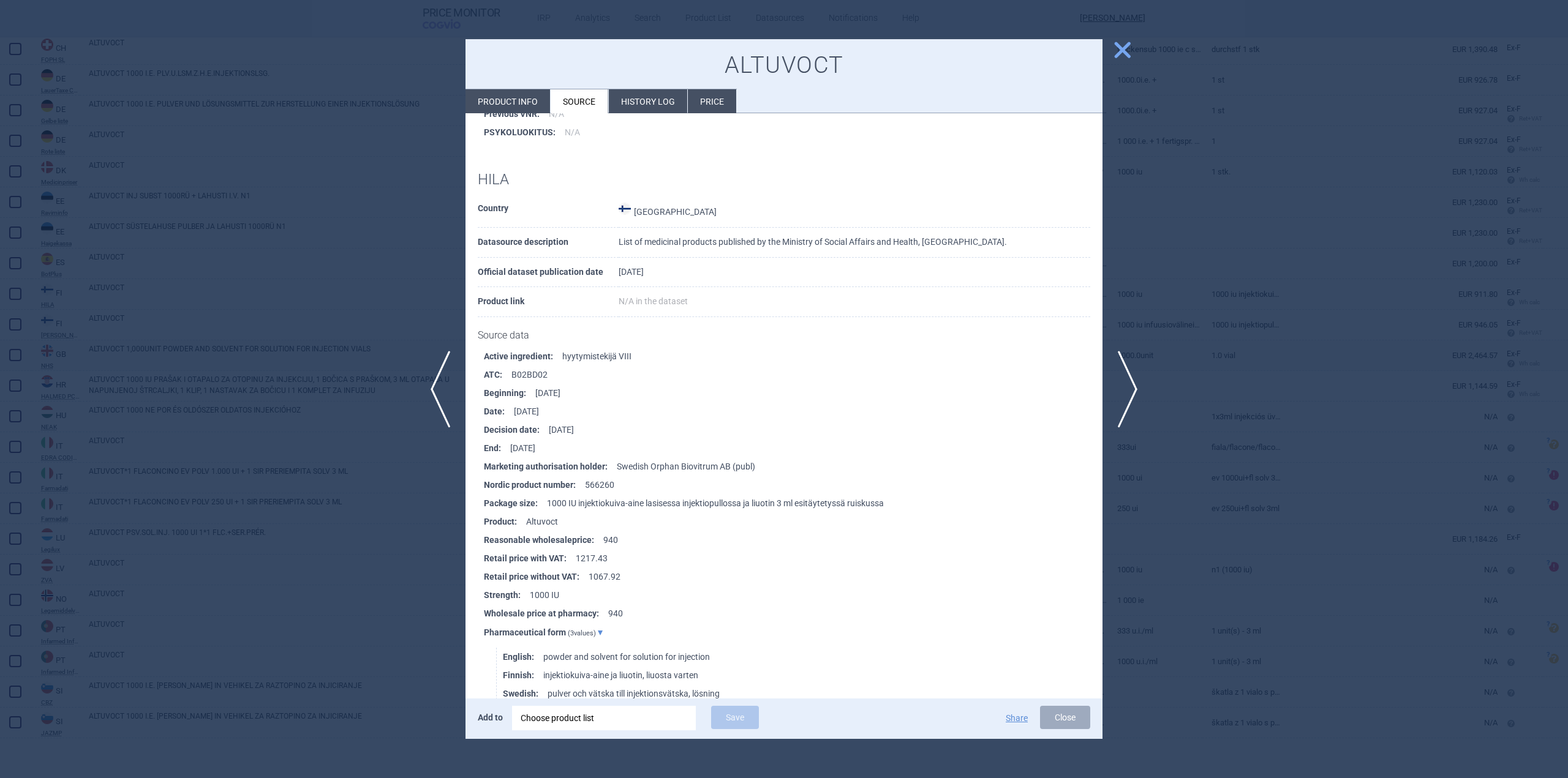
scroll to position [1806, 0]
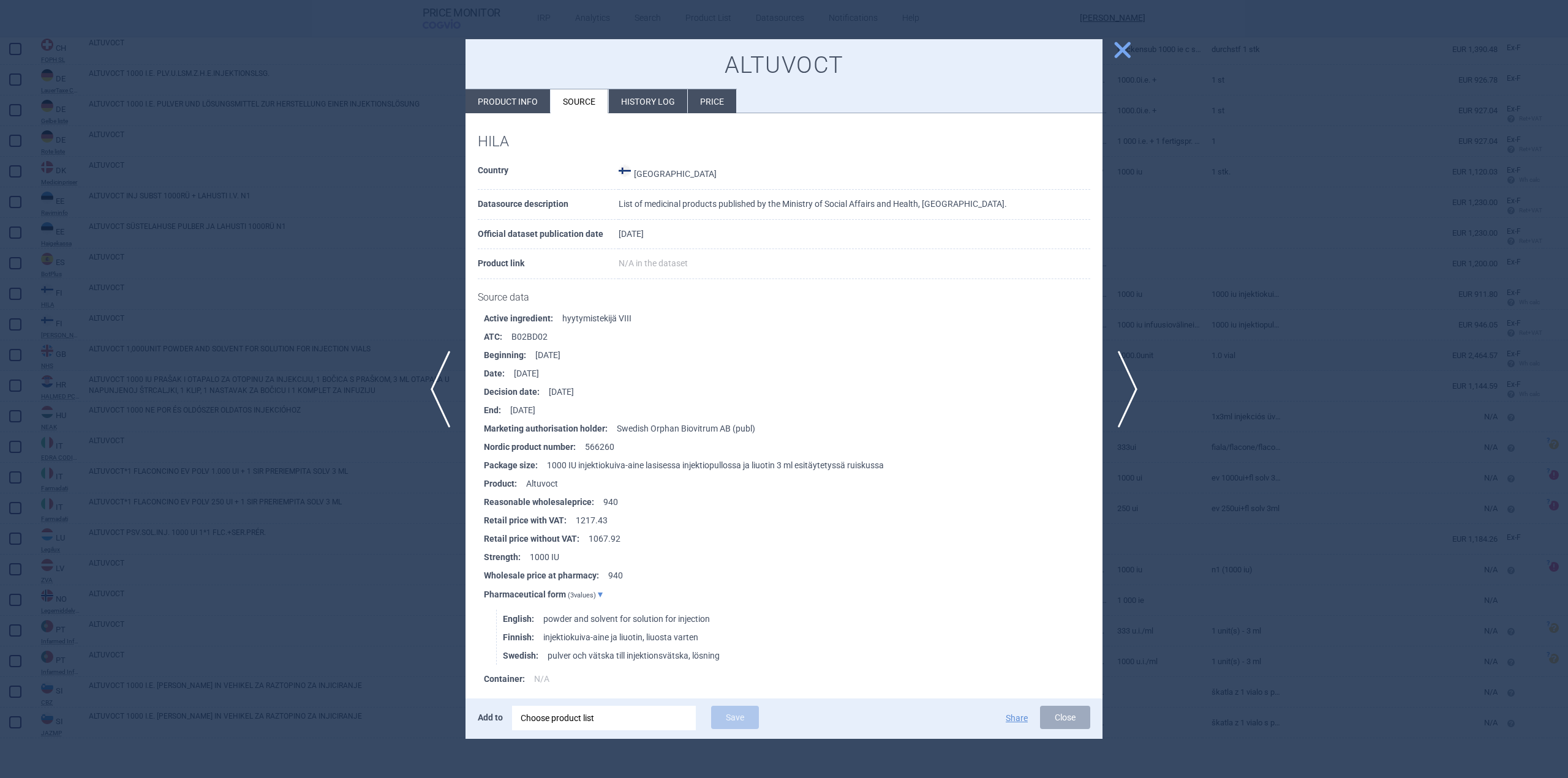
click at [510, 101] on li "Product info" at bounding box center [508, 101] width 85 height 24
select select "EUR"
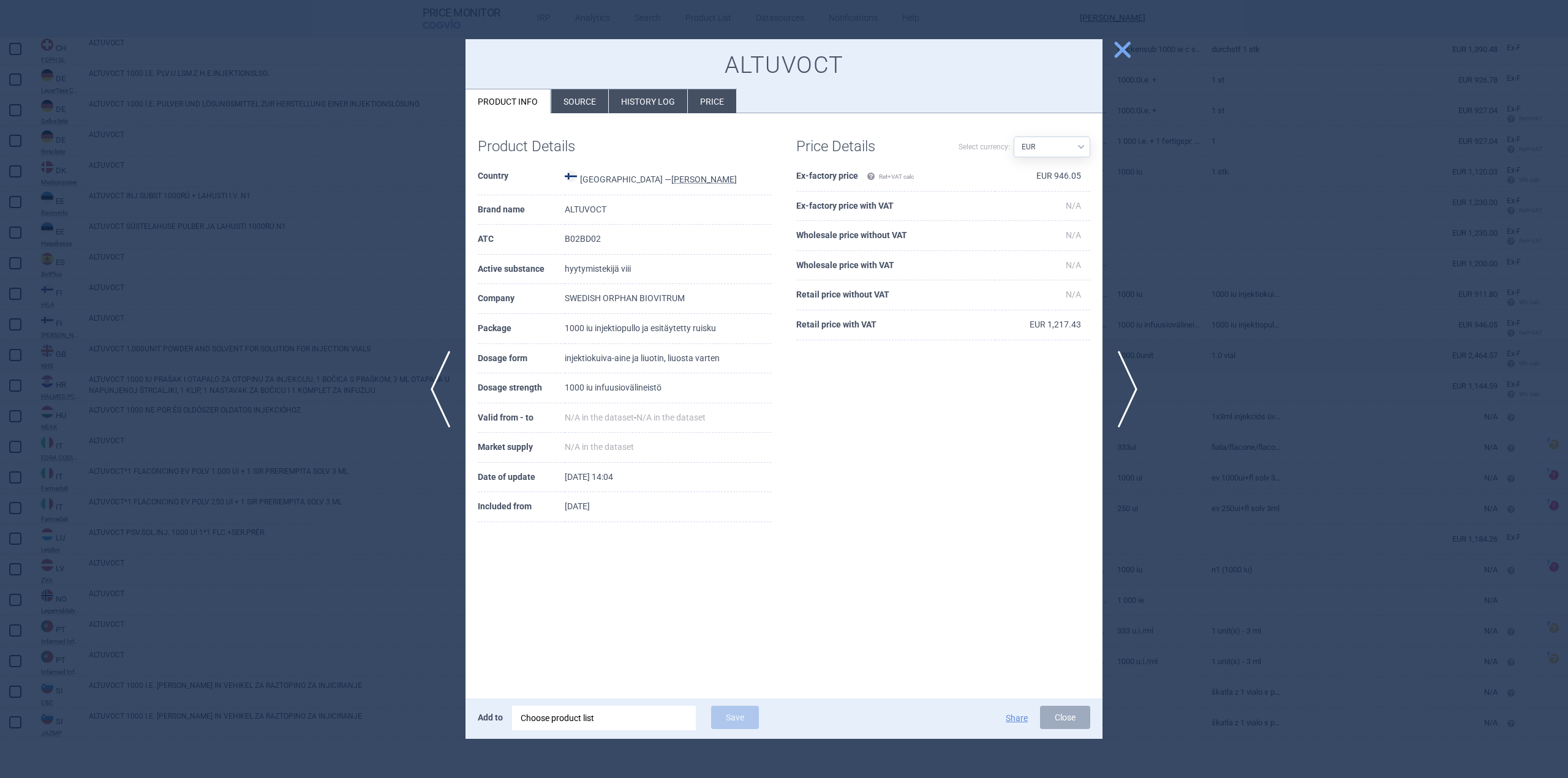
click at [1127, 55] on span "close" at bounding box center [1122, 50] width 22 height 22
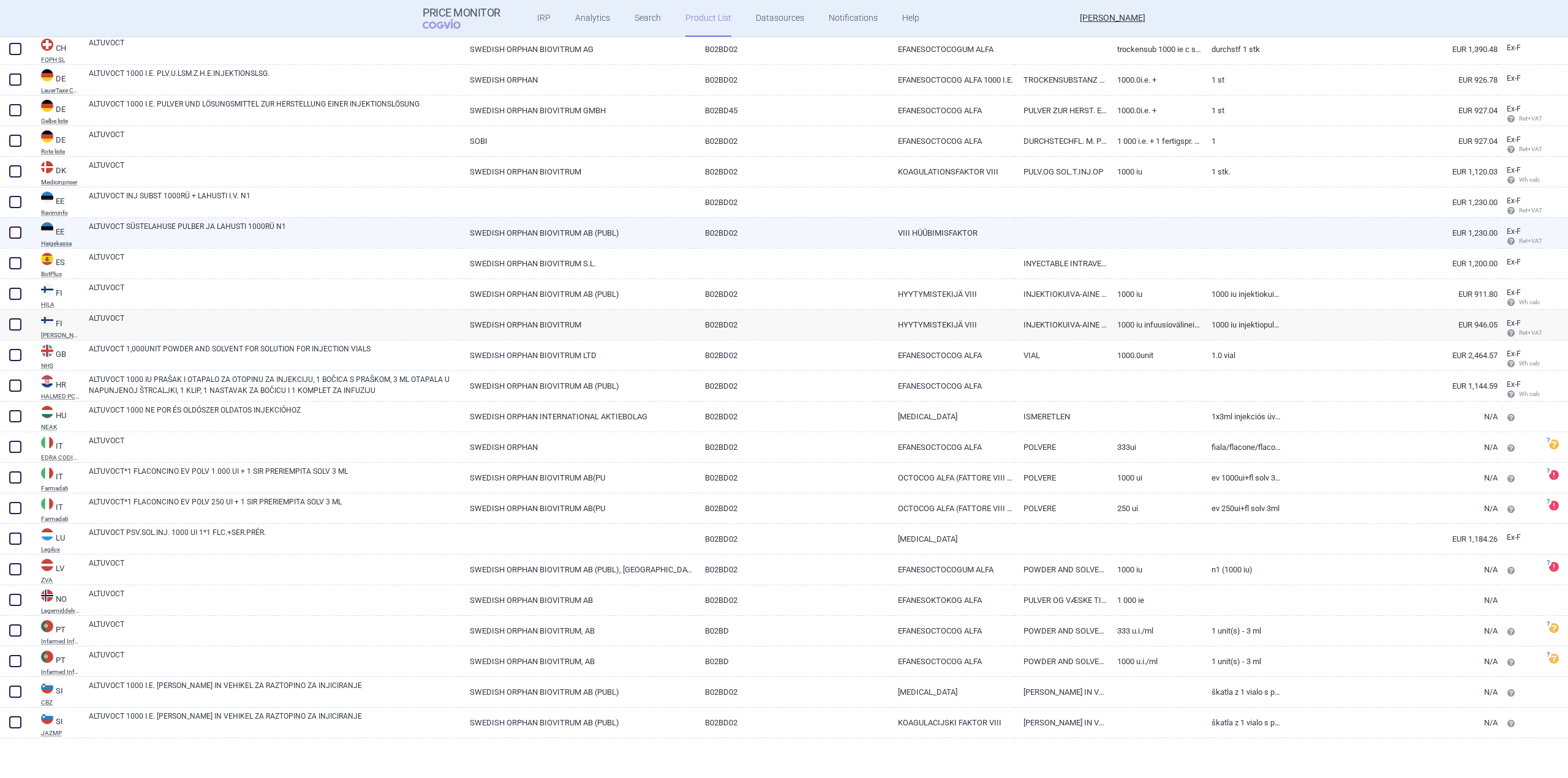
click at [194, 242] on link "ALTUVOCT SÜSTELAHUSE PULBER JA LAHUSTI 1000RÜ N1" at bounding box center [274, 232] width 372 height 22
select select "EUR"
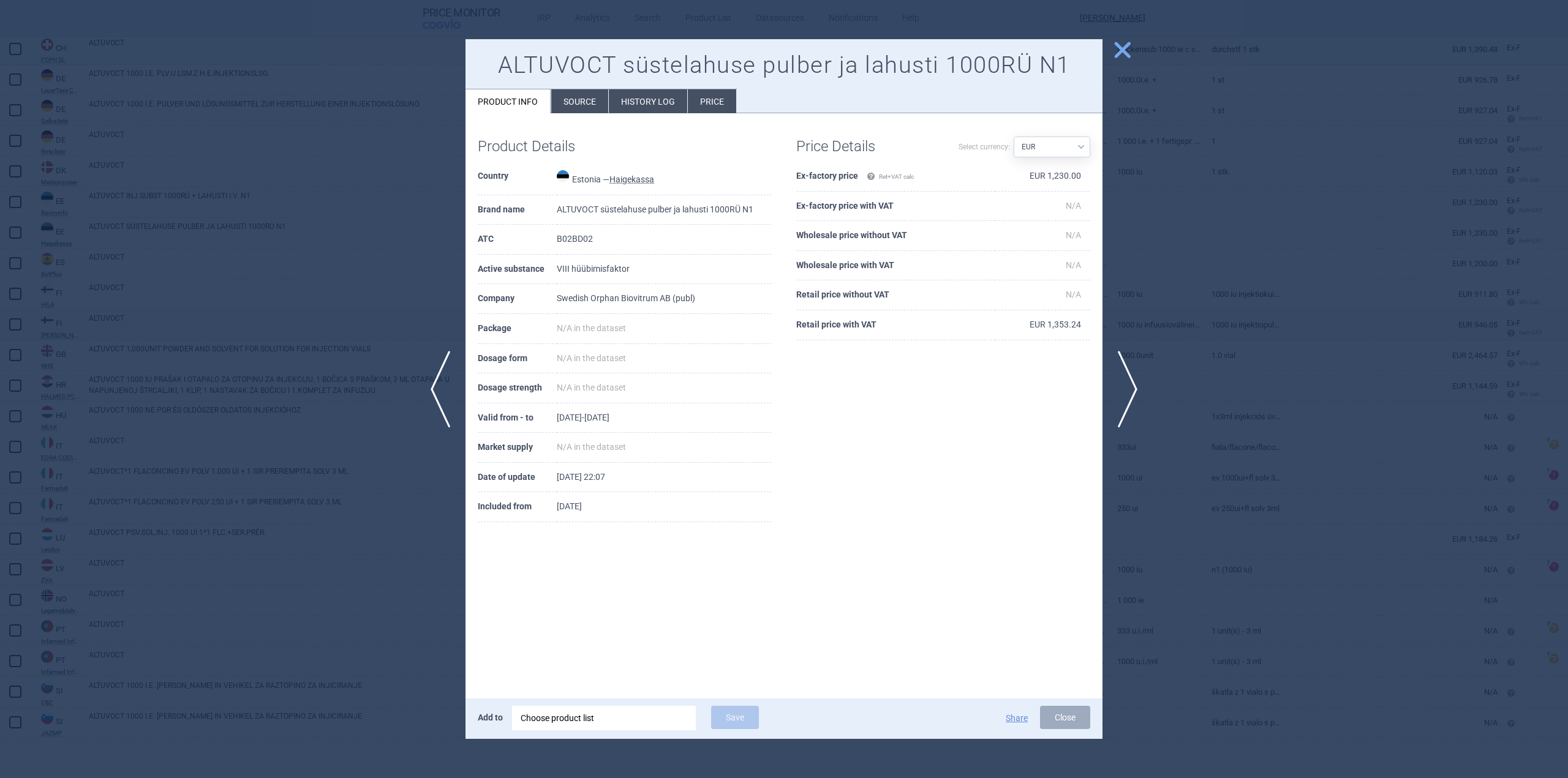
click at [1113, 47] on span "close" at bounding box center [1122, 50] width 22 height 22
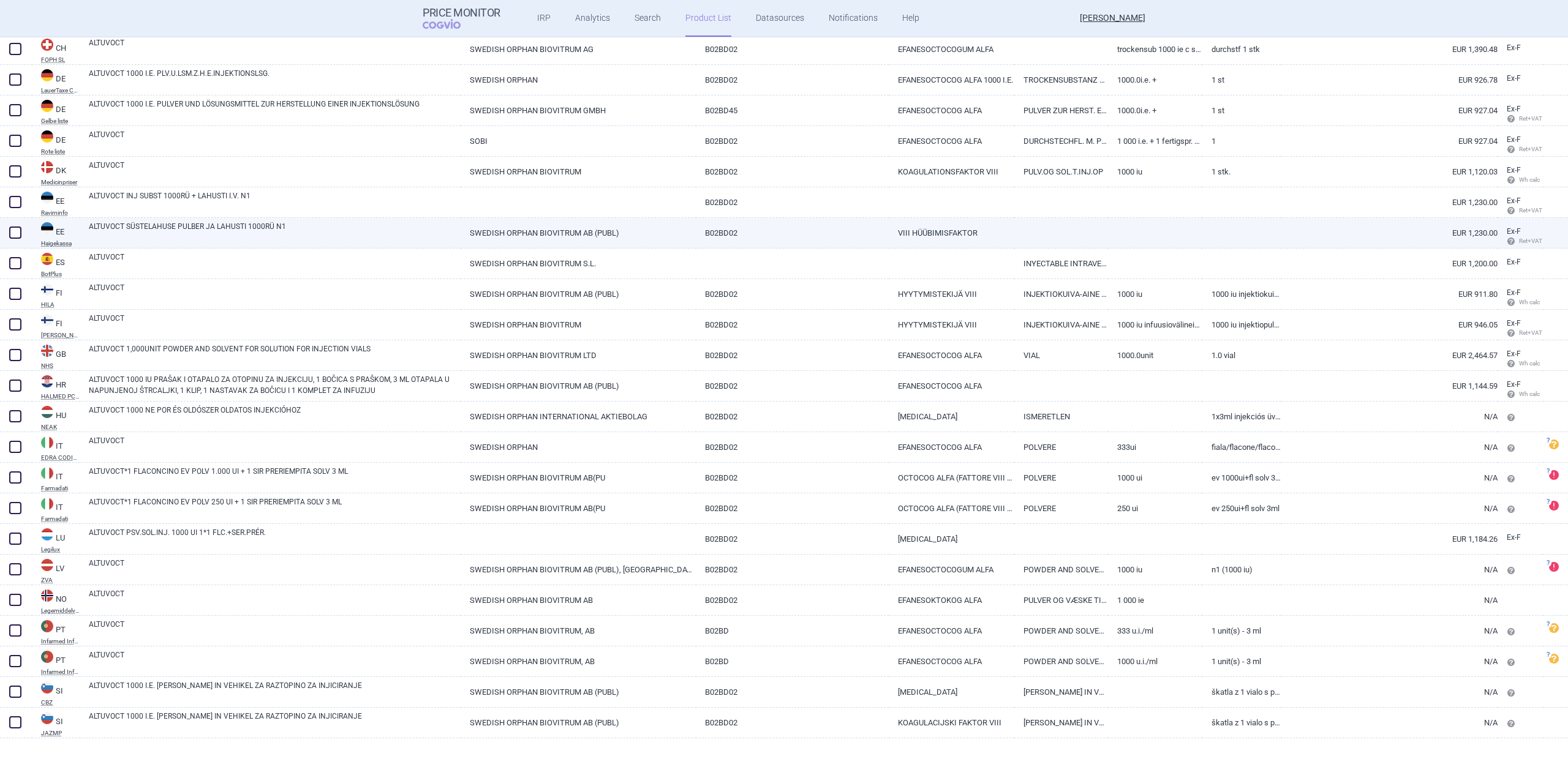
click at [192, 231] on link "ALTUVOCT SÜSTELAHUSE PULBER JA LAHUSTI 1000RÜ N1" at bounding box center [274, 232] width 372 height 22
select select "EUR"
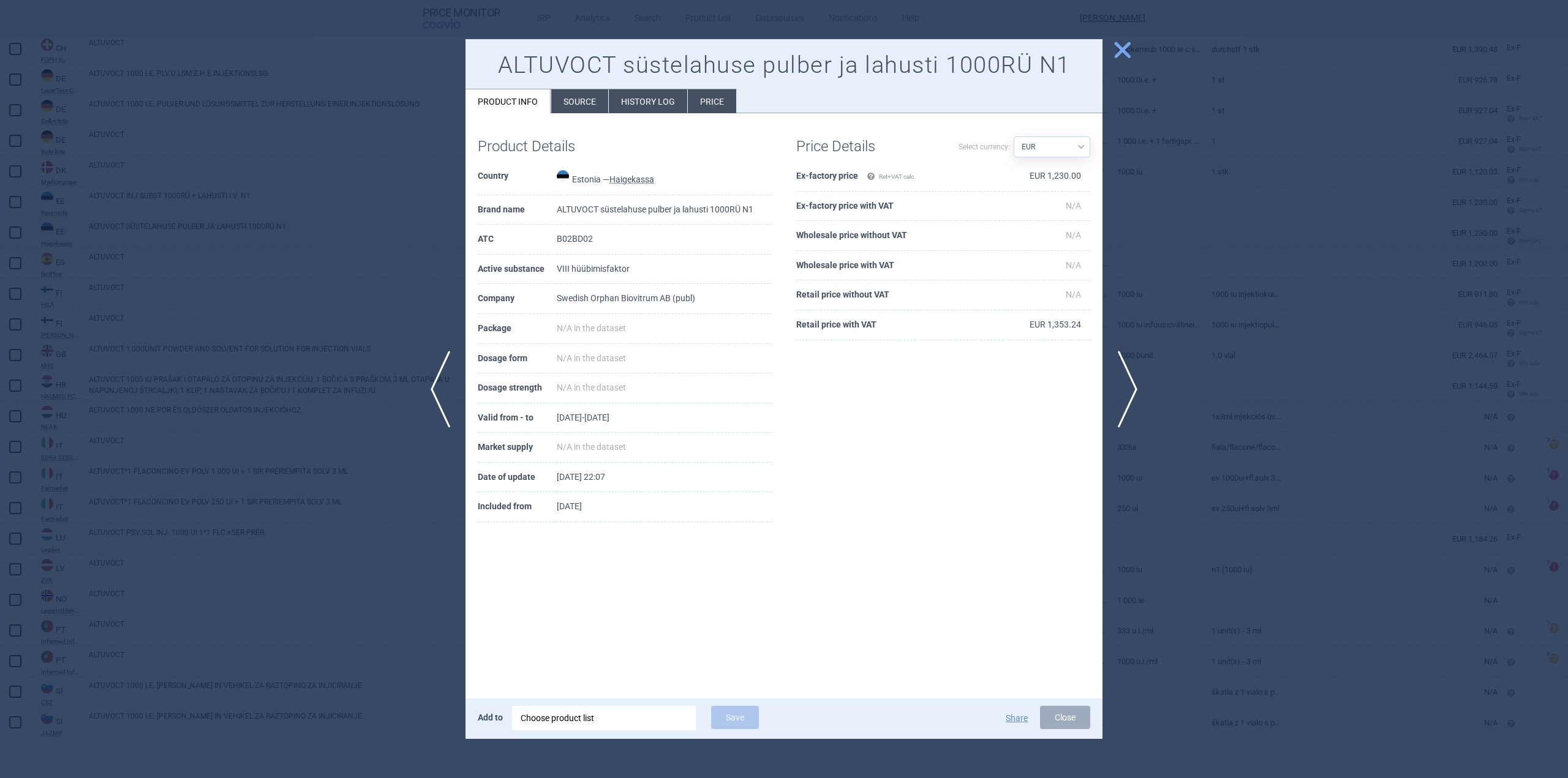
click at [1108, 57] on button "close" at bounding box center [1117, 51] width 31 height 23
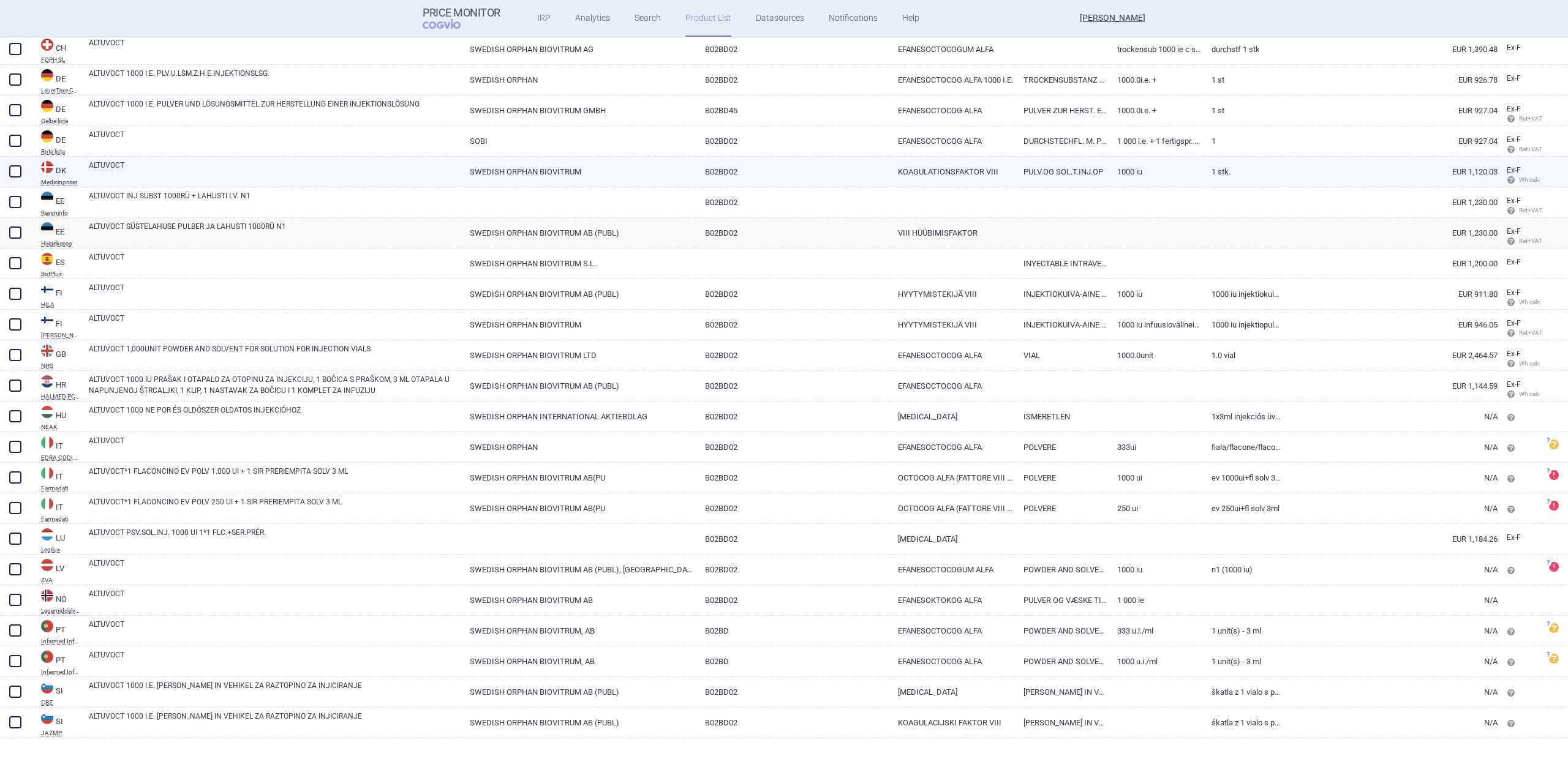
click at [232, 178] on link "ALTUVOCT" at bounding box center [274, 170] width 372 height 22
select select "EUR"
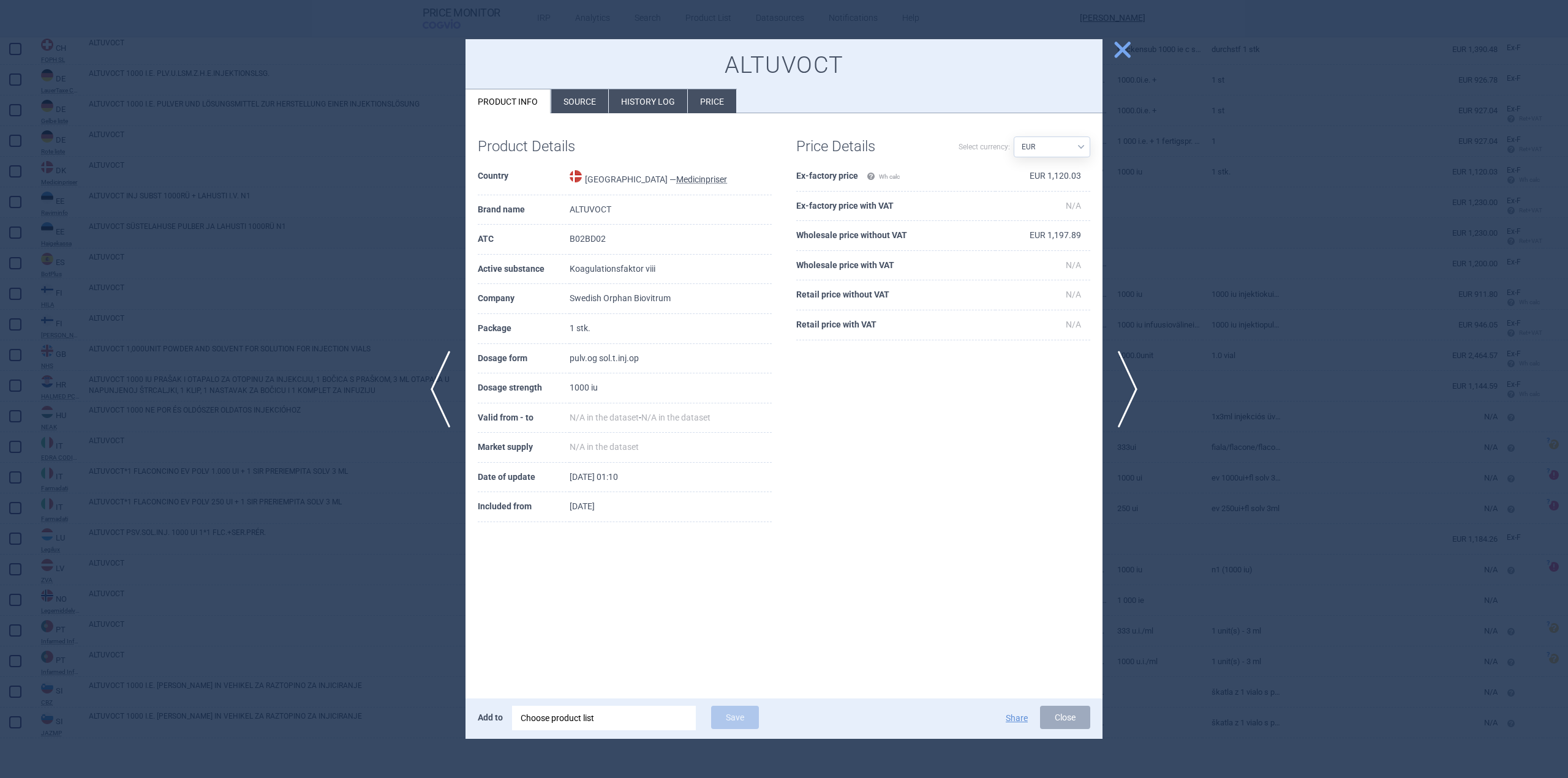
click at [1117, 51] on span "close" at bounding box center [1122, 50] width 22 height 22
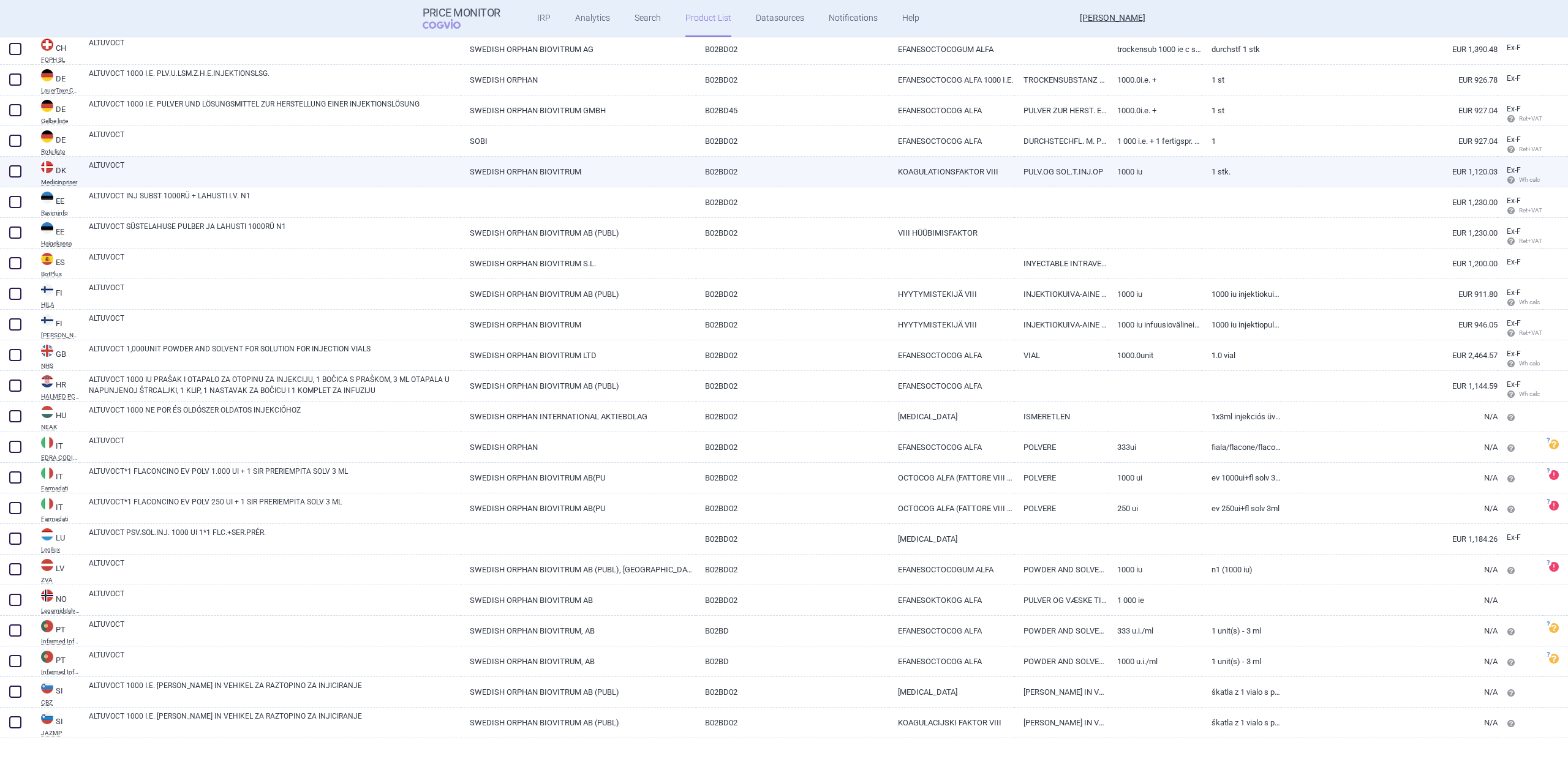
click at [163, 166] on link "ALTUVOCT" at bounding box center [274, 170] width 372 height 22
select select "EUR"
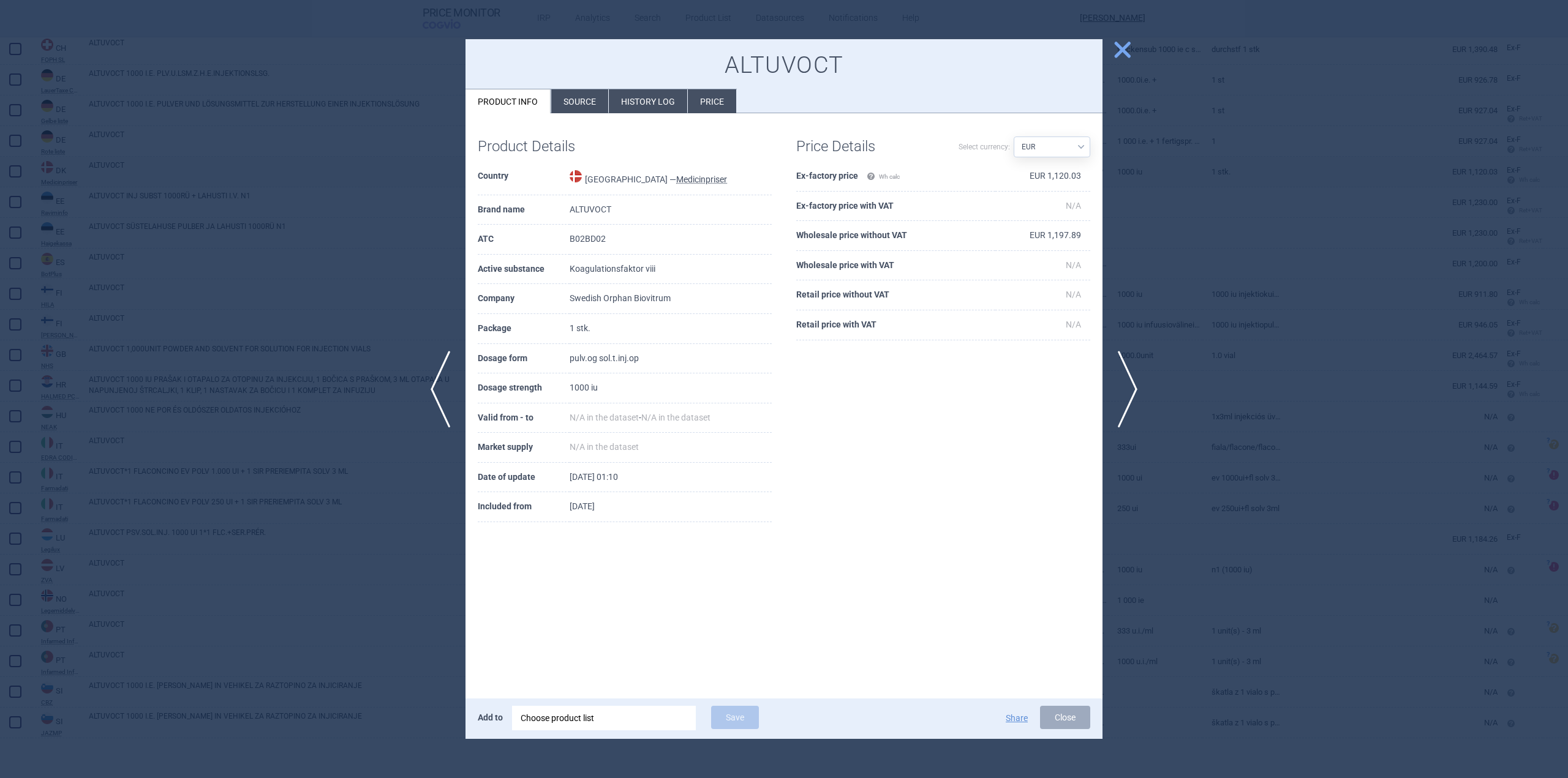
click at [1116, 46] on span "close" at bounding box center [1122, 50] width 22 height 22
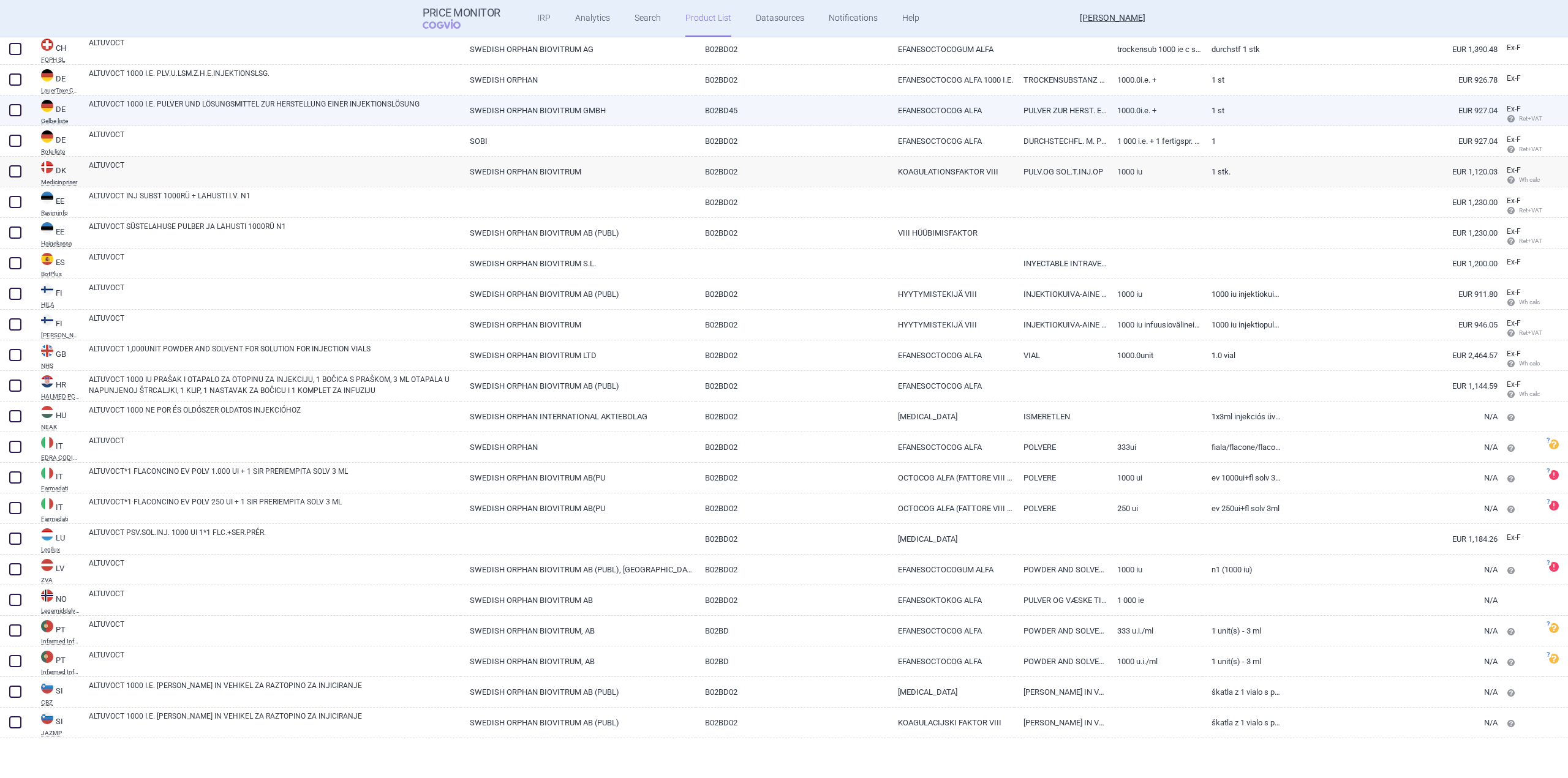
click at [141, 99] on link "ALTUVOCT 1000 I.E. PULVER UND LÖSUNGSMITTEL ZUR HERSTELLUNG EINER INJEKTIONSLÖS…" at bounding box center [274, 110] width 372 height 22
select select "EUR"
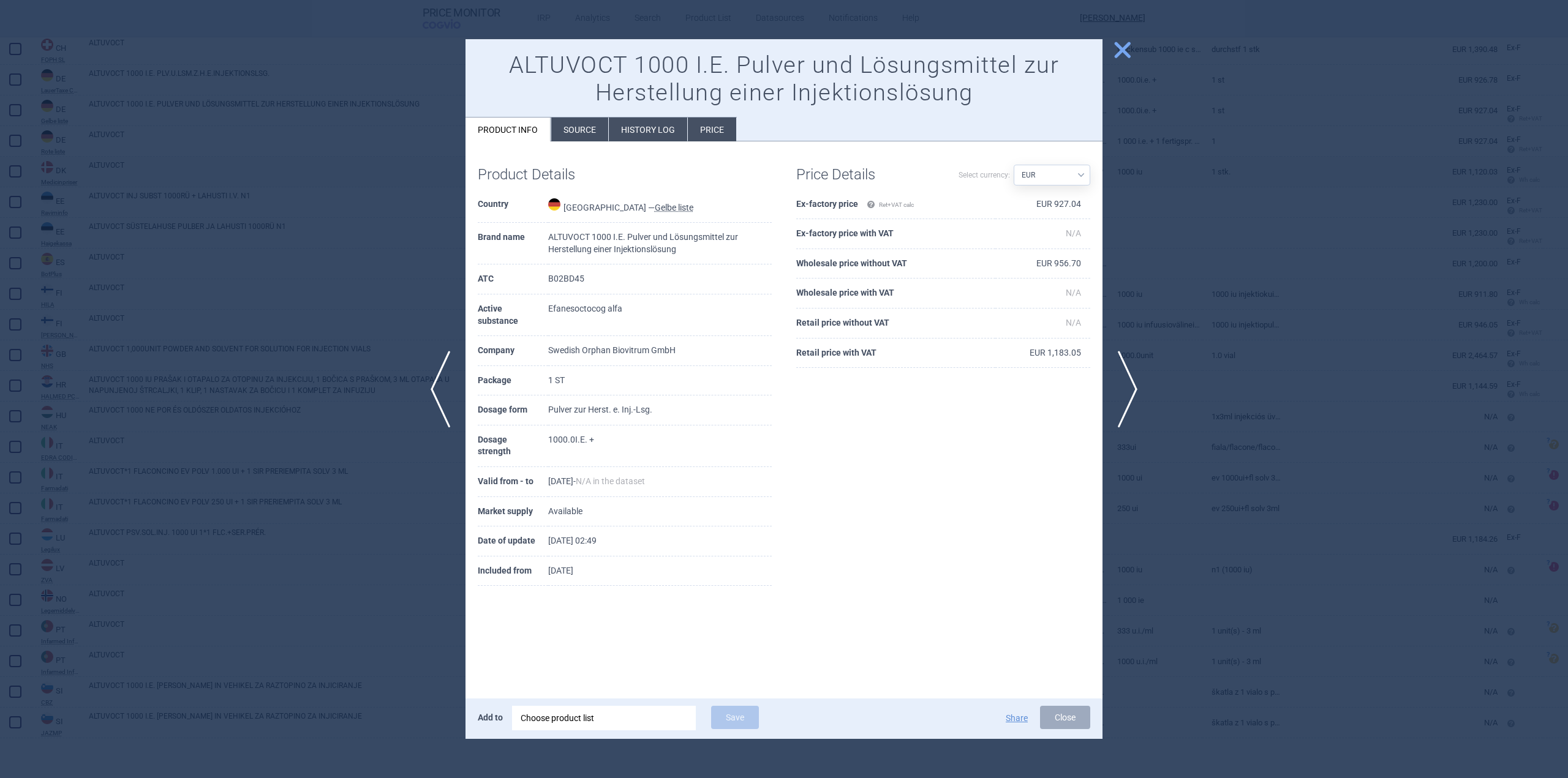
click at [1134, 44] on div at bounding box center [784, 389] width 1568 height 778
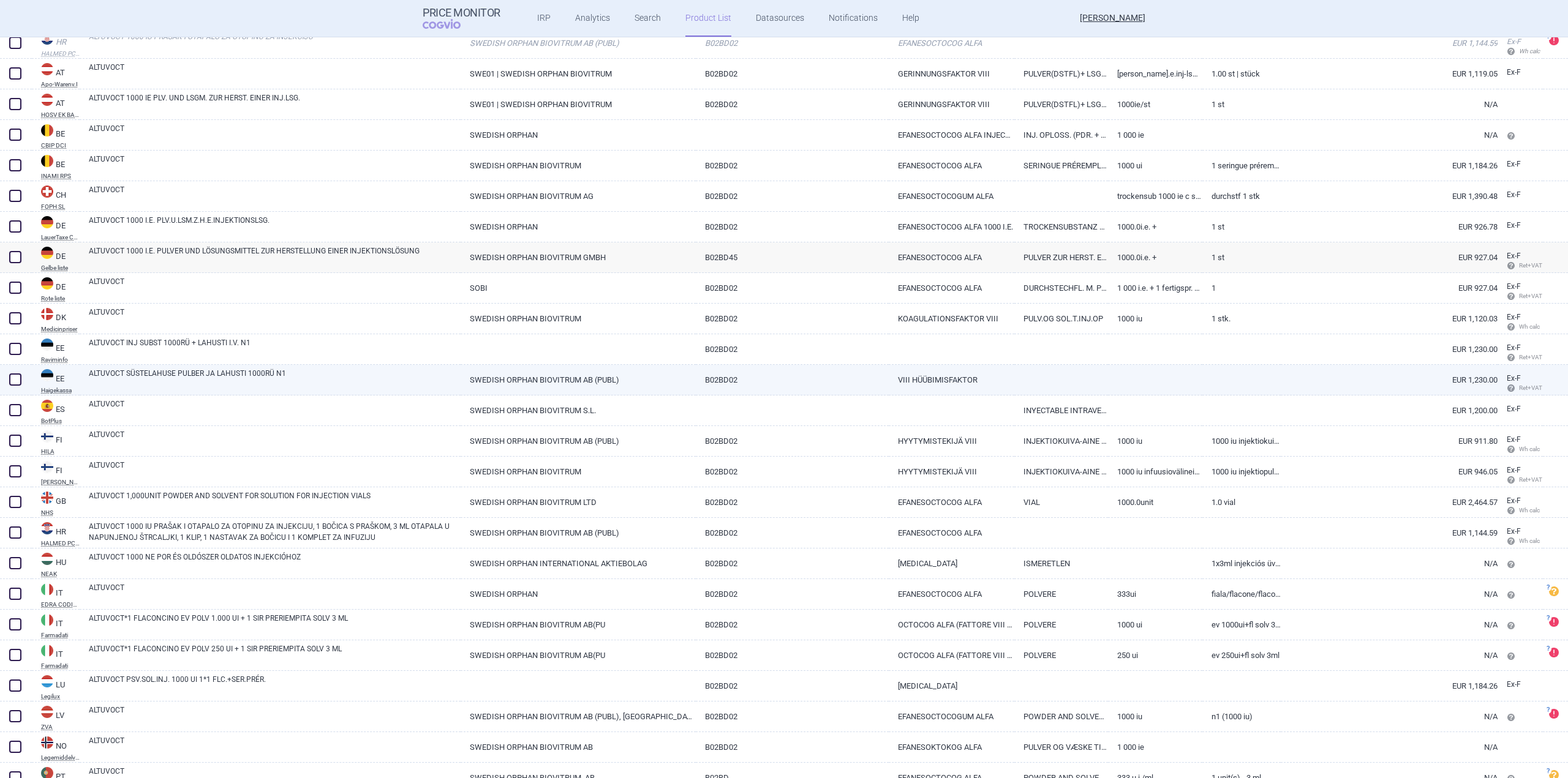
scroll to position [126, 0]
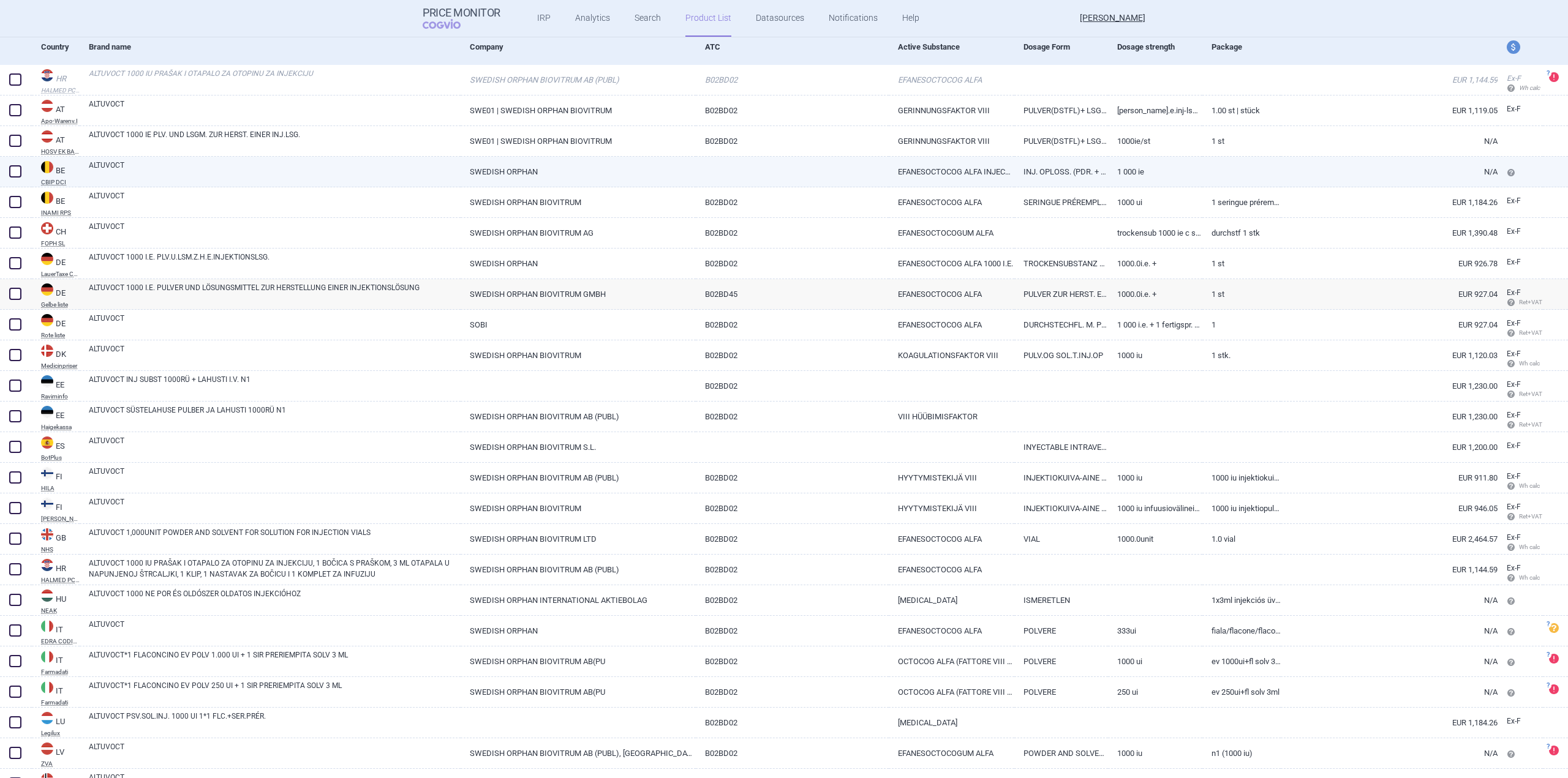
click at [208, 169] on link "ALTUVOCT" at bounding box center [274, 170] width 372 height 22
select select "EUR"
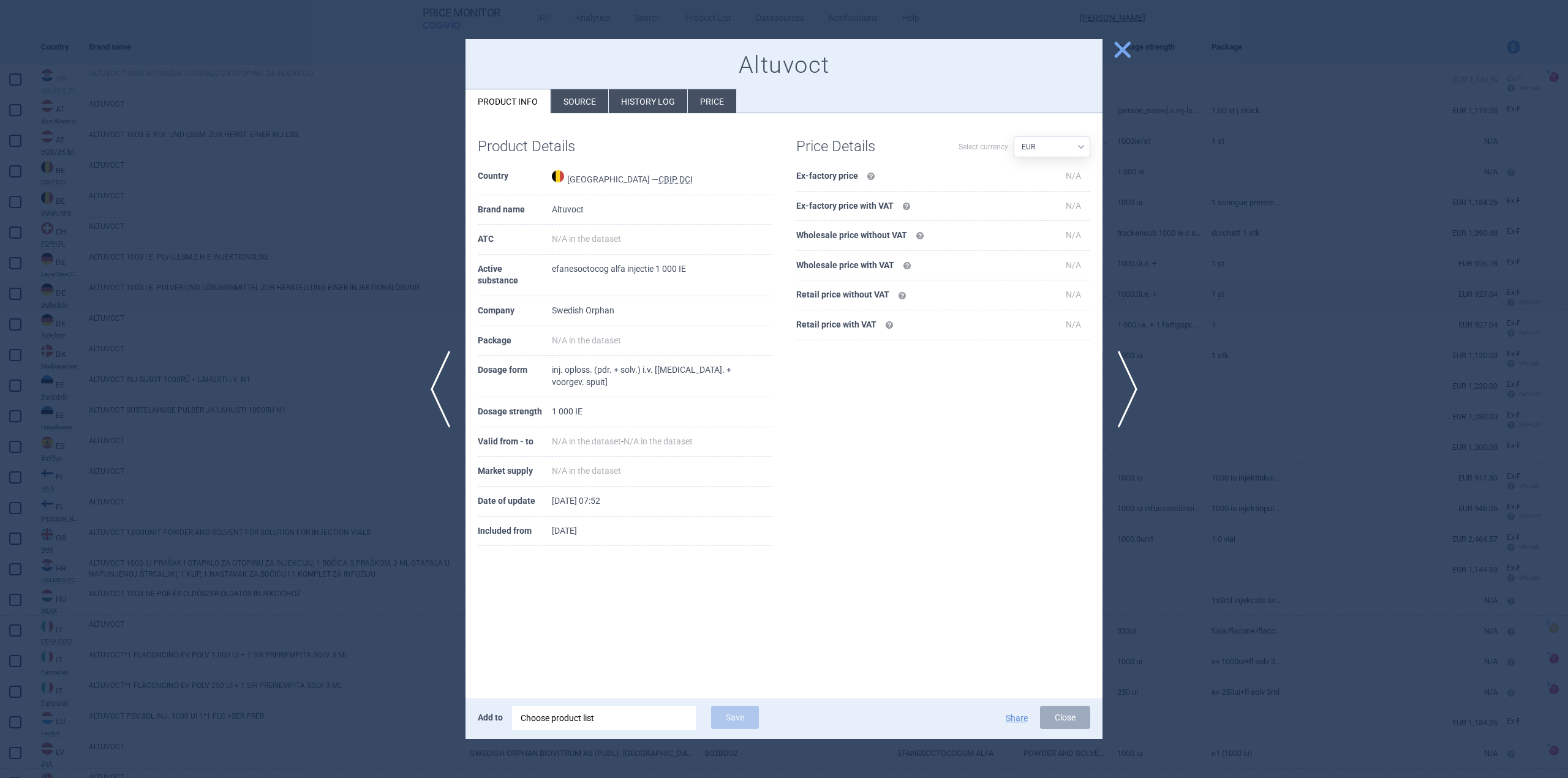
click at [1122, 52] on span "close" at bounding box center [1122, 50] width 22 height 22
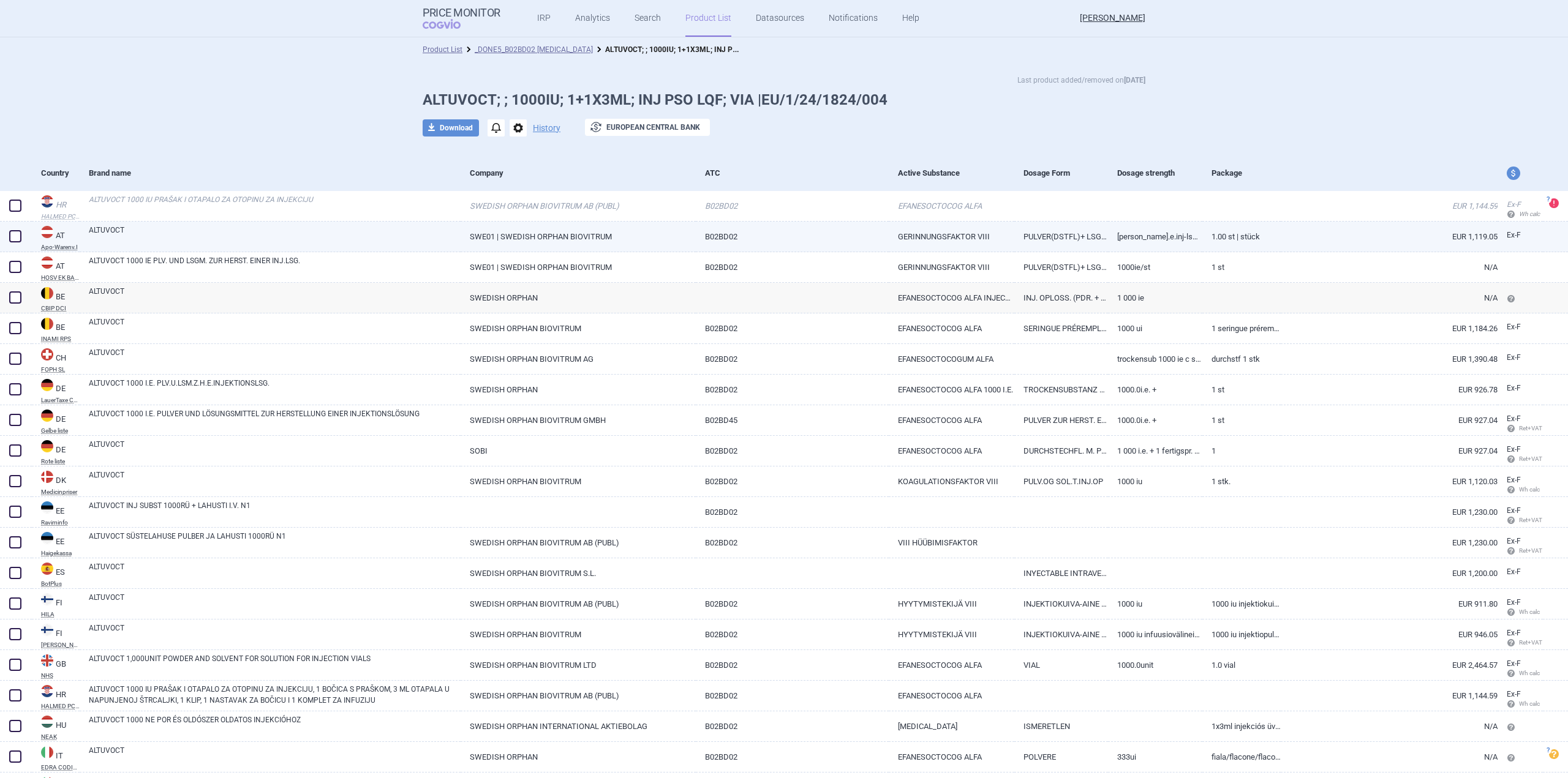
click at [181, 230] on link "ALTUVOCT" at bounding box center [274, 235] width 372 height 22
select select "EUR"
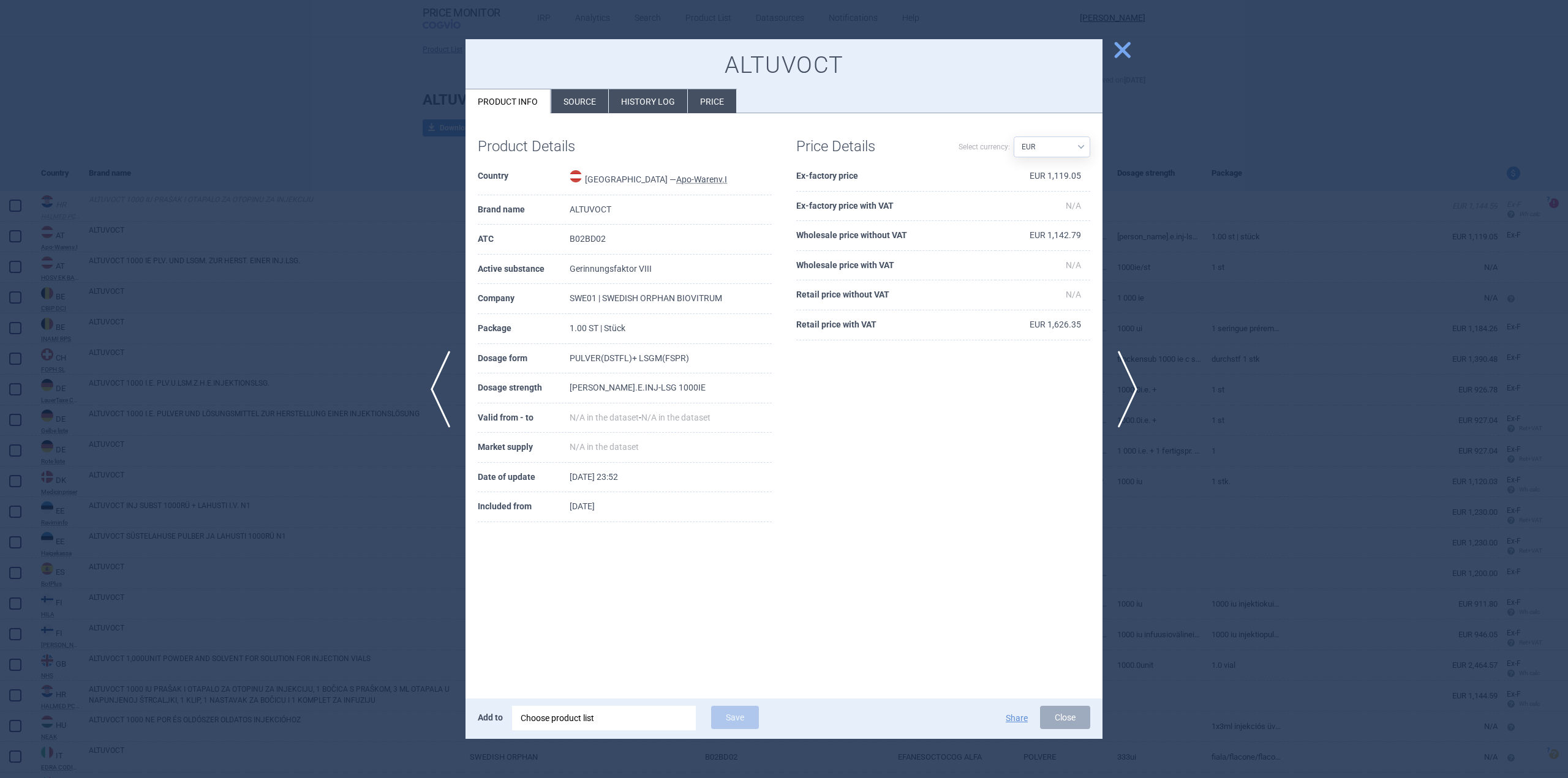
click at [1121, 63] on div at bounding box center [784, 389] width 1568 height 778
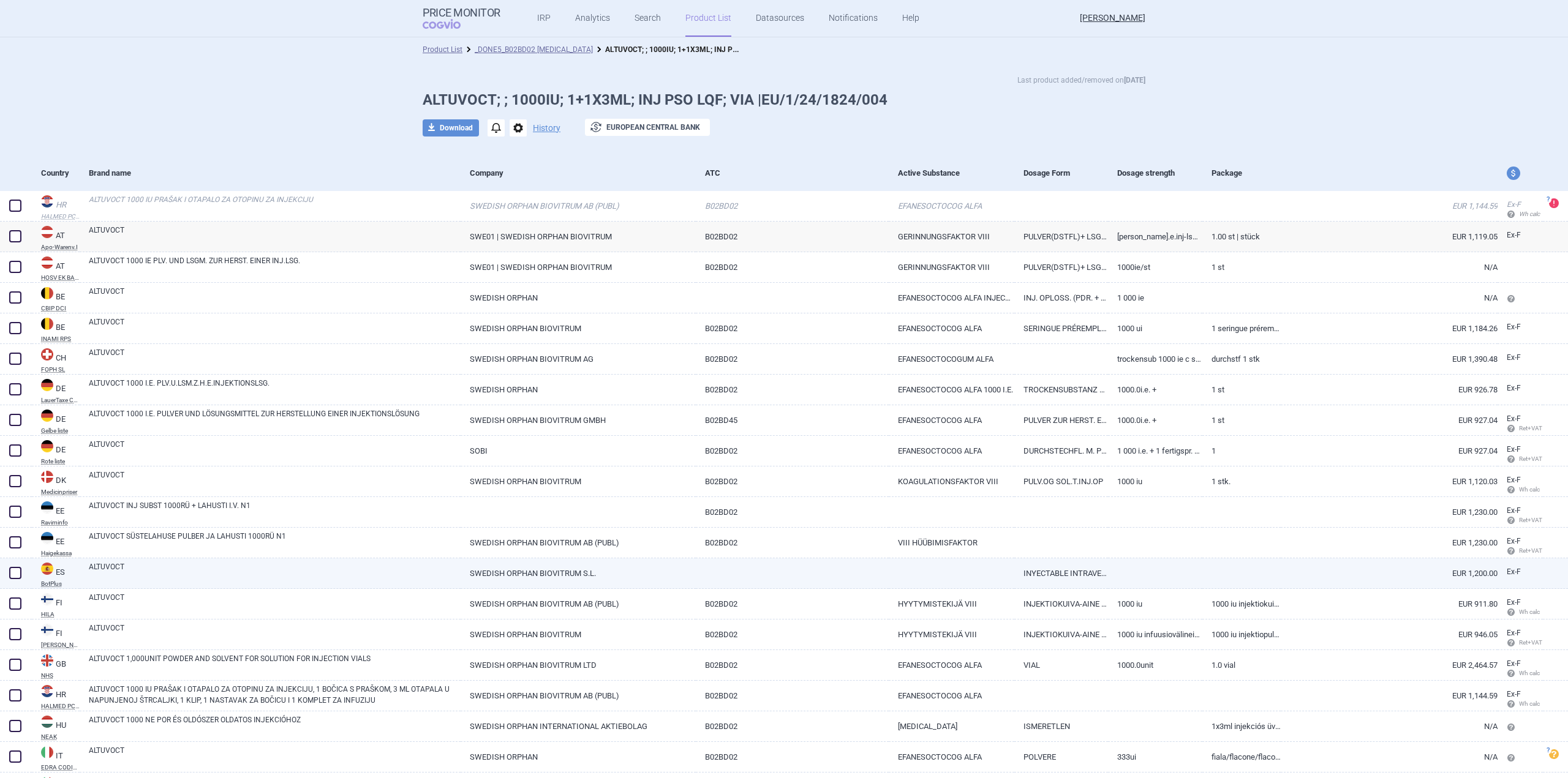
click at [297, 585] on div "ALTUVOCT" at bounding box center [270, 574] width 381 height 31
click at [300, 574] on link "ALTUVOCT" at bounding box center [274, 572] width 372 height 22
select select "EUR"
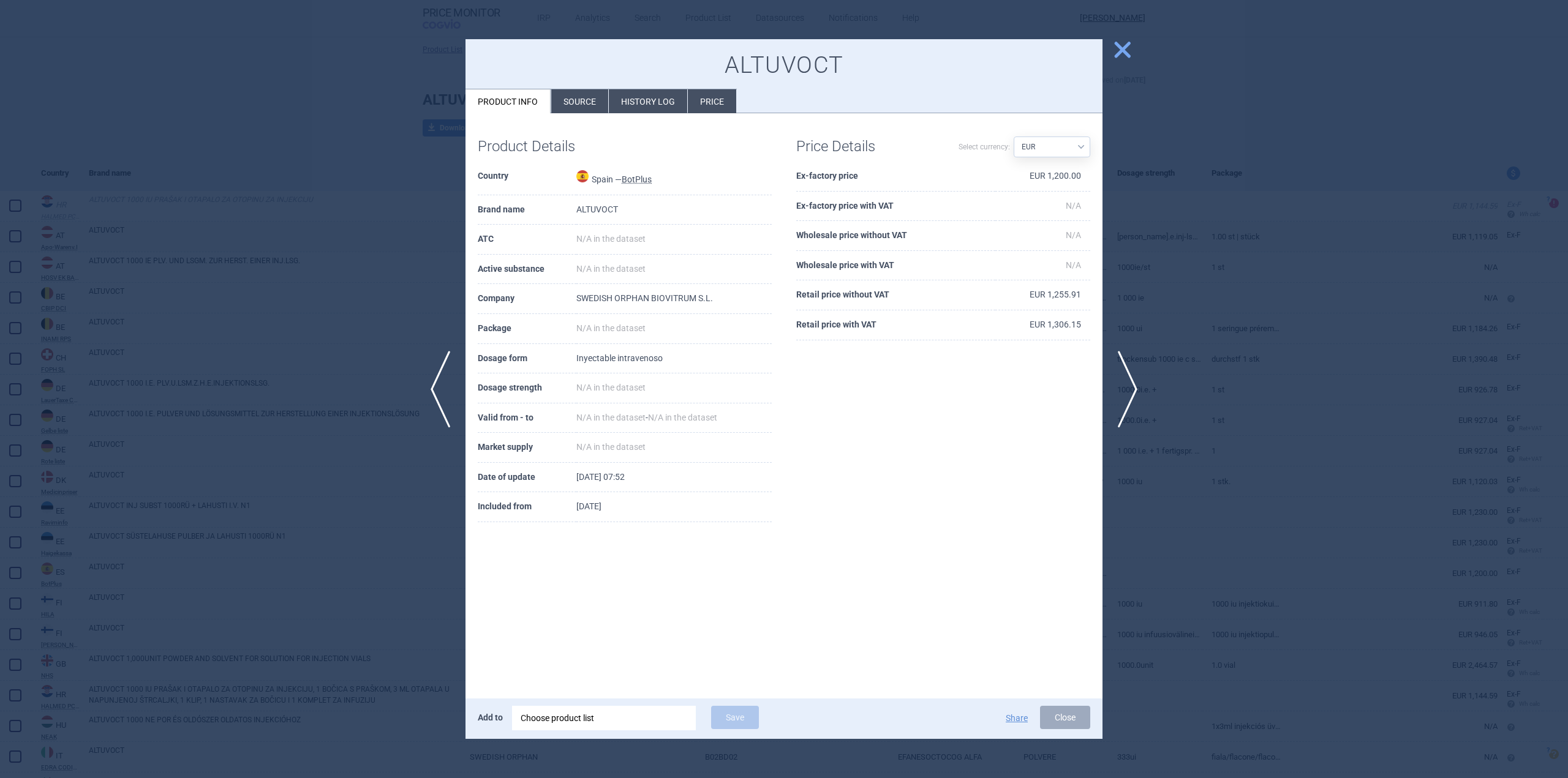
click at [1120, 56] on span "close" at bounding box center [1122, 50] width 22 height 22
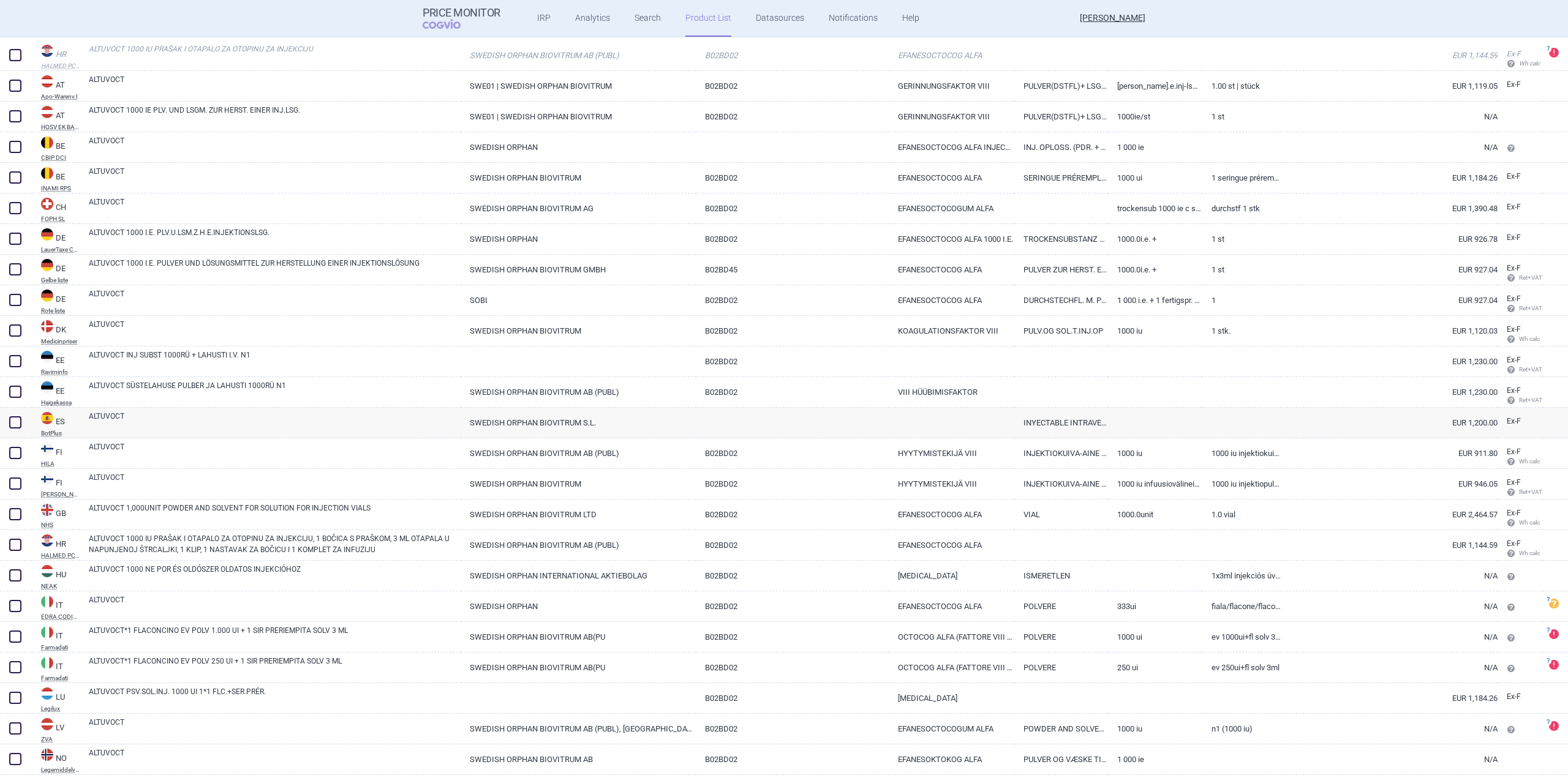
scroll to position [184, 0]
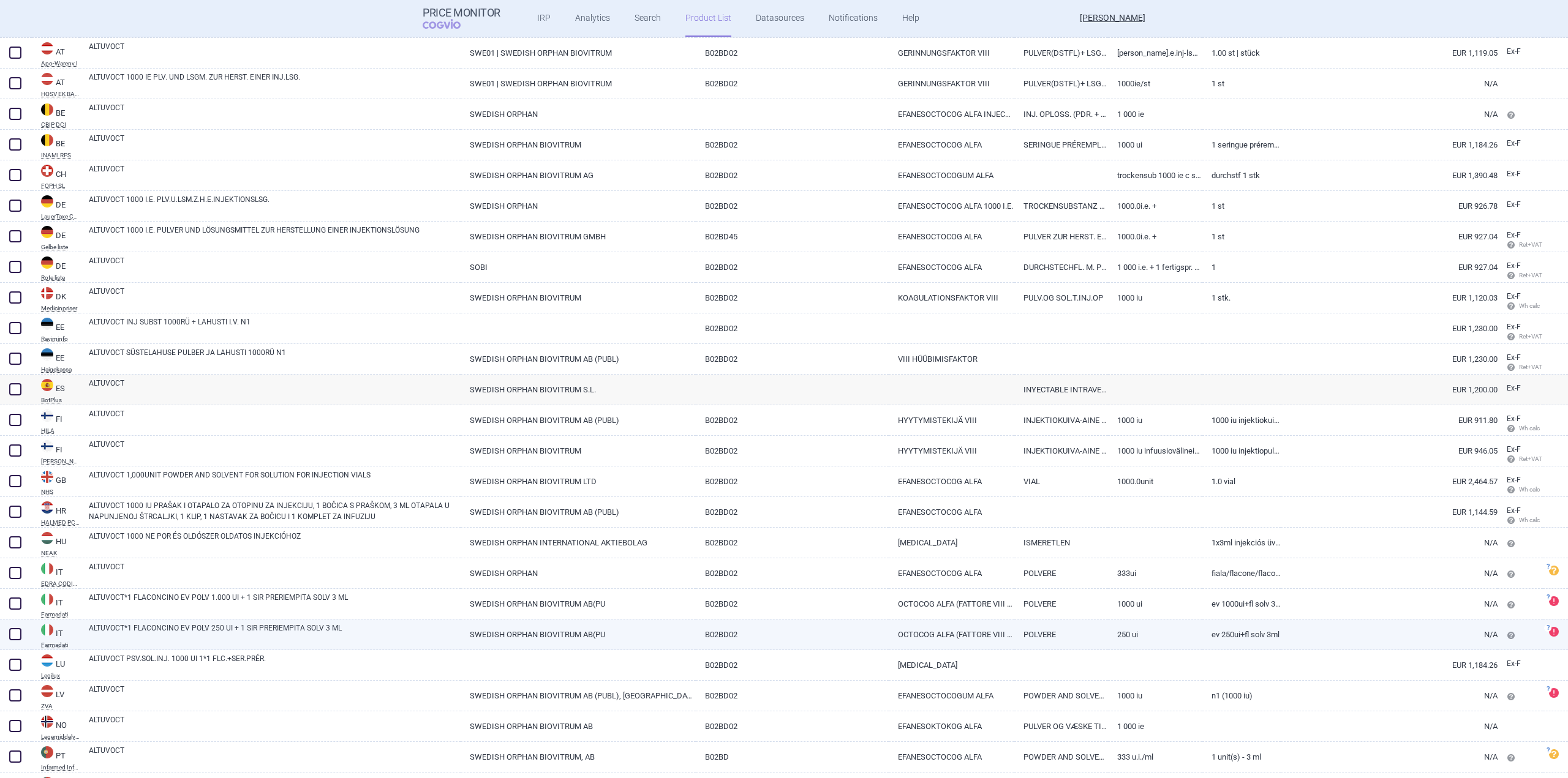
click at [139, 633] on link "ALTUVOCT*1 FLACONCINO EV POLV 250 UI + 1 SIR PRERIEMPITA SOLV 3 ML" at bounding box center [274, 633] width 372 height 22
select select "EUR"
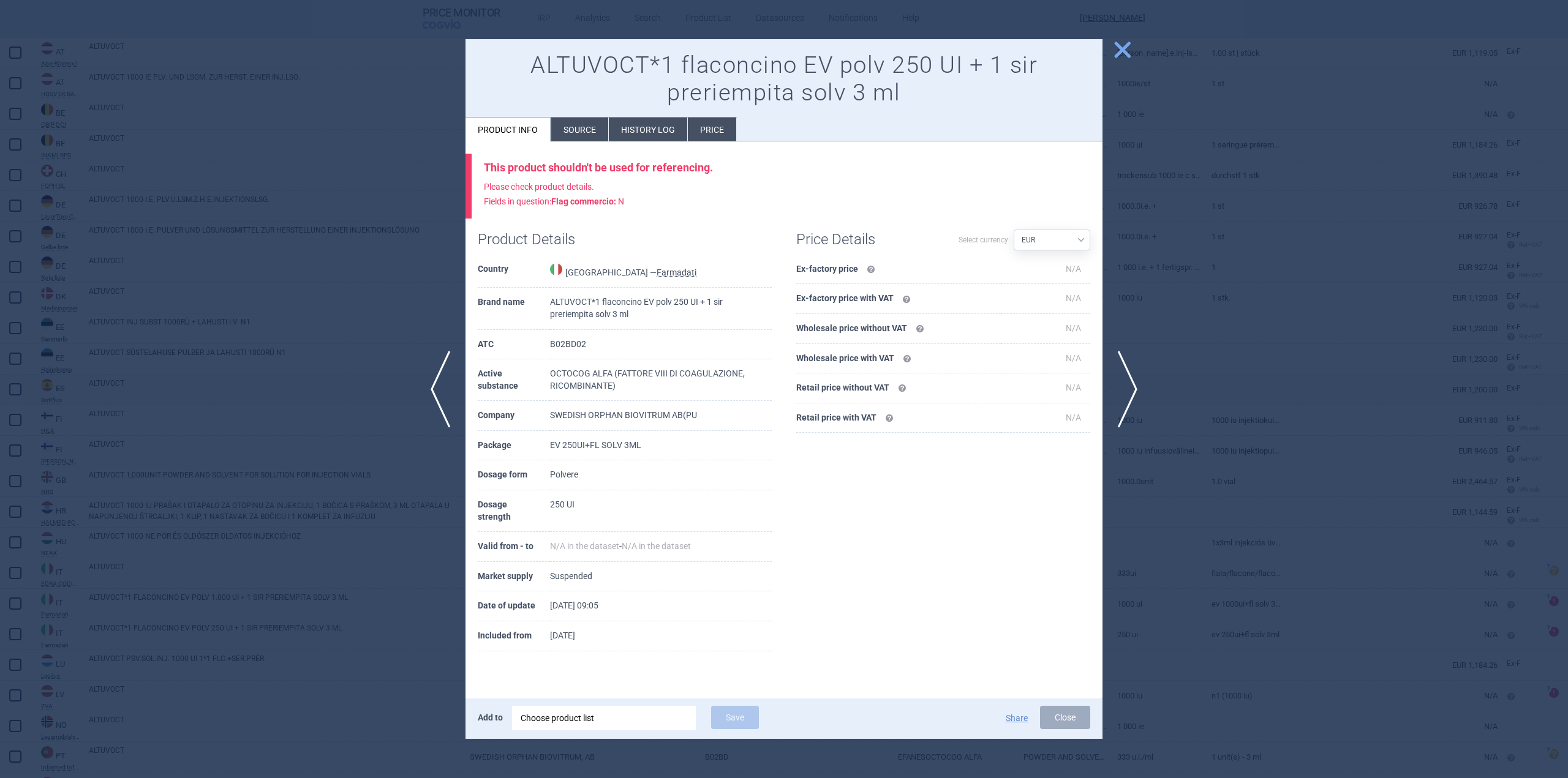
click at [1124, 48] on span "close" at bounding box center [1122, 50] width 22 height 22
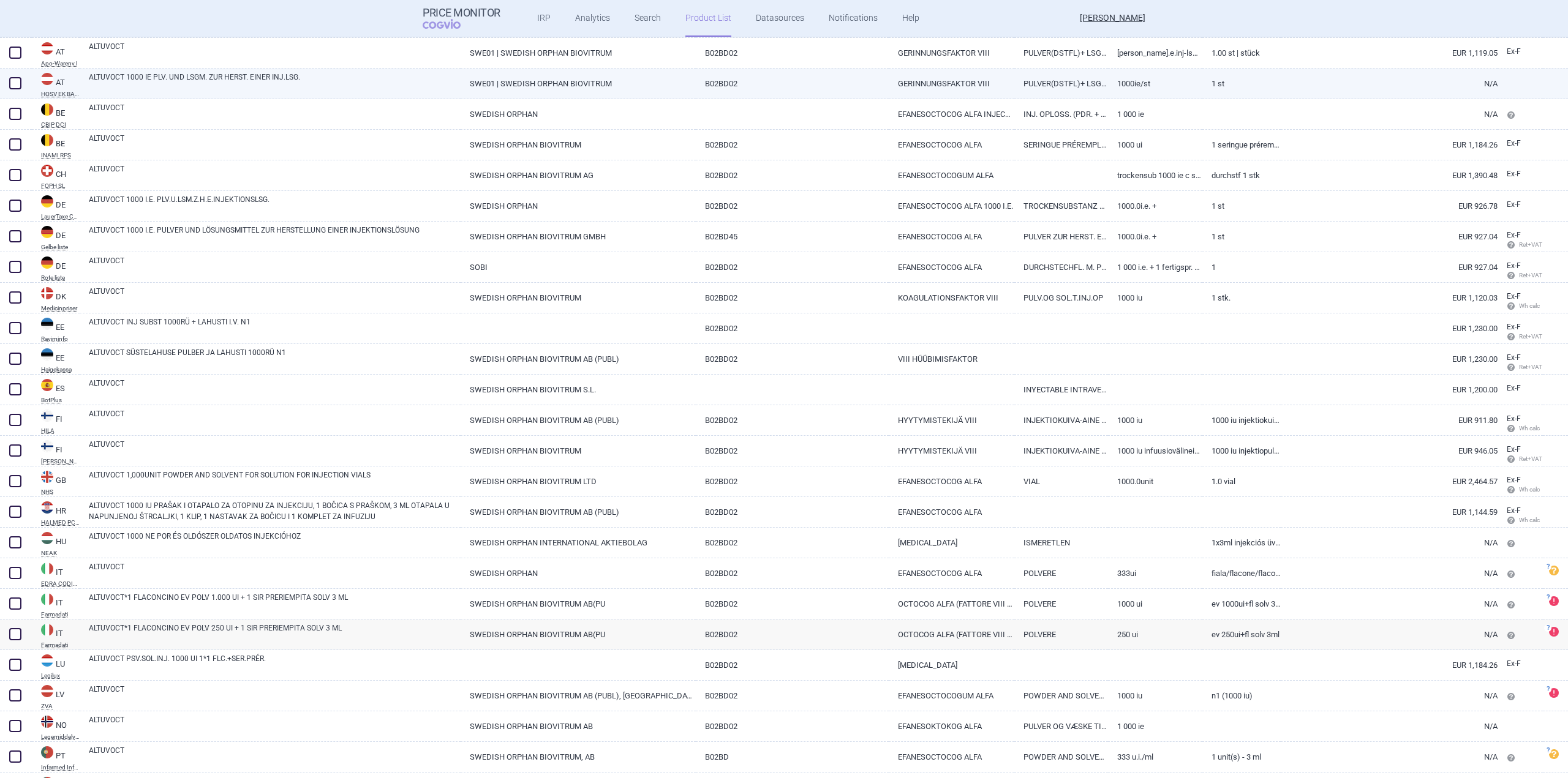
click at [264, 91] on link "ALTUVOCT 1000 IE PLV. UND LSGM. ZUR HERST. EINER INJ.LSG." at bounding box center [274, 82] width 372 height 22
select select "EUR"
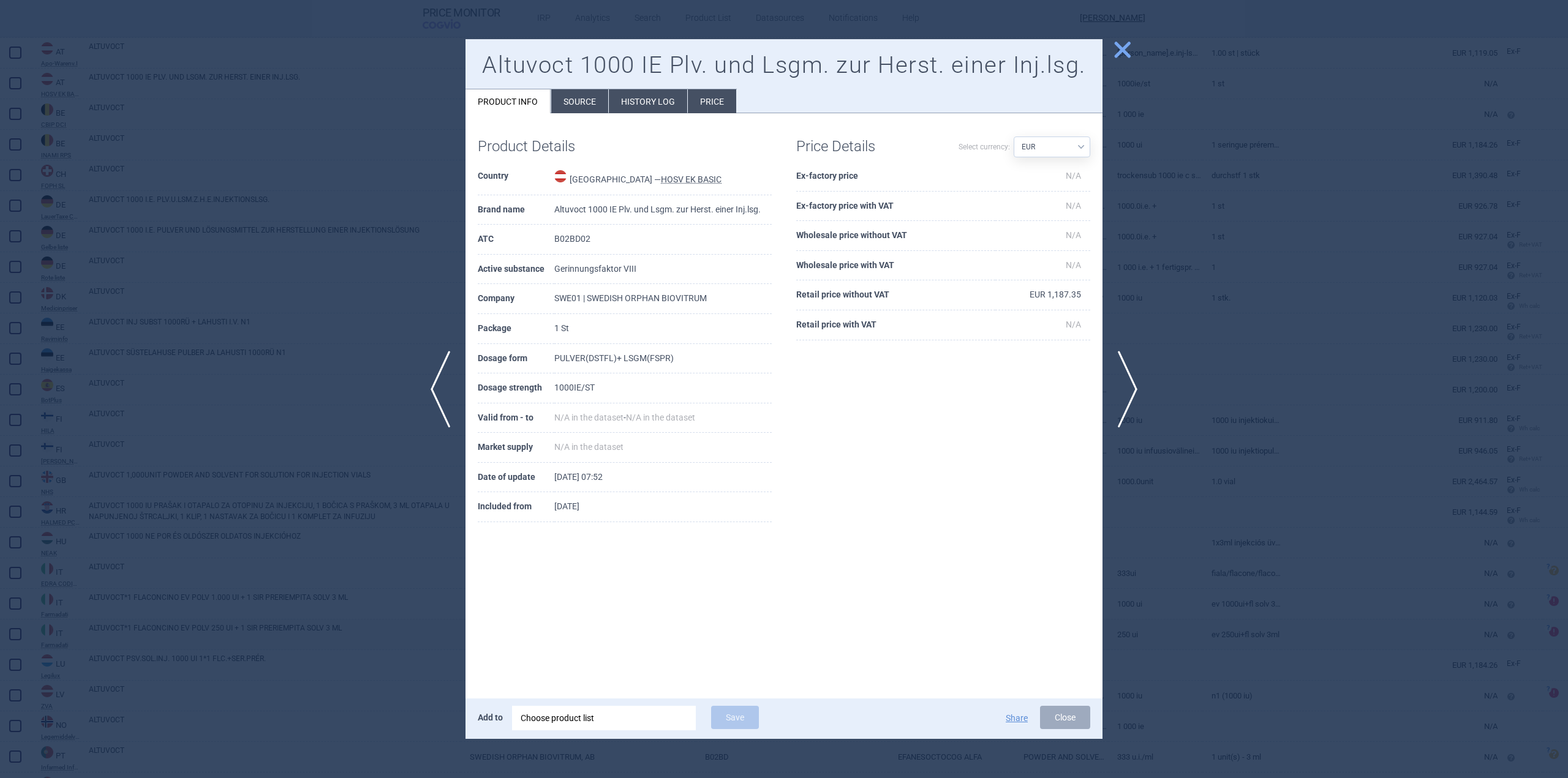
click at [1126, 49] on span "close" at bounding box center [1122, 50] width 22 height 22
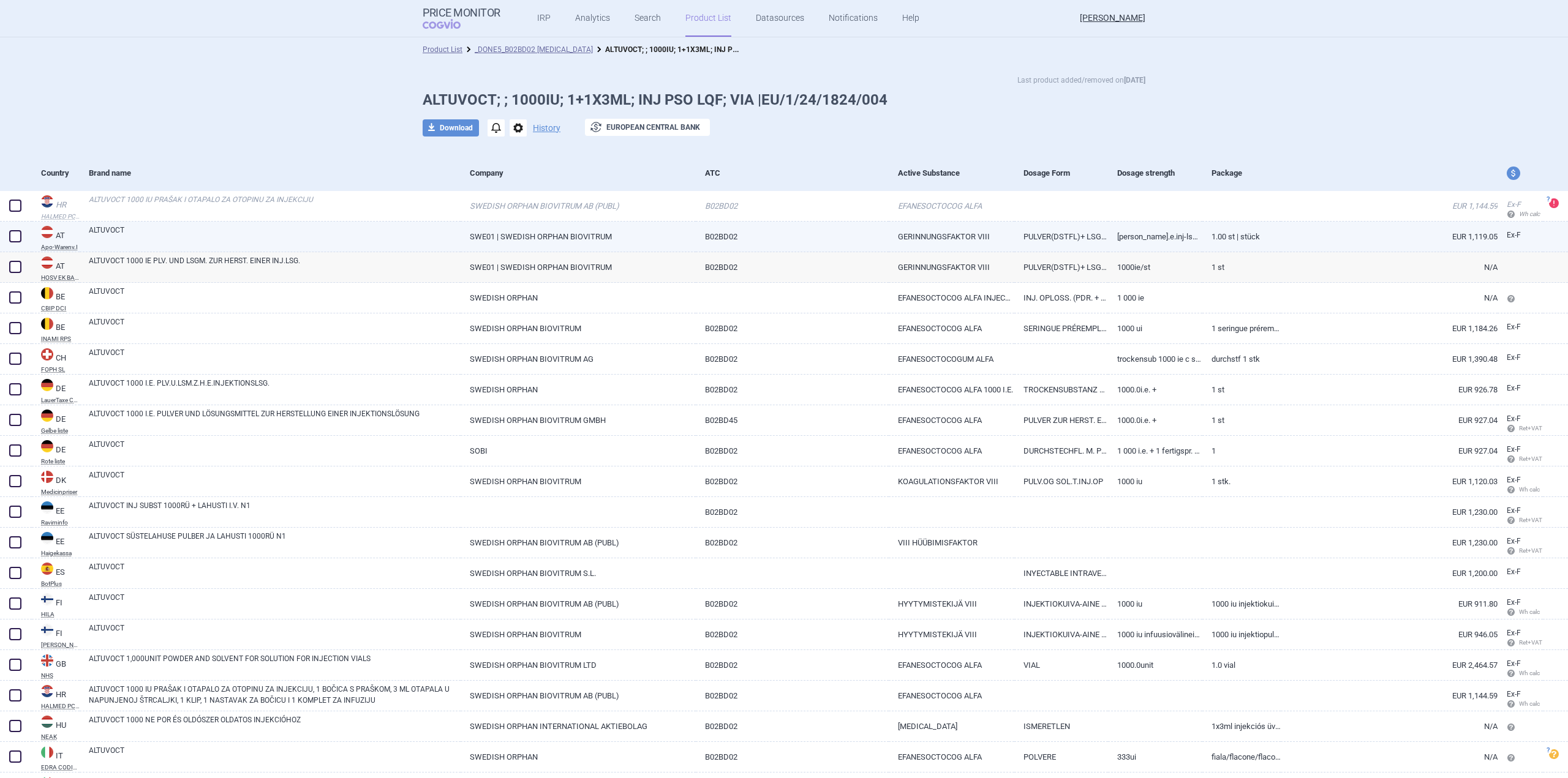
click at [231, 241] on link "ALTUVOCT" at bounding box center [274, 235] width 372 height 22
select select "EUR"
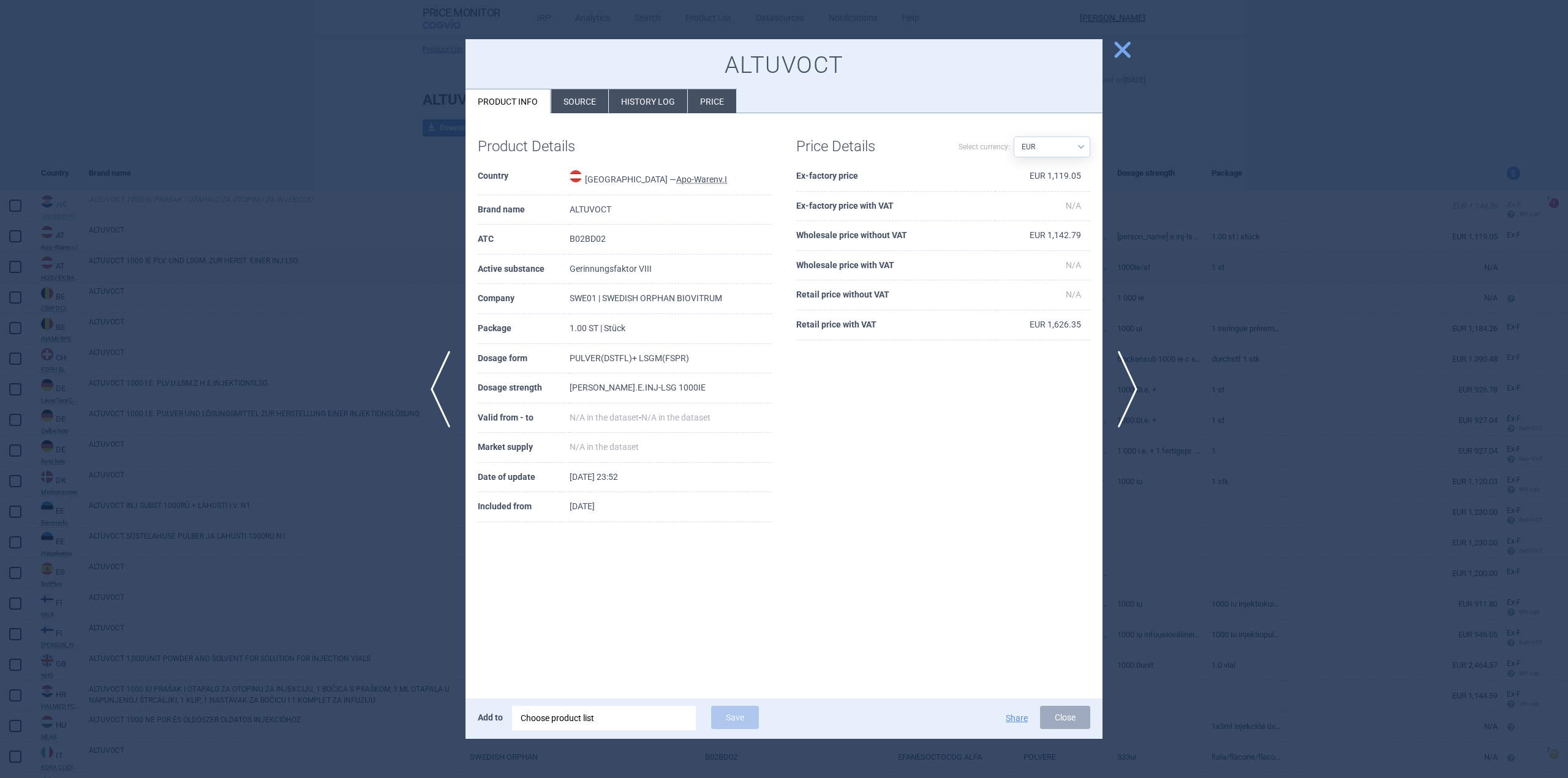
click at [1120, 57] on span "close" at bounding box center [1122, 50] width 22 height 22
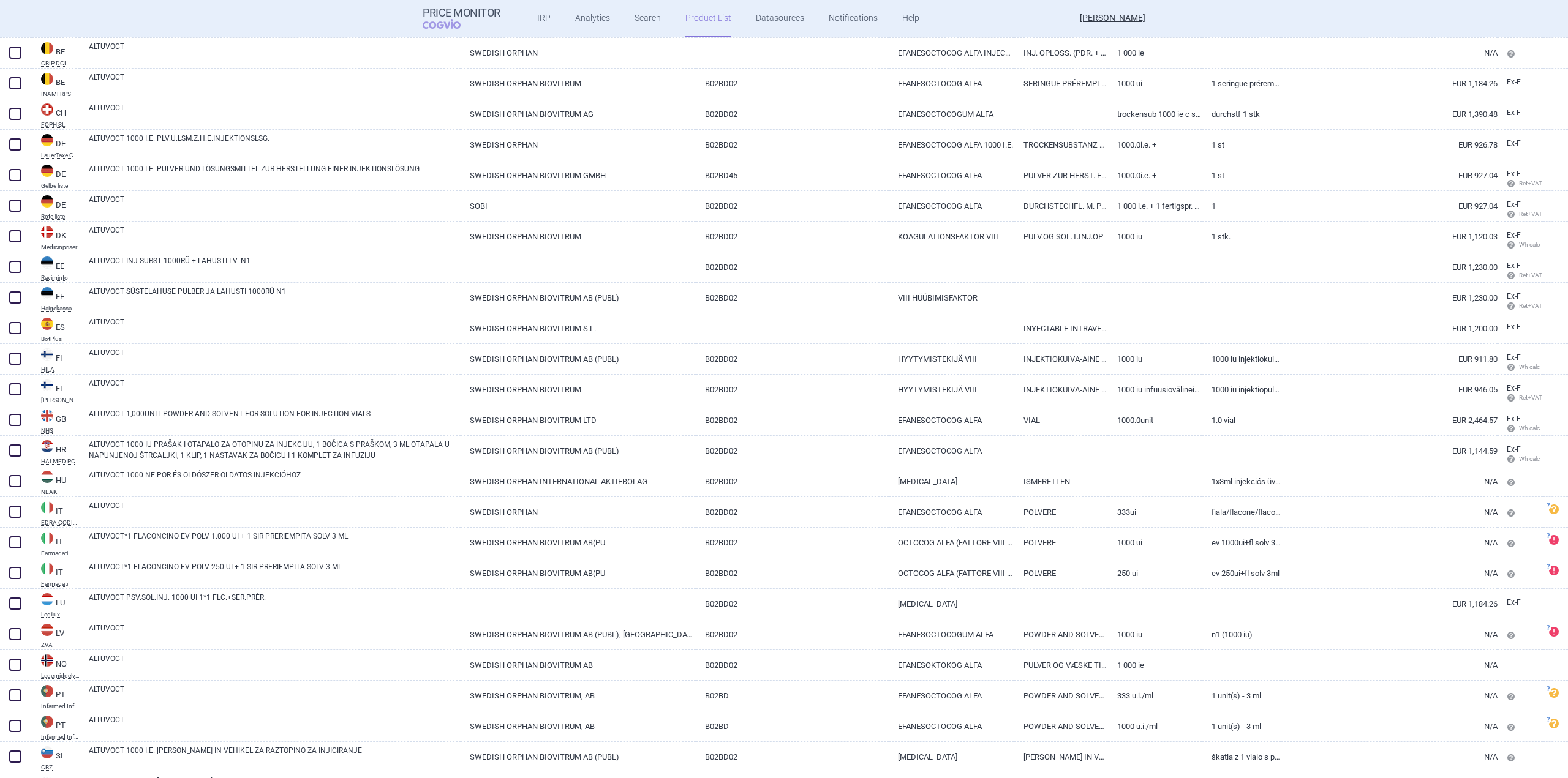
scroll to position [310, 0]
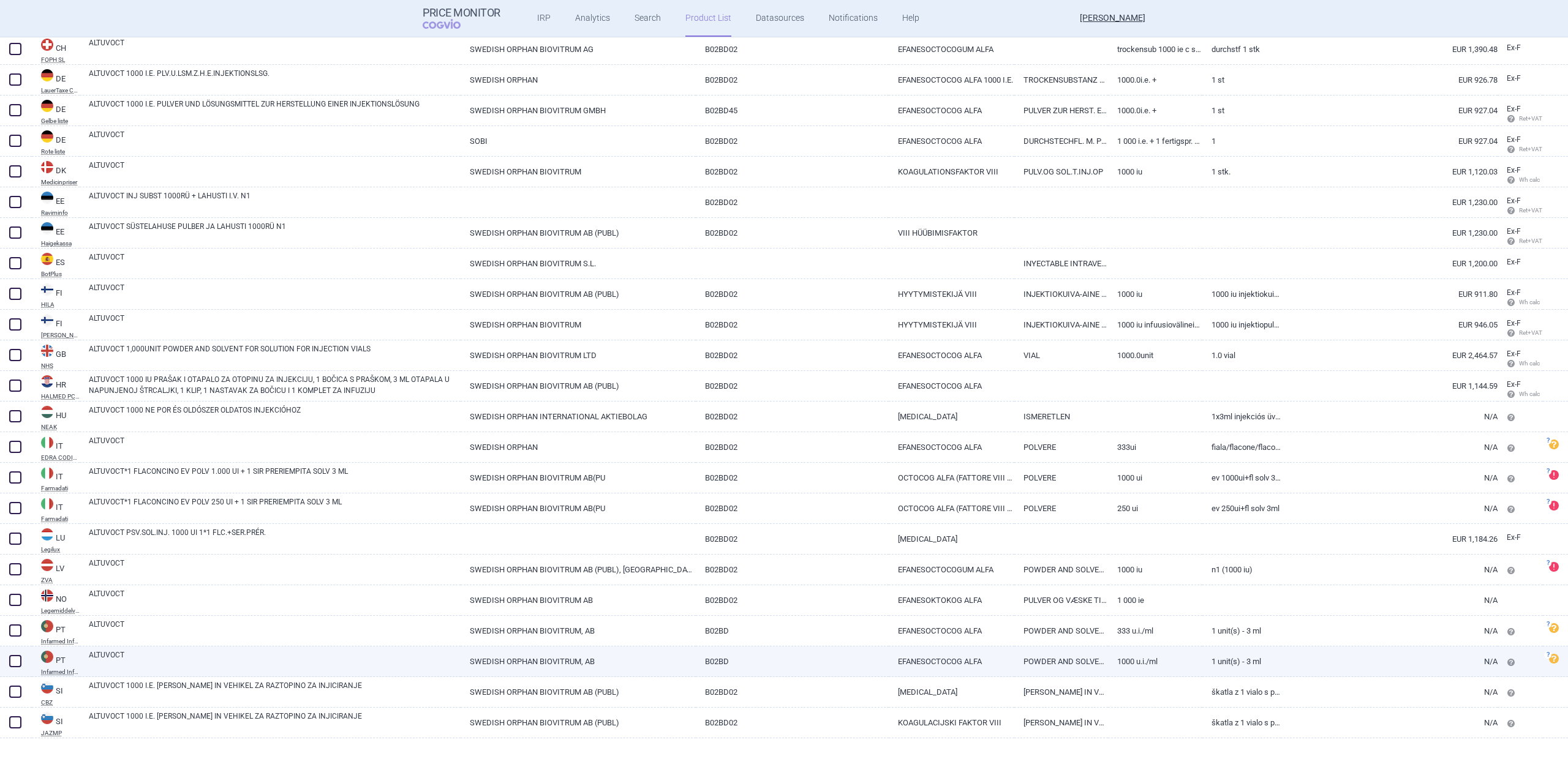
click at [152, 665] on link "ALTUVOCT" at bounding box center [274, 661] width 372 height 22
select select "EUR"
